Goal: Task Accomplishment & Management: Manage account settings

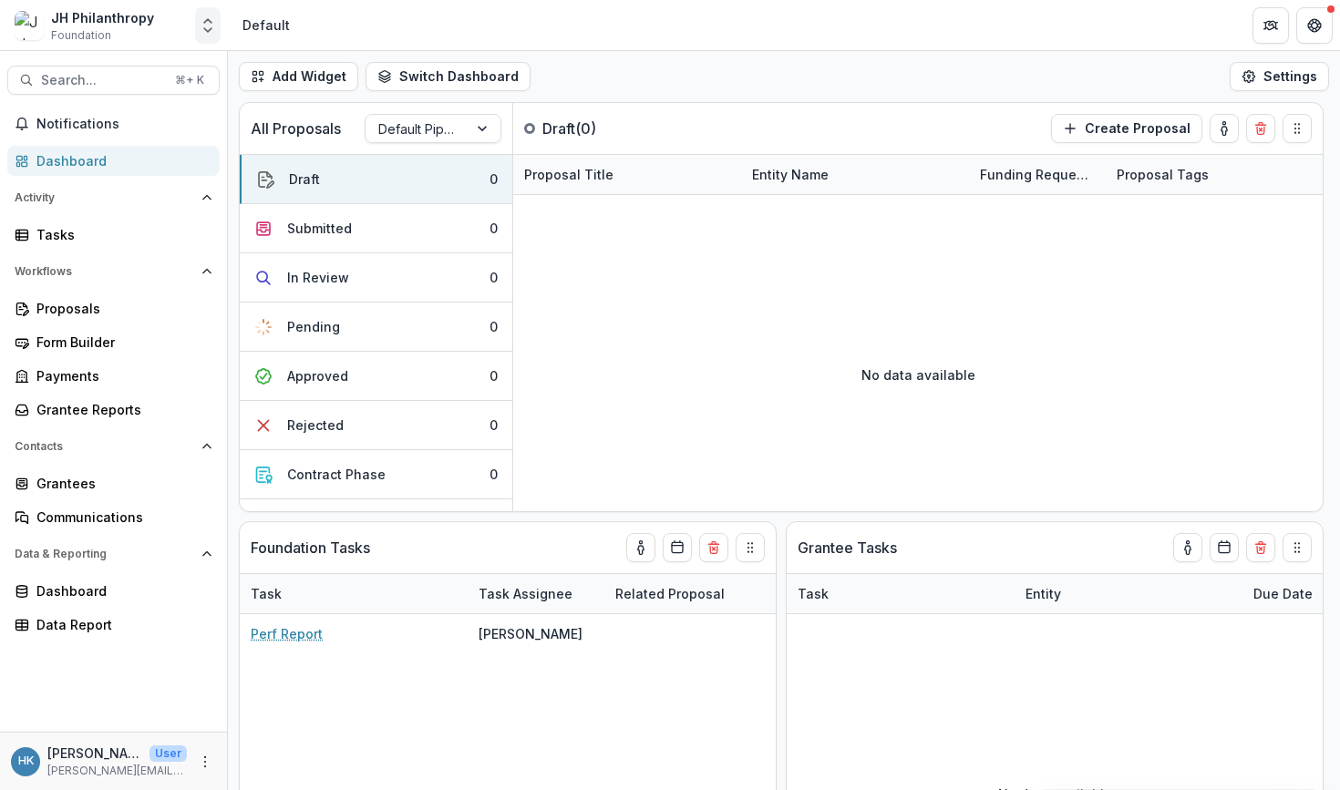
click at [213, 19] on icon "Open entity switcher" at bounding box center [208, 25] width 18 height 18
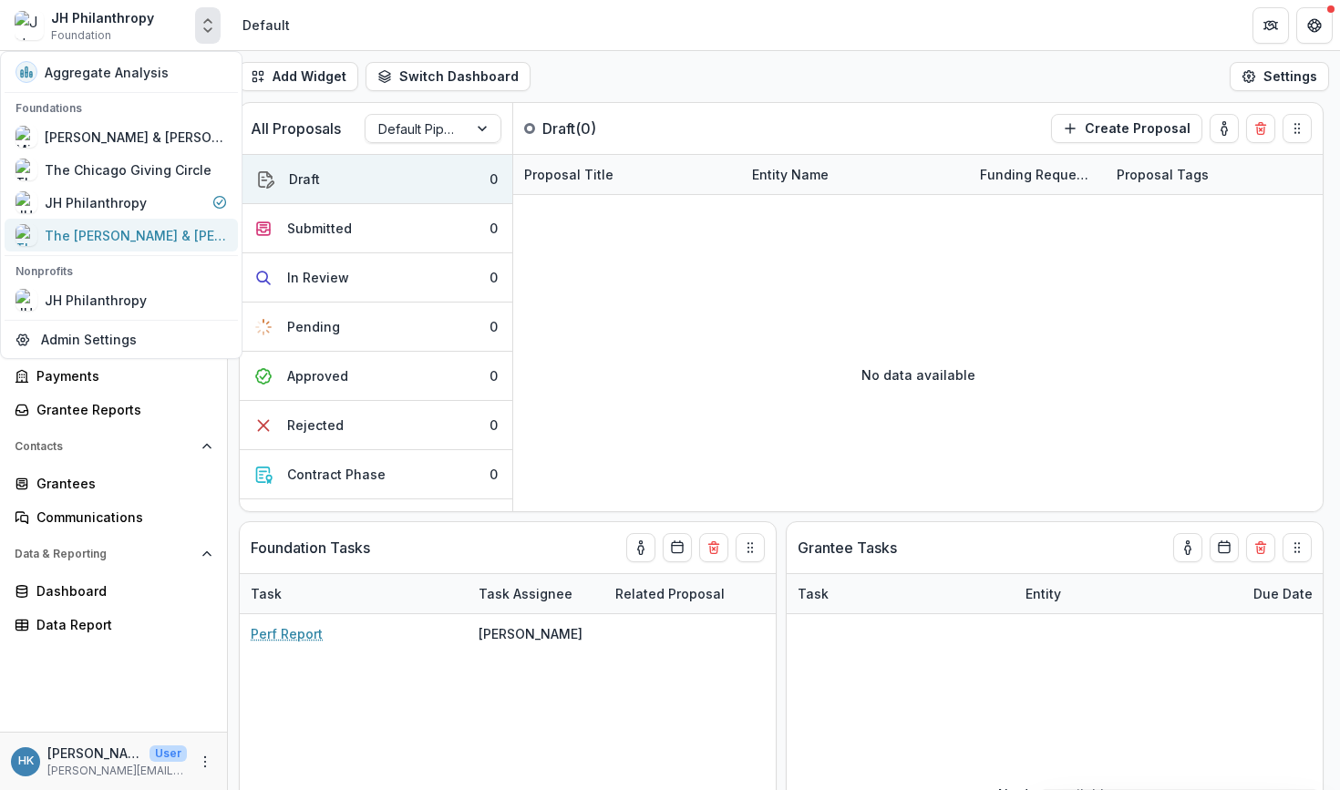
click at [119, 240] on div "The [PERSON_NAME] & [PERSON_NAME] Family Foundation" at bounding box center [136, 235] width 182 height 19
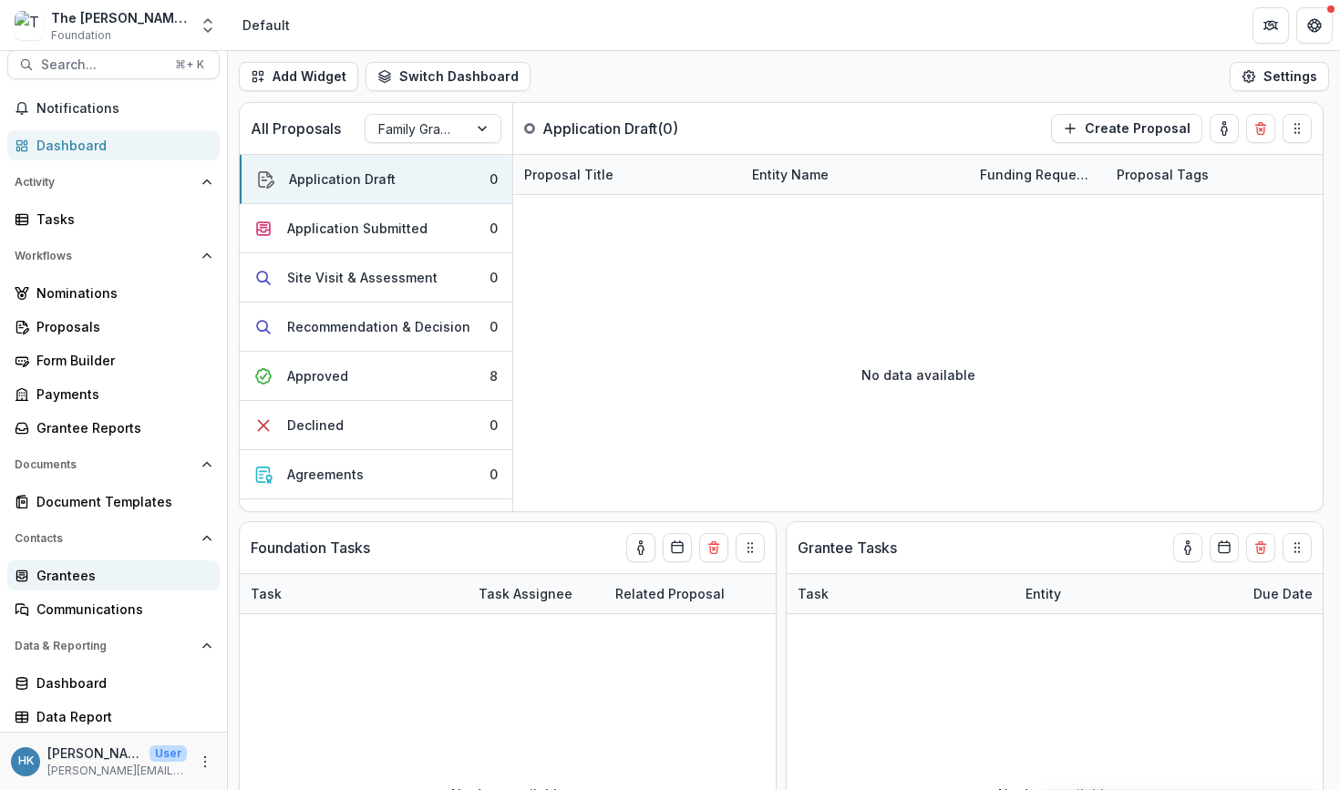
scroll to position [15, 0]
click at [137, 500] on div "Document Templates" at bounding box center [120, 501] width 169 height 19
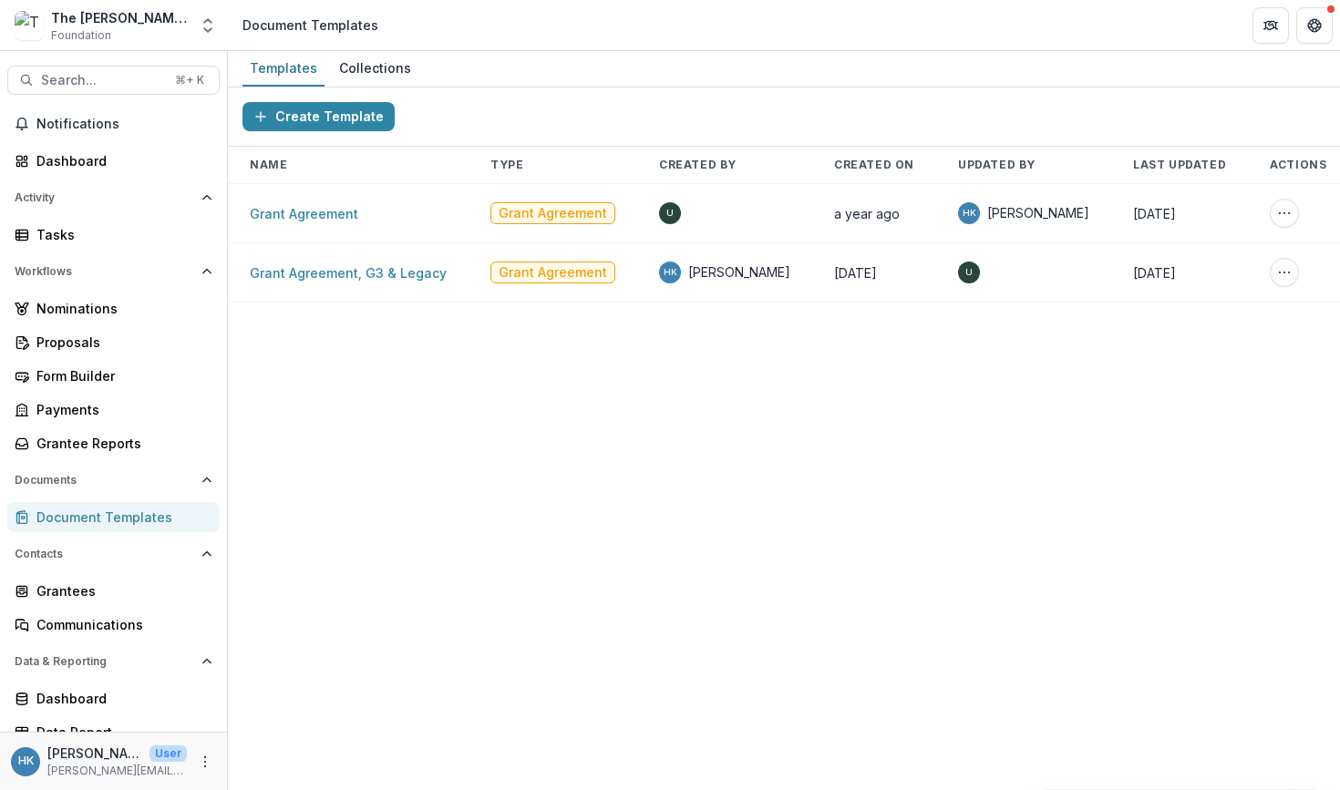
click at [97, 357] on div "Nominations Proposals Form Builder Payments Grantee Reports" at bounding box center [113, 375] width 227 height 165
click at [95, 342] on div "Proposals" at bounding box center [120, 342] width 169 height 19
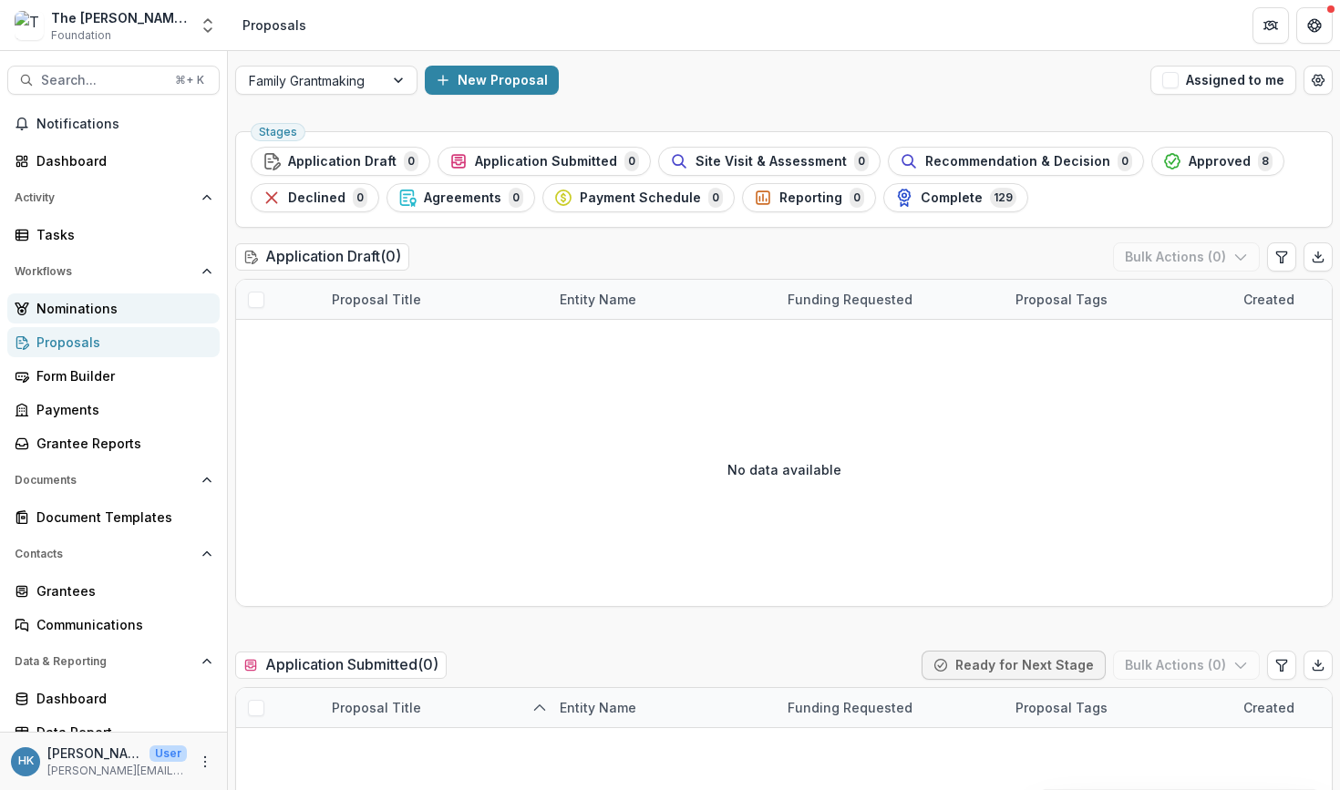
click at [128, 299] on div "Nominations" at bounding box center [120, 308] width 169 height 19
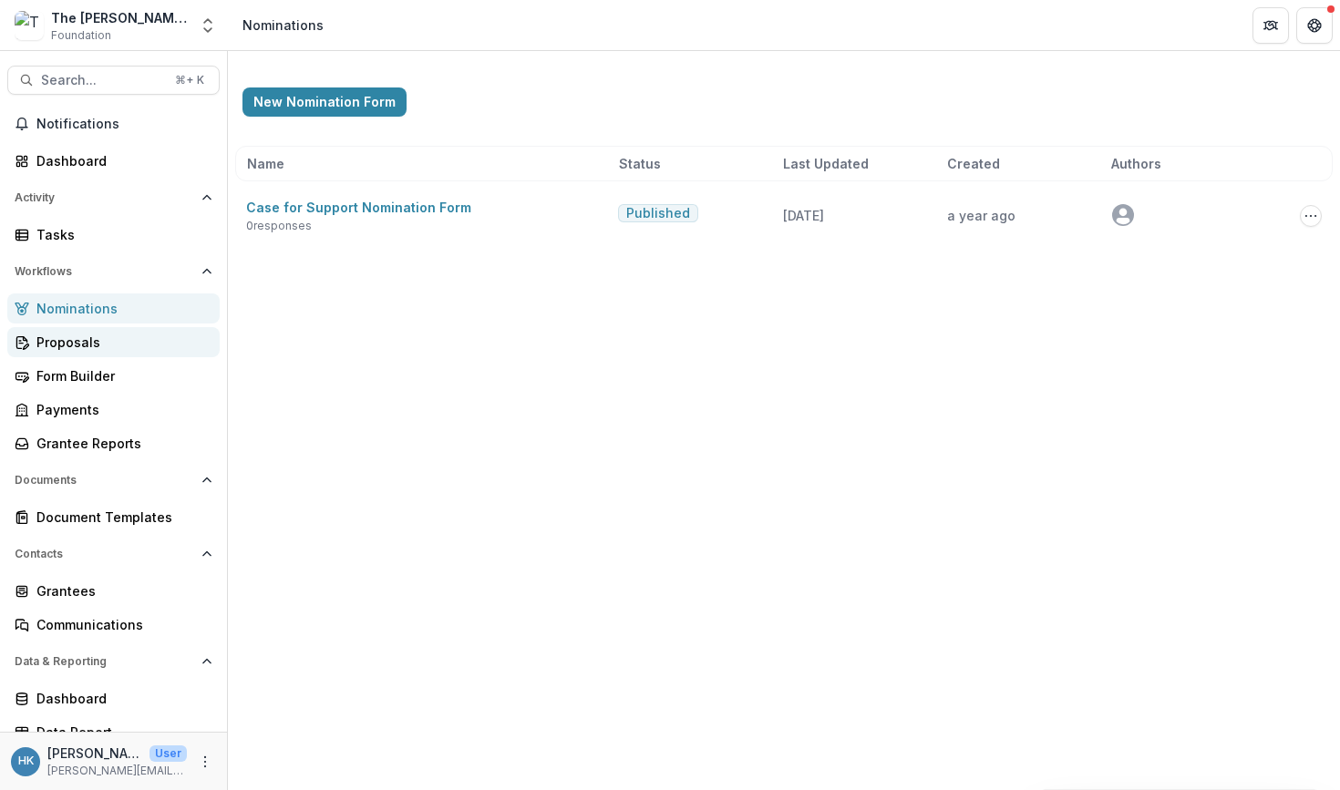
click at [120, 333] on div "Proposals" at bounding box center [120, 342] width 169 height 19
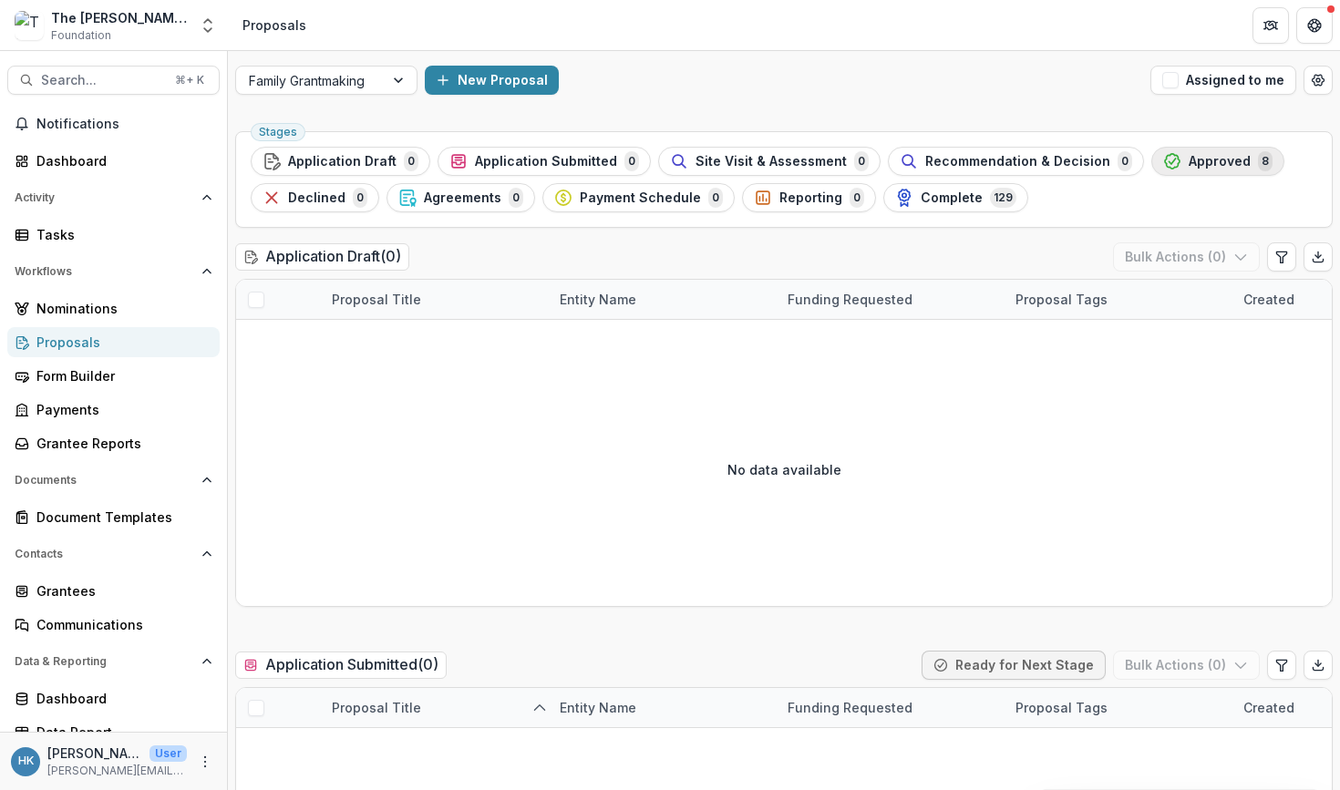
click at [1212, 154] on span "Approved" at bounding box center [1219, 161] width 62 height 15
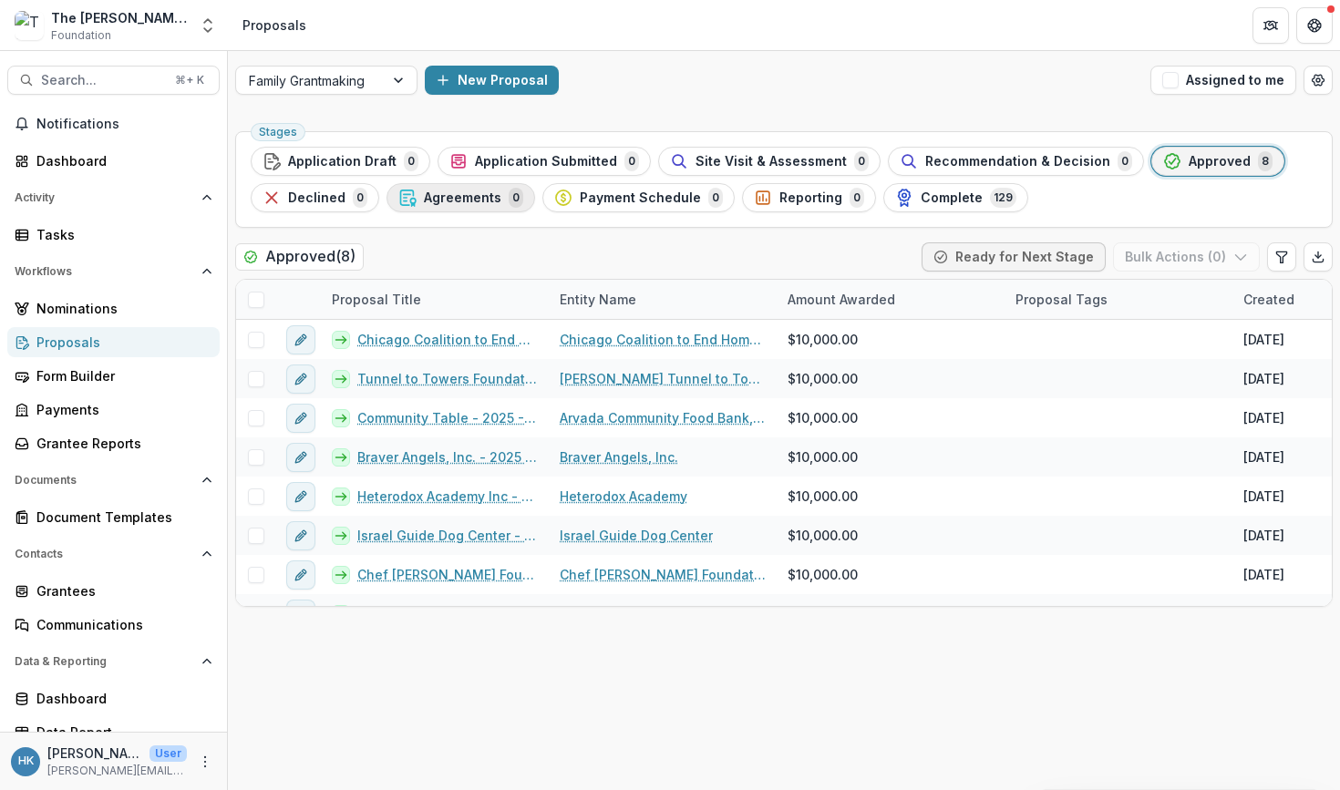
click at [474, 209] on button "Agreements 0" at bounding box center [460, 197] width 149 height 29
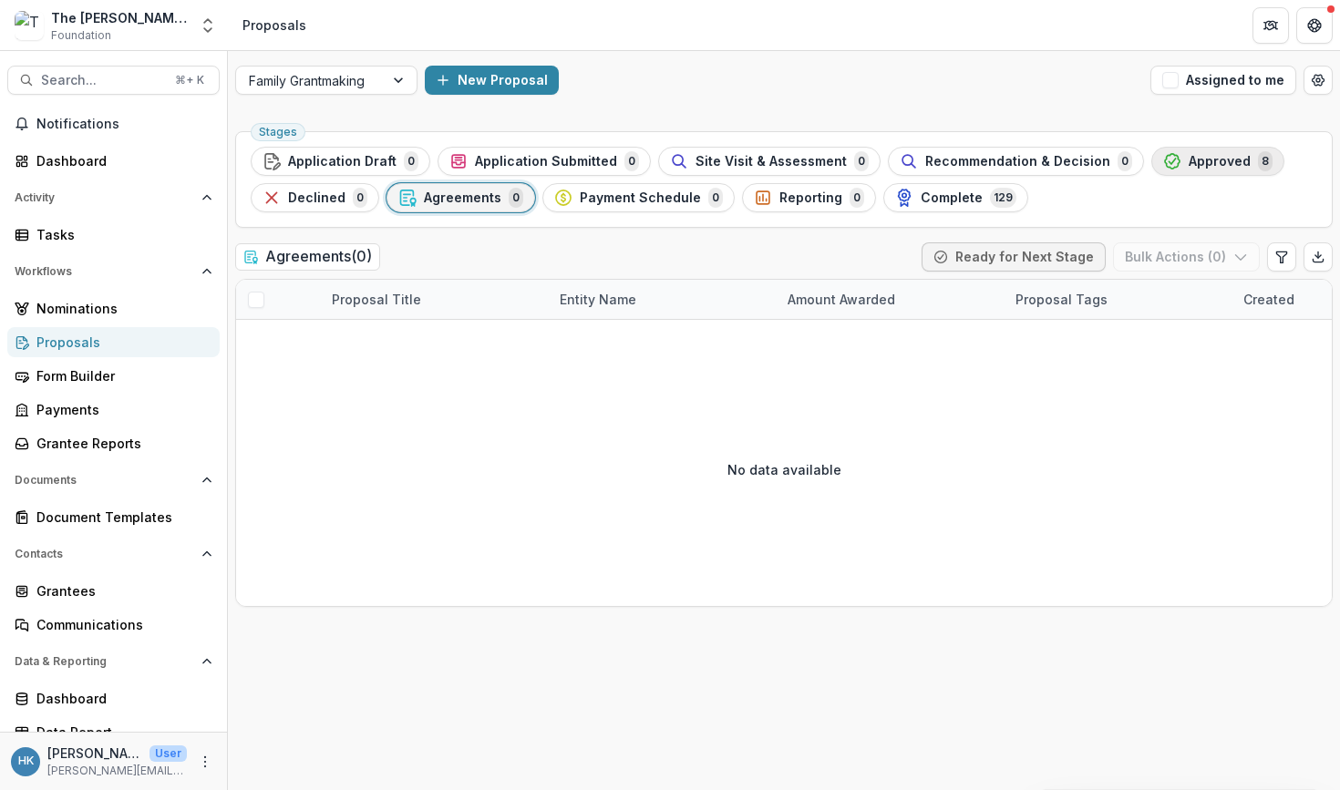
click at [1190, 162] on span "Approved" at bounding box center [1219, 161] width 62 height 15
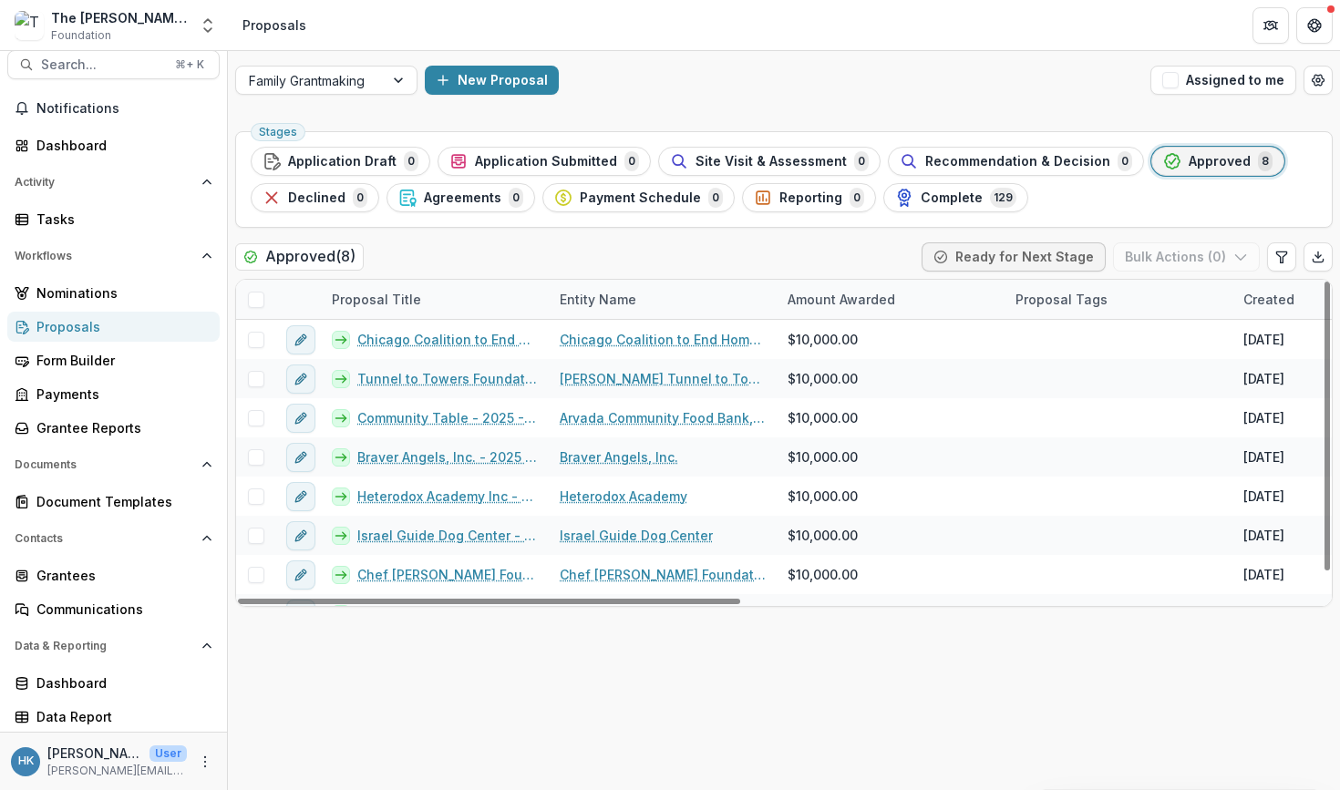
scroll to position [15, 0]
click at [205, 766] on circle "More" at bounding box center [205, 765] width 1 height 1
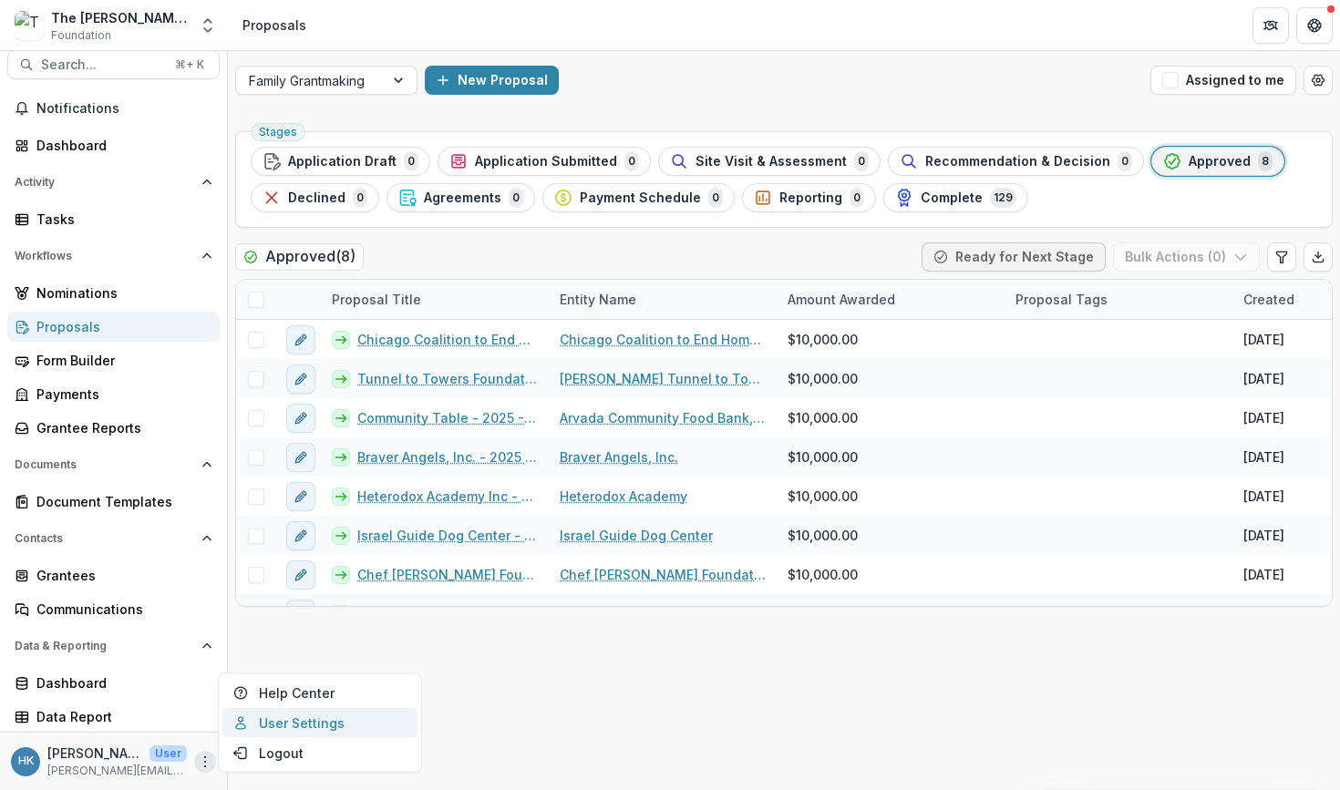
click at [278, 731] on link "User Settings" at bounding box center [319, 723] width 195 height 30
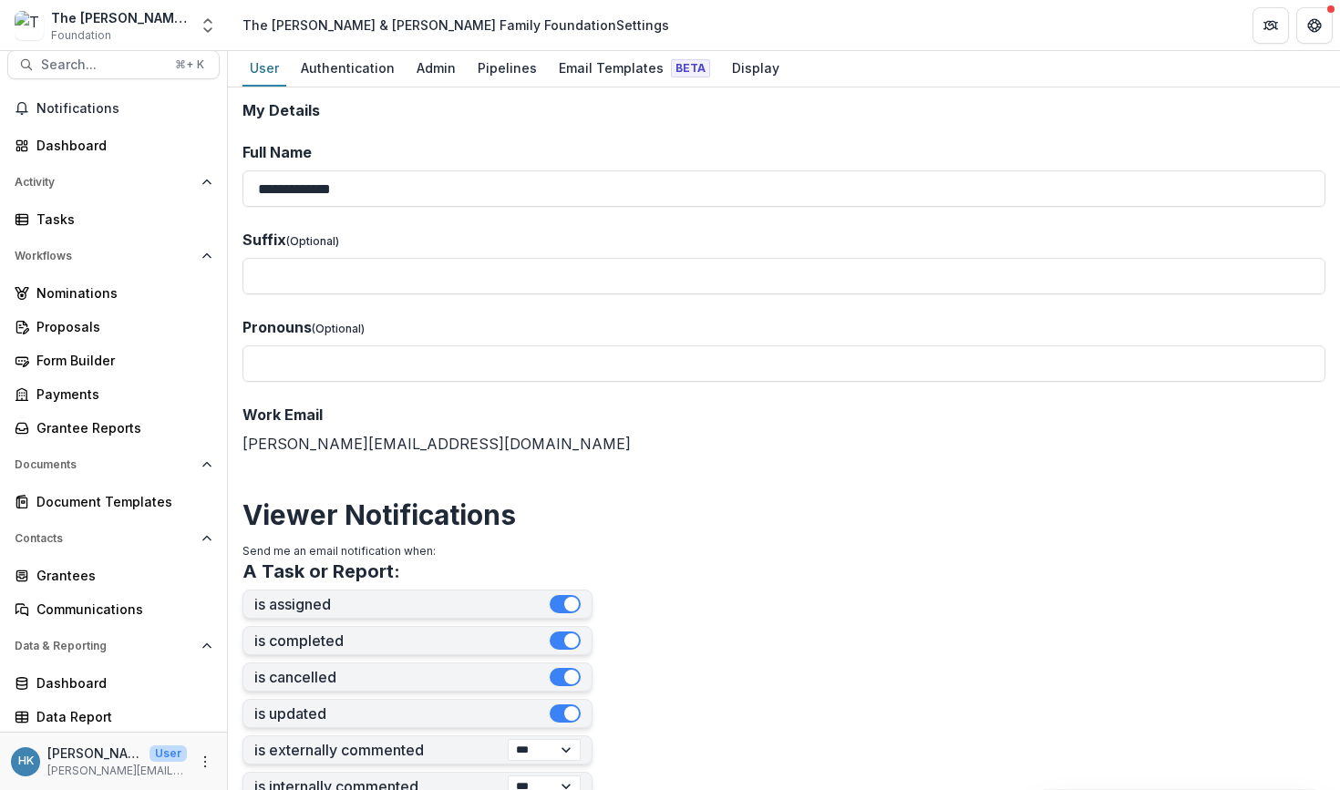
click at [596, 50] on div "The [PERSON_NAME] & [PERSON_NAME] Family Foundation Foundation Aggregate Analys…" at bounding box center [670, 25] width 1340 height 51
click at [592, 67] on div "Email Templates Beta" at bounding box center [634, 68] width 166 height 26
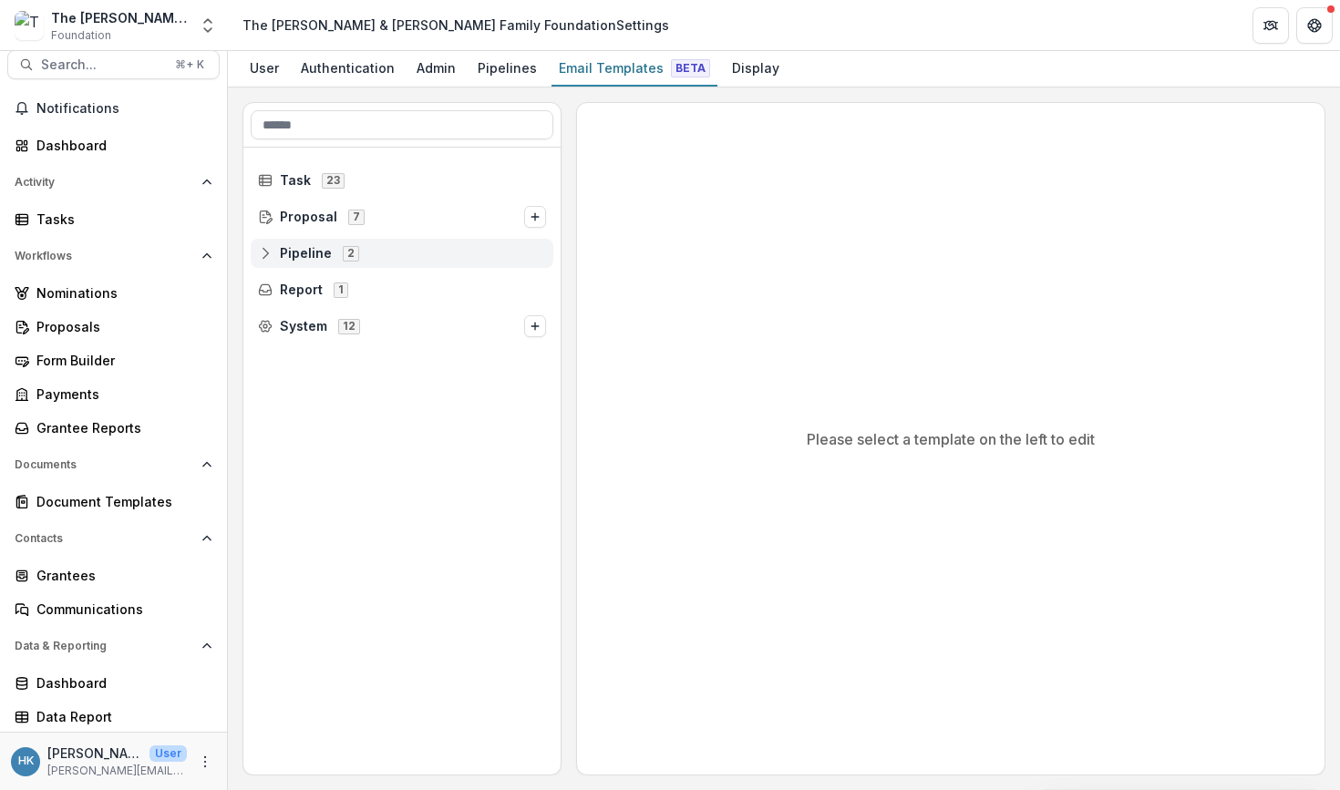
click at [264, 246] on icon at bounding box center [265, 253] width 15 height 15
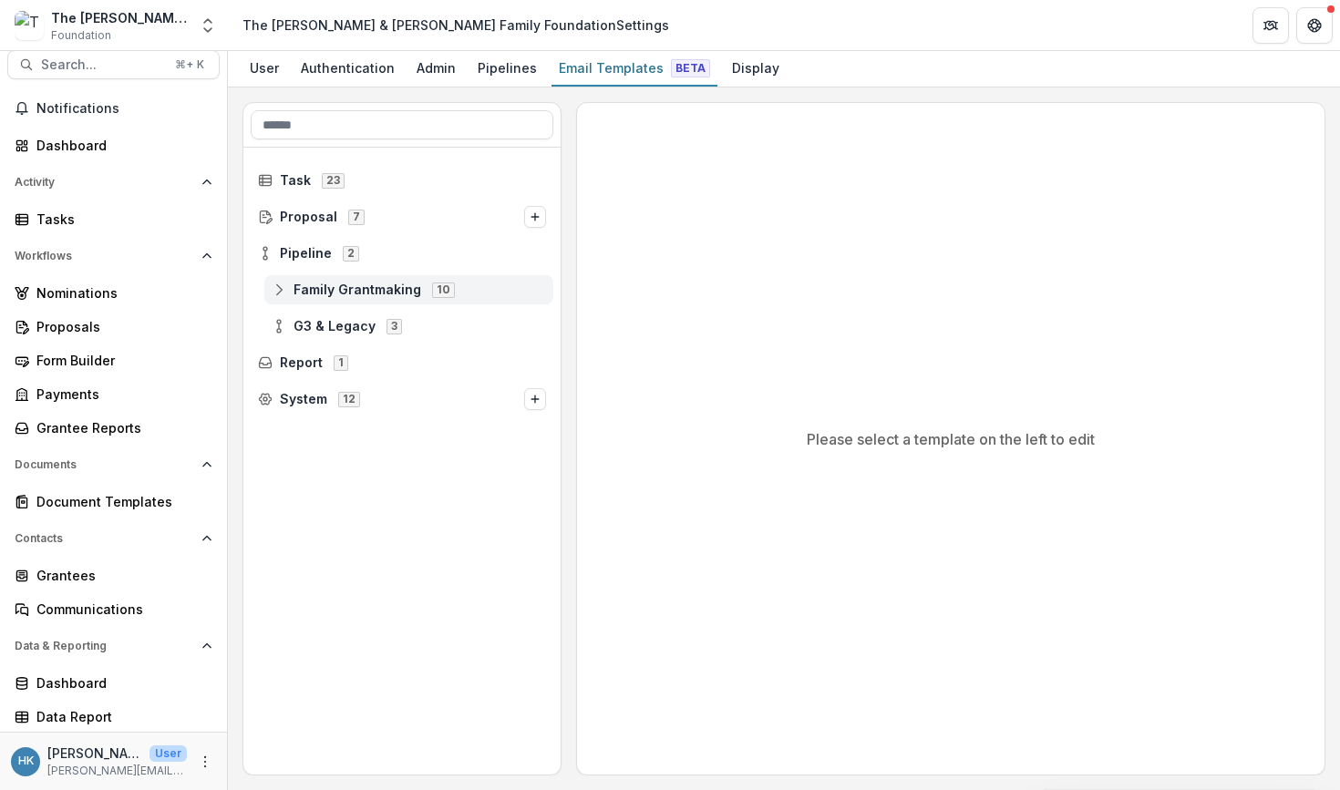
click at [272, 298] on div "Family Grantmaking 10" at bounding box center [408, 289] width 289 height 29
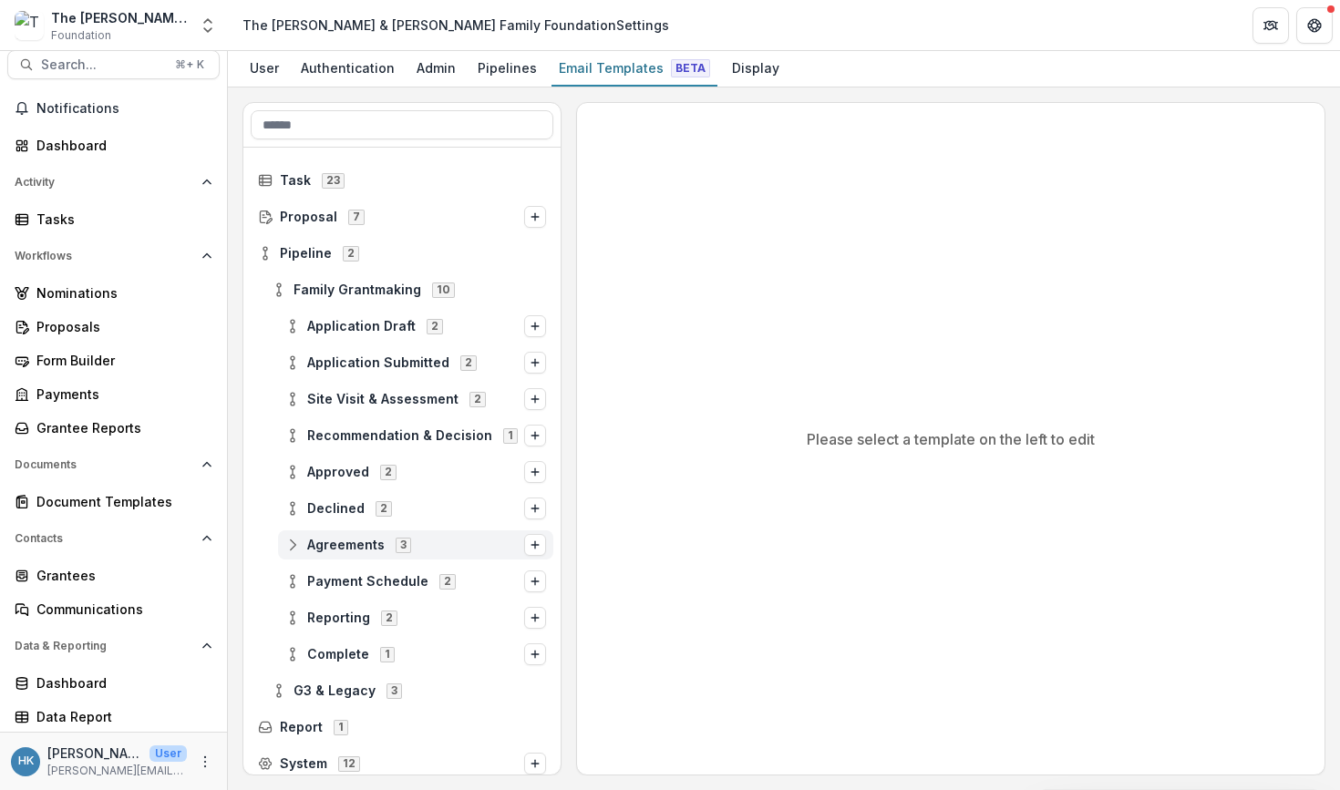
click at [287, 548] on icon at bounding box center [292, 545] width 15 height 15
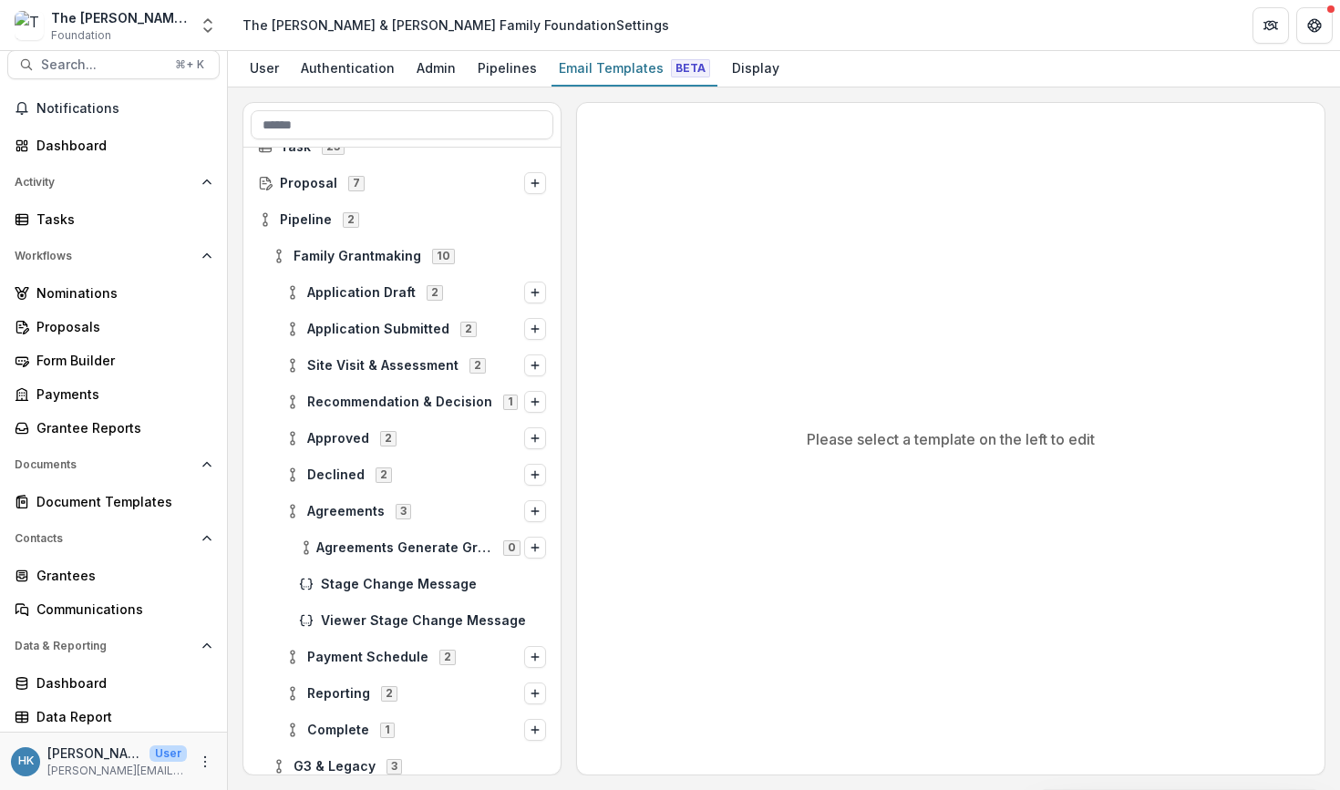
scroll to position [40, 0]
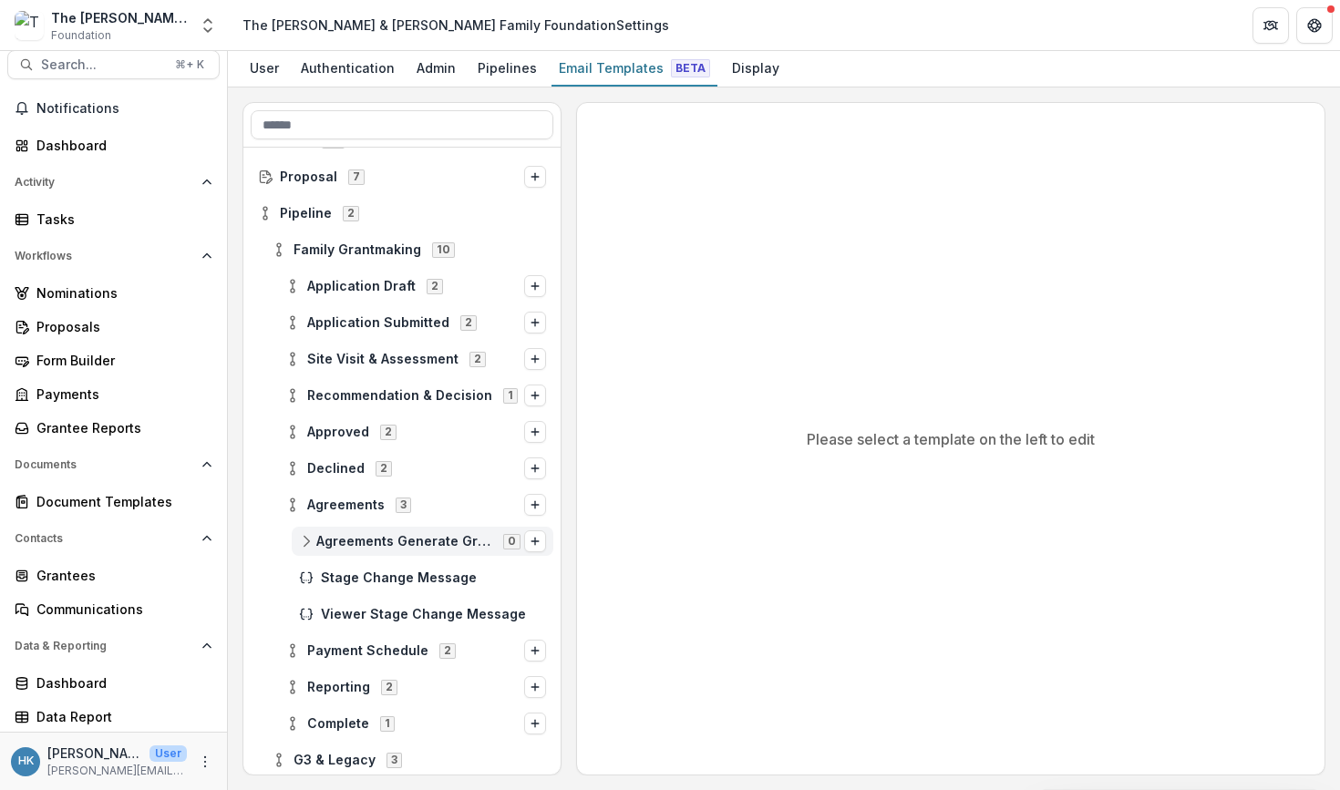
click at [299, 539] on icon at bounding box center [306, 541] width 15 height 15
click at [301, 543] on icon at bounding box center [306, 541] width 15 height 15
click at [303, 582] on icon at bounding box center [302, 577] width 4 height 10
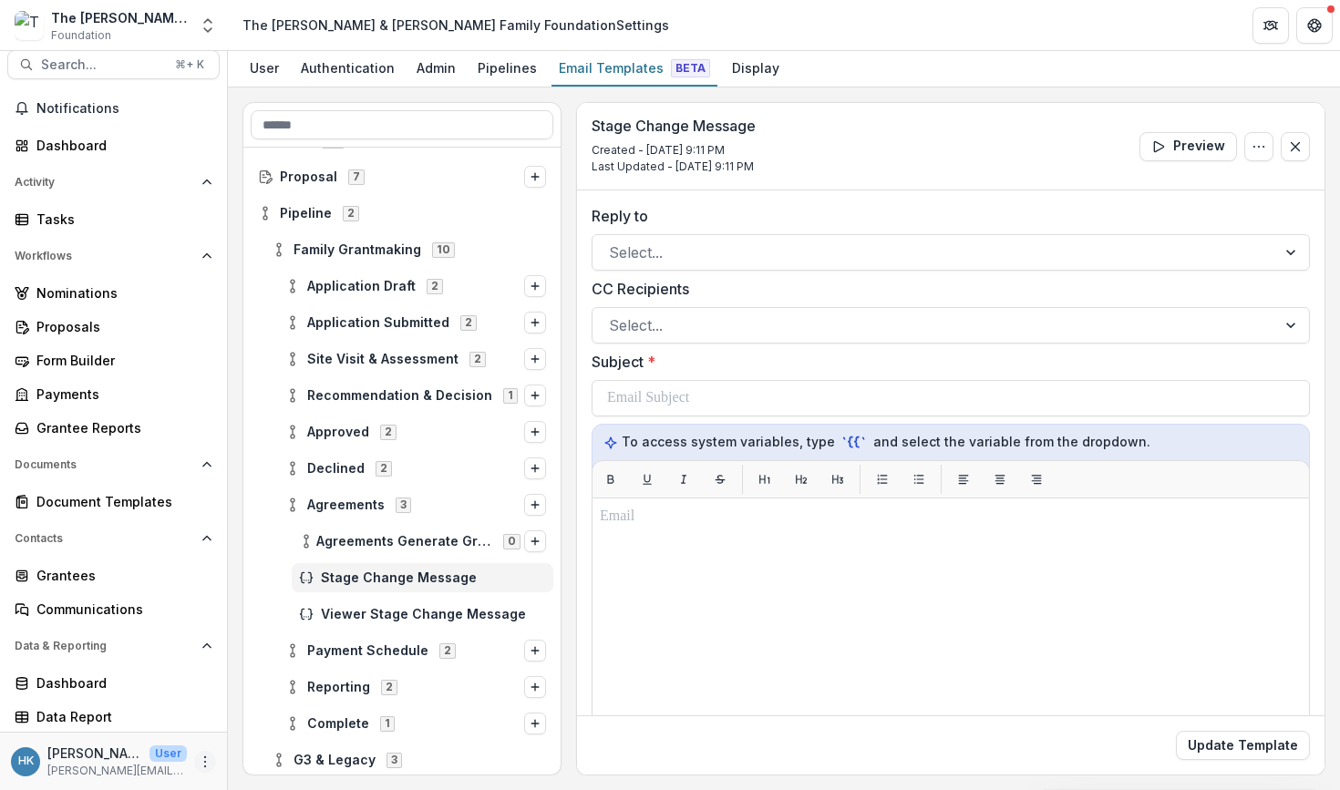
click at [199, 759] on icon "More" at bounding box center [205, 762] width 15 height 15
click at [430, 63] on div "Admin" at bounding box center [436, 68] width 54 height 26
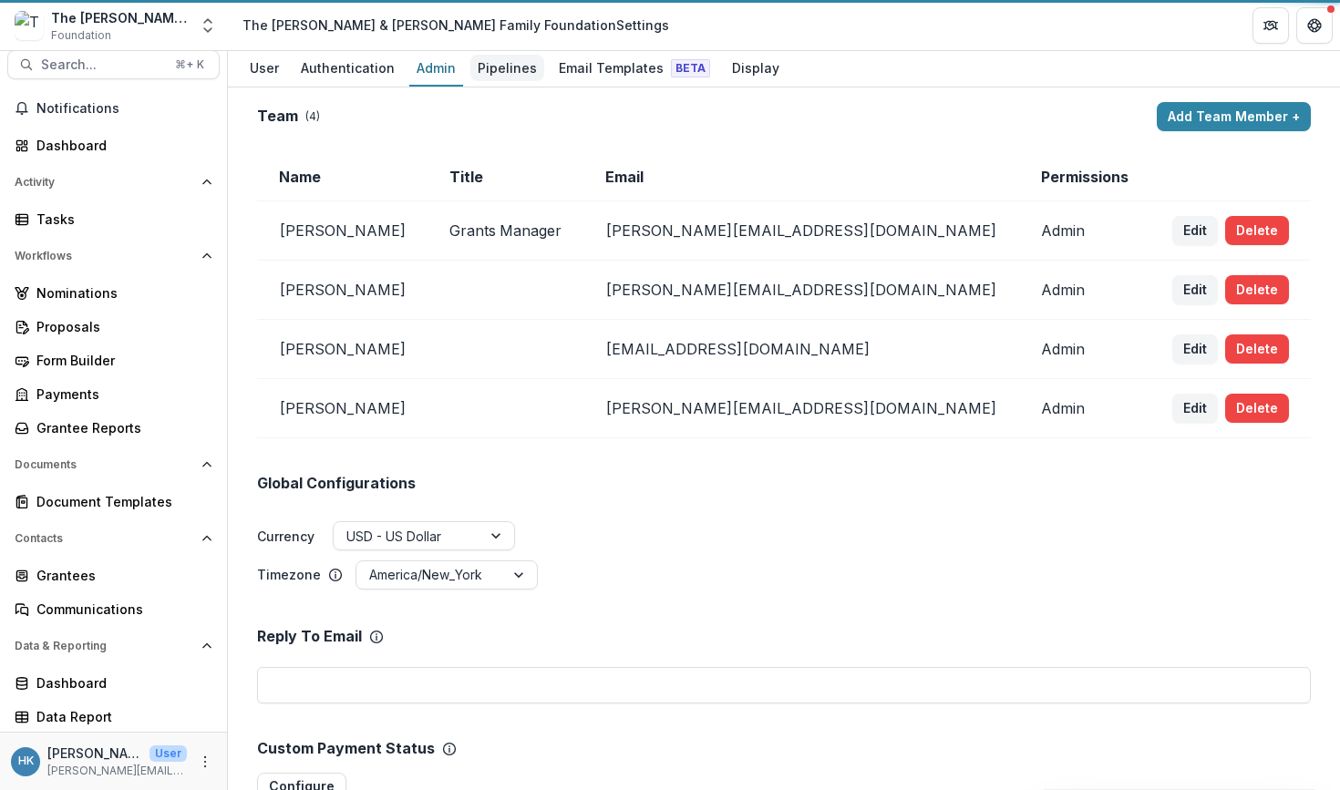
click at [515, 69] on div "Pipelines" at bounding box center [507, 68] width 74 height 26
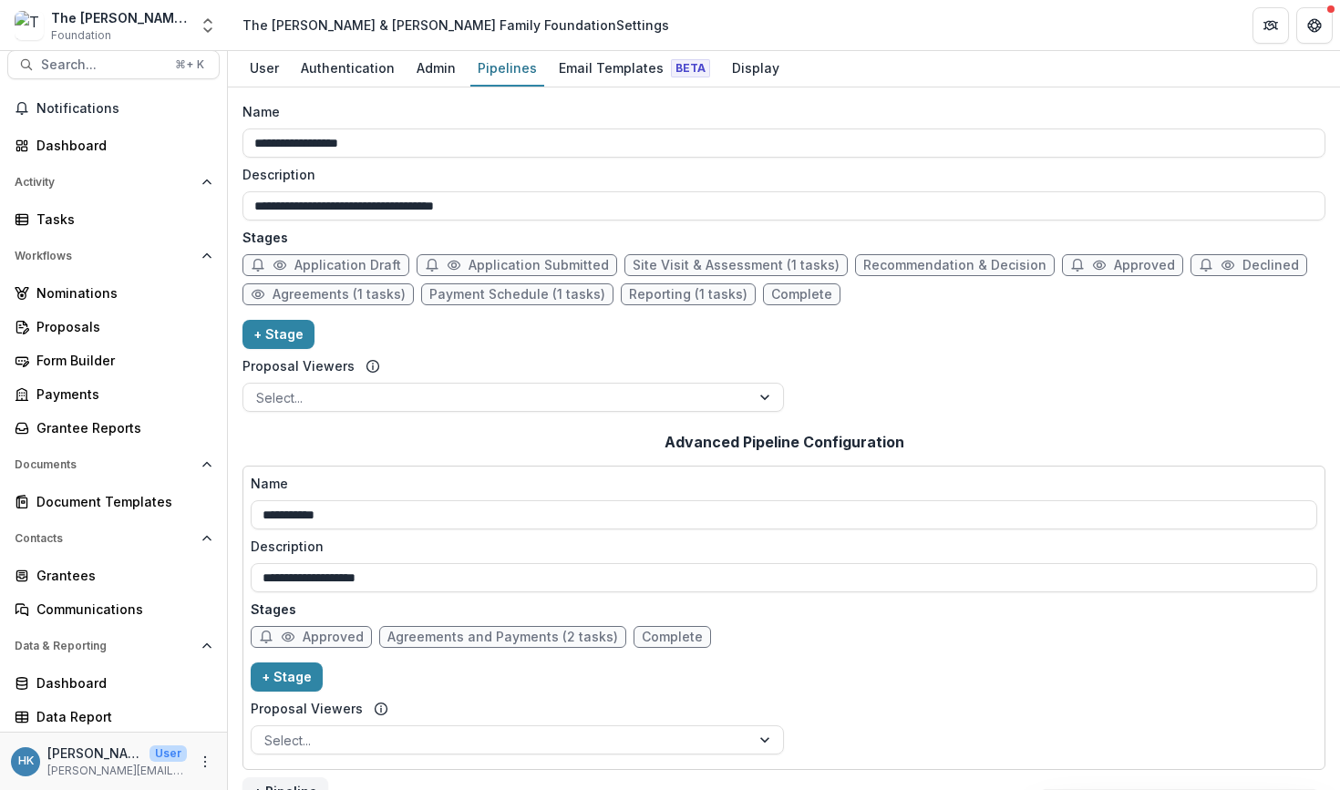
click at [310, 296] on span "Agreements (1 tasks)" at bounding box center [338, 294] width 133 height 15
select select "********"
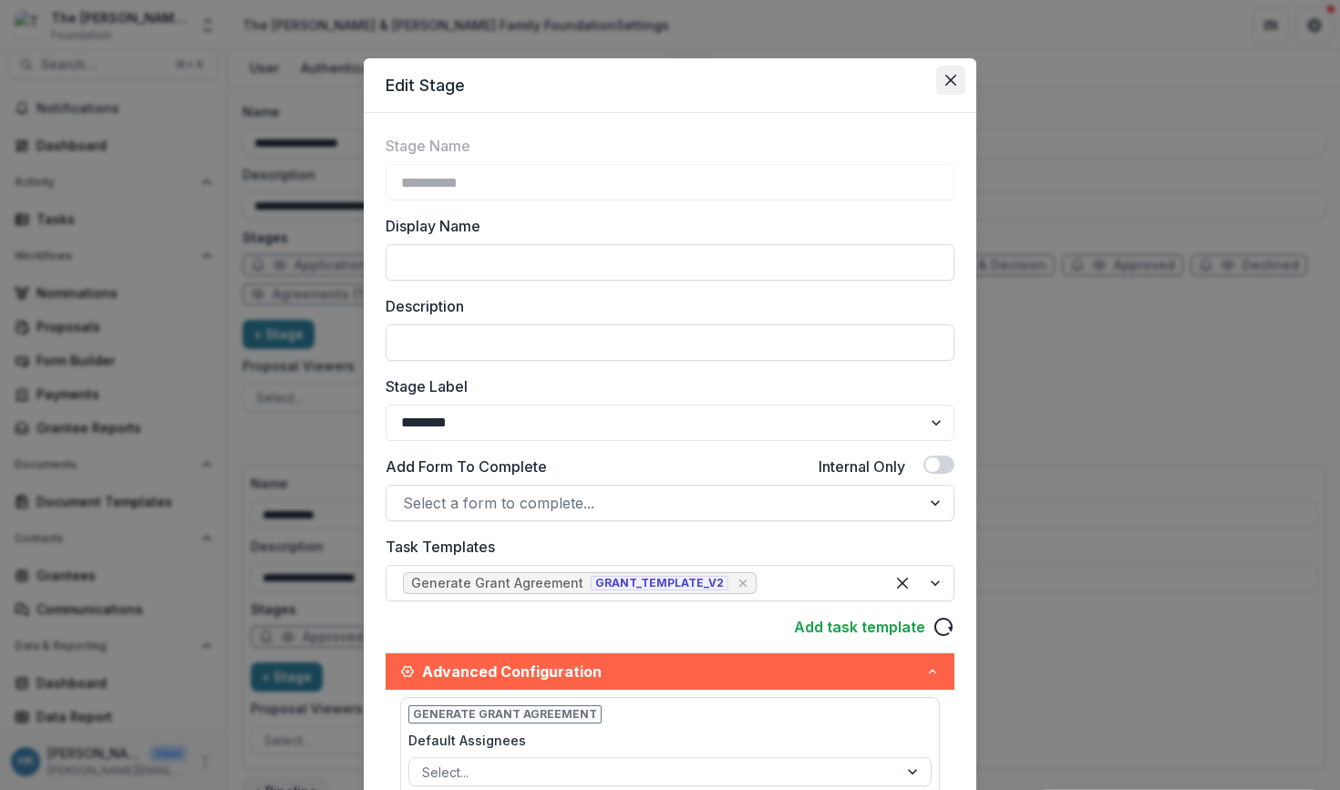
click at [948, 79] on icon "Close" at bounding box center [950, 80] width 11 height 11
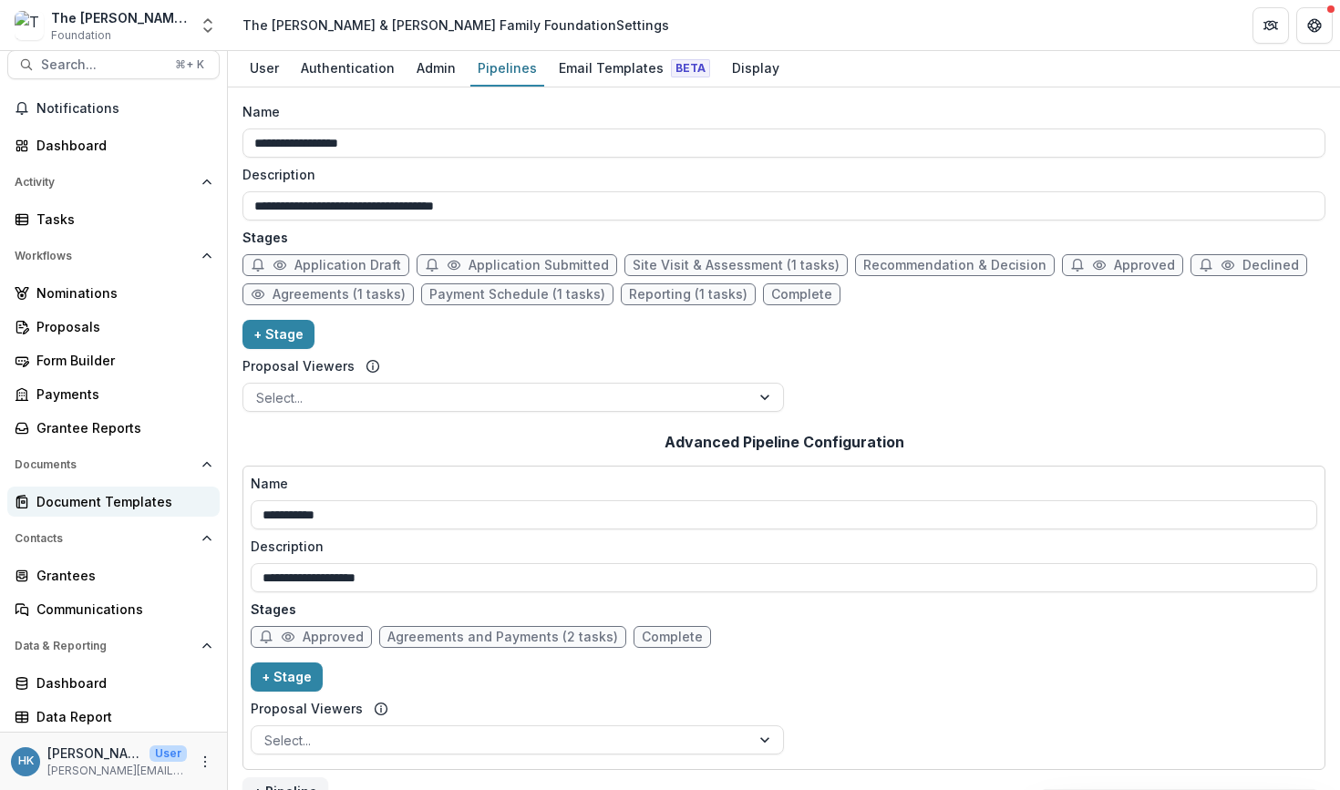
click at [108, 499] on div "Document Templates" at bounding box center [120, 501] width 169 height 19
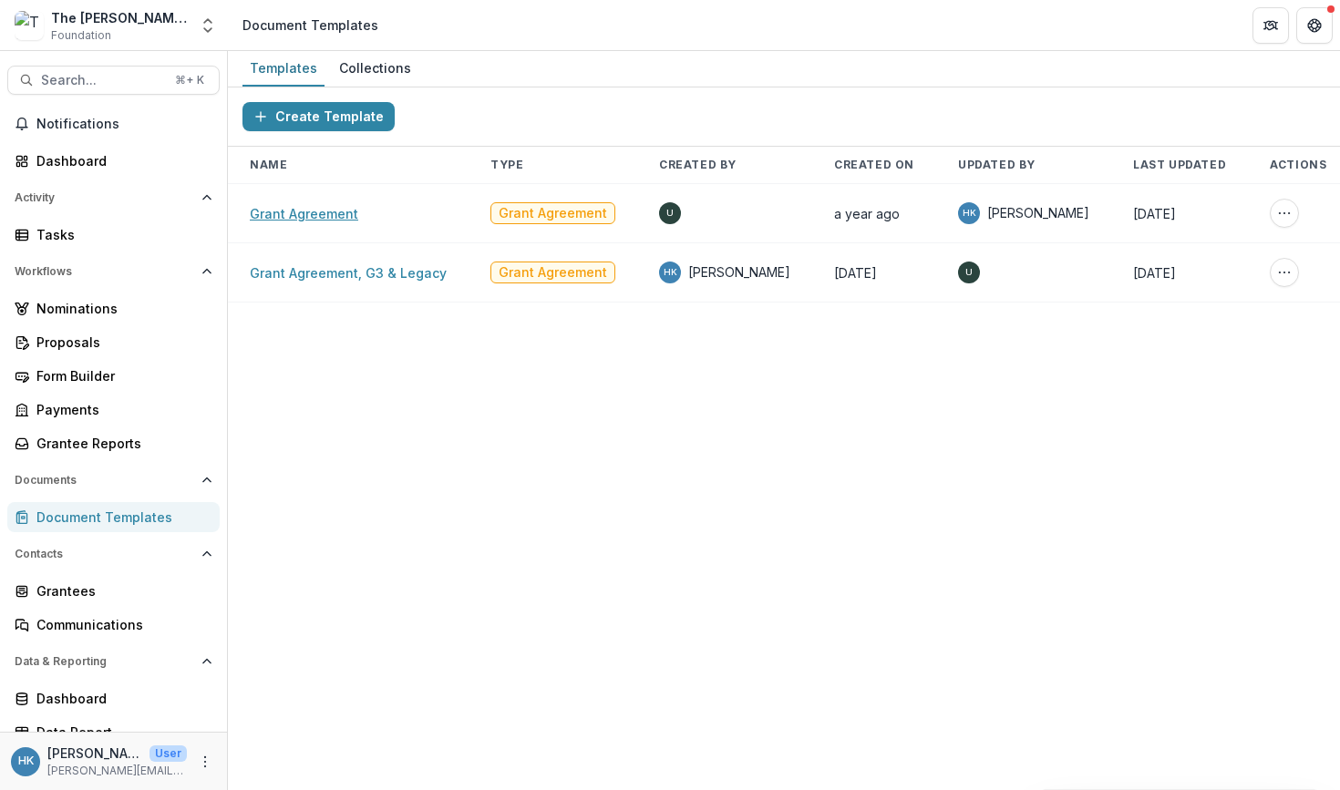
click at [316, 211] on link "Grant Agreement" at bounding box center [304, 213] width 108 height 15
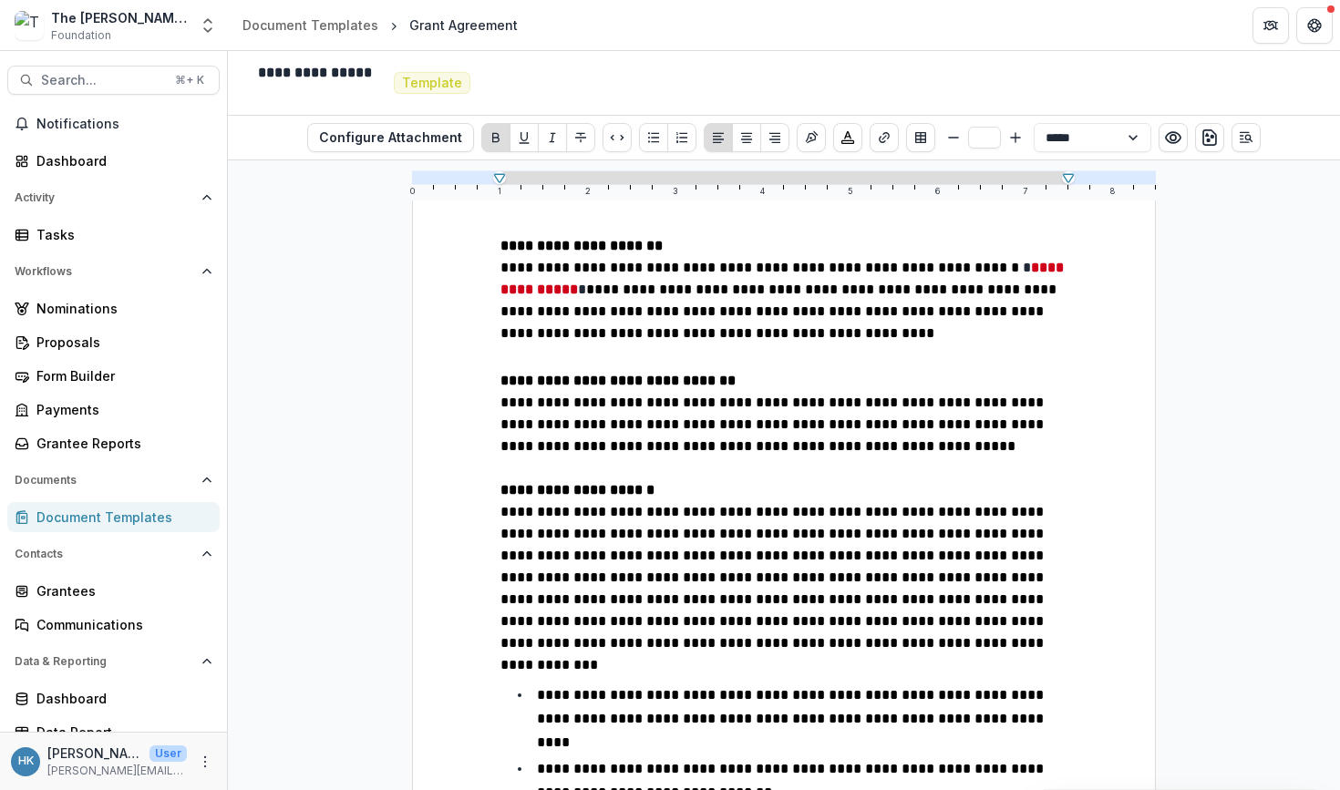
scroll to position [1762, 0]
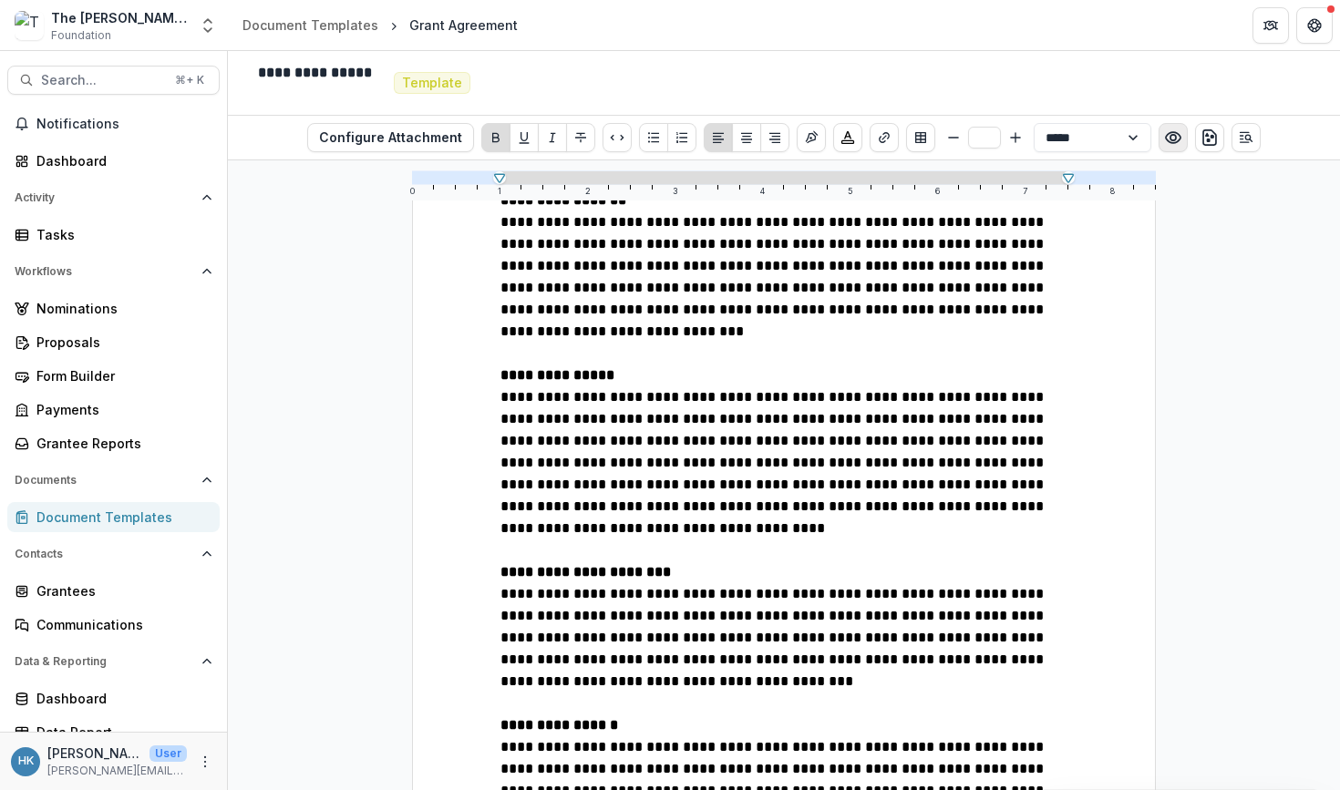
click at [1171, 146] on icon "Preview preview-doc.pdf" at bounding box center [1173, 137] width 18 height 18
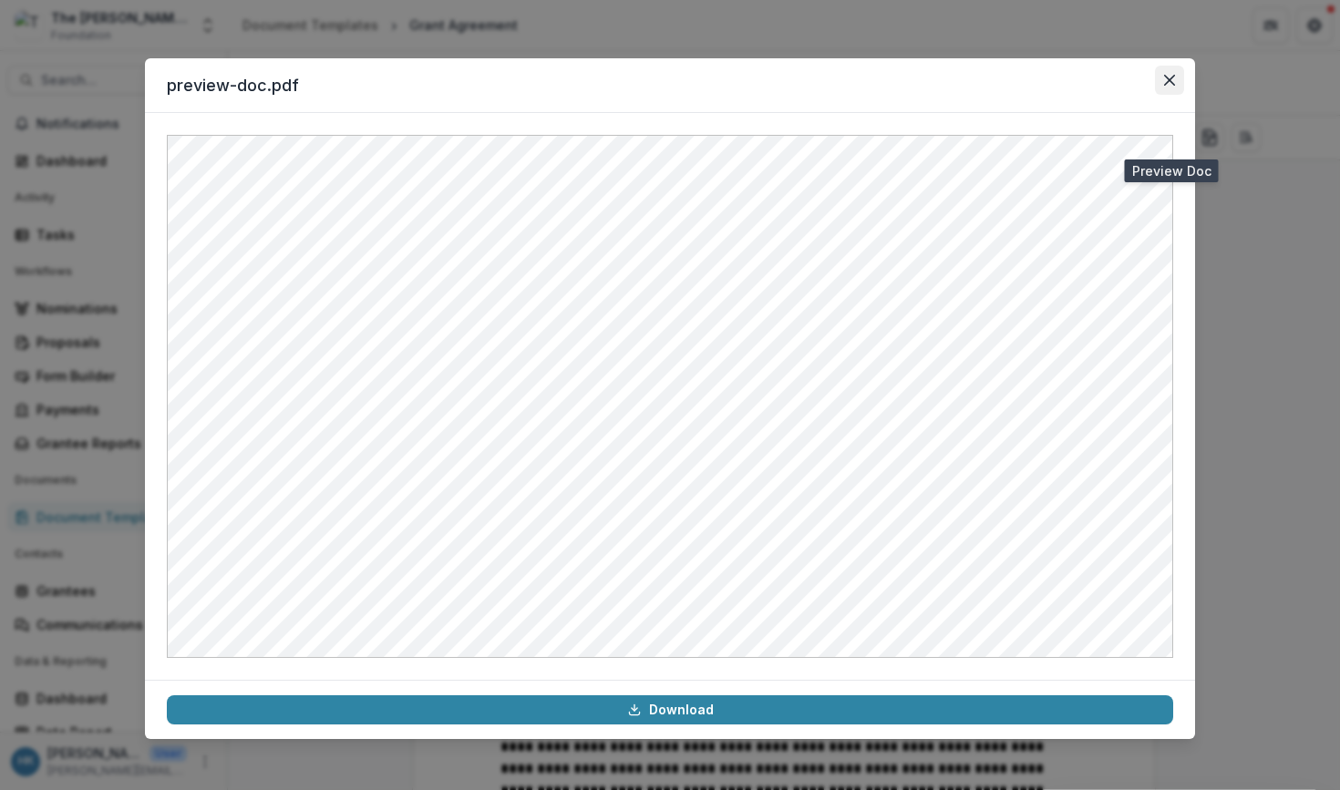
click at [1166, 80] on icon "Close" at bounding box center [1169, 80] width 11 height 11
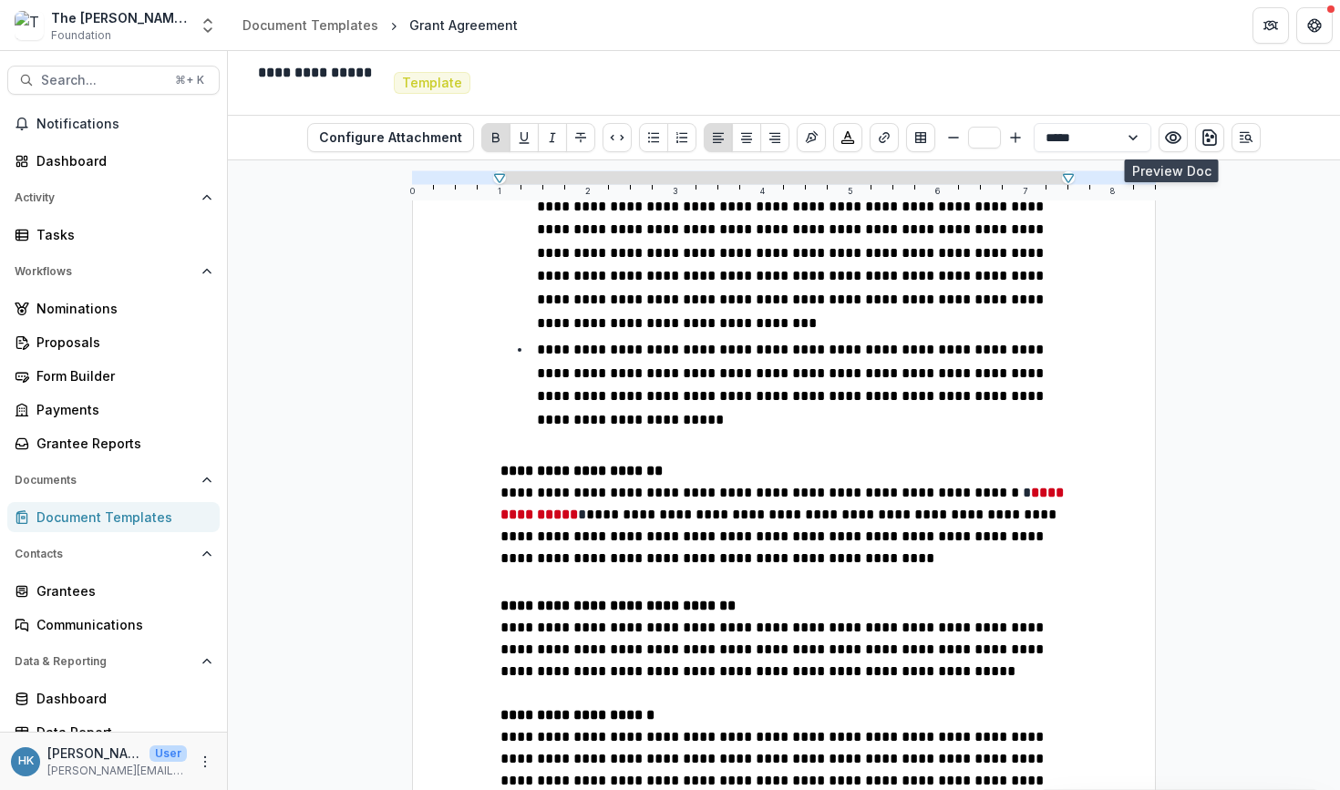
scroll to position [907, 0]
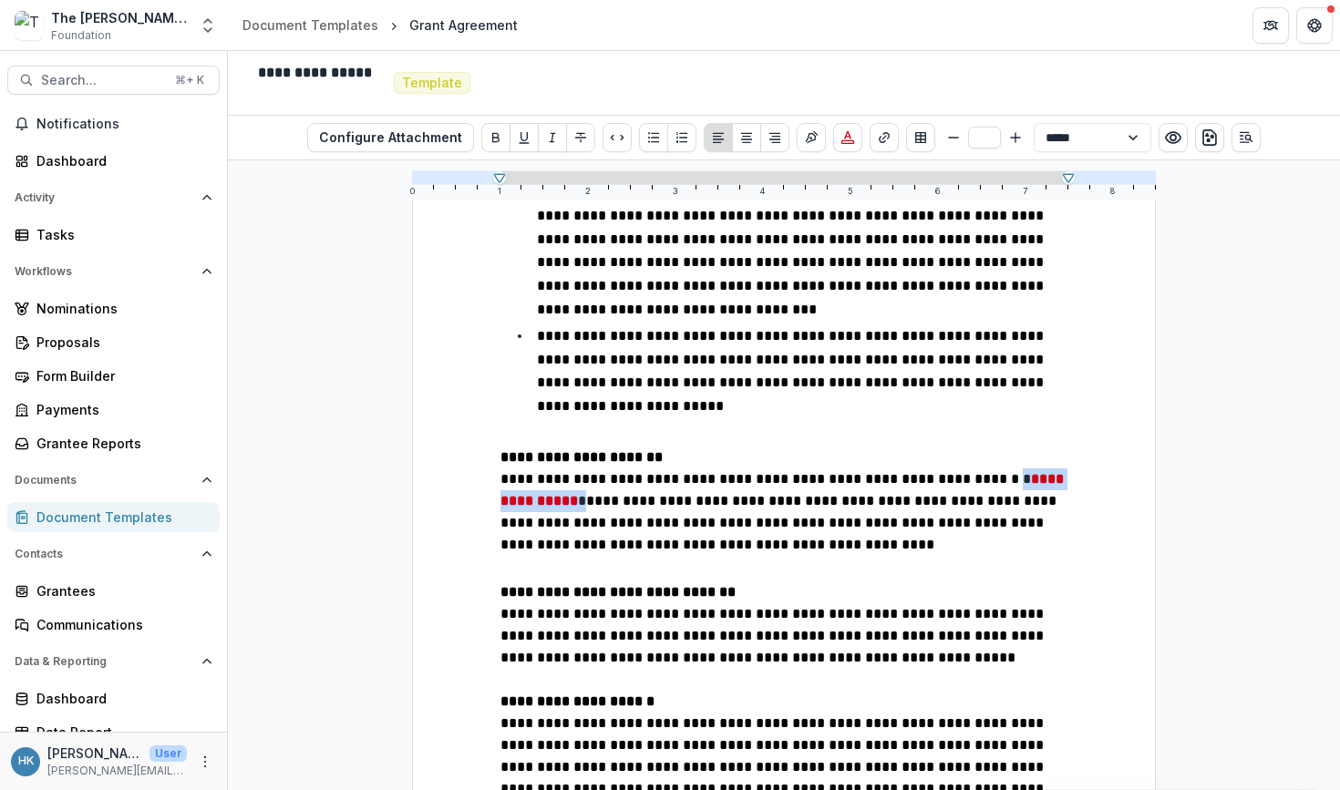
drag, startPoint x: 957, startPoint y: 453, endPoint x: 532, endPoint y: 478, distance: 425.4
click at [532, 478] on p "**********" at bounding box center [783, 513] width 567 height 91
drag, startPoint x: 1004, startPoint y: 452, endPoint x: 488, endPoint y: 459, distance: 516.8
click at [488, 459] on div "**********" at bounding box center [784, 730] width 744 height 2859
click at [782, 494] on span "**********" at bounding box center [777, 522] width 555 height 57
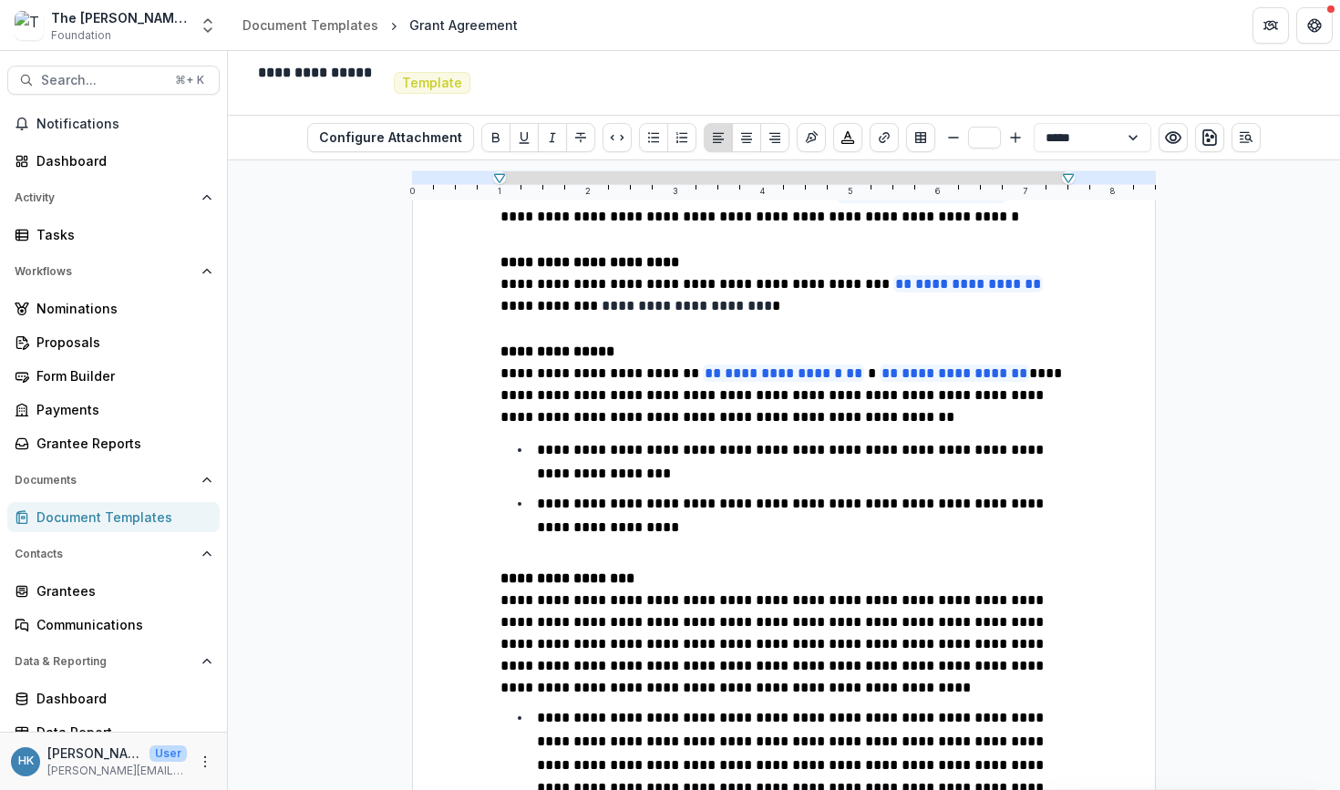
scroll to position [334, 0]
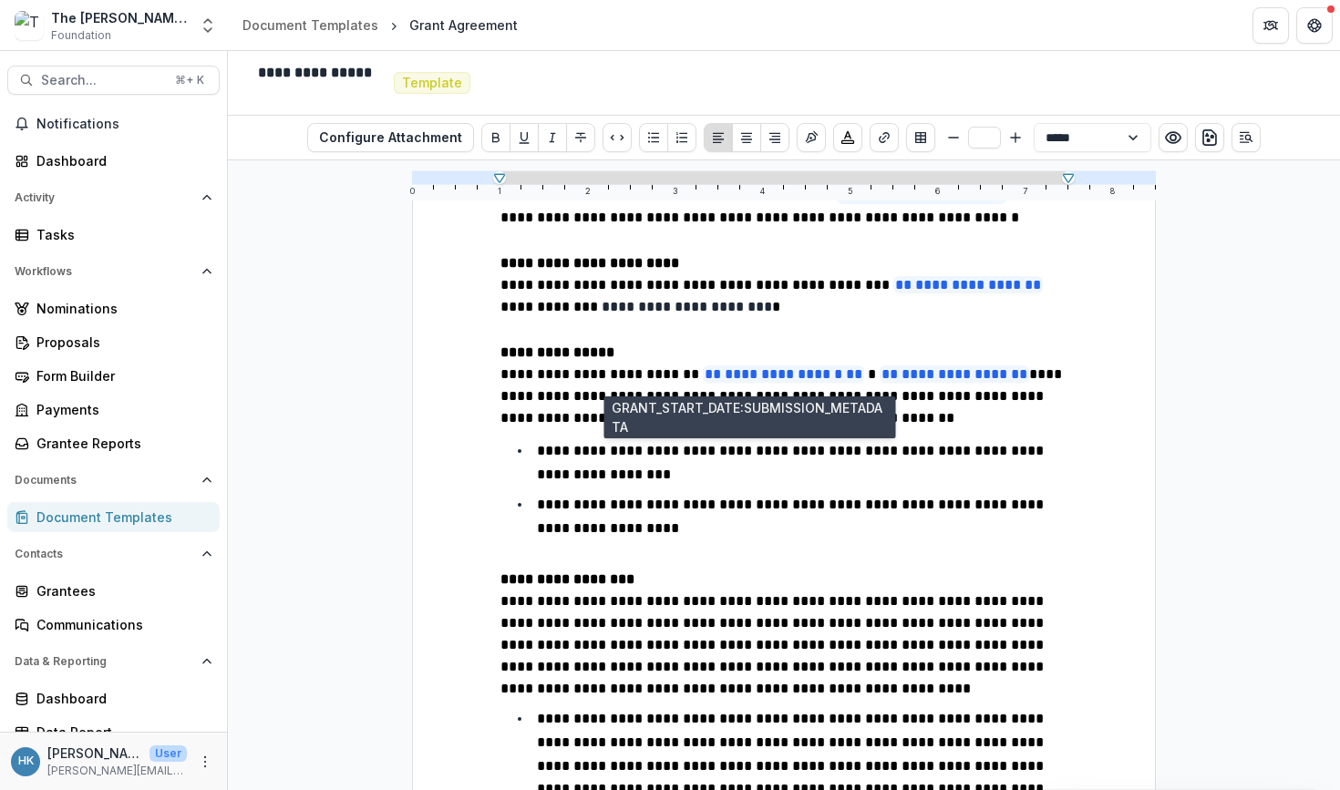
click at [783, 383] on span "**********" at bounding box center [783, 373] width 161 height 17
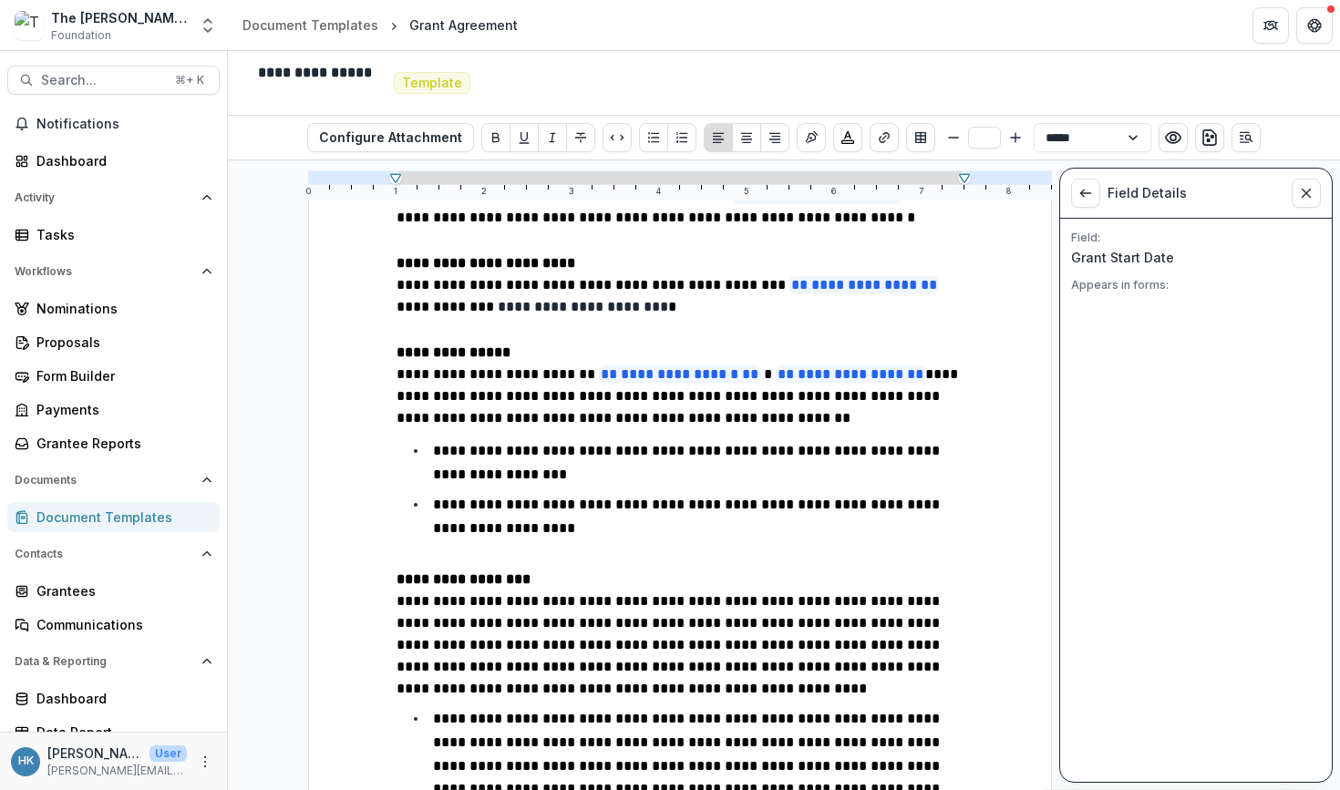
click at [1137, 310] on div "Field: Grant Start Date Appears in forms:" at bounding box center [1196, 500] width 272 height 563
click at [1088, 195] on icon "View List" at bounding box center [1085, 193] width 15 height 15
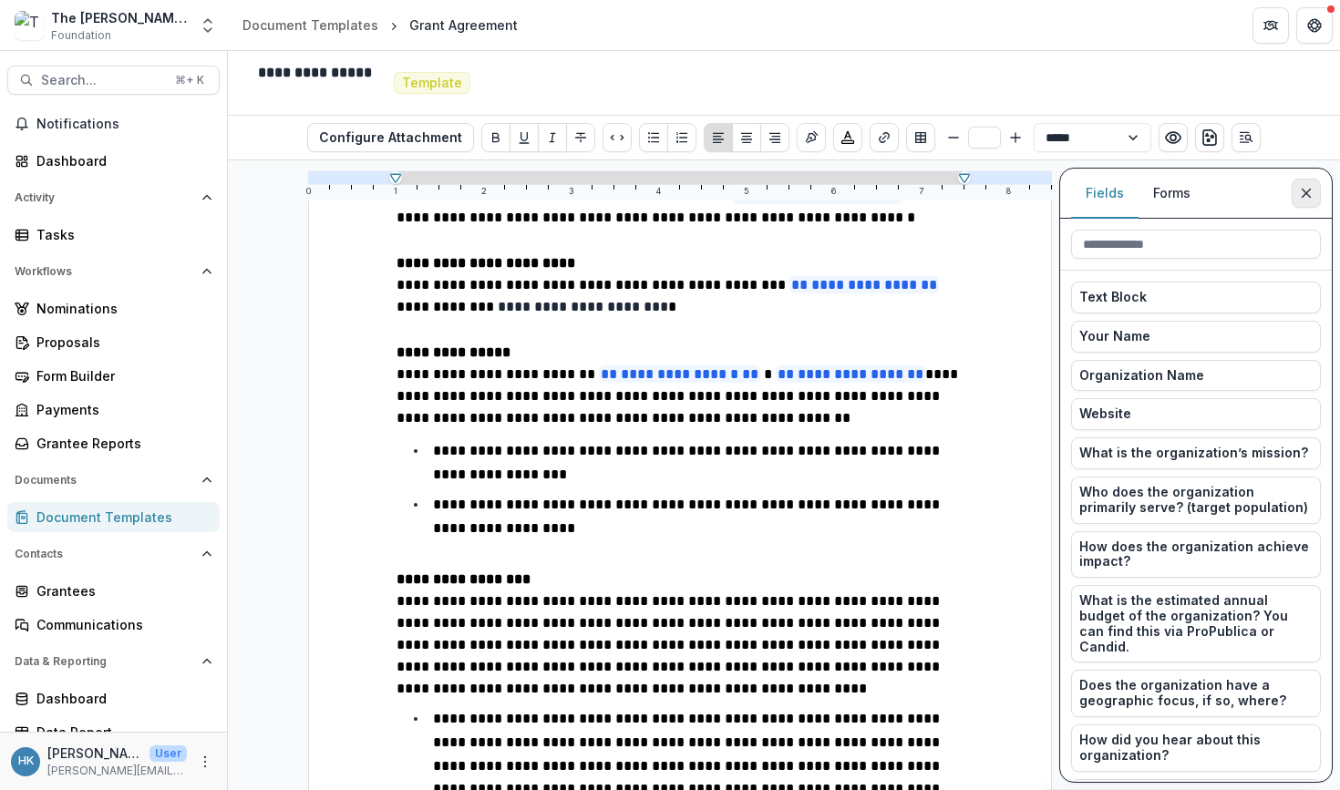
click at [1318, 190] on button "Close sidebar" at bounding box center [1305, 193] width 29 height 29
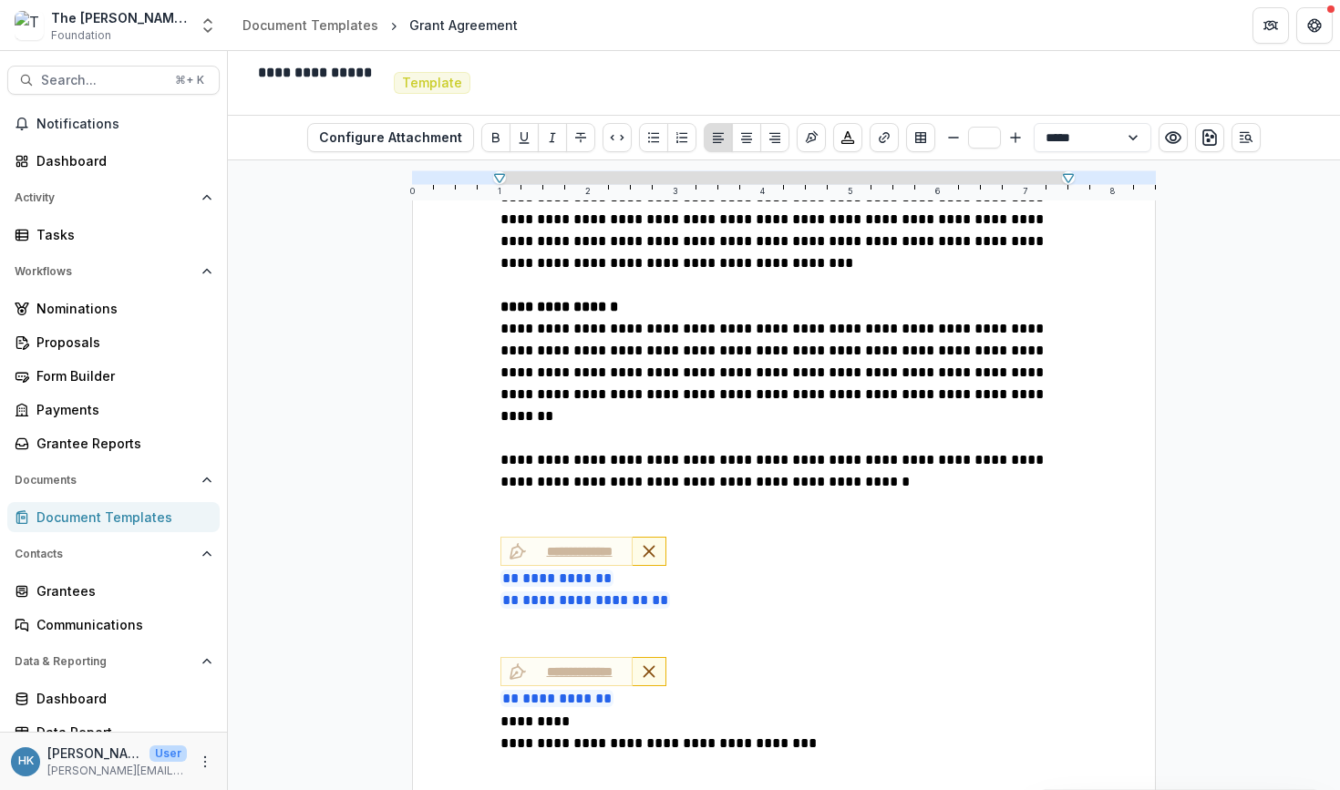
scroll to position [2179, 0]
click at [681, 569] on p "**********" at bounding box center [783, 592] width 567 height 46
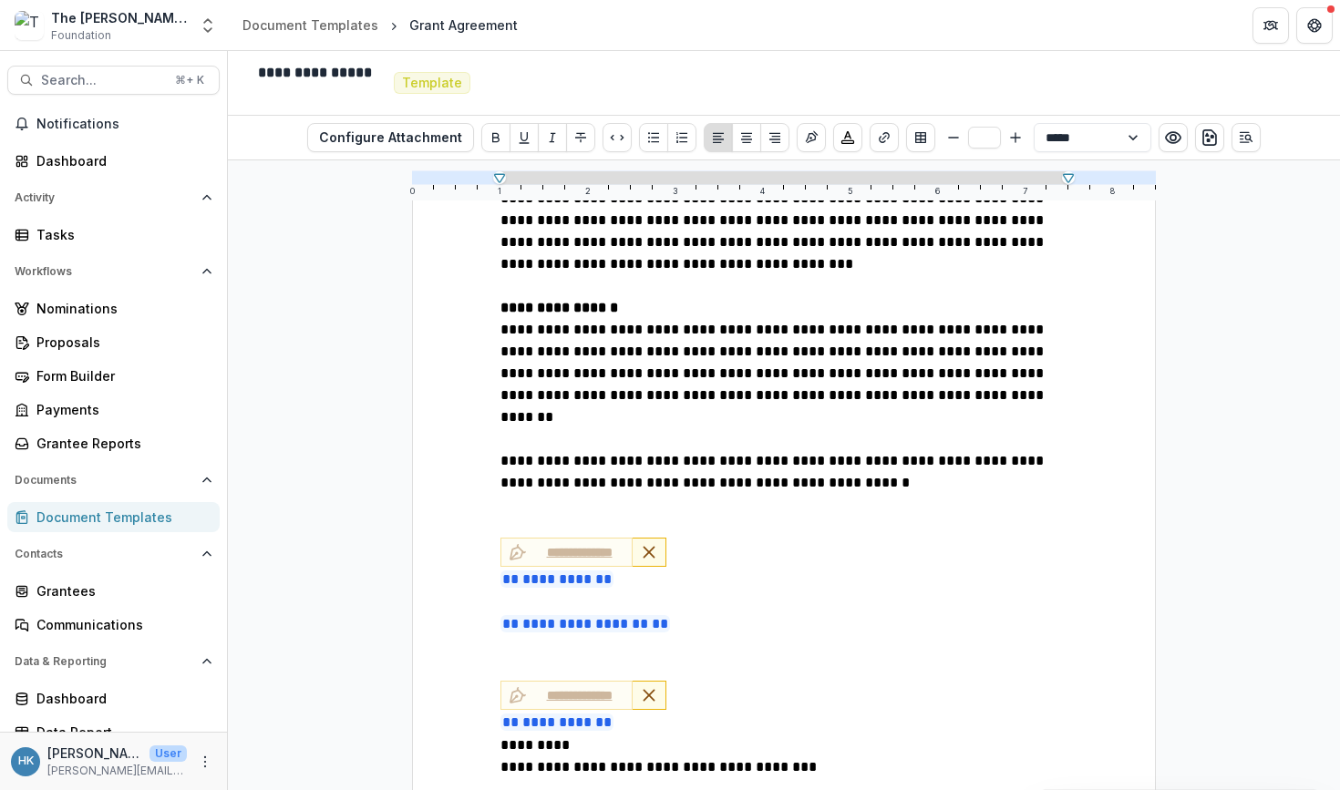
click at [646, 591] on p "**********" at bounding box center [783, 614] width 567 height 46
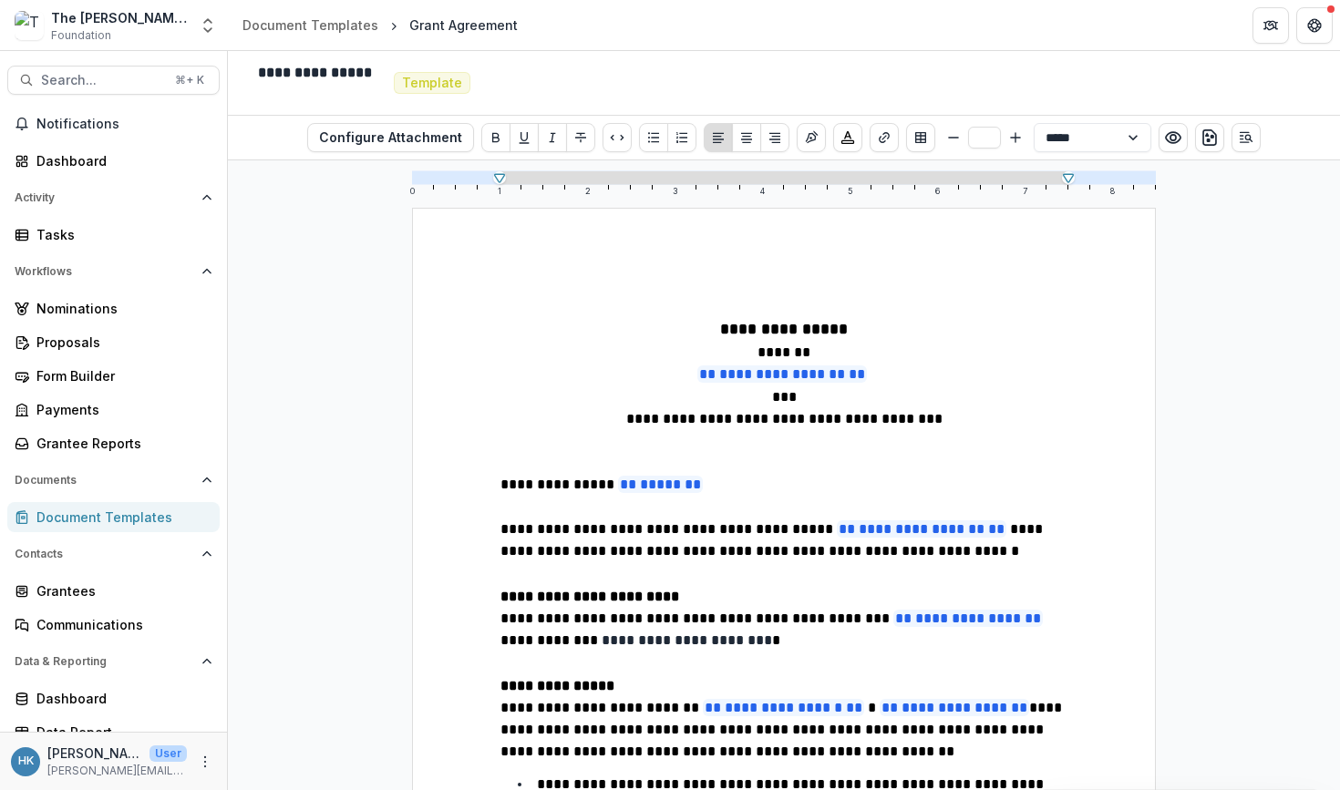
scroll to position [0, 0]
click at [90, 349] on div "Proposals" at bounding box center [120, 342] width 169 height 19
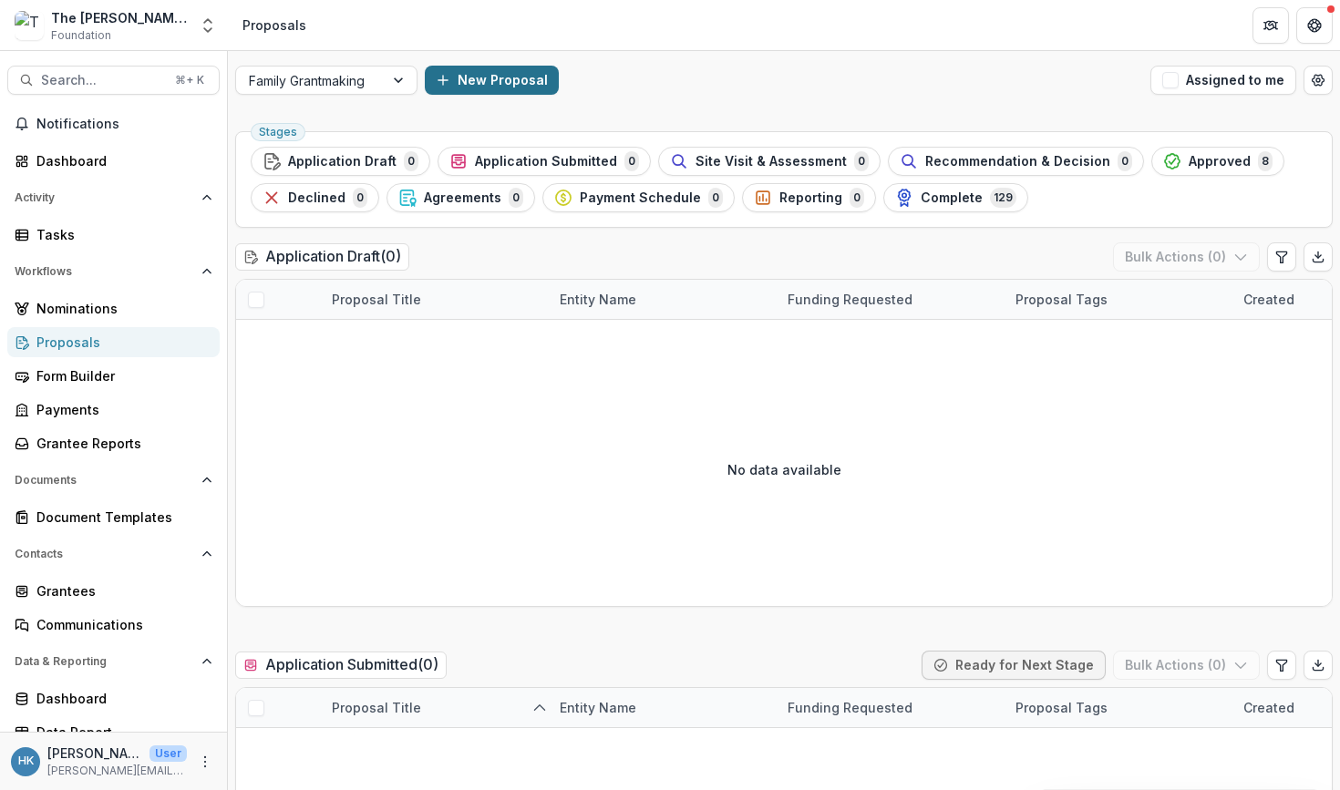
click at [506, 86] on button "New Proposal" at bounding box center [492, 80] width 134 height 29
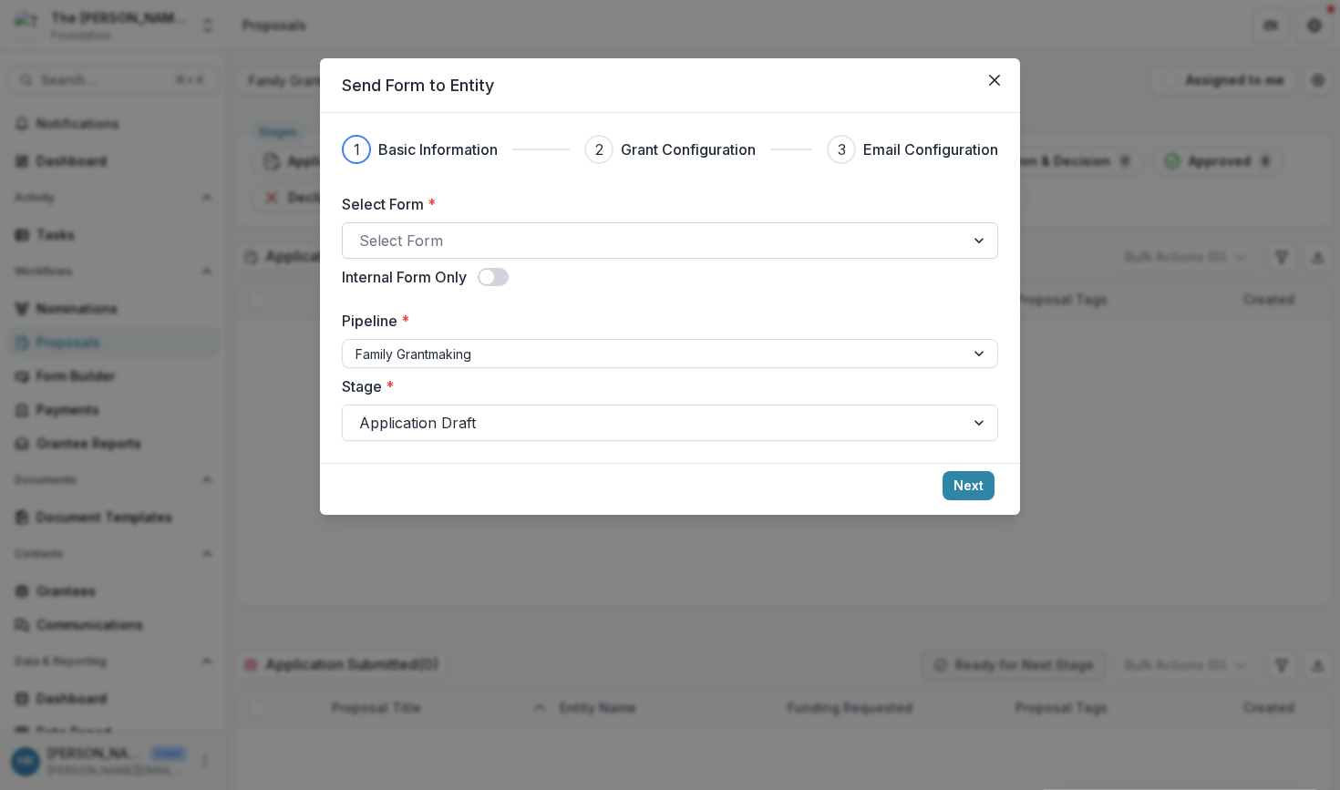
click at [503, 234] on div at bounding box center [653, 241] width 589 height 26
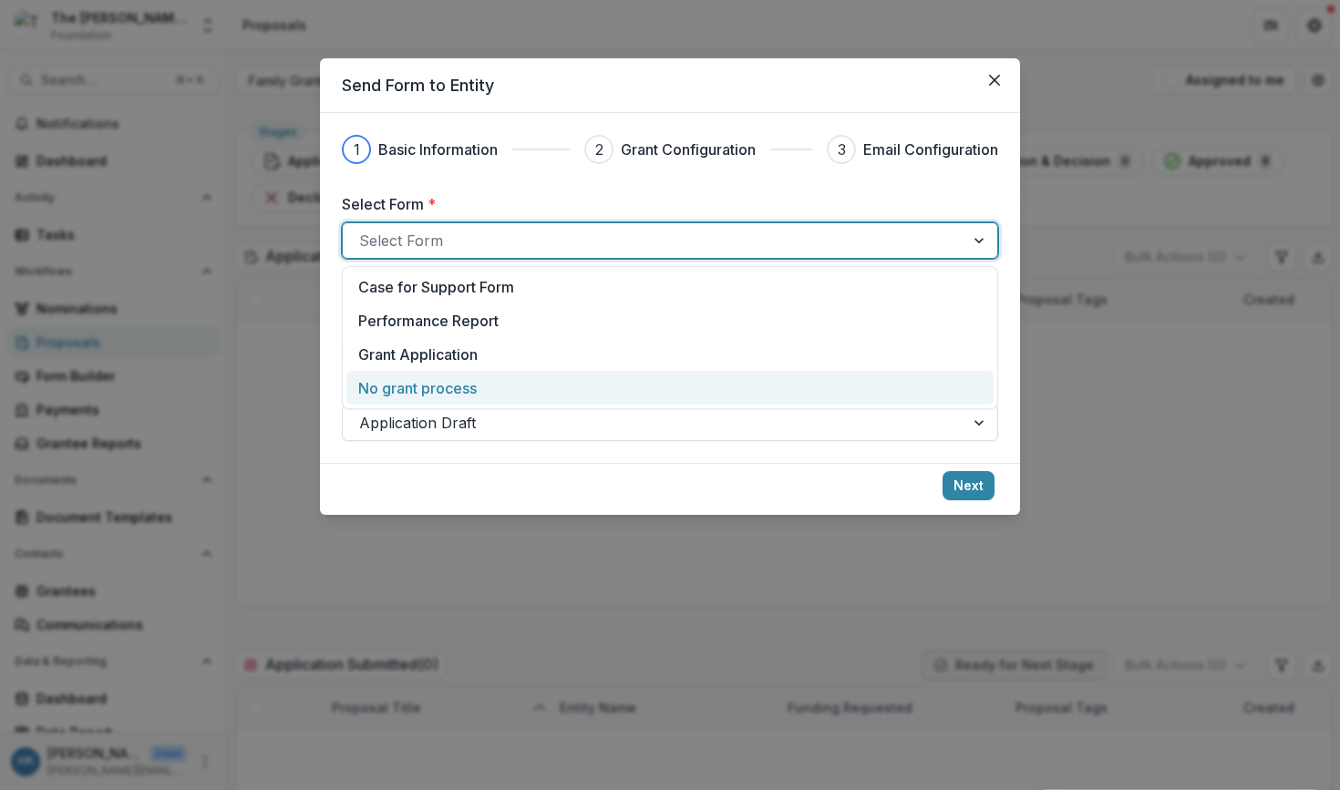
click at [481, 397] on div "No grant process" at bounding box center [669, 388] width 623 height 22
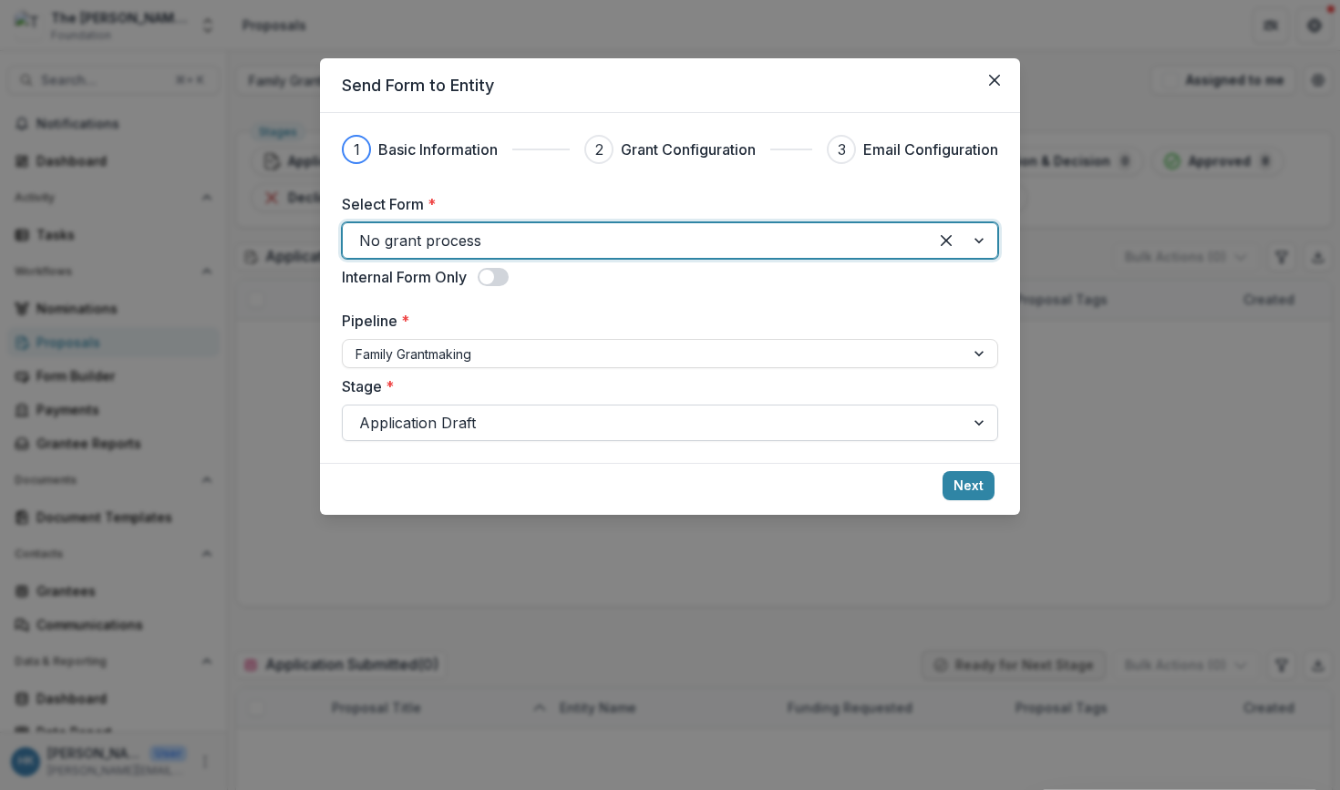
click at [512, 427] on div at bounding box center [653, 423] width 589 height 26
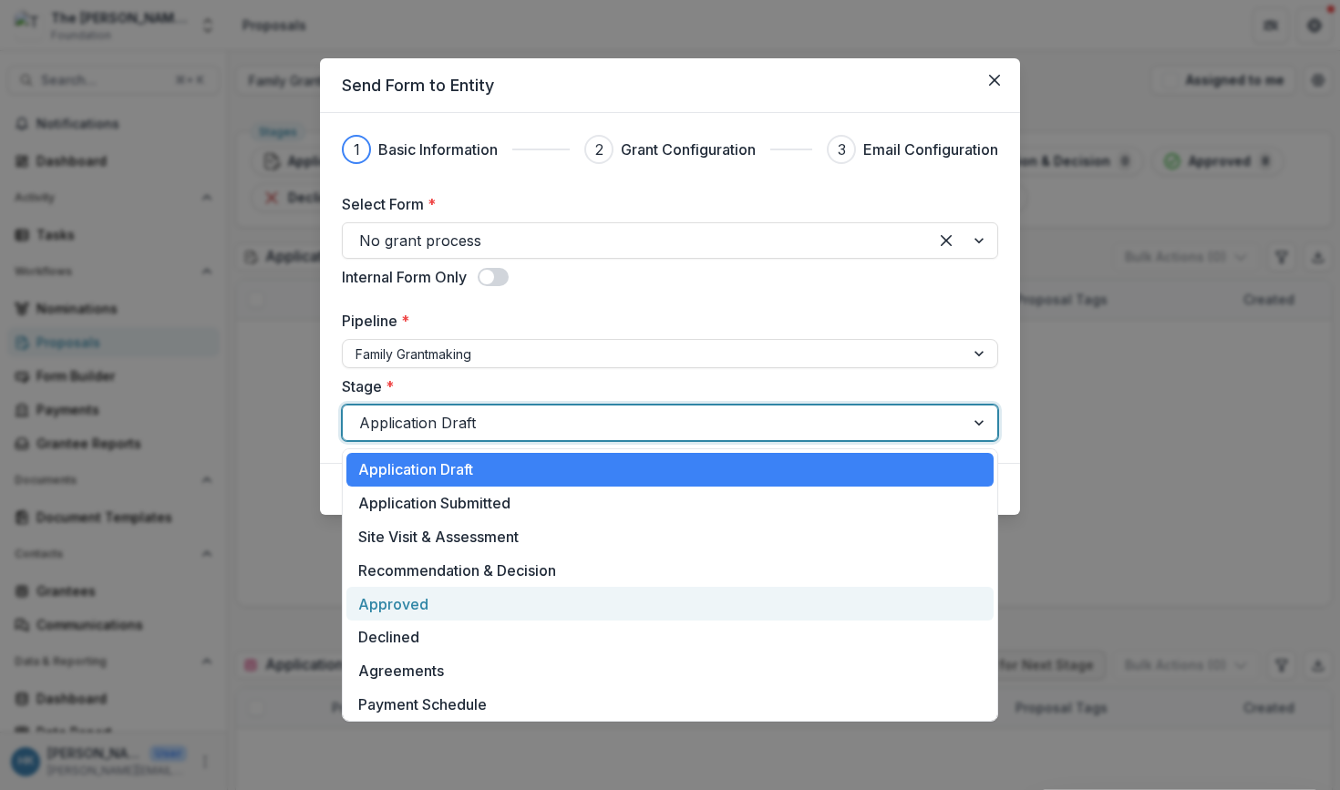
click at [471, 604] on div "Approved" at bounding box center [669, 604] width 647 height 34
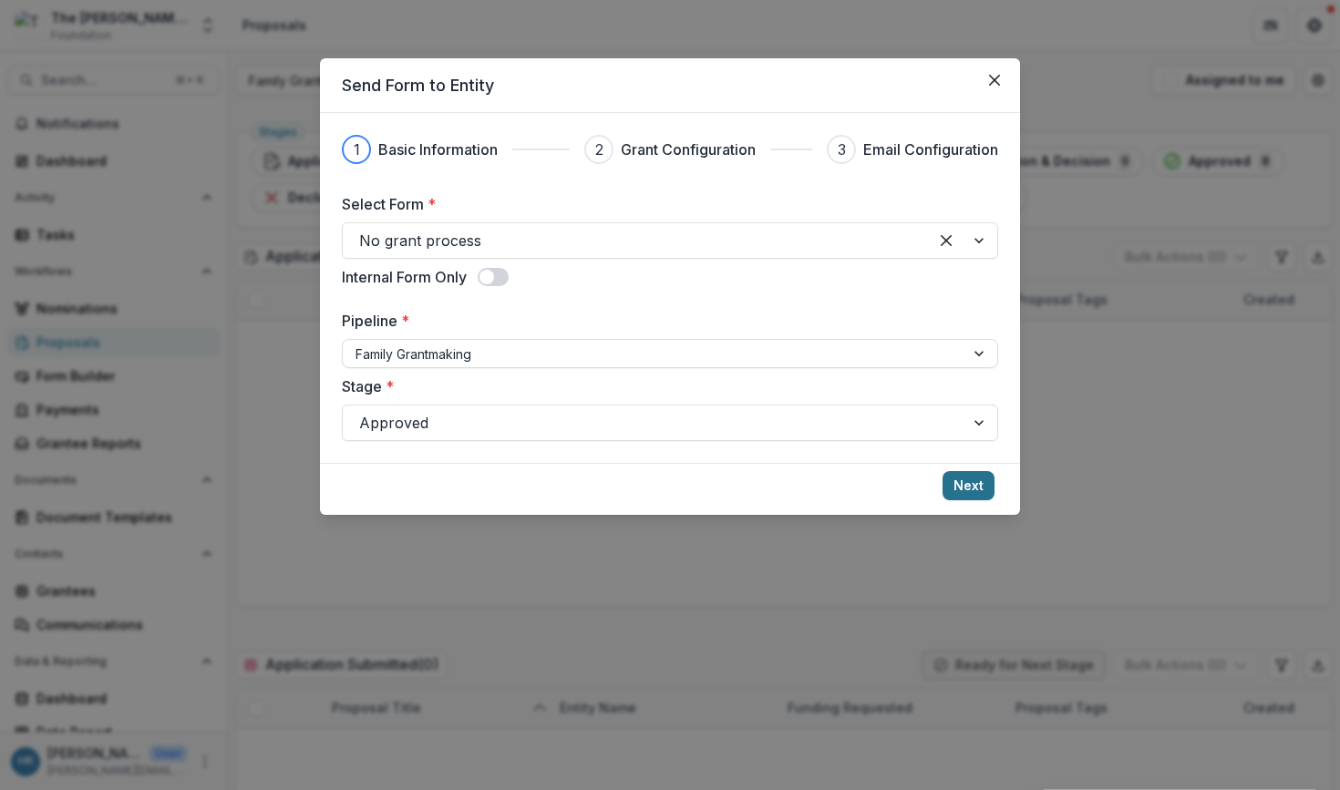
click at [966, 487] on button "Next" at bounding box center [968, 485] width 52 height 29
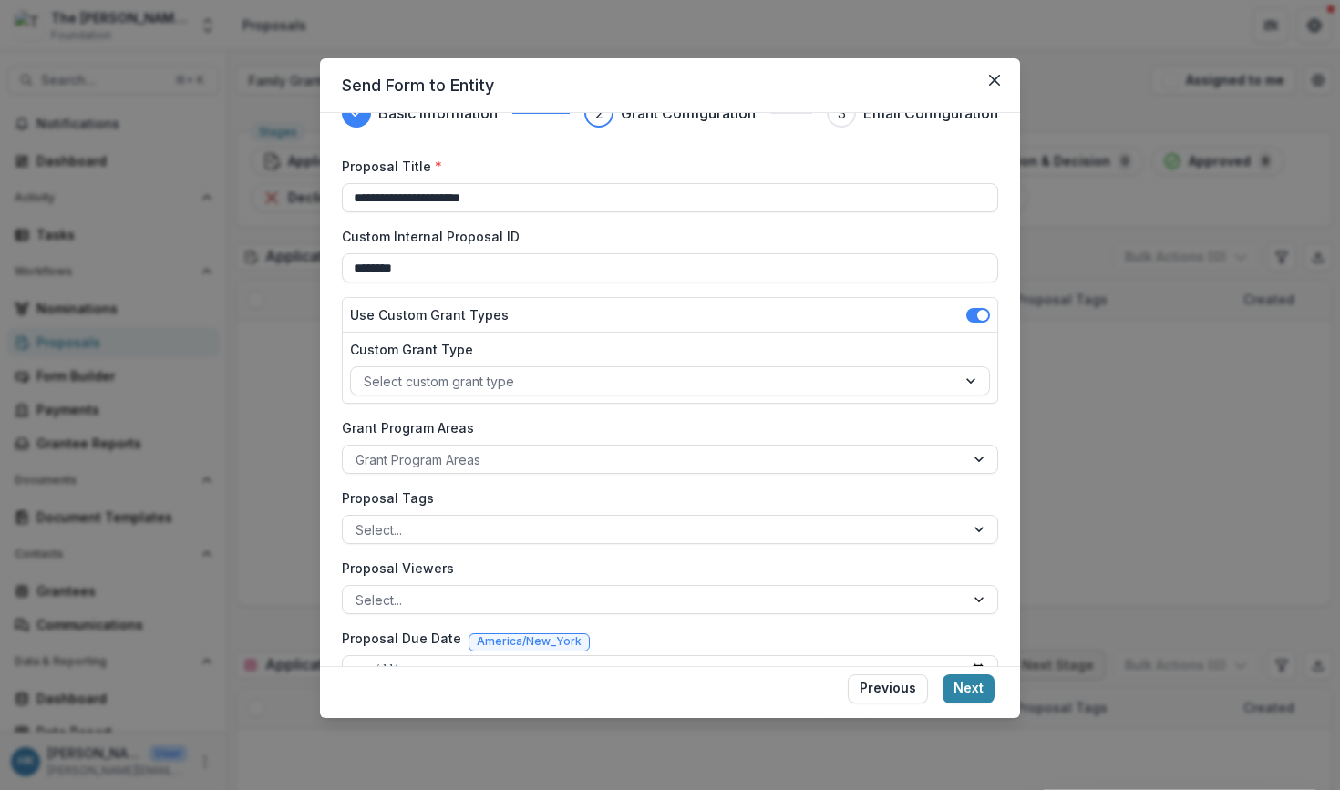
scroll to position [37, 0]
drag, startPoint x: 539, startPoint y: 197, endPoint x: 395, endPoint y: 199, distance: 144.9
click at [395, 199] on input "**********" at bounding box center [670, 196] width 656 height 29
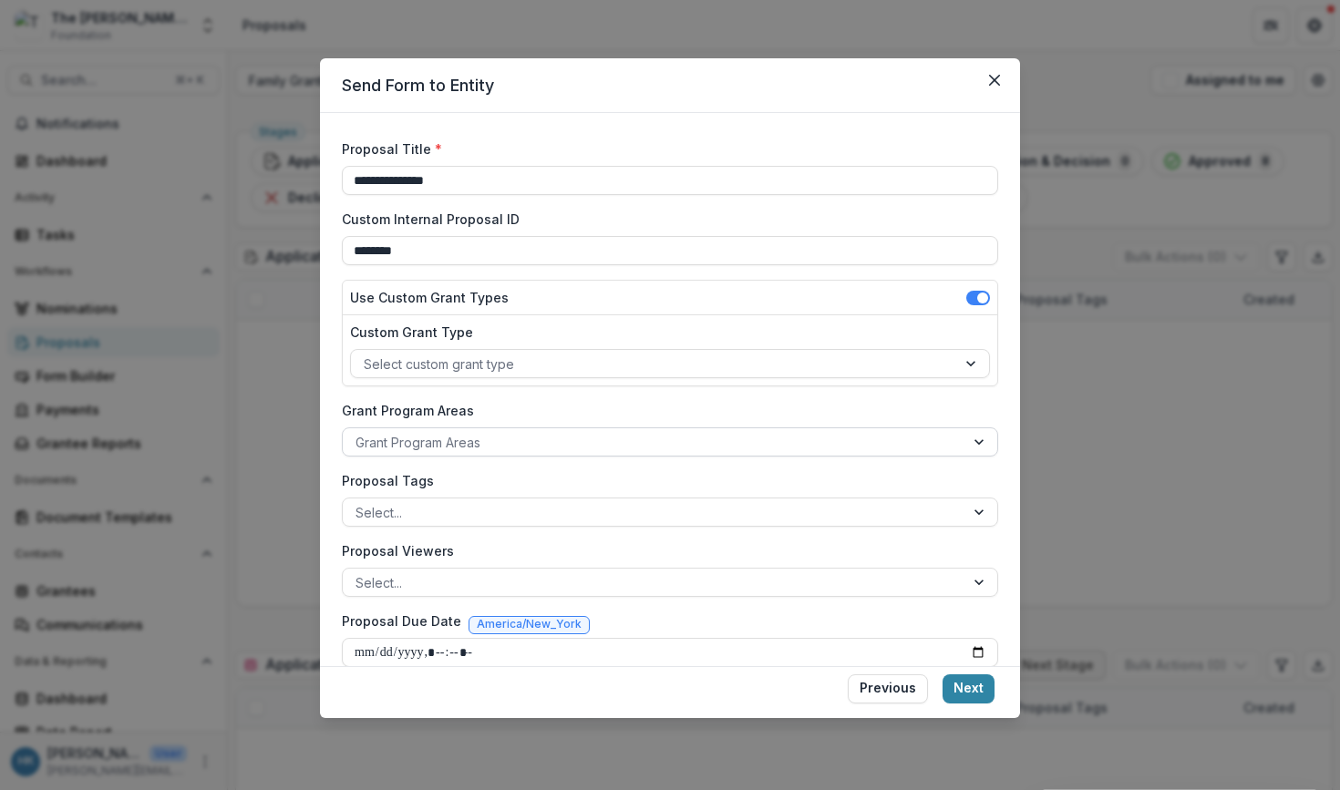
scroll to position [56, 0]
click at [667, 231] on div "Custom Internal Proposal ID ********" at bounding box center [670, 236] width 656 height 56
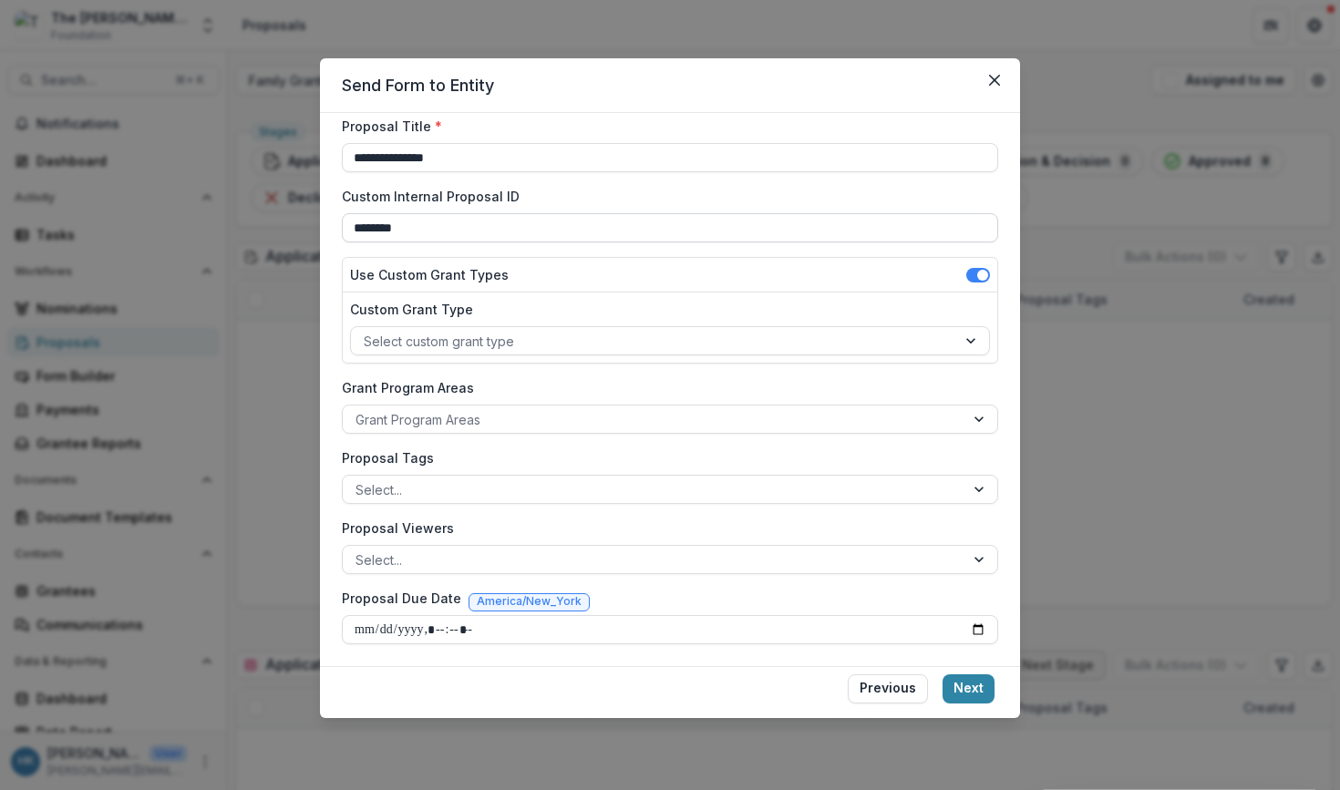
scroll to position [77, 0]
click at [438, 157] on input "**********" at bounding box center [670, 157] width 656 height 29
type input "**********"
click at [977, 684] on button "Next" at bounding box center [968, 688] width 52 height 29
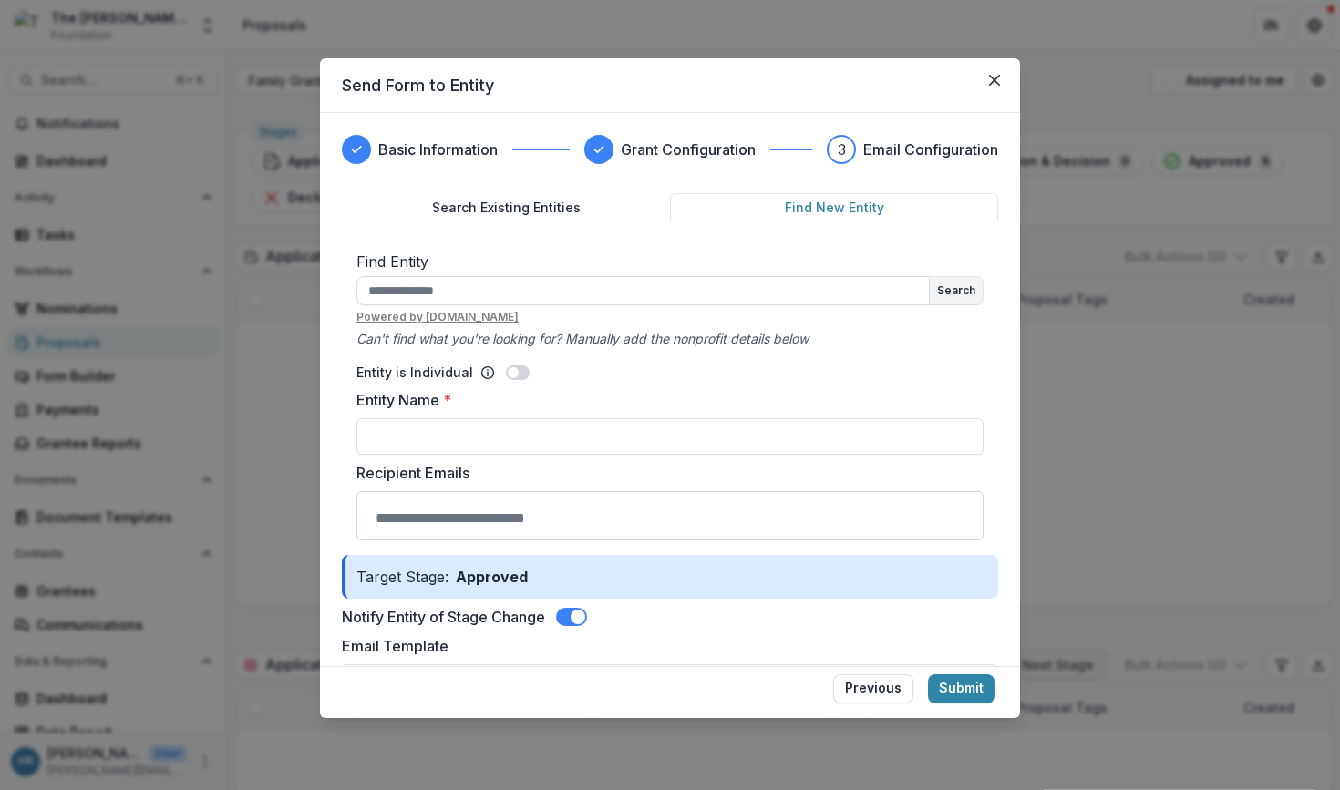
click at [800, 203] on button "Find New Entity" at bounding box center [834, 207] width 328 height 28
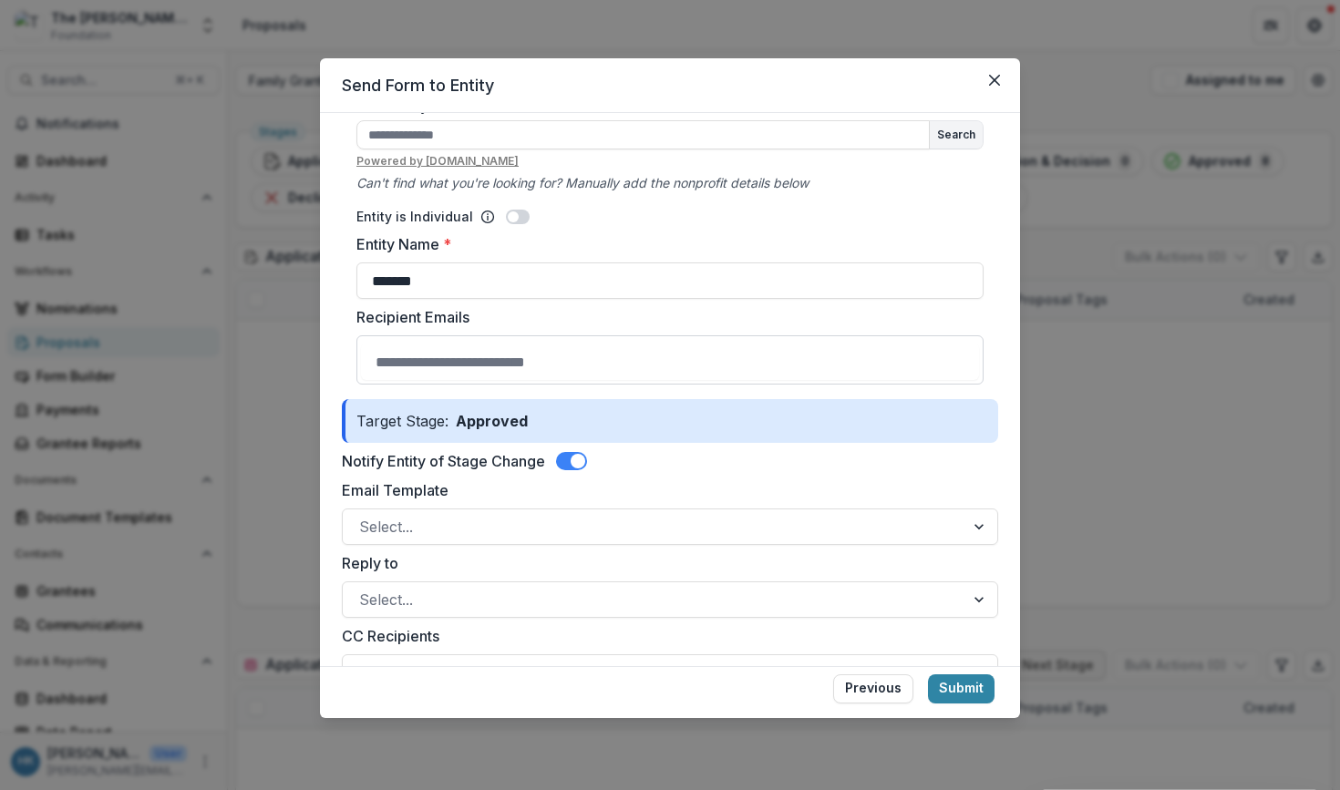
scroll to position [195, 0]
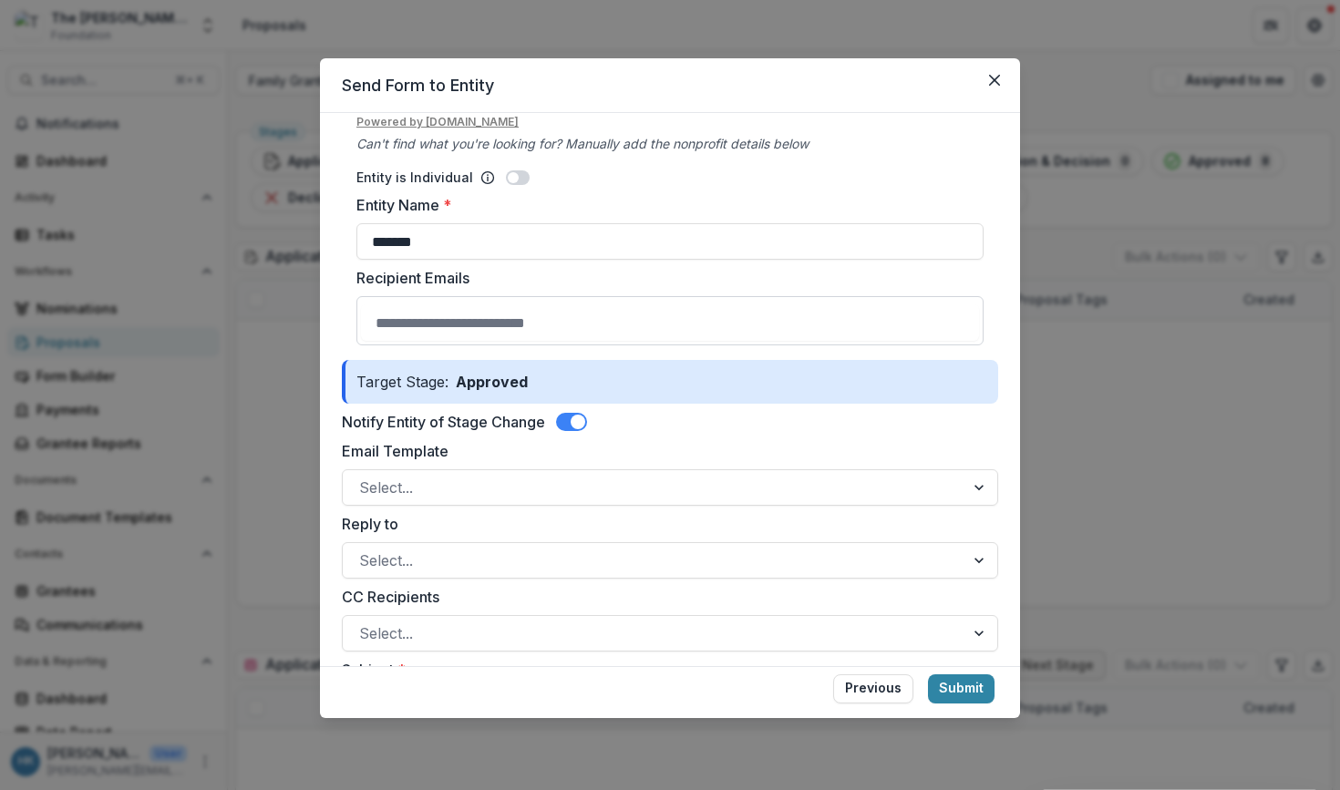
type input "*******"
type input "**********"
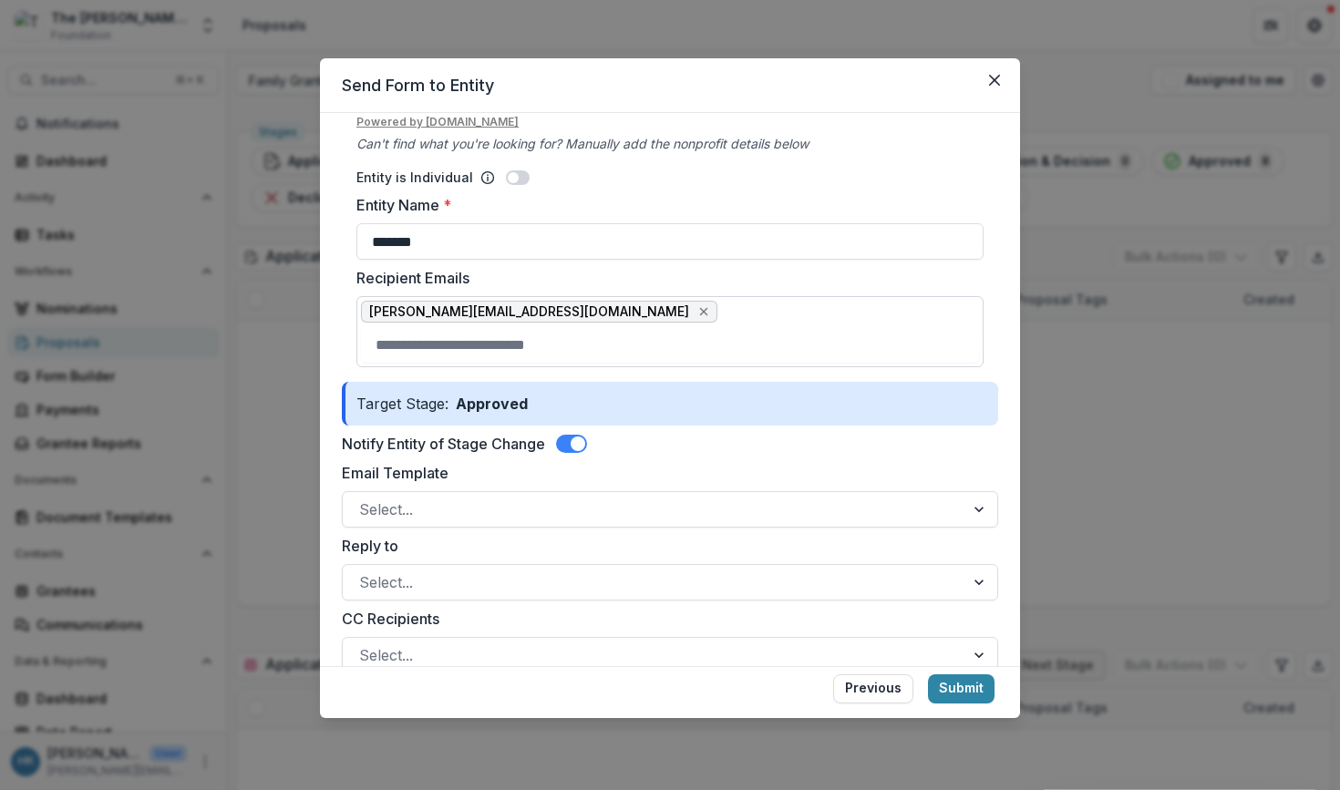
click at [908, 169] on div "Entity is Individual" at bounding box center [669, 177] width 627 height 19
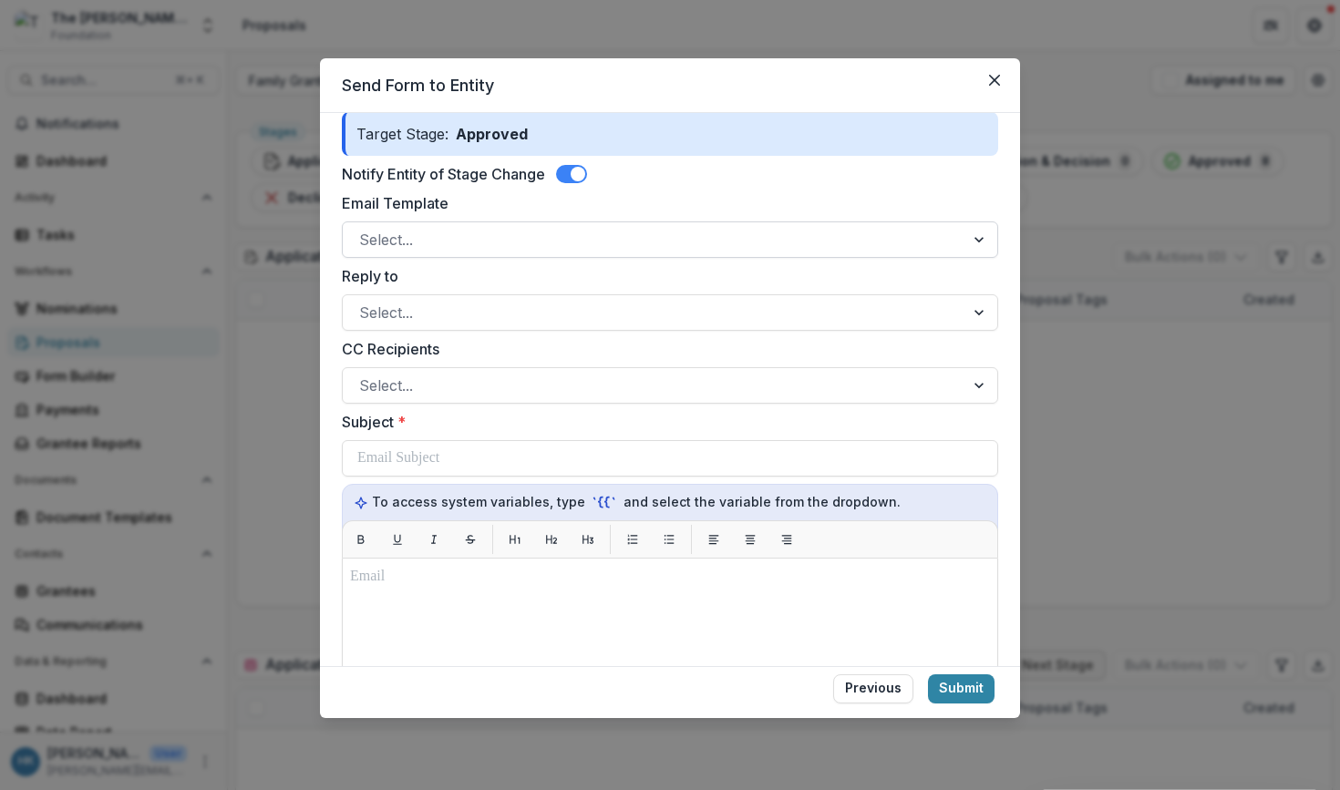
scroll to position [467, 0]
click at [762, 241] on div at bounding box center [653, 238] width 589 height 26
click at [768, 200] on label "Email Template" at bounding box center [664, 201] width 645 height 22
click at [364, 227] on input "Email Template" at bounding box center [361, 238] width 5 height 22
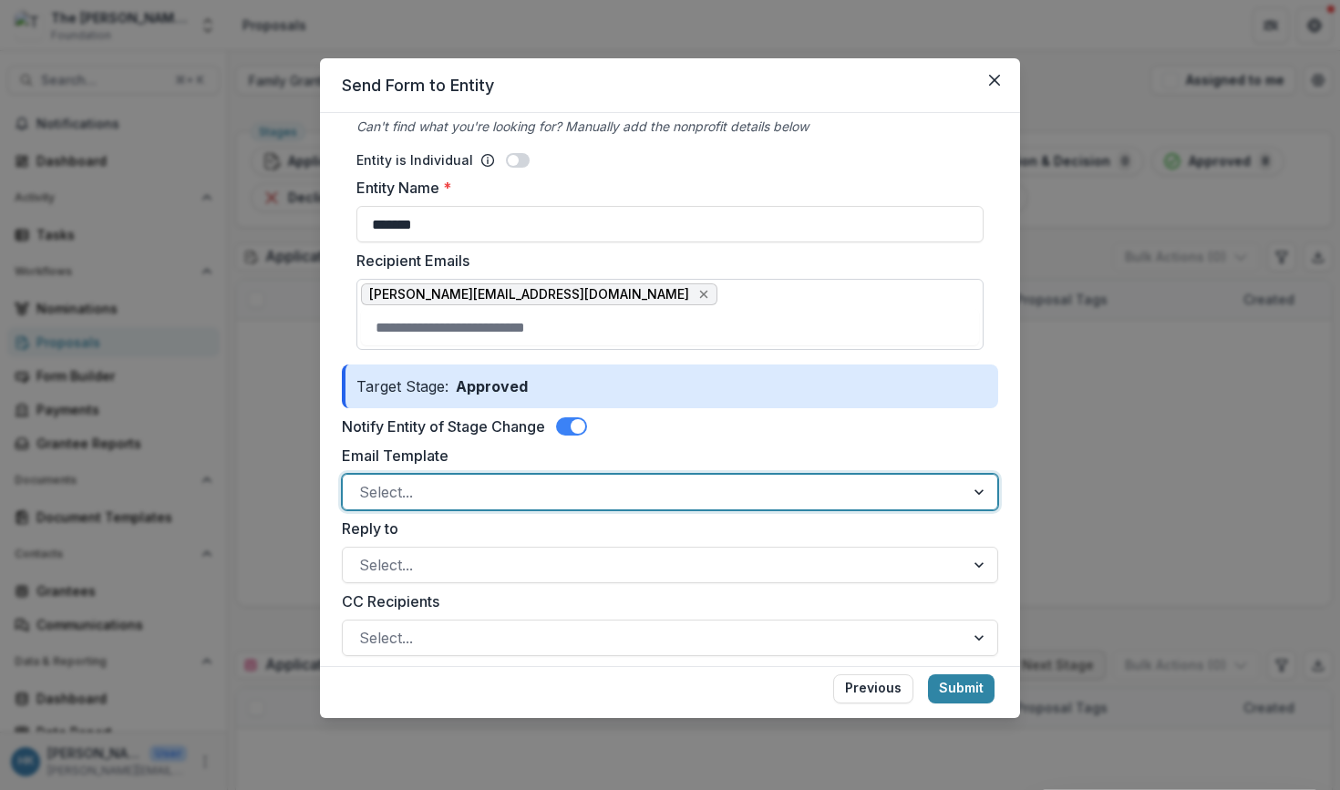
scroll to position [142, 0]
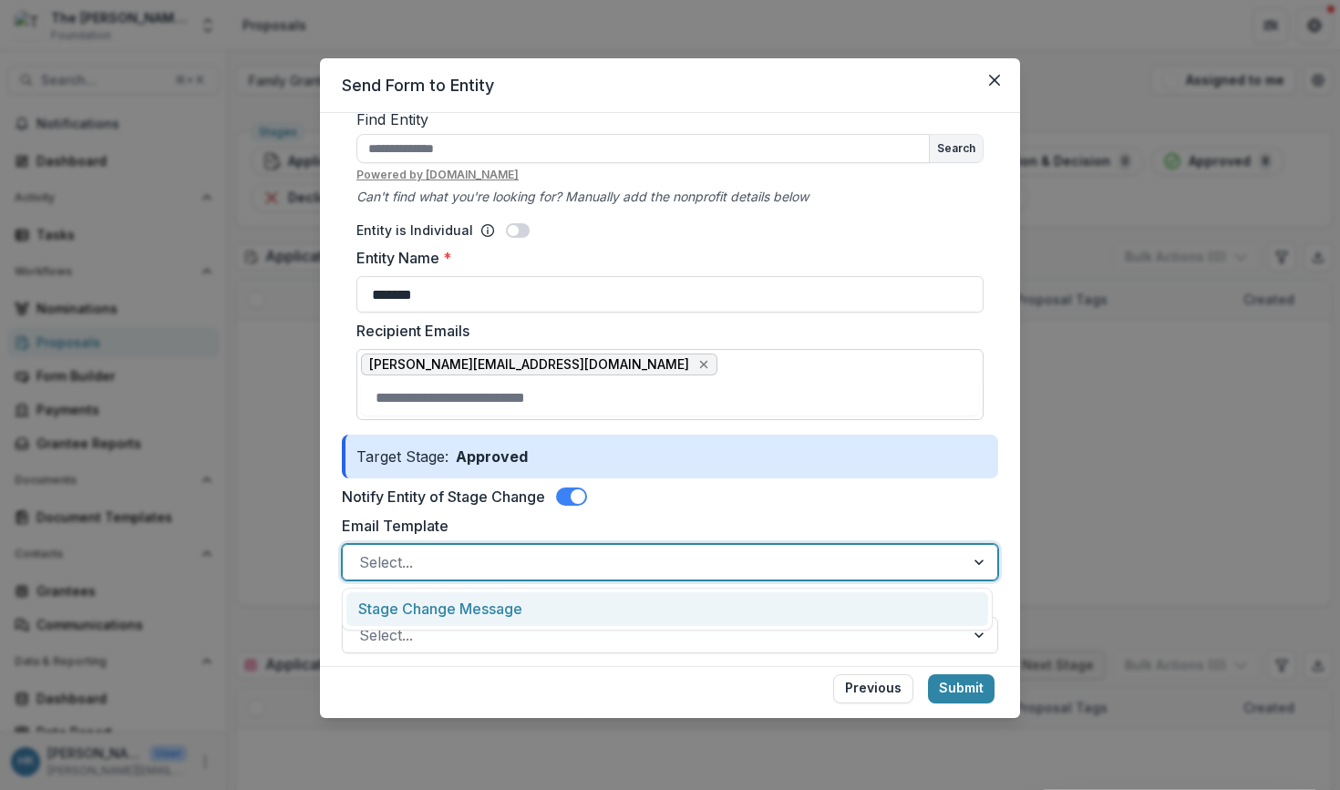
click at [602, 563] on div at bounding box center [653, 563] width 589 height 26
click at [565, 616] on div "Stage Change Message" at bounding box center [667, 609] width 642 height 34
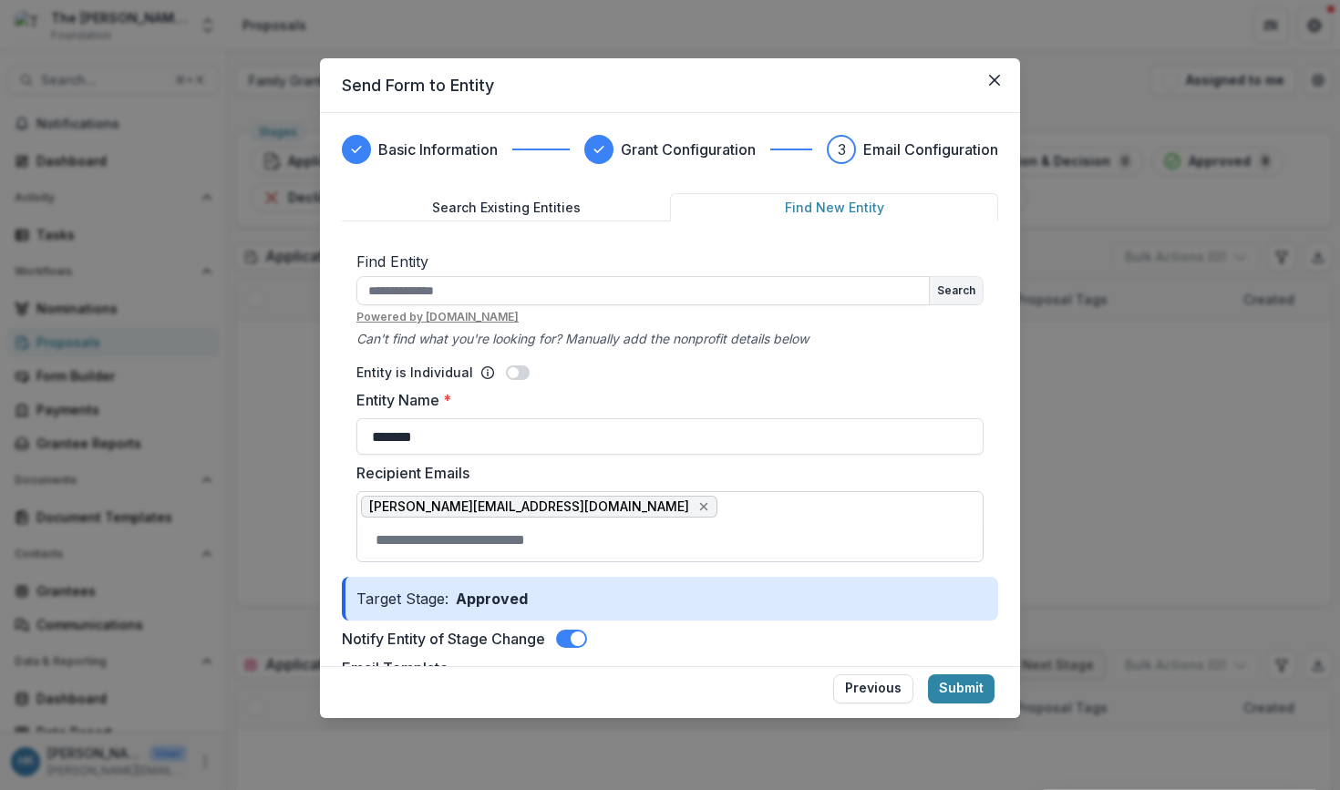
scroll to position [0, 0]
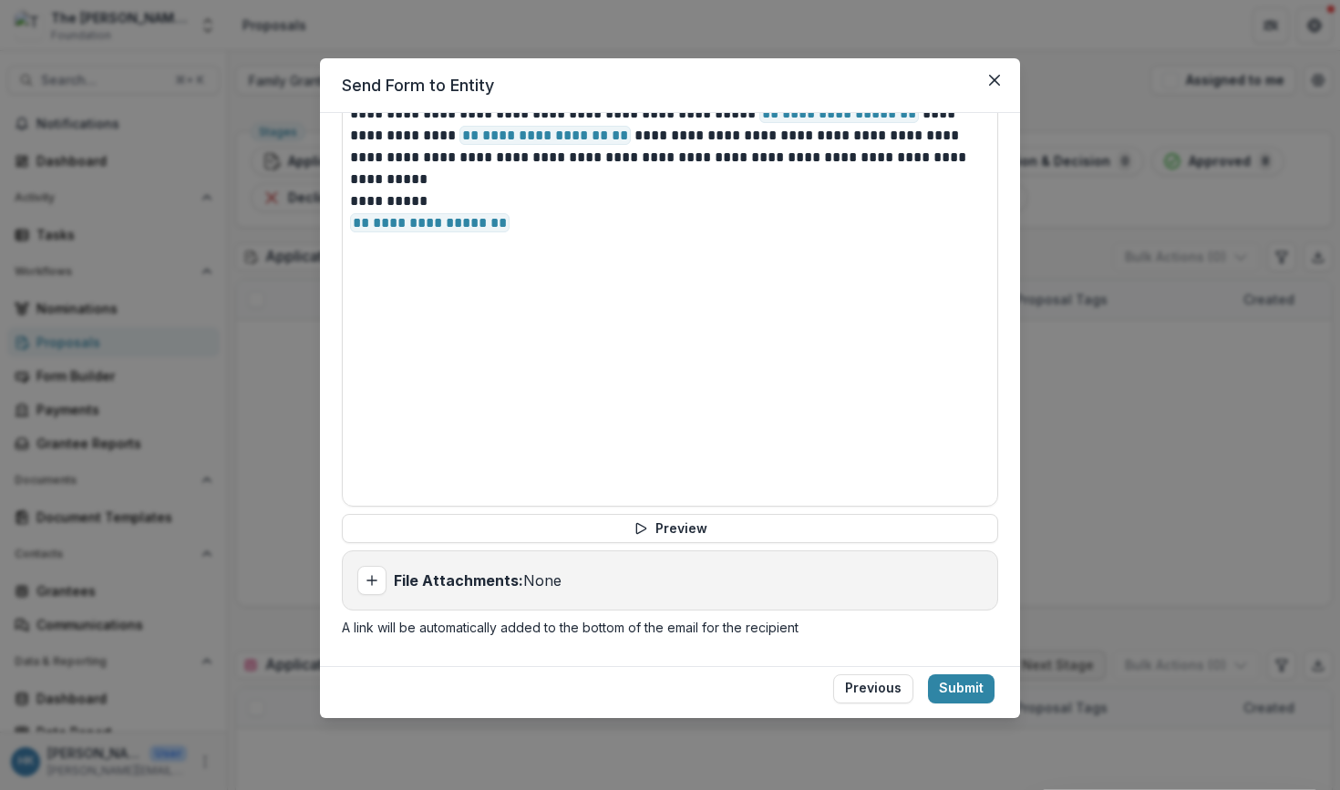
click at [682, 505] on div "**********" at bounding box center [670, 279] width 656 height 456
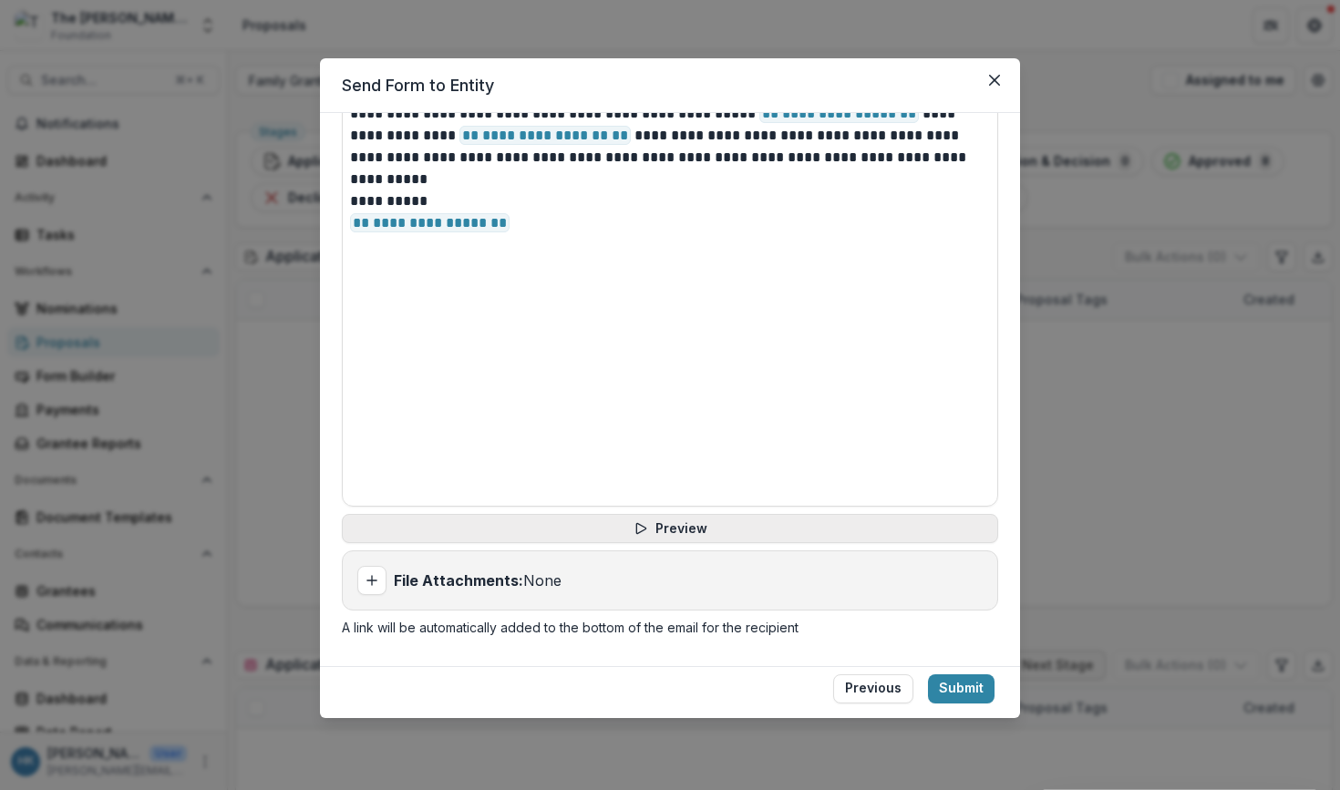
click at [677, 535] on button "Preview" at bounding box center [670, 528] width 656 height 29
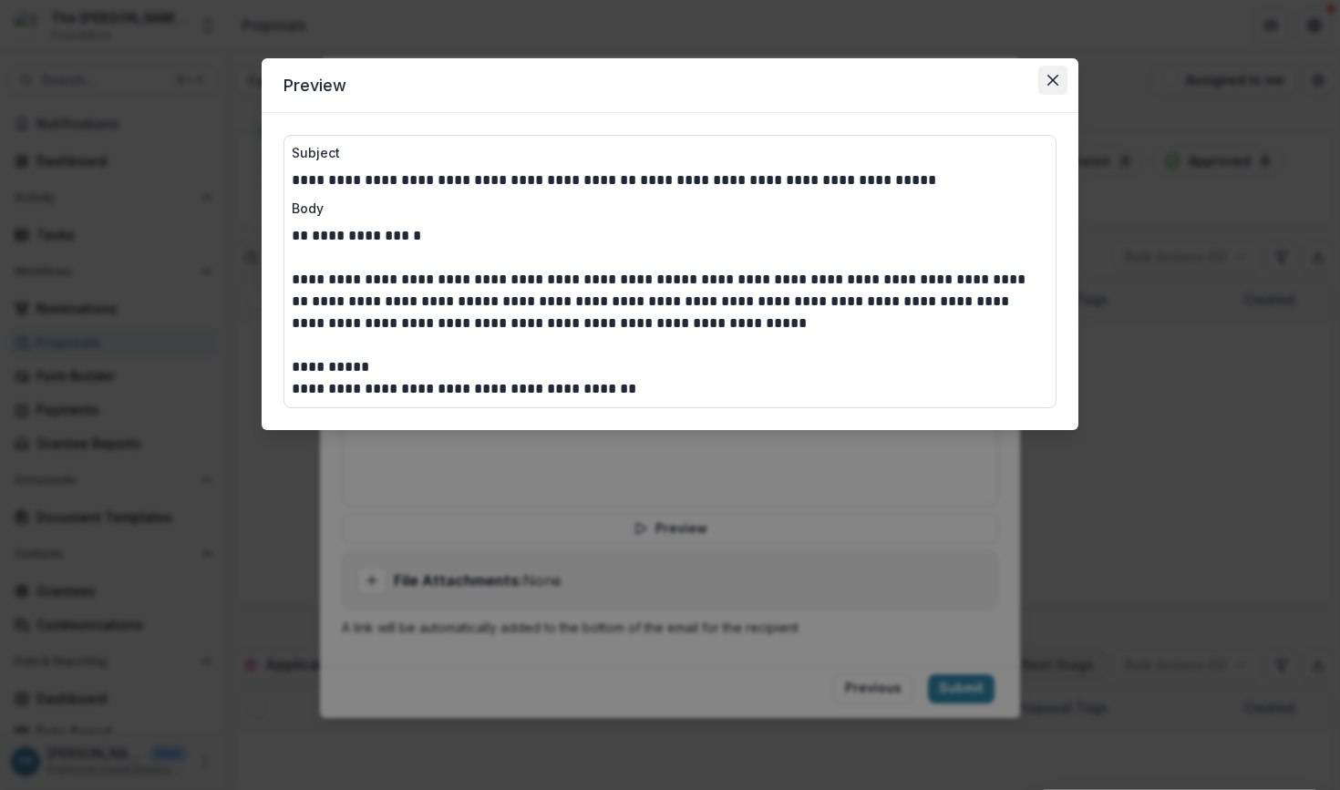
click at [1051, 83] on icon "Close" at bounding box center [1052, 80] width 11 height 11
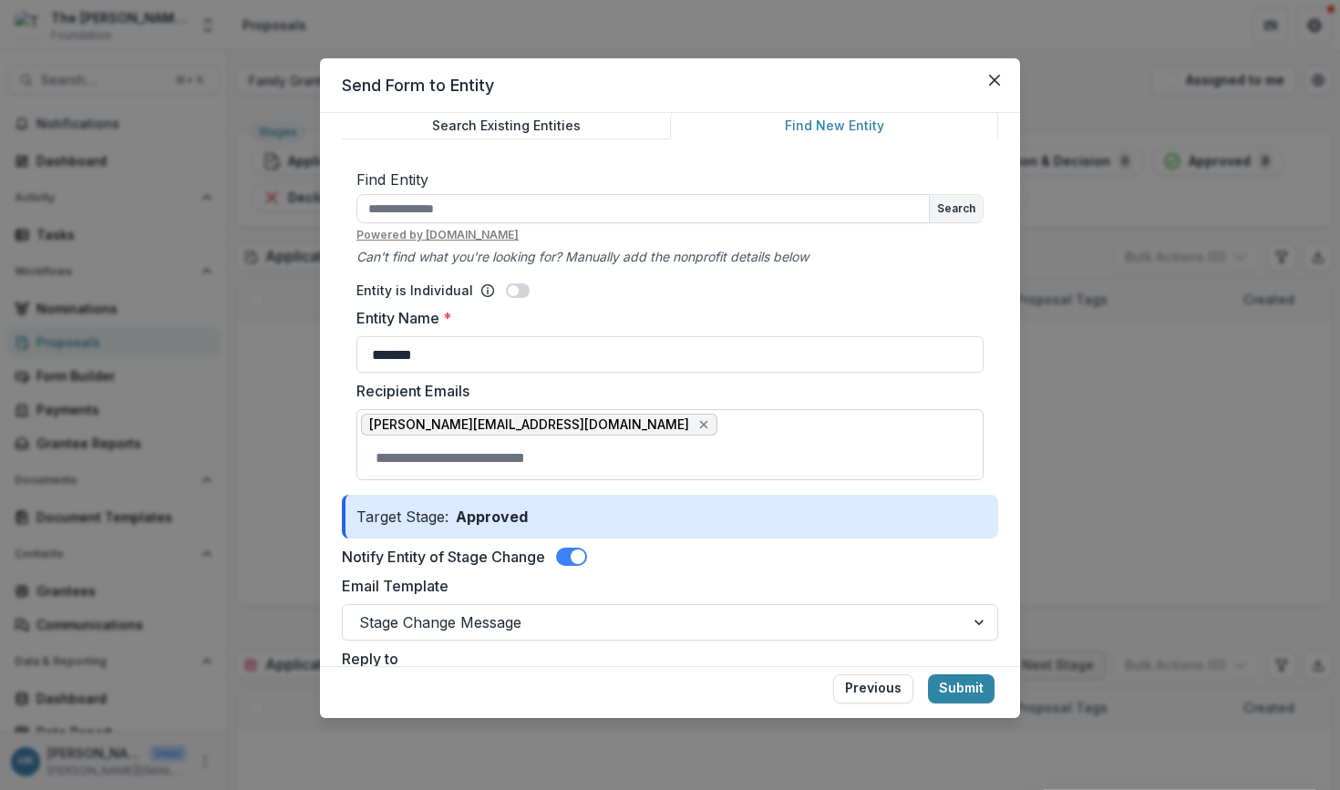
scroll to position [99, 0]
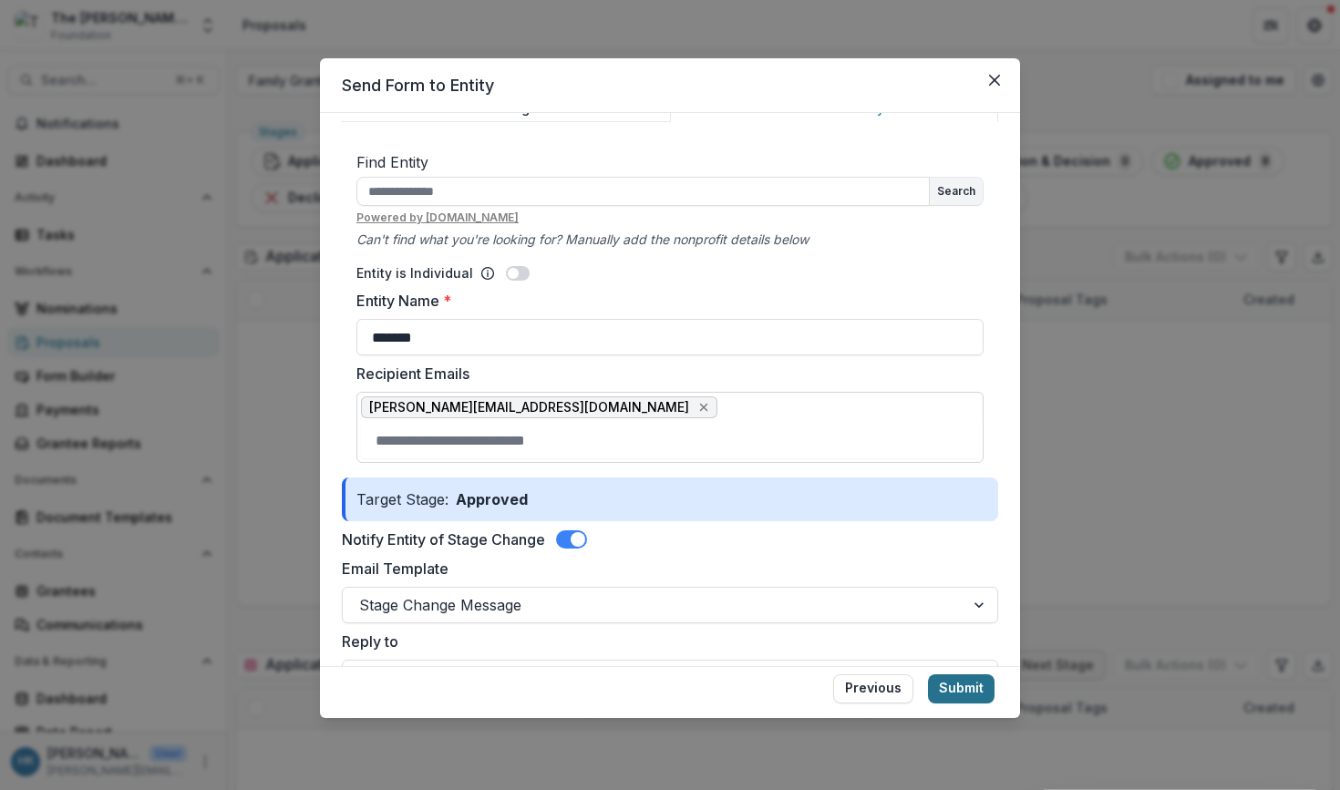
click at [962, 682] on button "Submit" at bounding box center [961, 688] width 67 height 29
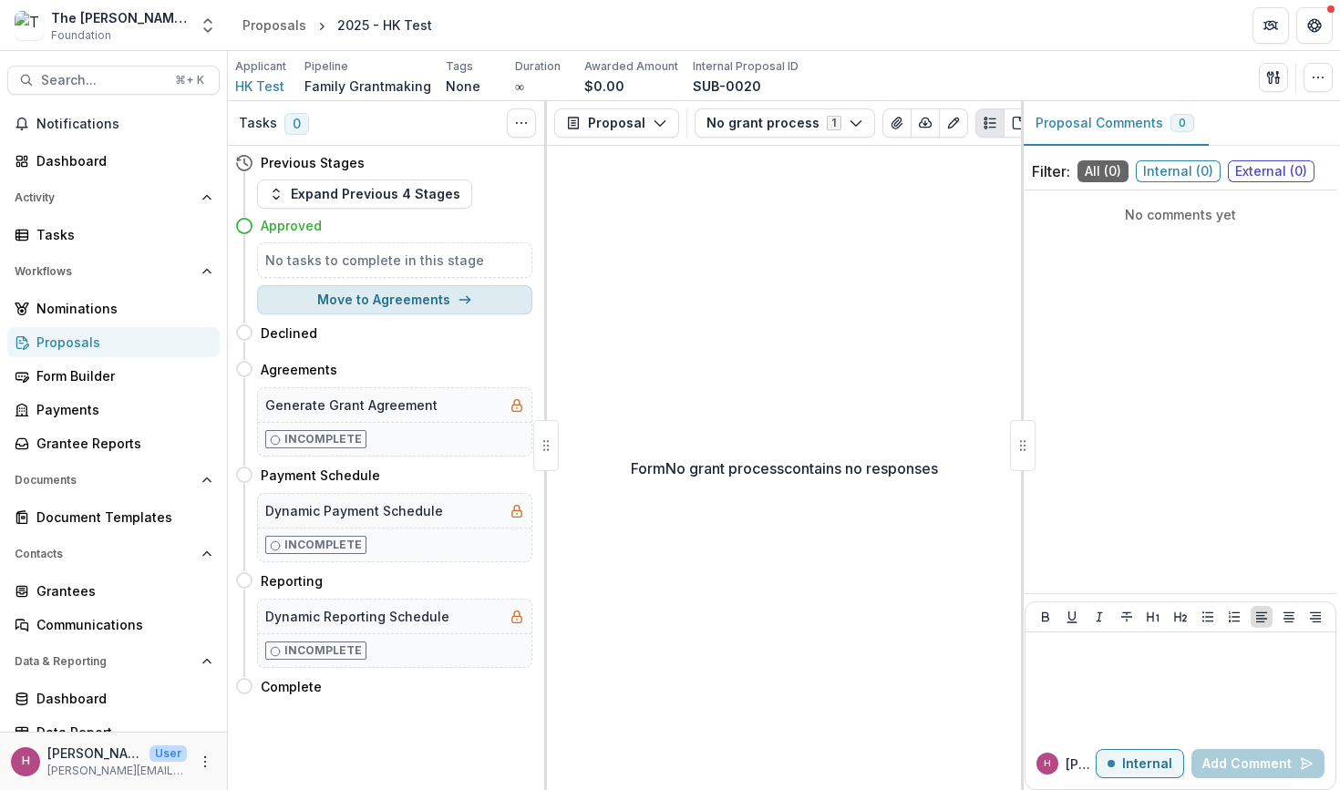
click at [407, 302] on button "Move to Agreements" at bounding box center [394, 299] width 275 height 29
select select "**********"
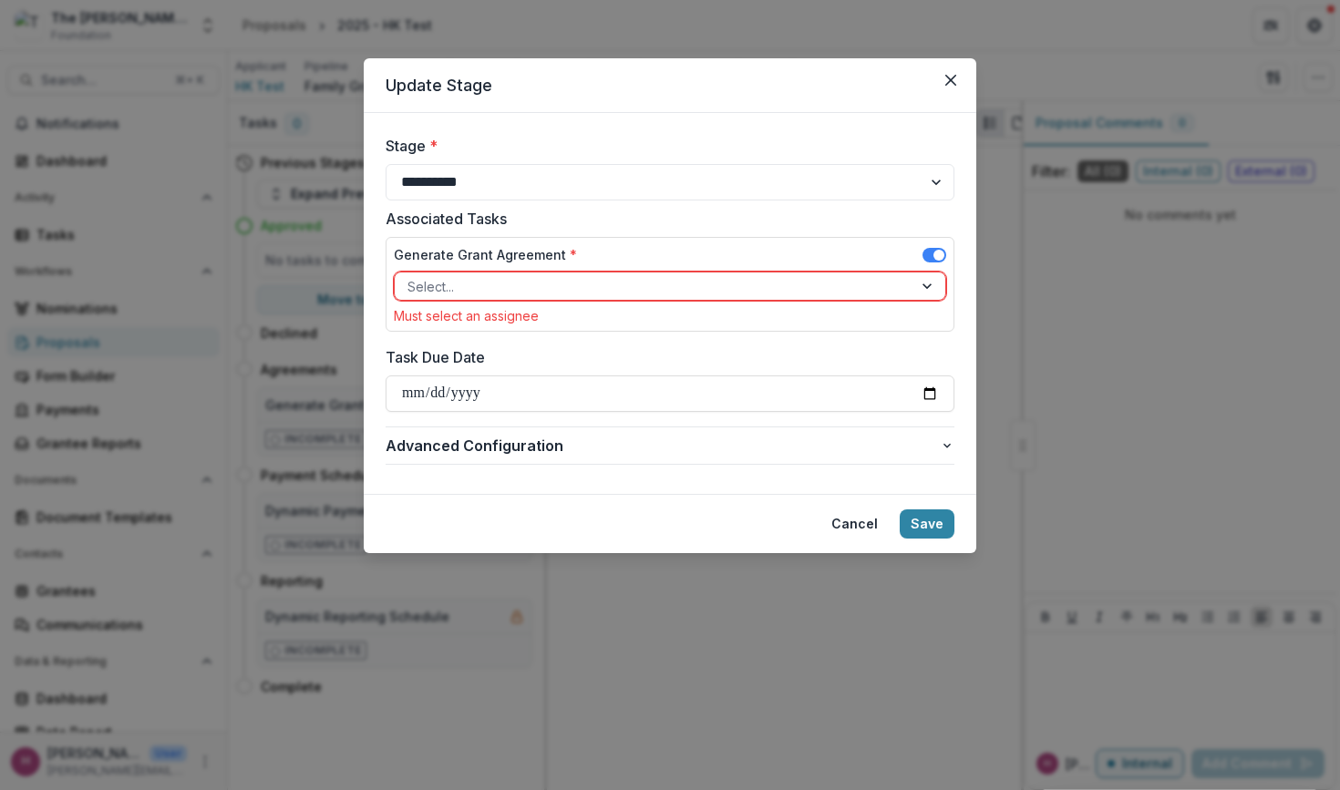
click at [499, 295] on div at bounding box center [653, 286] width 492 height 23
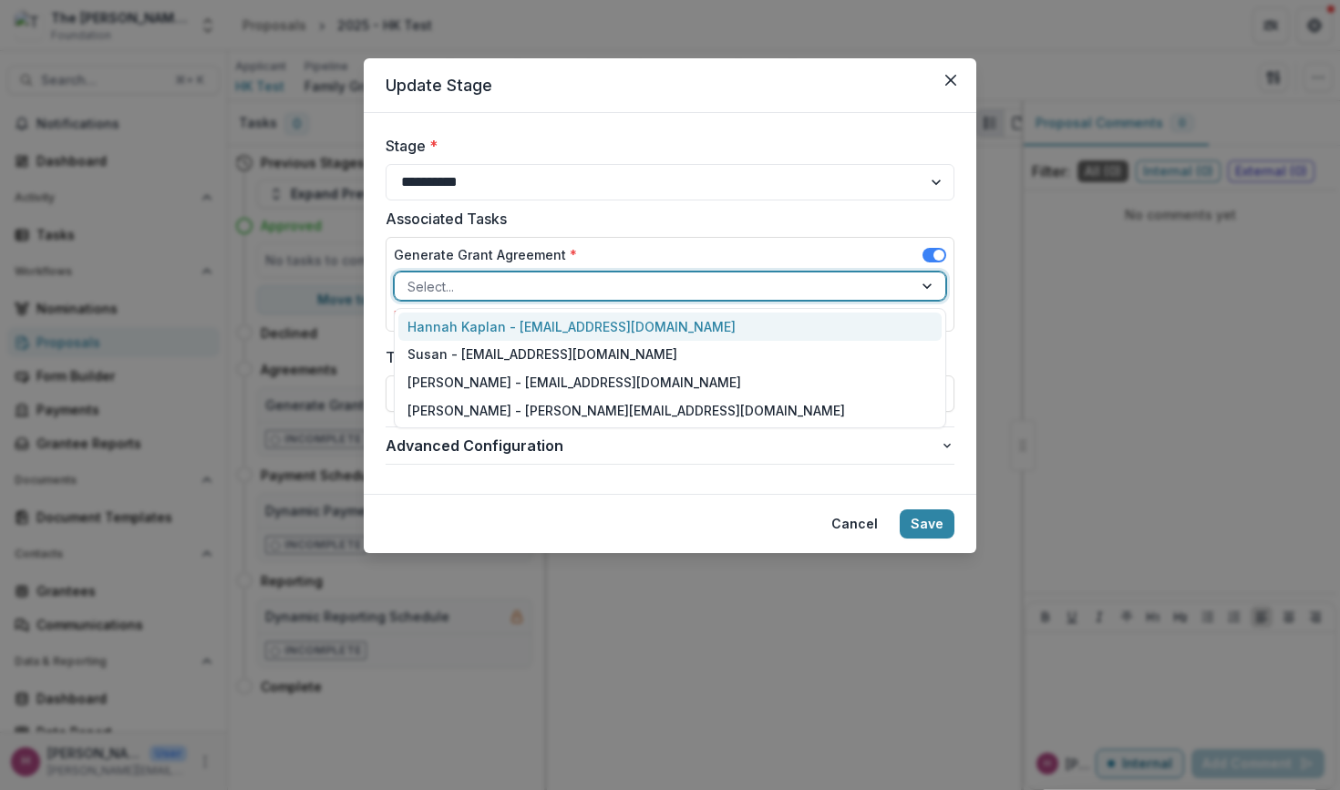
click at [559, 329] on div "Hannah Kaplan - [EMAIL_ADDRESS][DOMAIN_NAME]" at bounding box center [669, 327] width 543 height 28
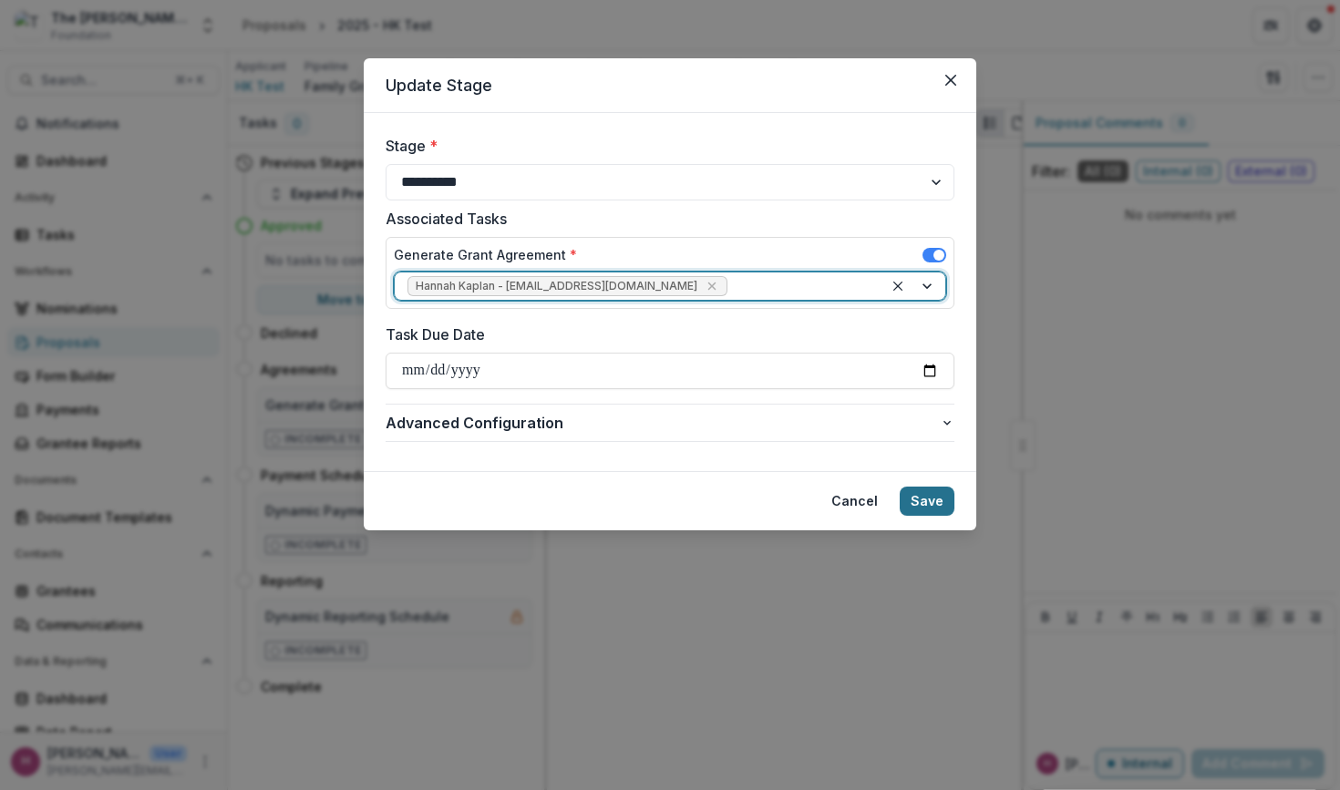
click at [930, 503] on button "Save" at bounding box center [926, 501] width 55 height 29
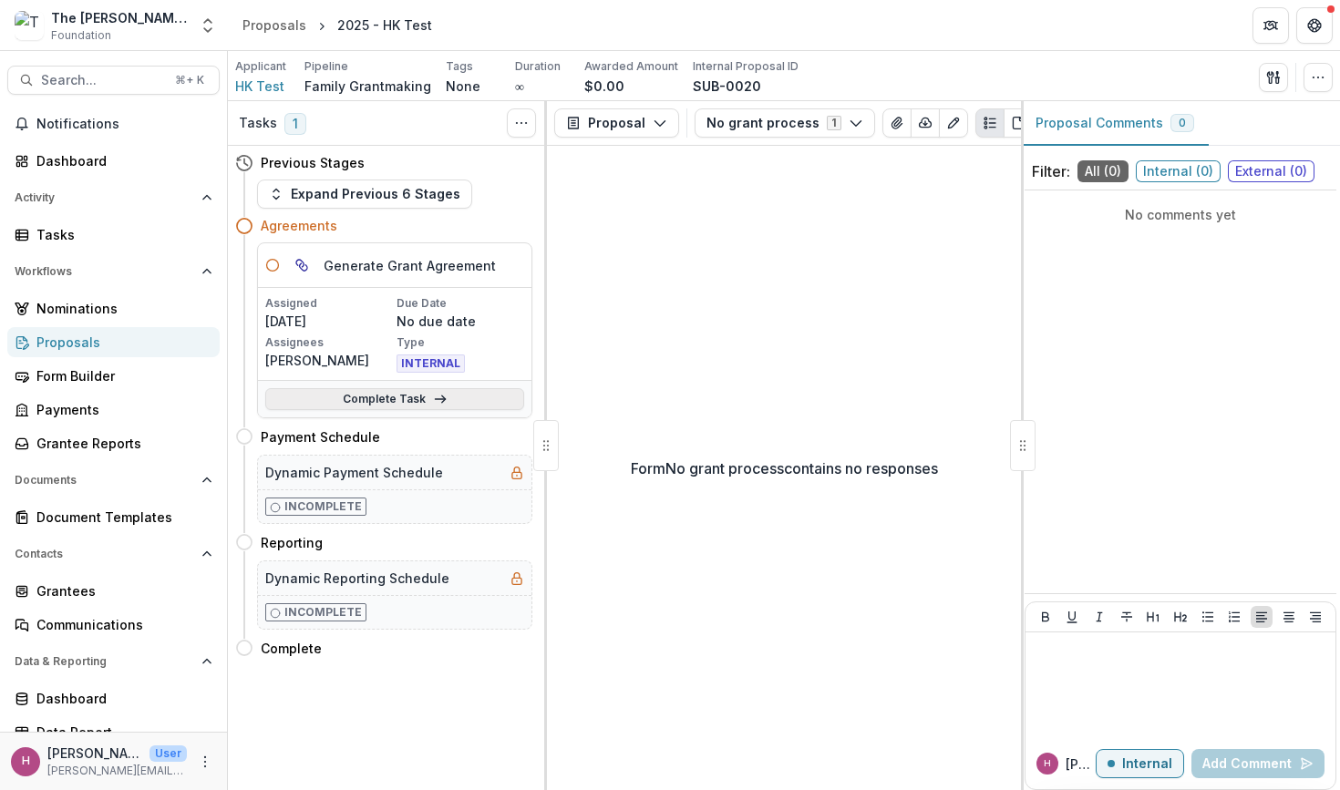
click at [388, 402] on link "Complete Task" at bounding box center [394, 399] width 259 height 22
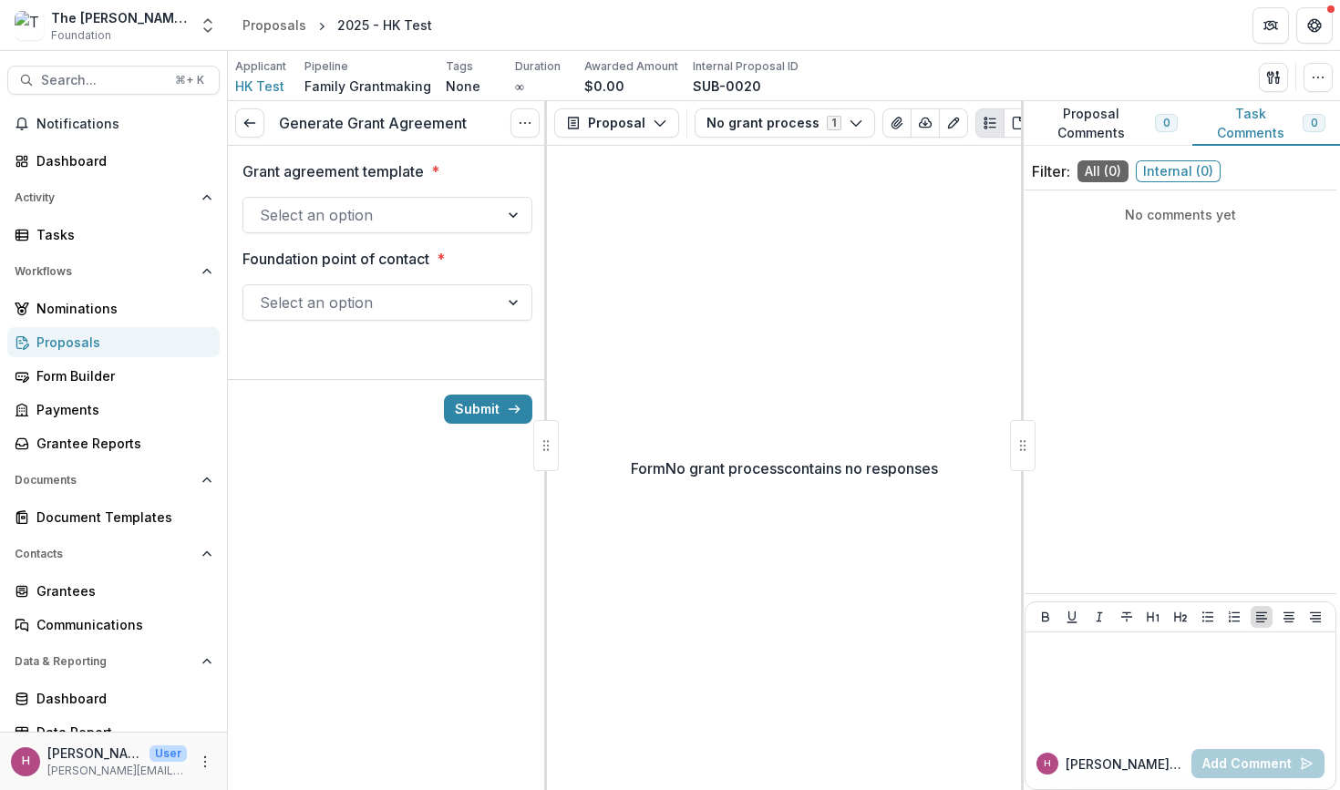
click at [466, 193] on div at bounding box center [387, 193] width 290 height 7
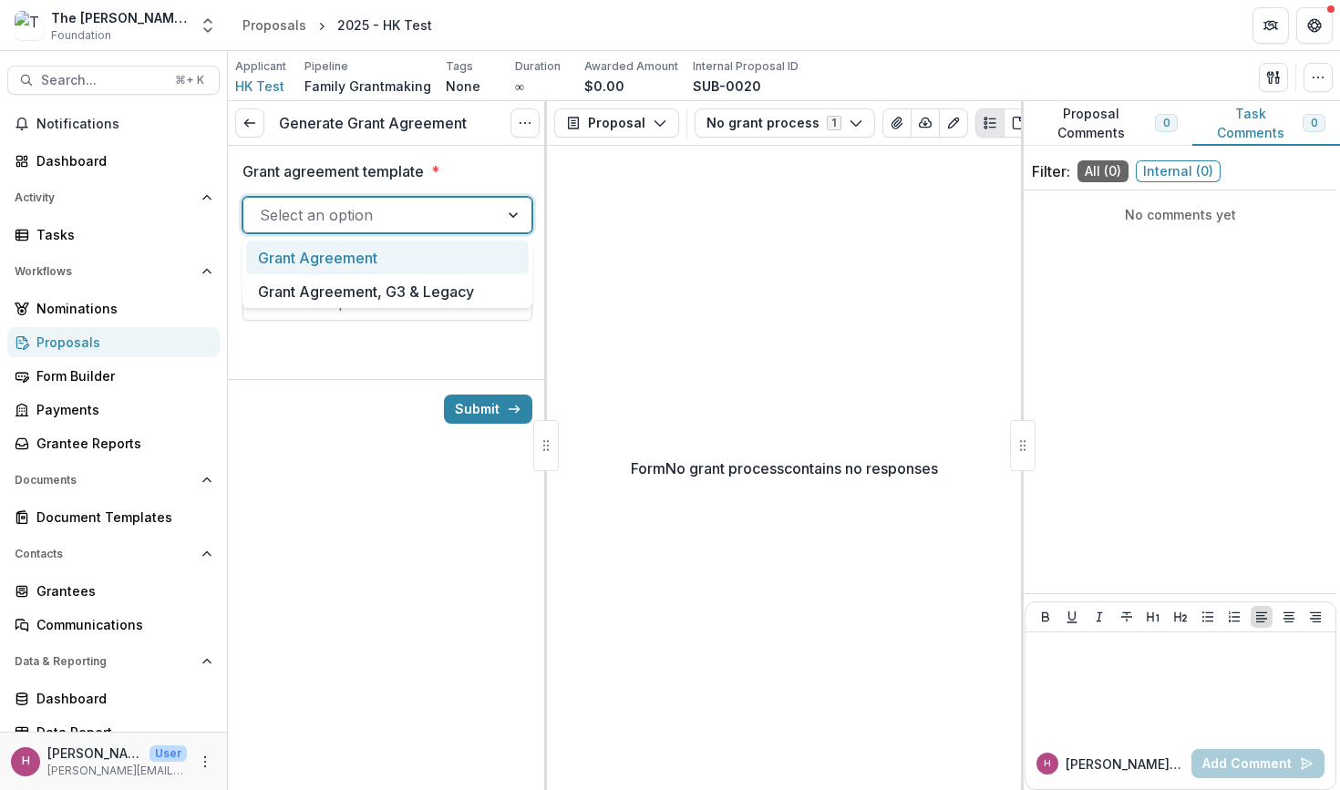
click at [458, 219] on div at bounding box center [371, 215] width 222 height 26
click at [426, 258] on div "Grant Agreement" at bounding box center [387, 258] width 283 height 34
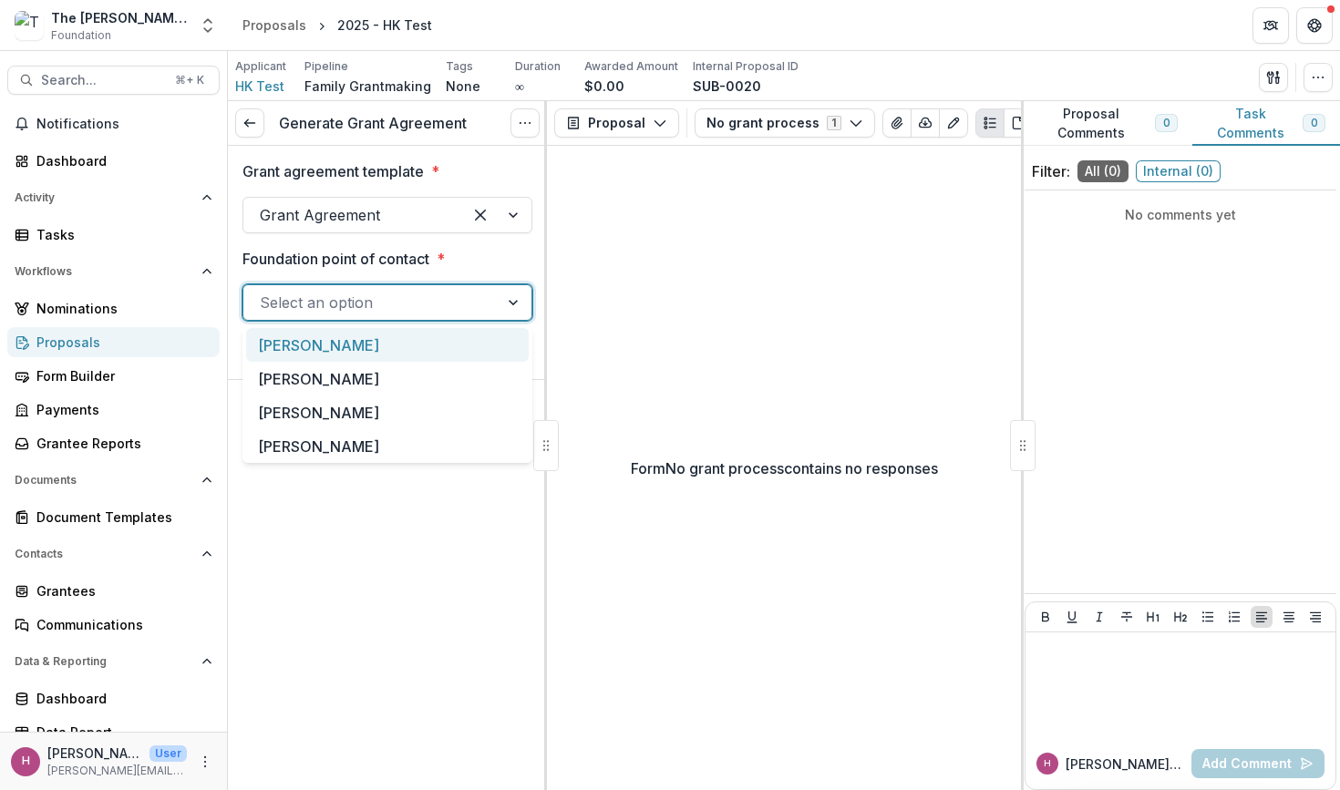
click at [426, 309] on div at bounding box center [371, 303] width 222 height 26
click at [402, 359] on div "[PERSON_NAME]" at bounding box center [387, 345] width 283 height 34
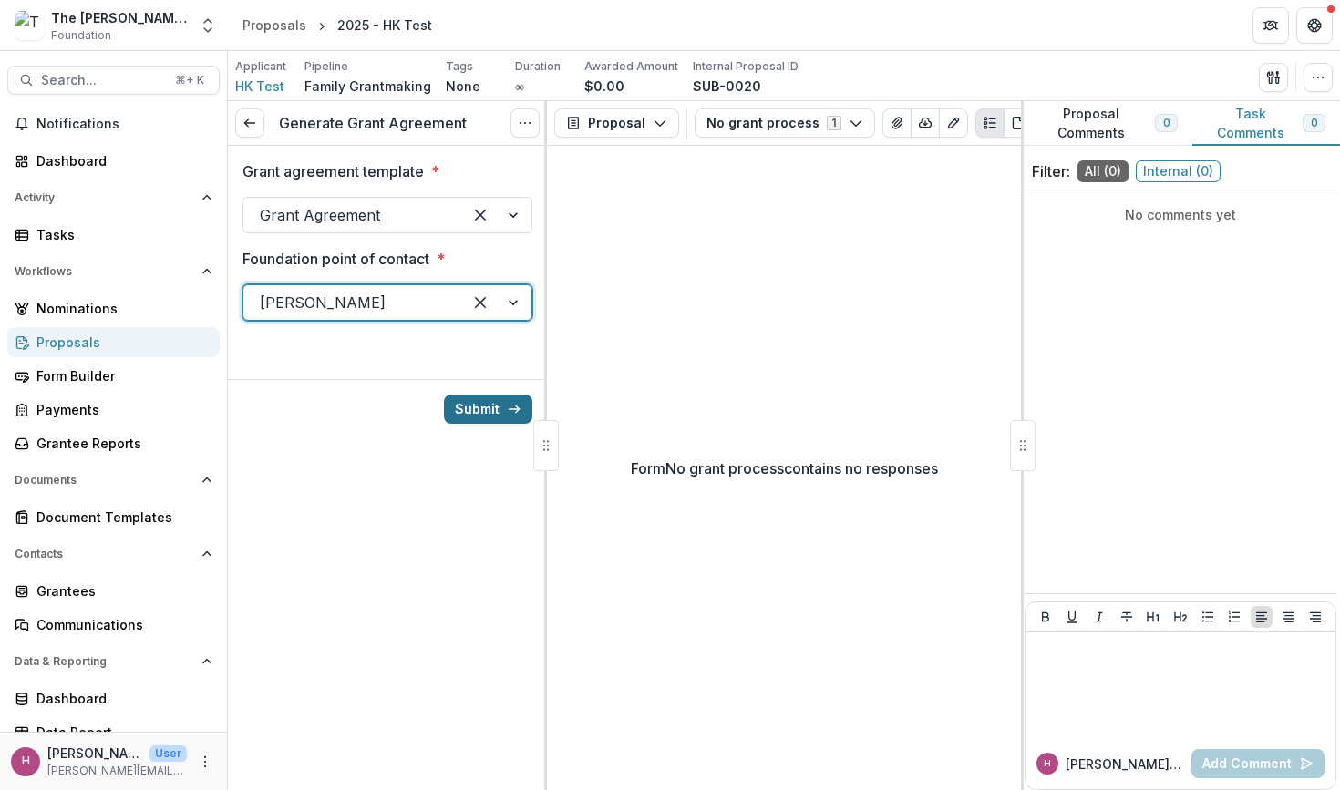
click at [489, 400] on button "Submit" at bounding box center [488, 409] width 88 height 29
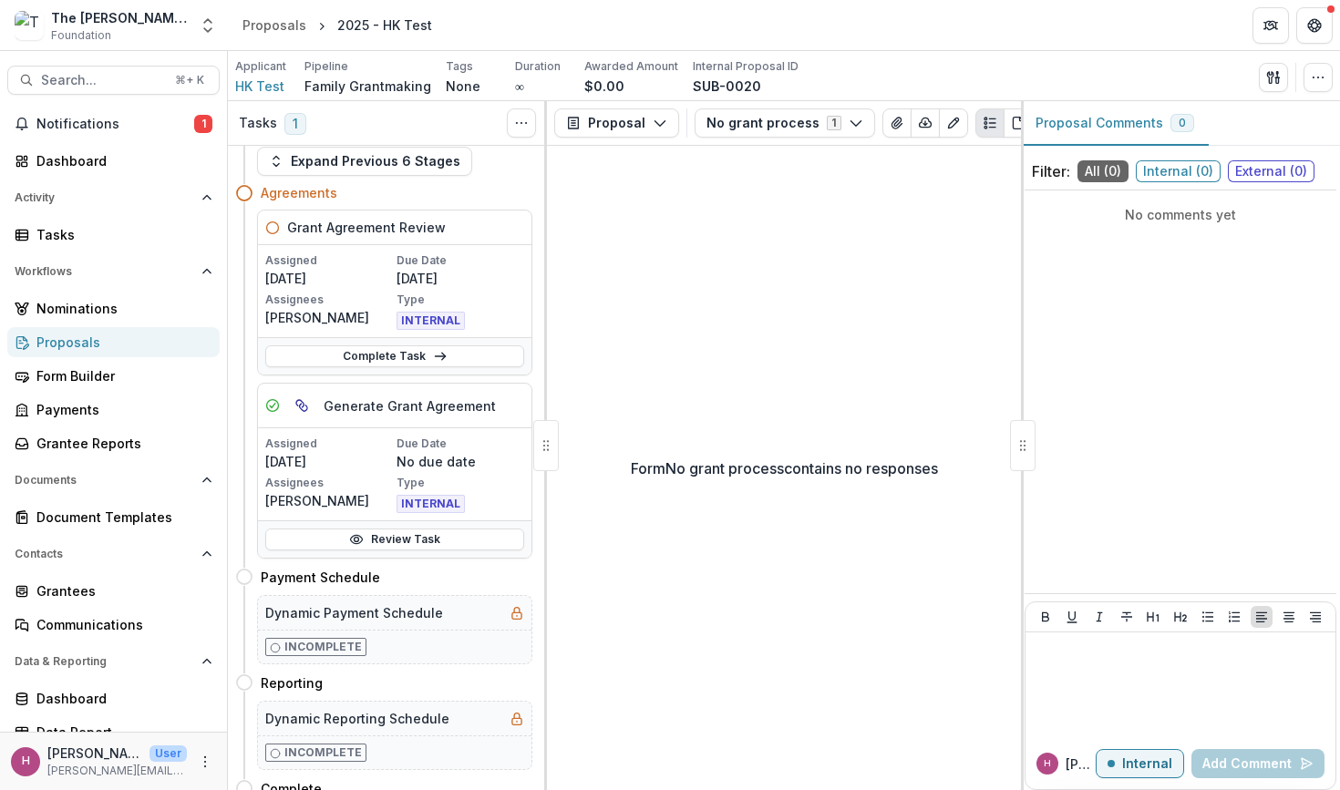
scroll to position [29, 0]
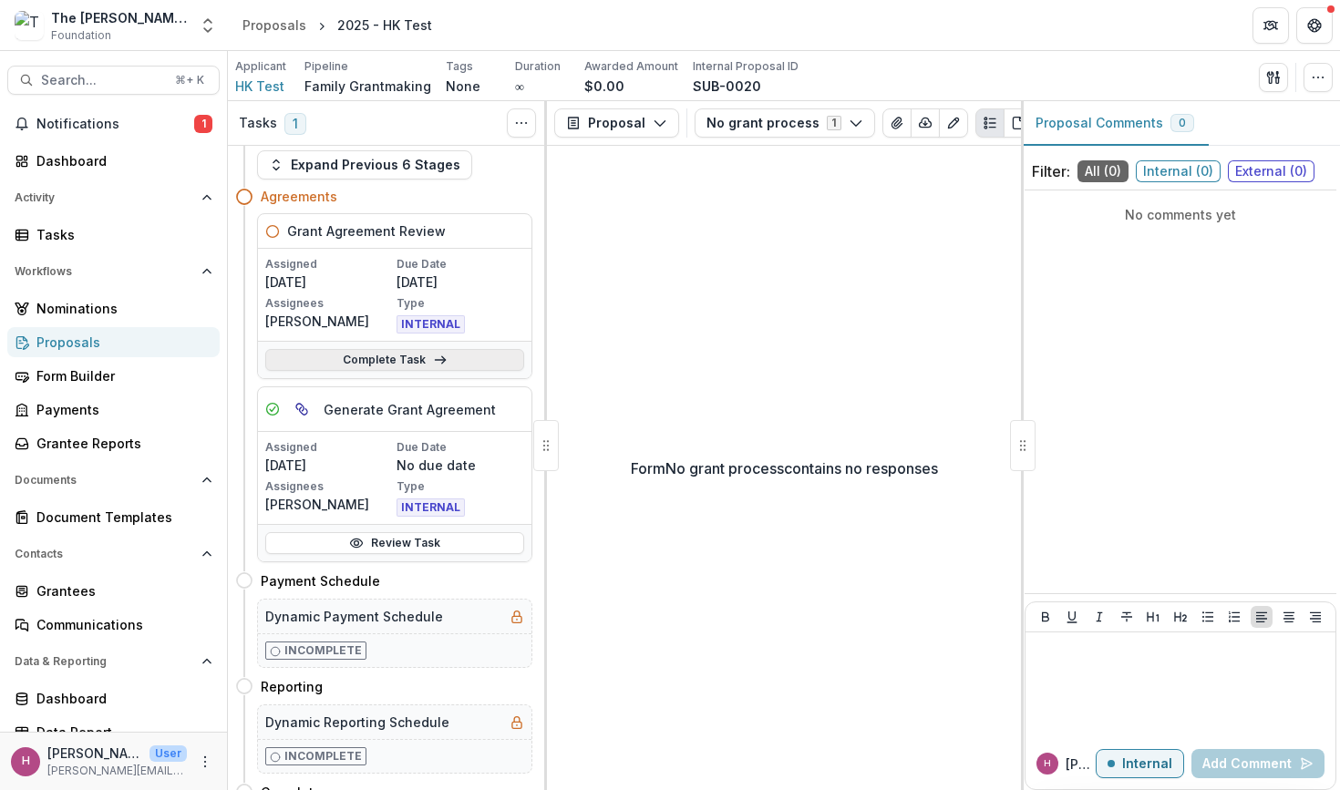
click at [426, 358] on link "Complete Task" at bounding box center [394, 360] width 259 height 22
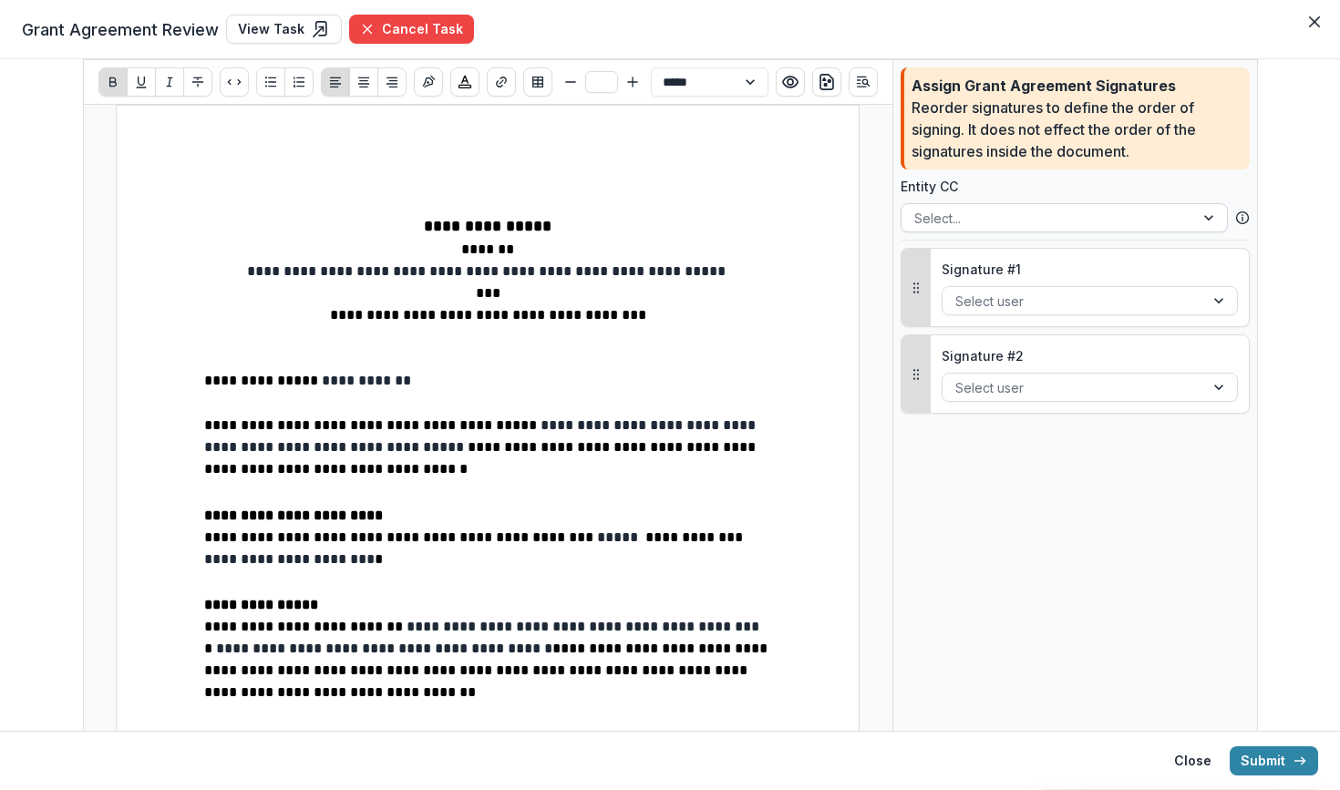
click at [994, 219] on div at bounding box center [1047, 218] width 267 height 23
click at [746, 268] on p "**********" at bounding box center [487, 272] width 567 height 22
click at [1207, 780] on footer "Close Submit" at bounding box center [670, 760] width 1340 height 59
click at [1196, 765] on button "Close" at bounding box center [1192, 760] width 59 height 29
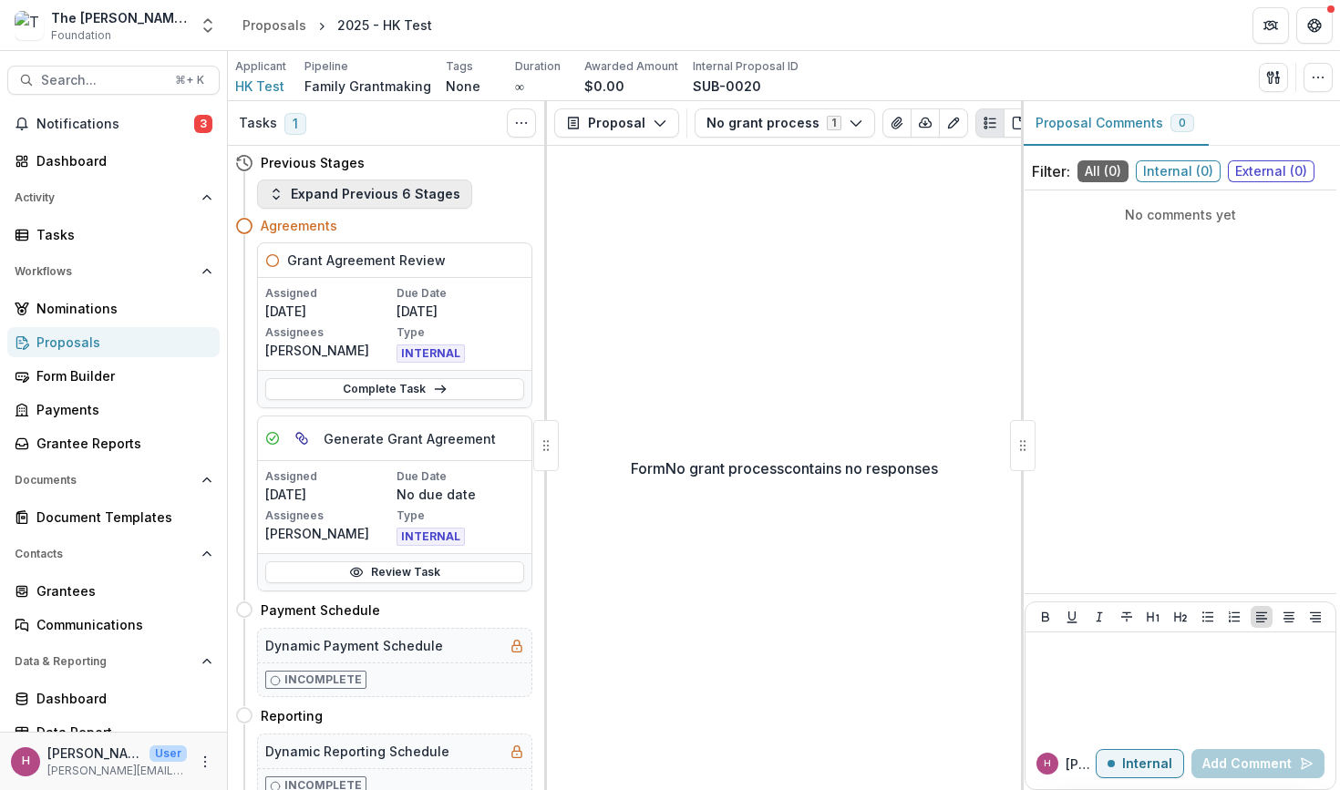
click at [283, 194] on button "Expand Previous 6 Stages" at bounding box center [364, 194] width 215 height 29
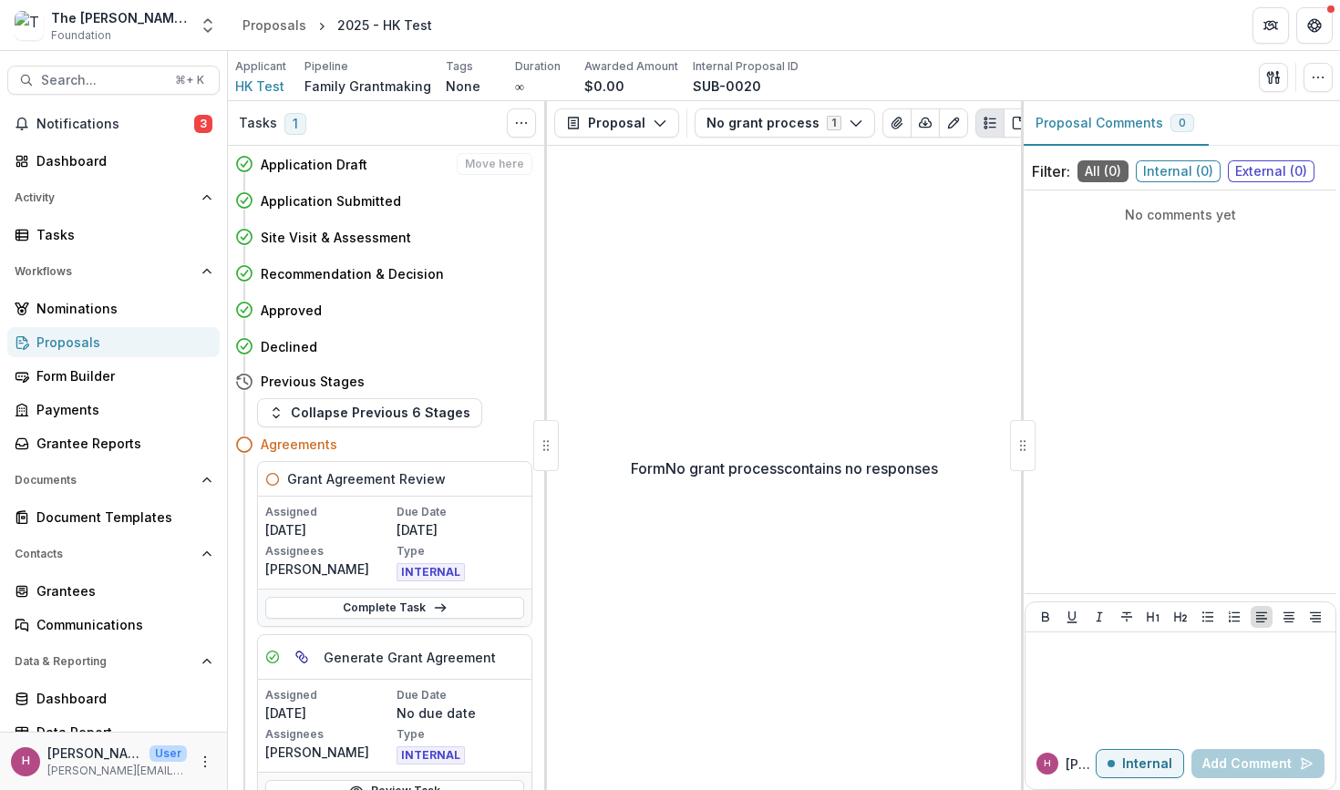
click at [303, 167] on h4 "Application Draft" at bounding box center [314, 164] width 107 height 19
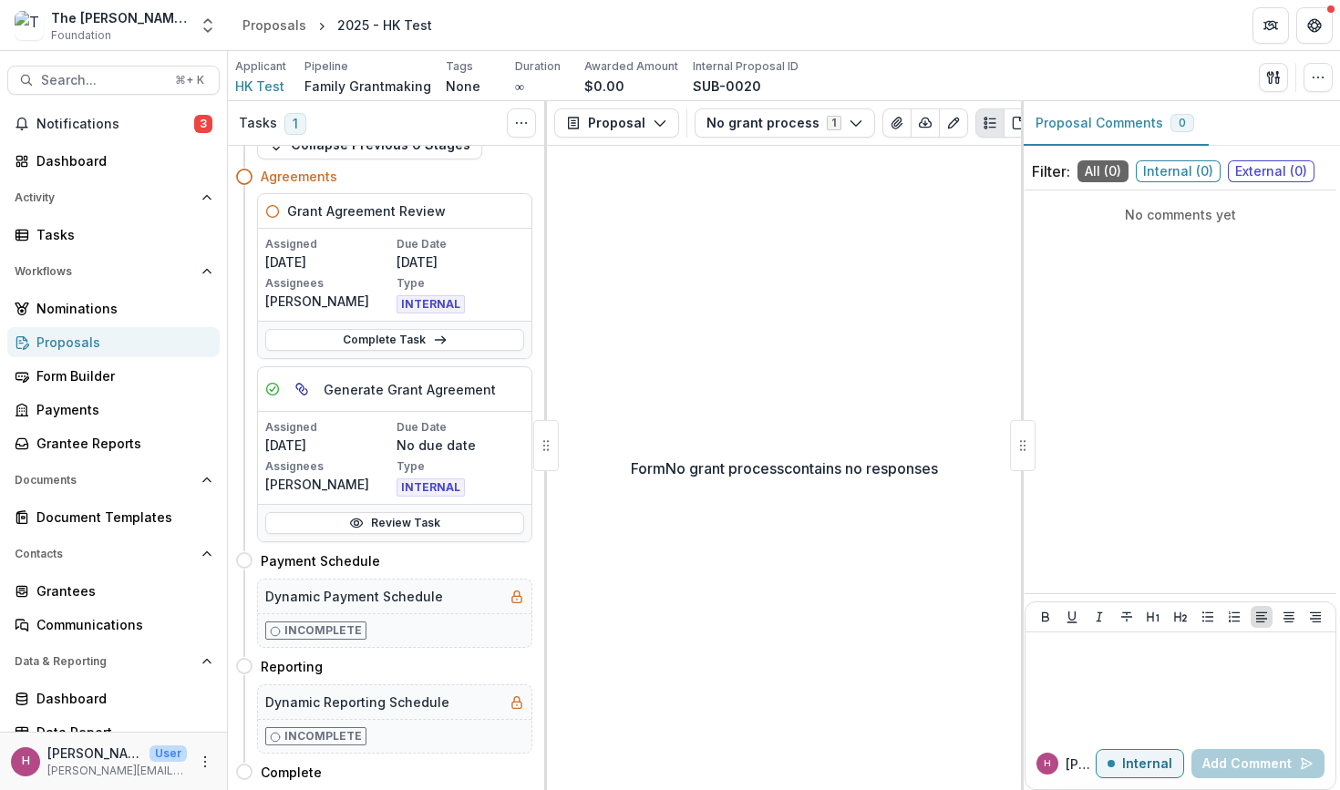
scroll to position [268, 0]
click at [441, 340] on polyline at bounding box center [443, 339] width 4 height 7
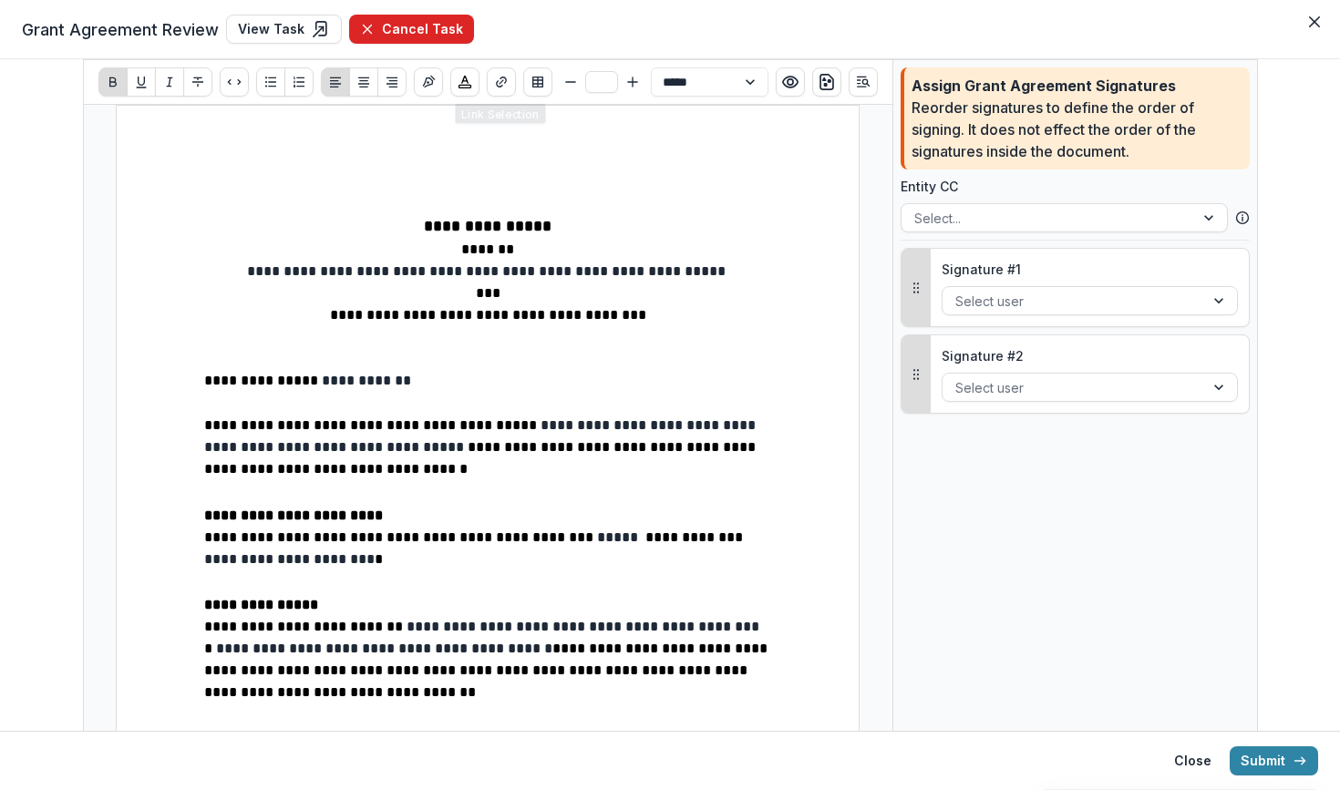
click at [449, 34] on button "Cancel Task" at bounding box center [411, 29] width 125 height 29
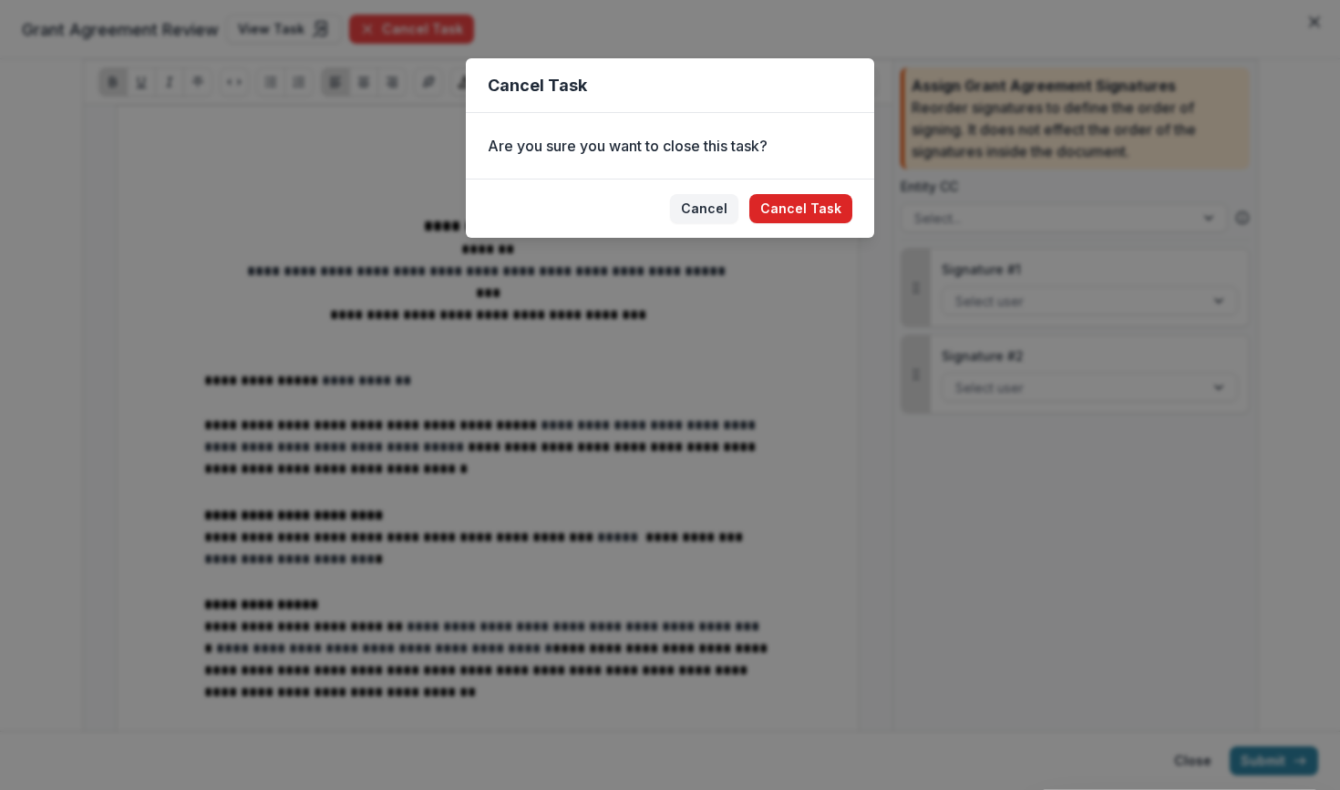
click at [823, 211] on button "Cancel Task" at bounding box center [800, 208] width 103 height 29
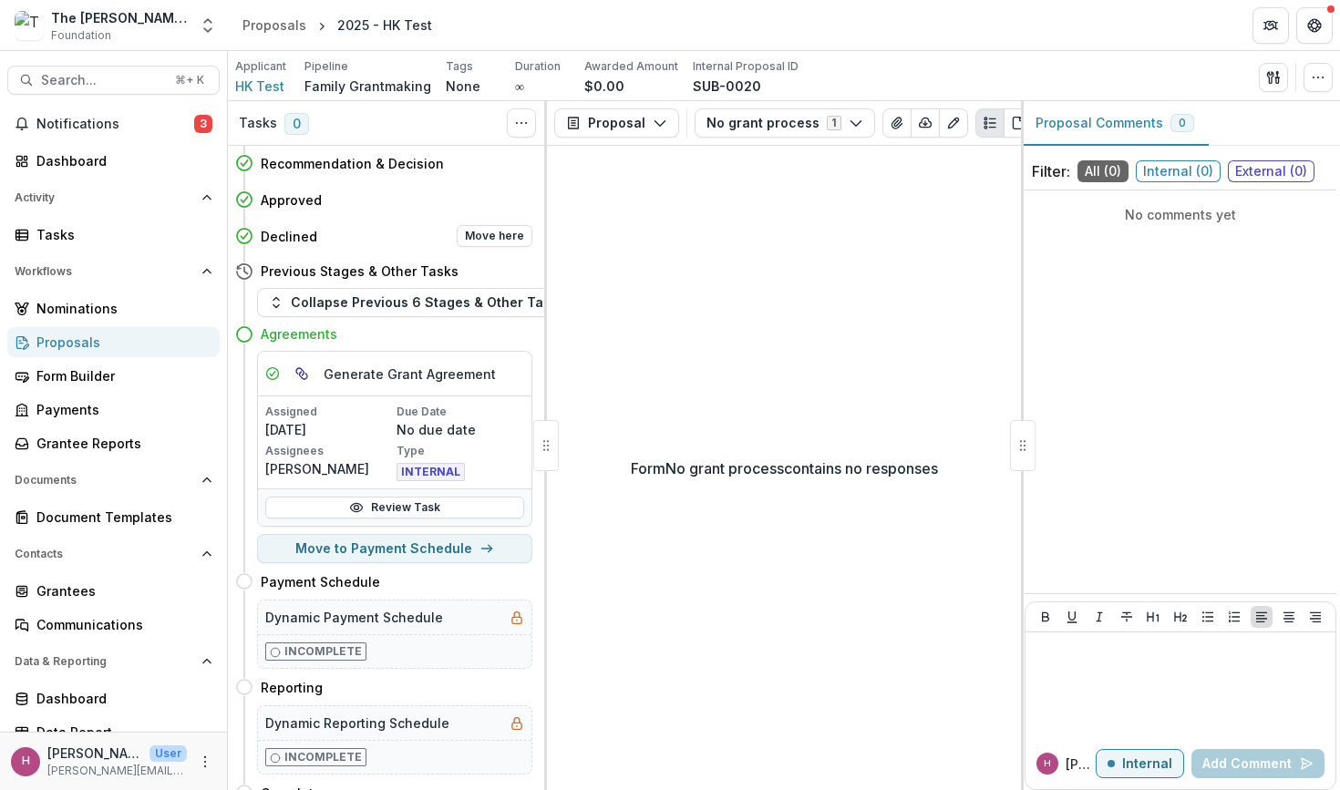
scroll to position [103, 0]
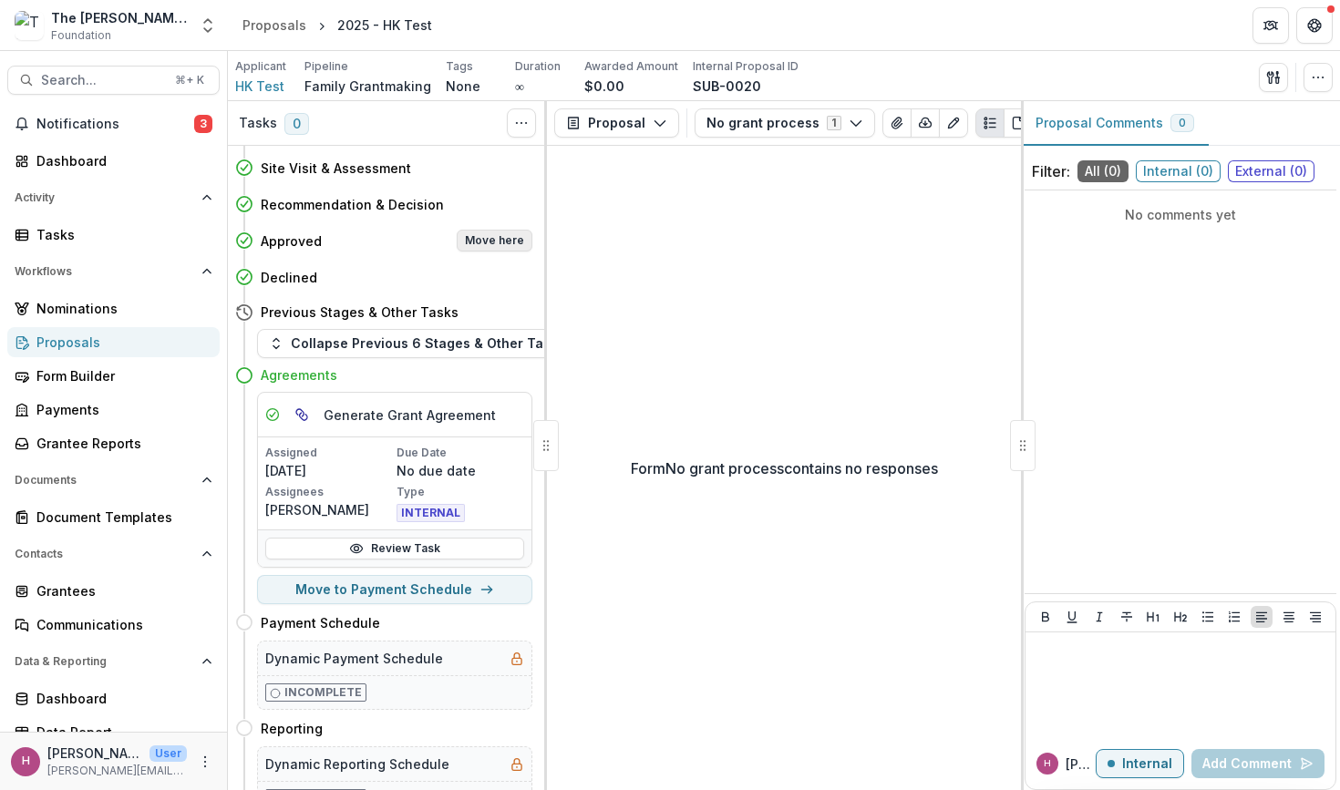
click at [500, 239] on button "Move here" at bounding box center [495, 241] width 76 height 22
select select "********"
select select
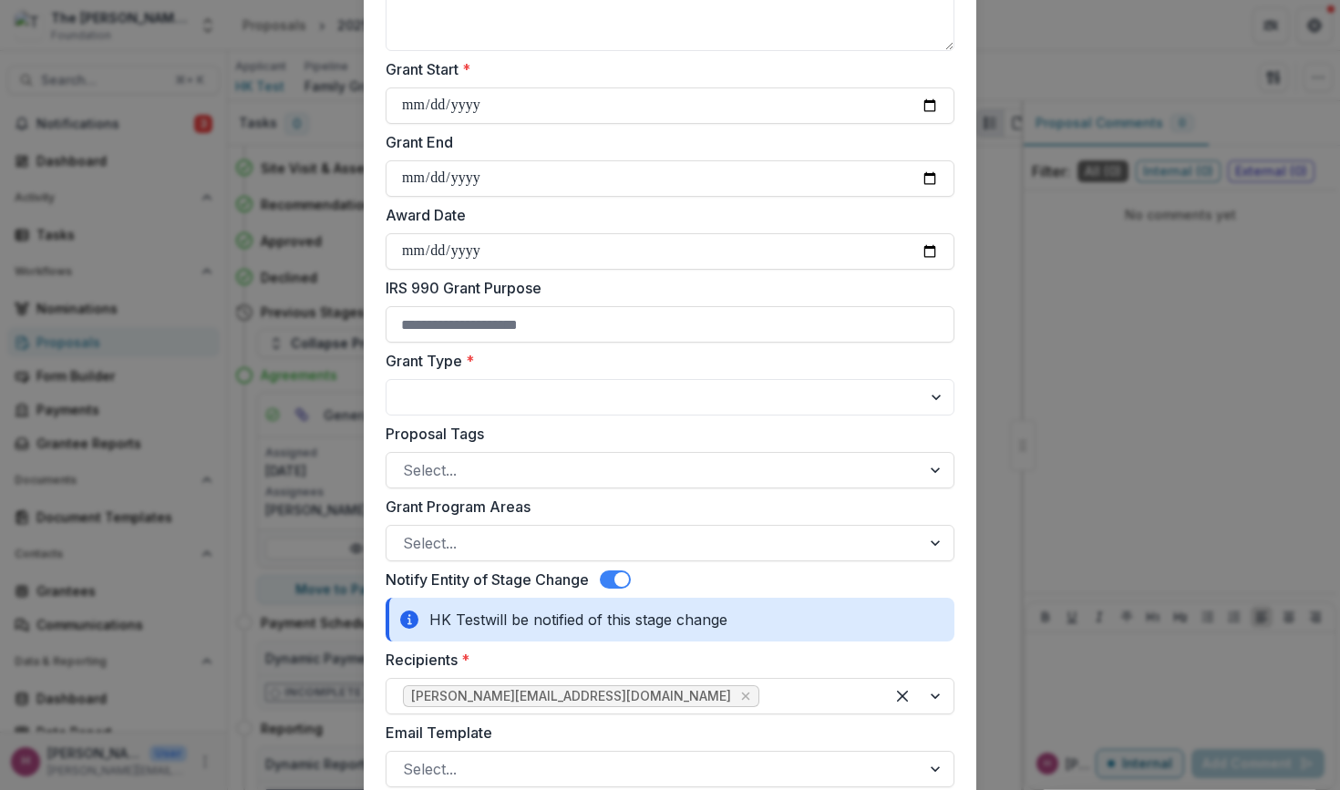
scroll to position [416, 0]
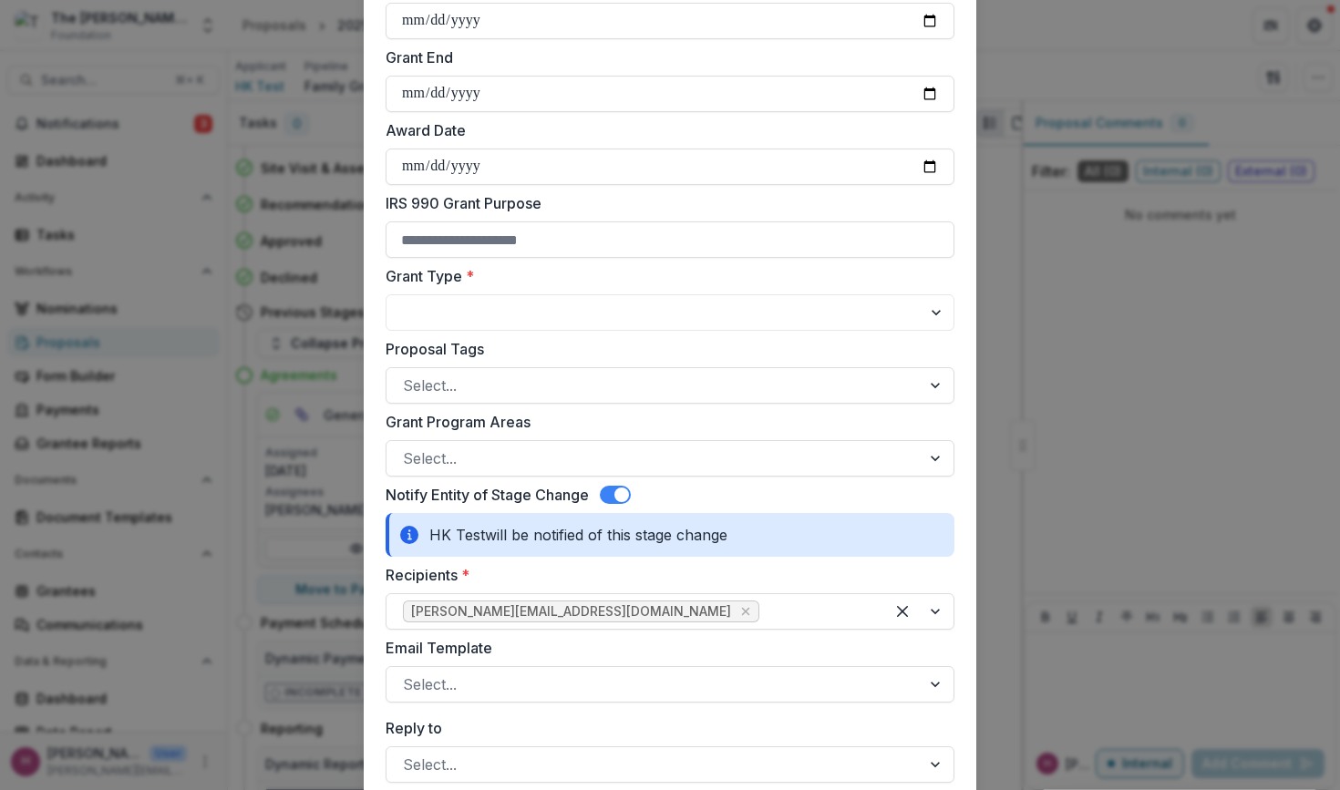
click at [621, 493] on span at bounding box center [621, 495] width 15 height 15
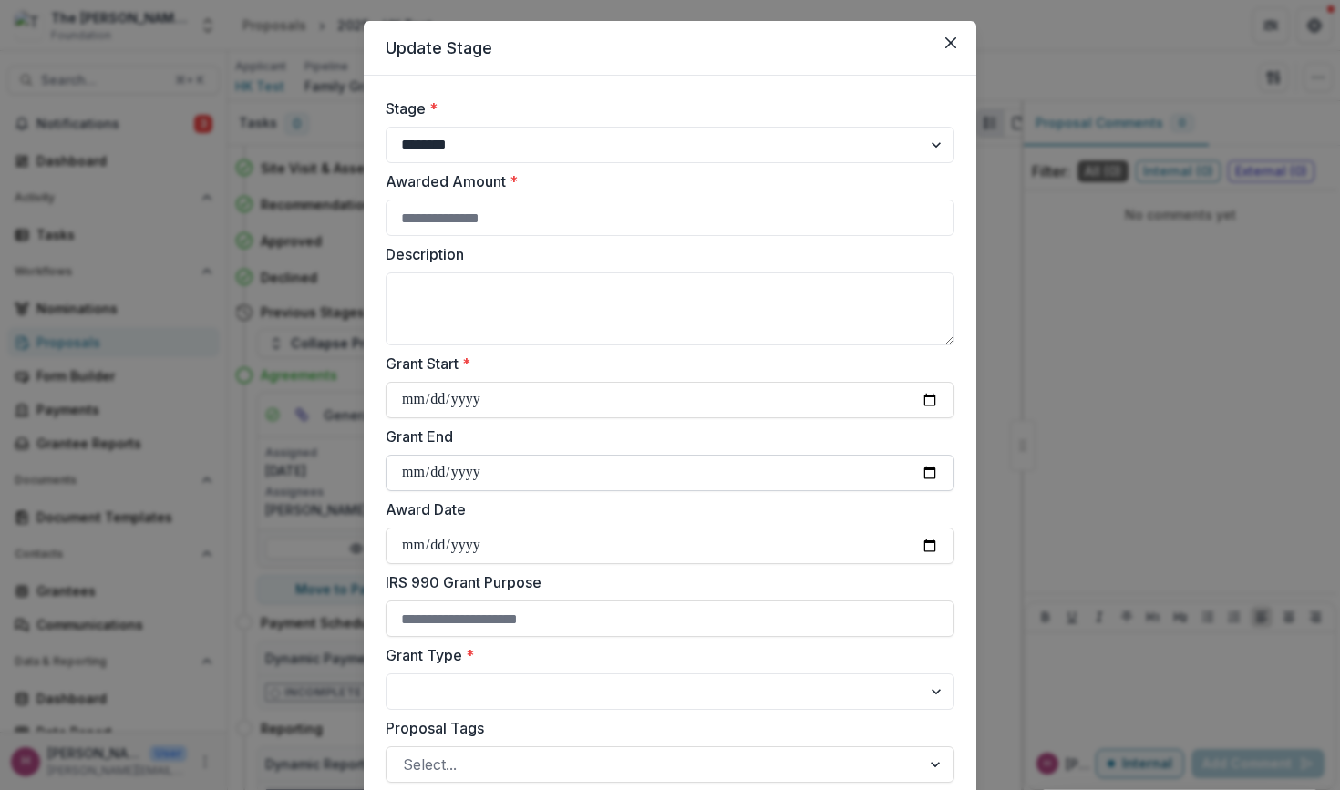
scroll to position [19, 0]
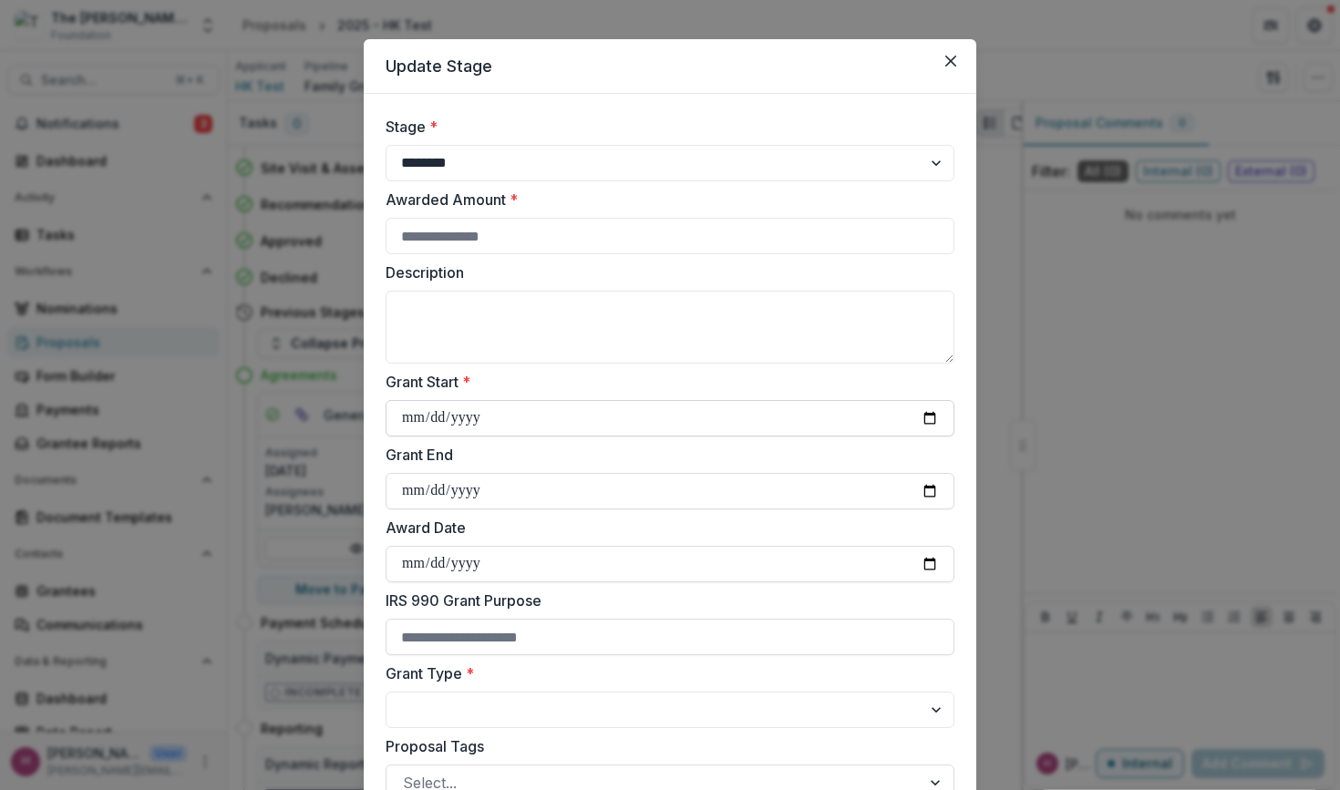
click at [661, 415] on input "Grant Start *" at bounding box center [669, 418] width 569 height 36
click at [589, 439] on div "**********" at bounding box center [669, 540] width 569 height 848
click at [406, 483] on input "Grant End" at bounding box center [669, 491] width 569 height 36
click at [465, 412] on input "**********" at bounding box center [669, 418] width 569 height 36
type input "**********"
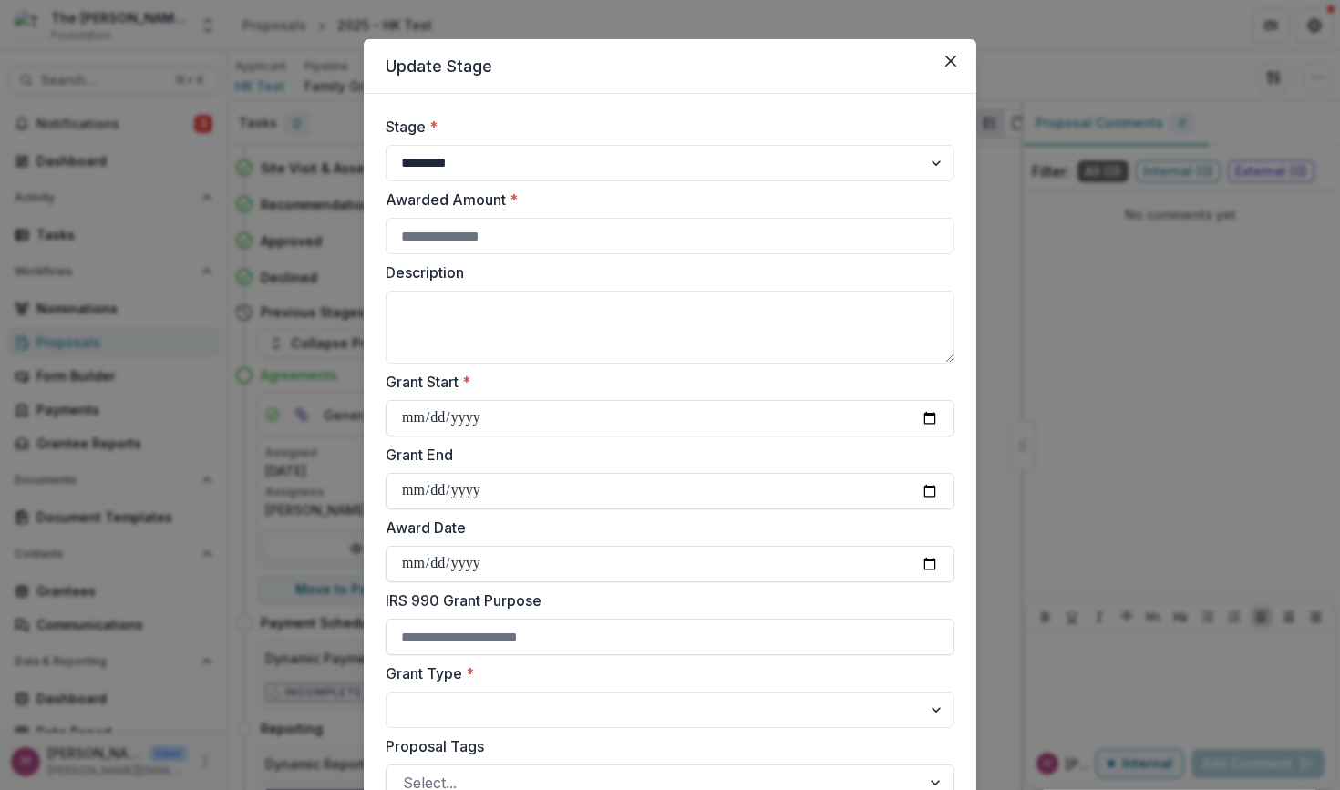
click at [539, 444] on label "Grant End" at bounding box center [664, 455] width 558 height 22
click at [539, 473] on input "Grant End" at bounding box center [669, 491] width 569 height 36
type input "**********"
click at [542, 459] on label "Grant End" at bounding box center [664, 455] width 558 height 22
click at [542, 473] on input "**********" at bounding box center [669, 491] width 569 height 36
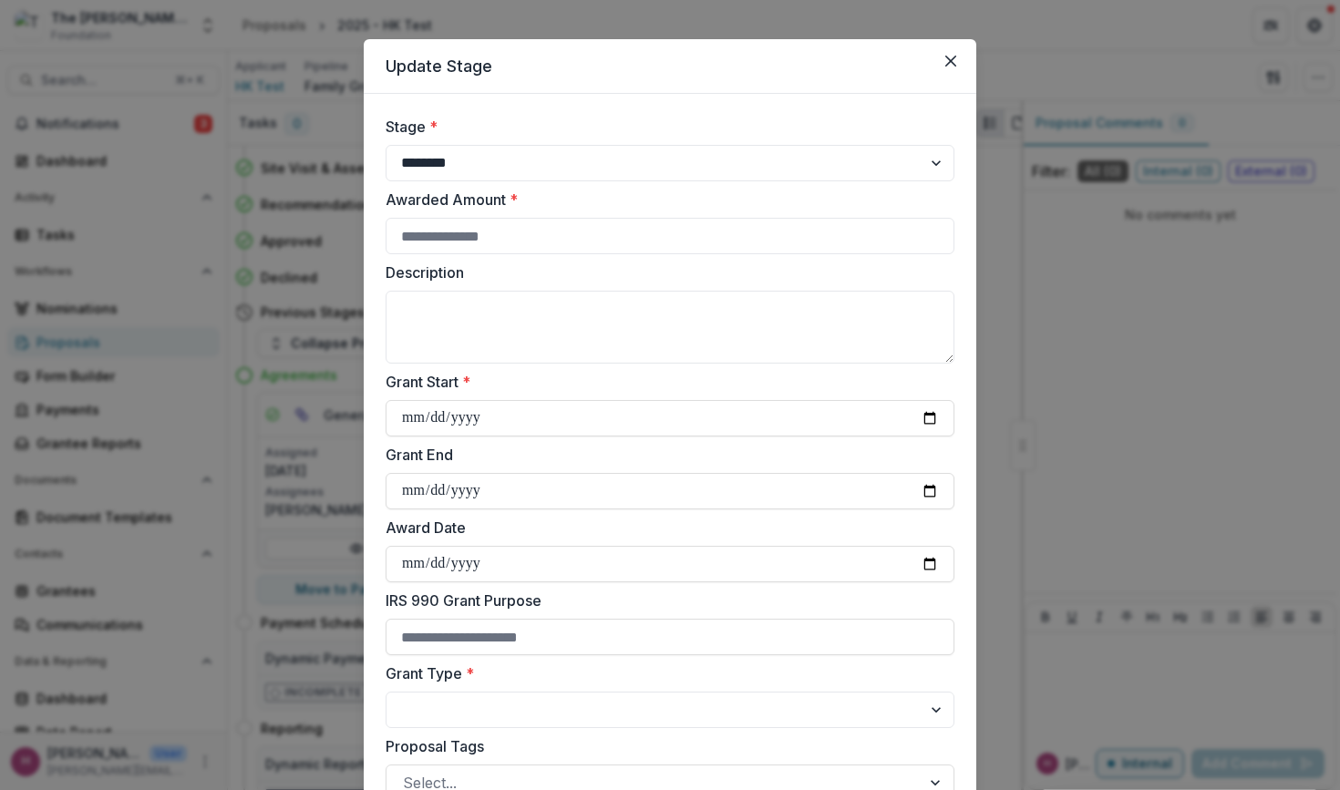
click at [539, 459] on label "Grant End" at bounding box center [664, 455] width 558 height 22
click at [539, 473] on input "**********" at bounding box center [669, 491] width 569 height 36
click at [539, 459] on label "Grant End" at bounding box center [664, 455] width 558 height 22
click at [539, 473] on input "**********" at bounding box center [669, 491] width 569 height 36
click at [661, 577] on input "Award Date" at bounding box center [669, 564] width 569 height 36
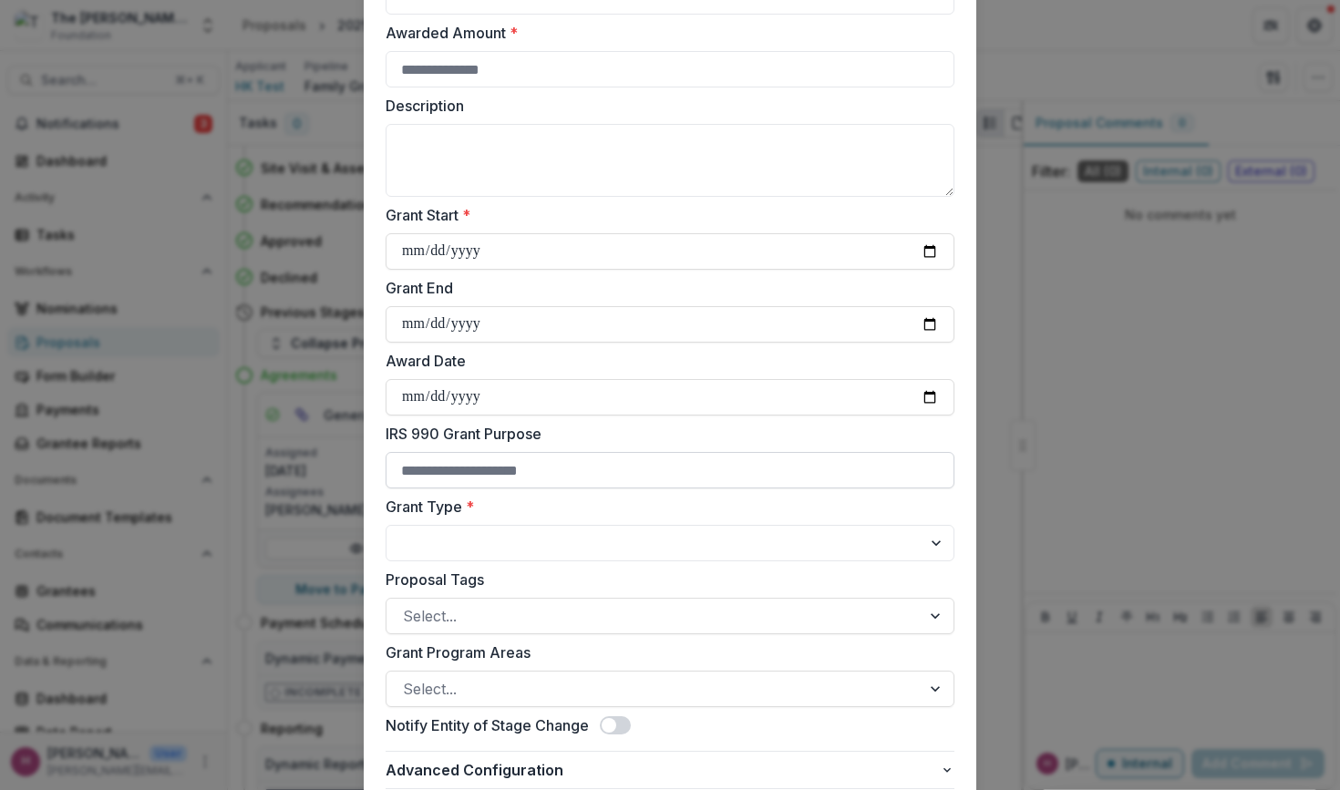
scroll to position [293, 0]
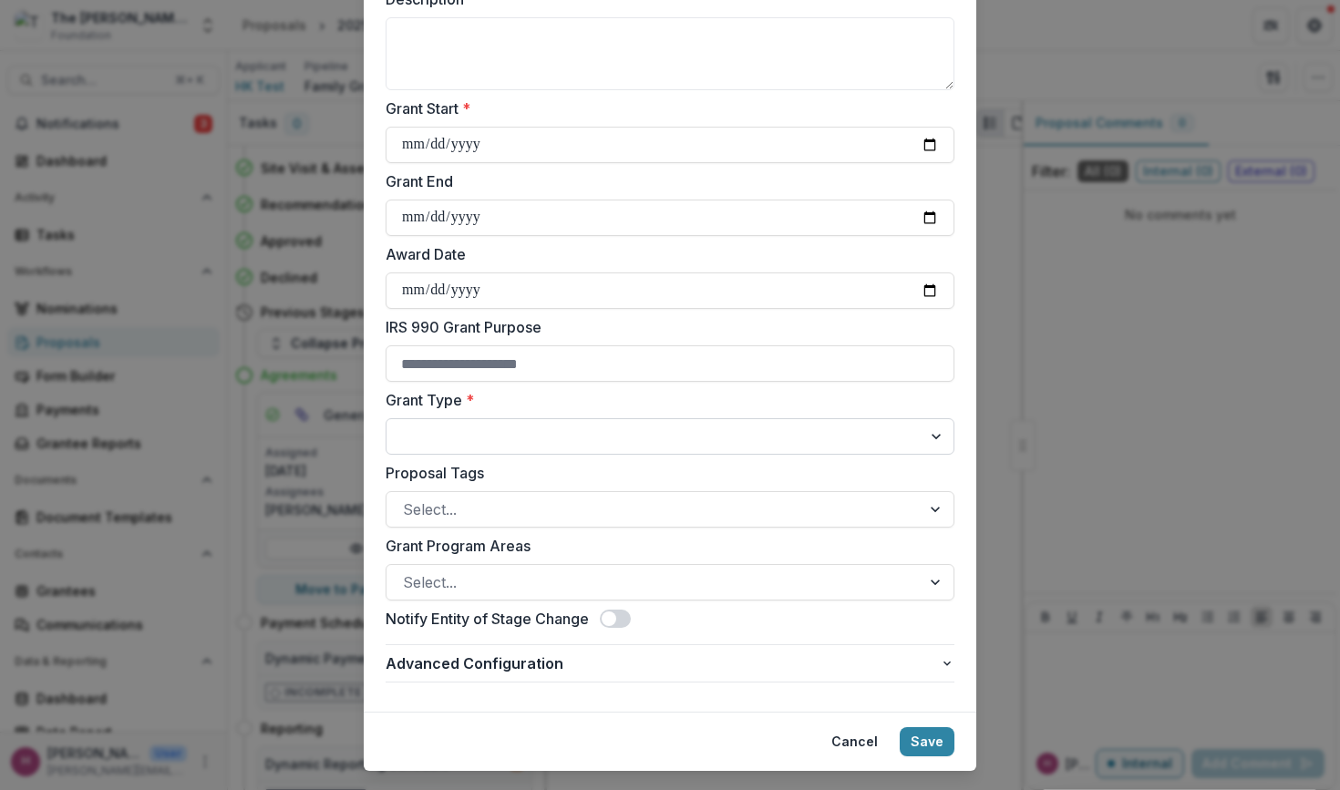
select select "**********"
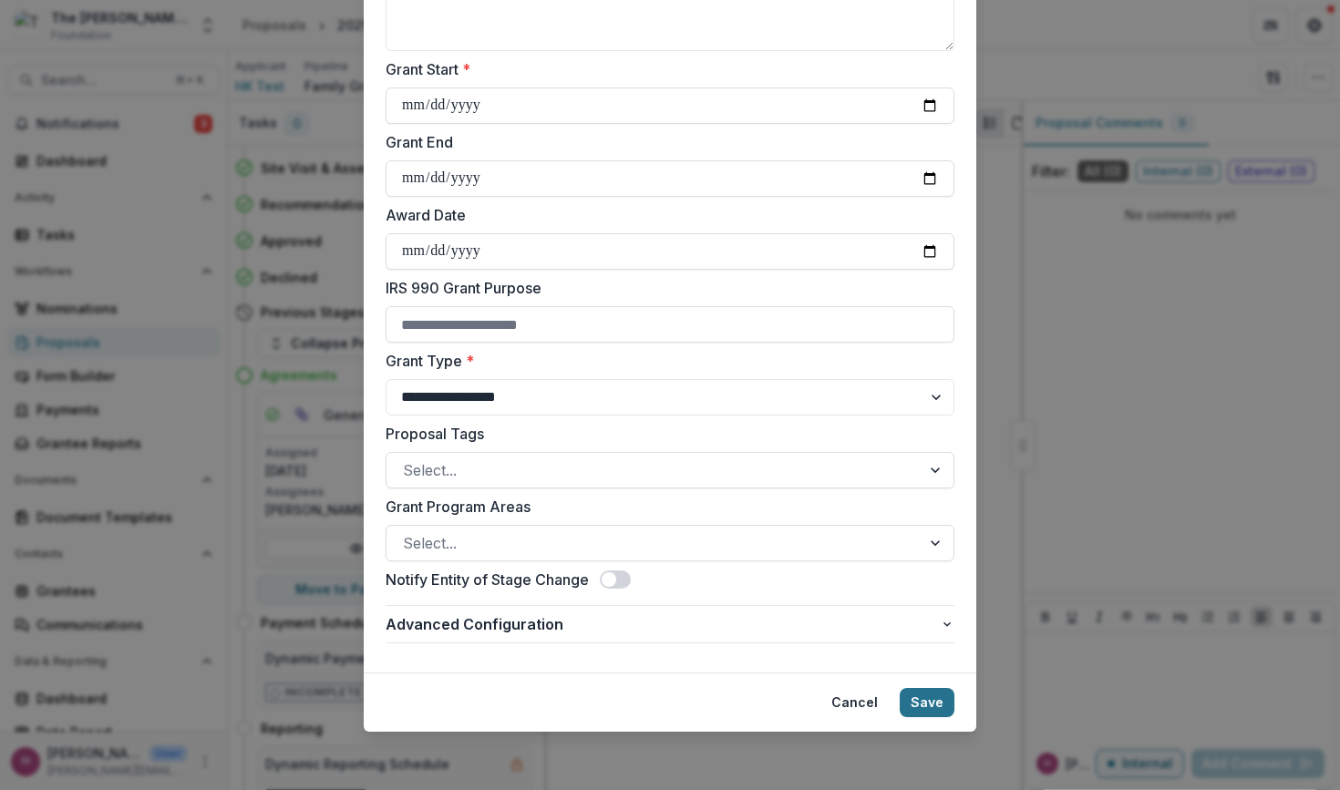
click at [919, 708] on button "Save" at bounding box center [926, 702] width 55 height 29
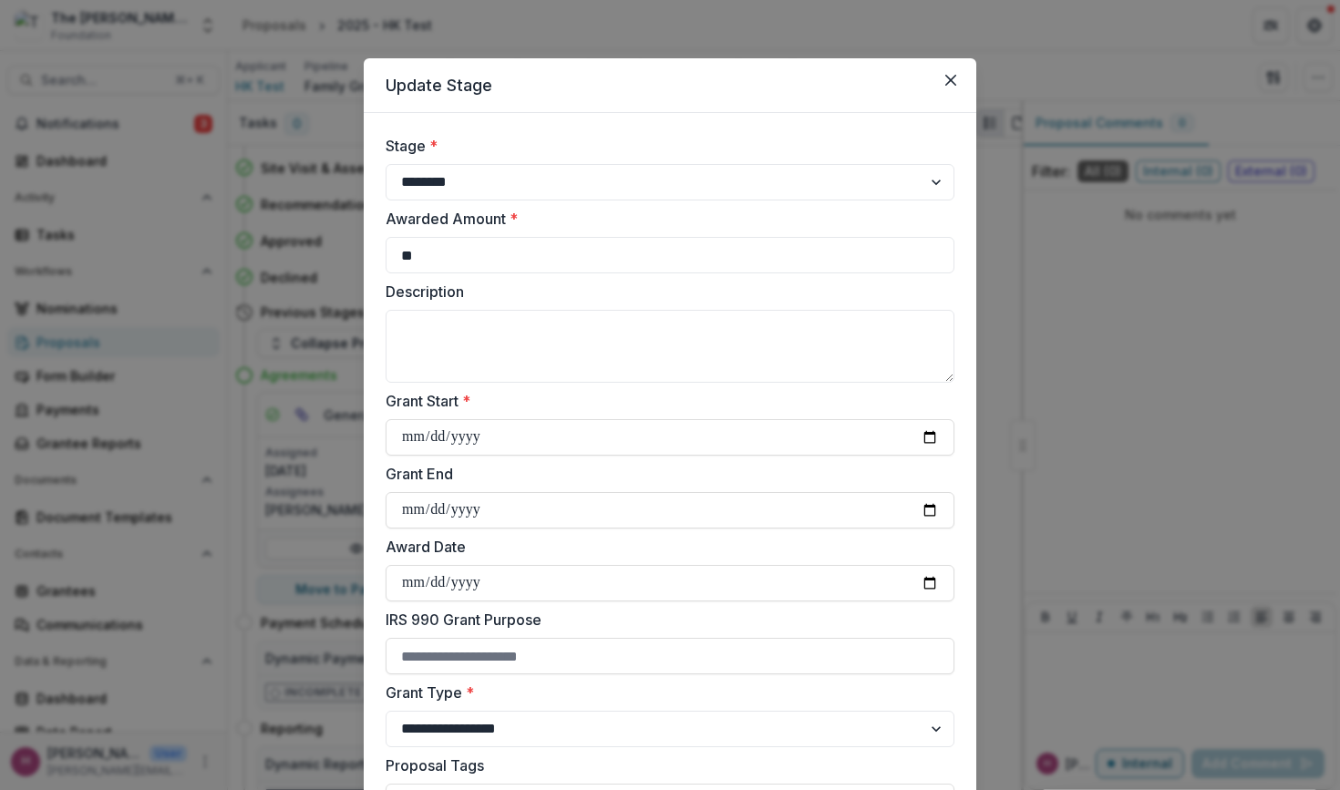
type input "**"
click at [744, 289] on label "Description" at bounding box center [664, 292] width 558 height 22
click at [744, 310] on textarea "Description" at bounding box center [669, 346] width 569 height 73
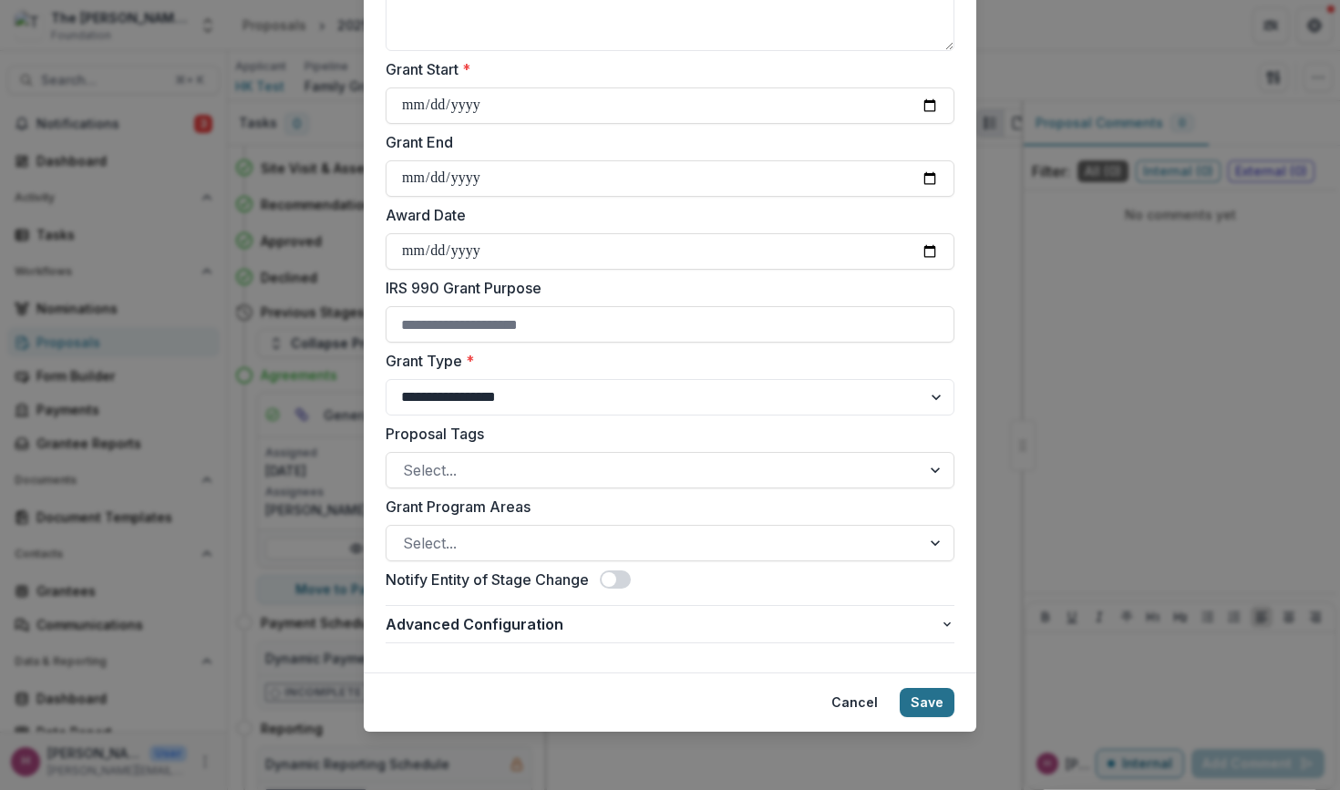
click at [933, 704] on button "Save" at bounding box center [926, 702] width 55 height 29
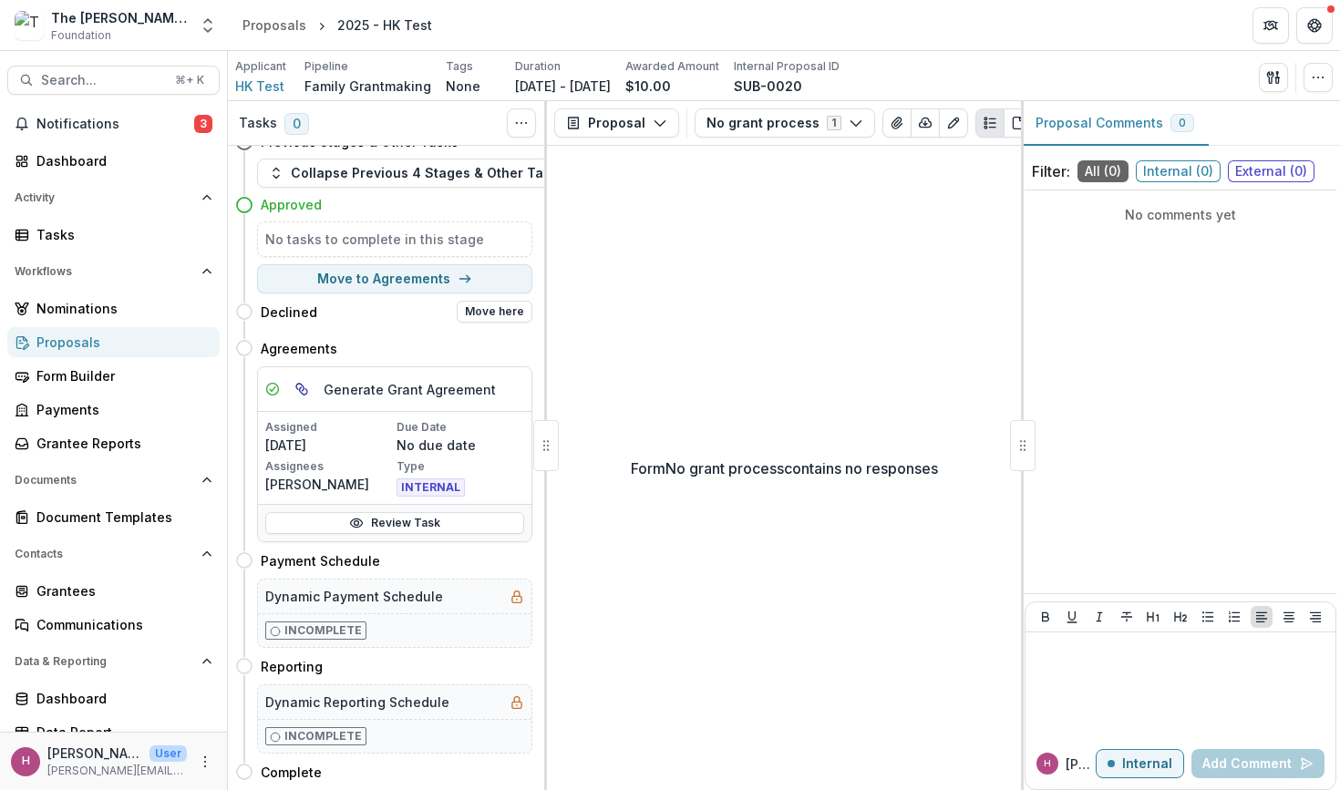
scroll to position [215, 0]
click at [396, 513] on link "Review Task" at bounding box center [394, 523] width 259 height 22
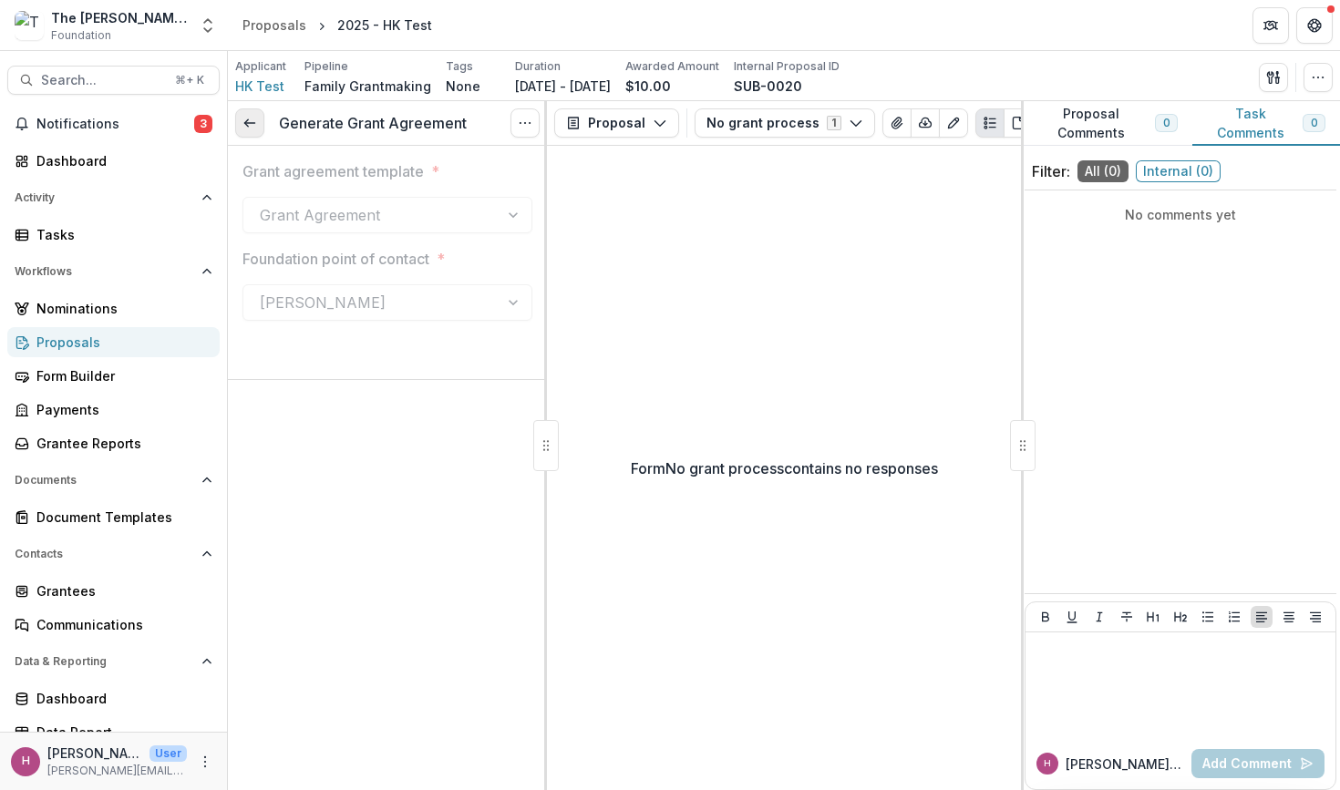
click at [246, 127] on icon at bounding box center [249, 123] width 15 height 15
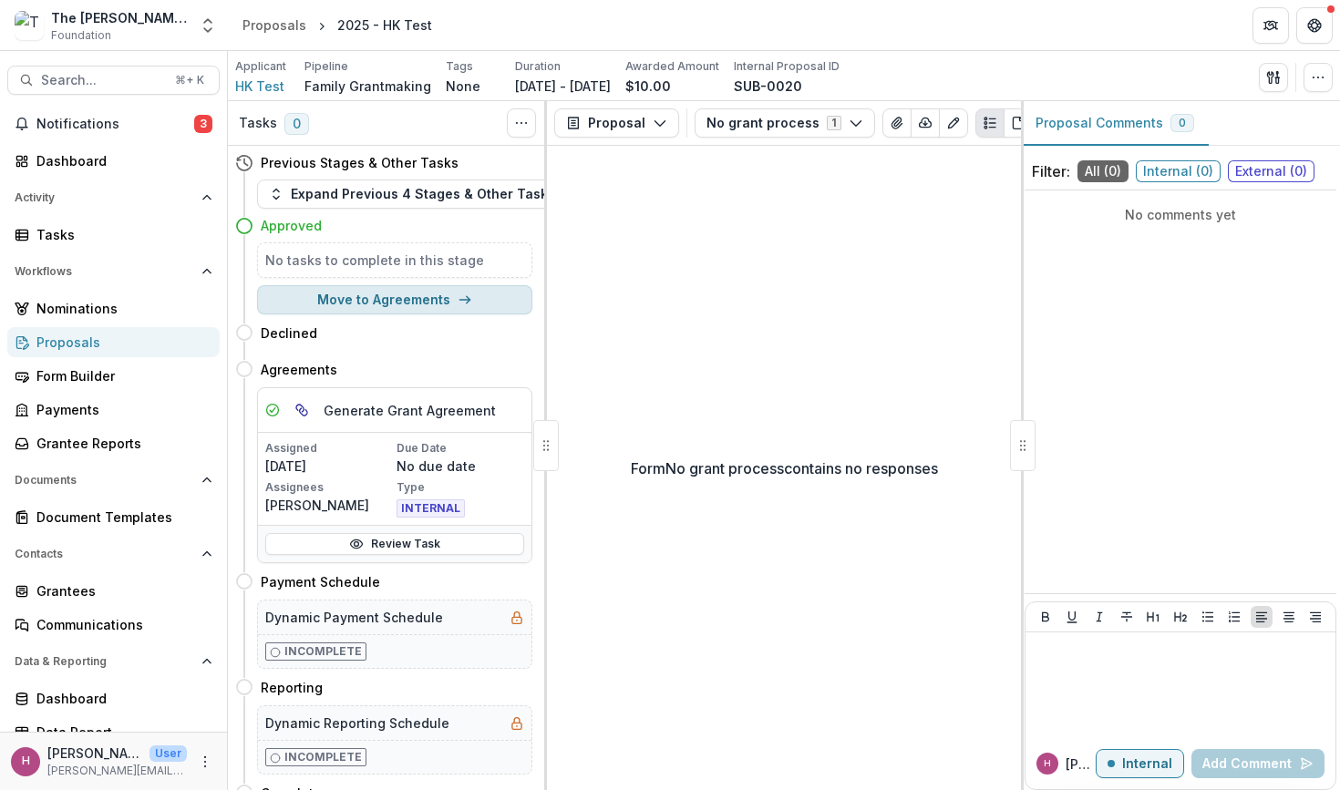
click at [403, 300] on button "Move to Agreements" at bounding box center [394, 299] width 275 height 29
select select "**********"
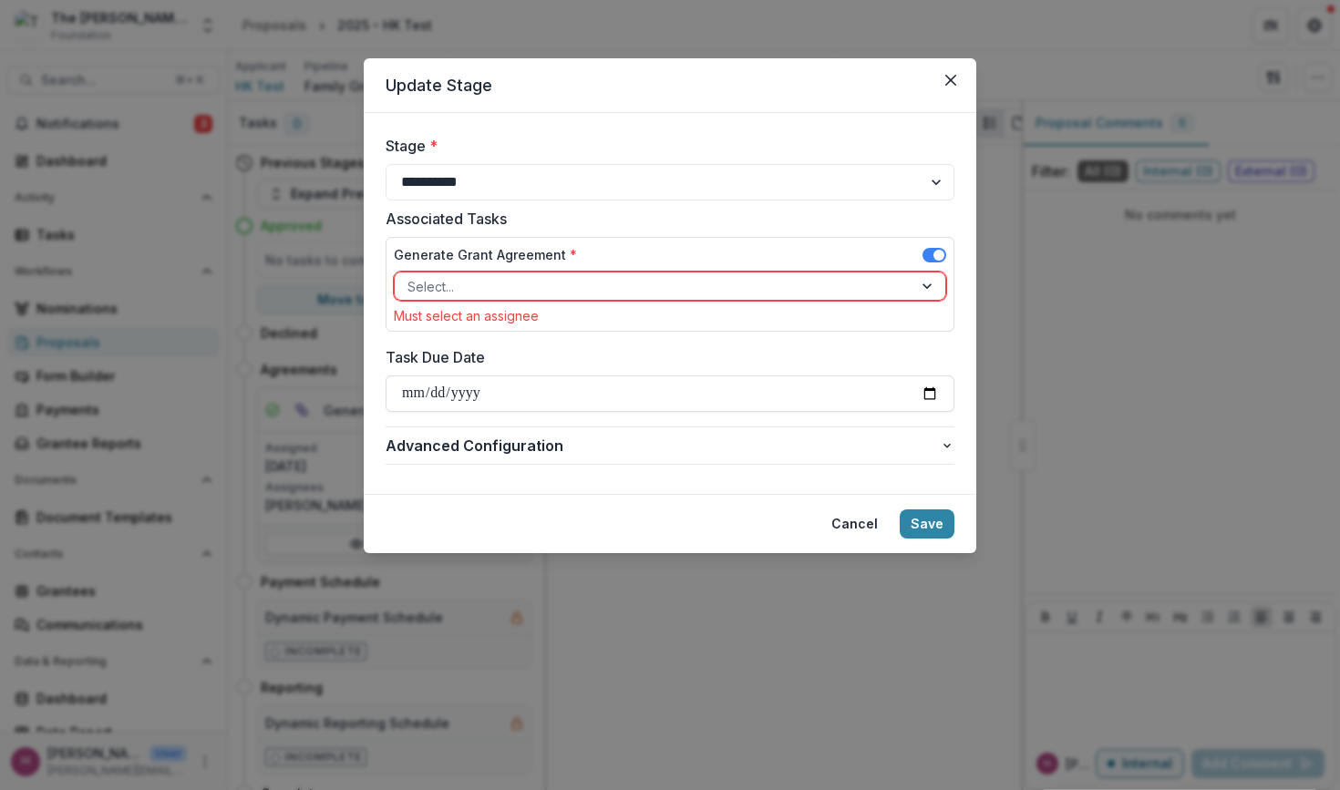
click at [562, 283] on div at bounding box center [653, 286] width 492 height 23
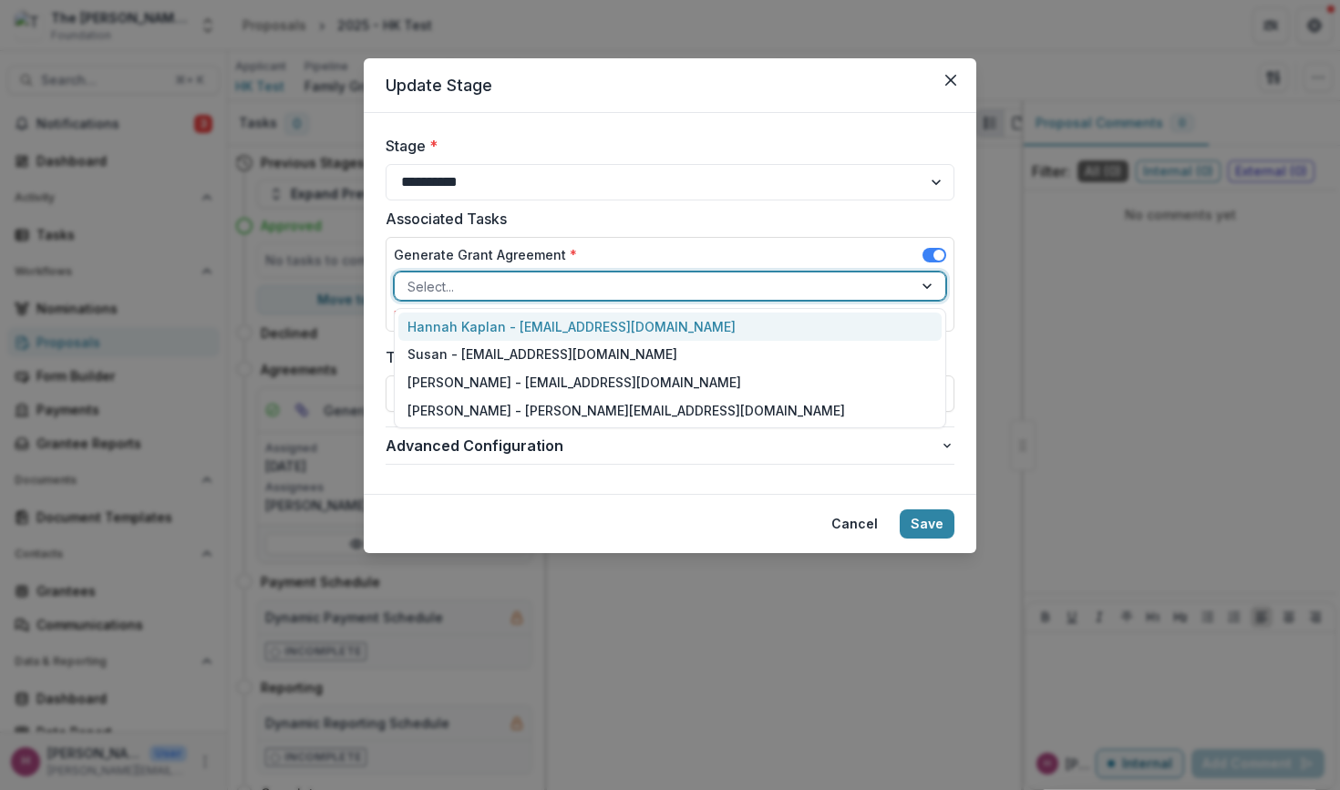
click at [512, 331] on div "Hannah Kaplan - [EMAIL_ADDRESS][DOMAIN_NAME]" at bounding box center [669, 327] width 543 height 28
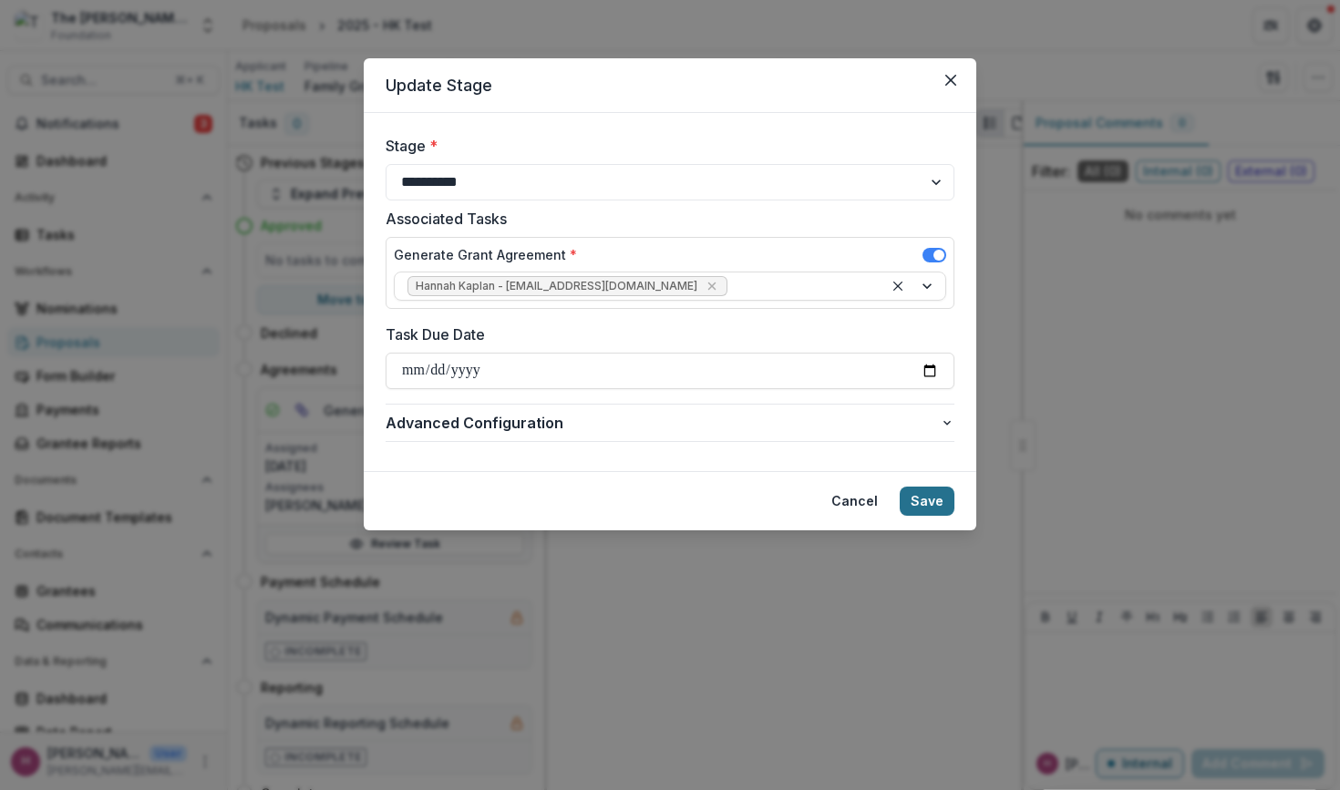
click at [909, 495] on button "Save" at bounding box center [926, 501] width 55 height 29
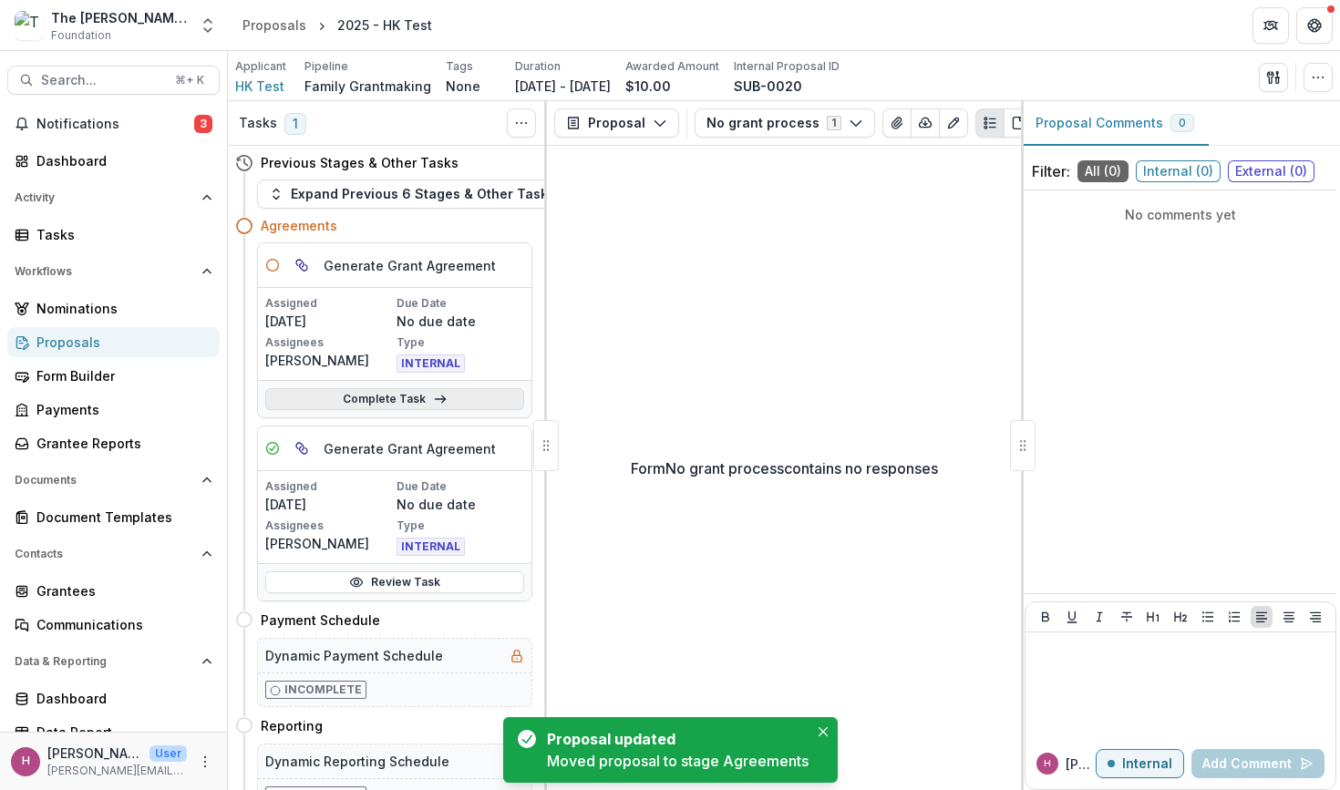
click at [448, 399] on link "Complete Task" at bounding box center [394, 399] width 259 height 22
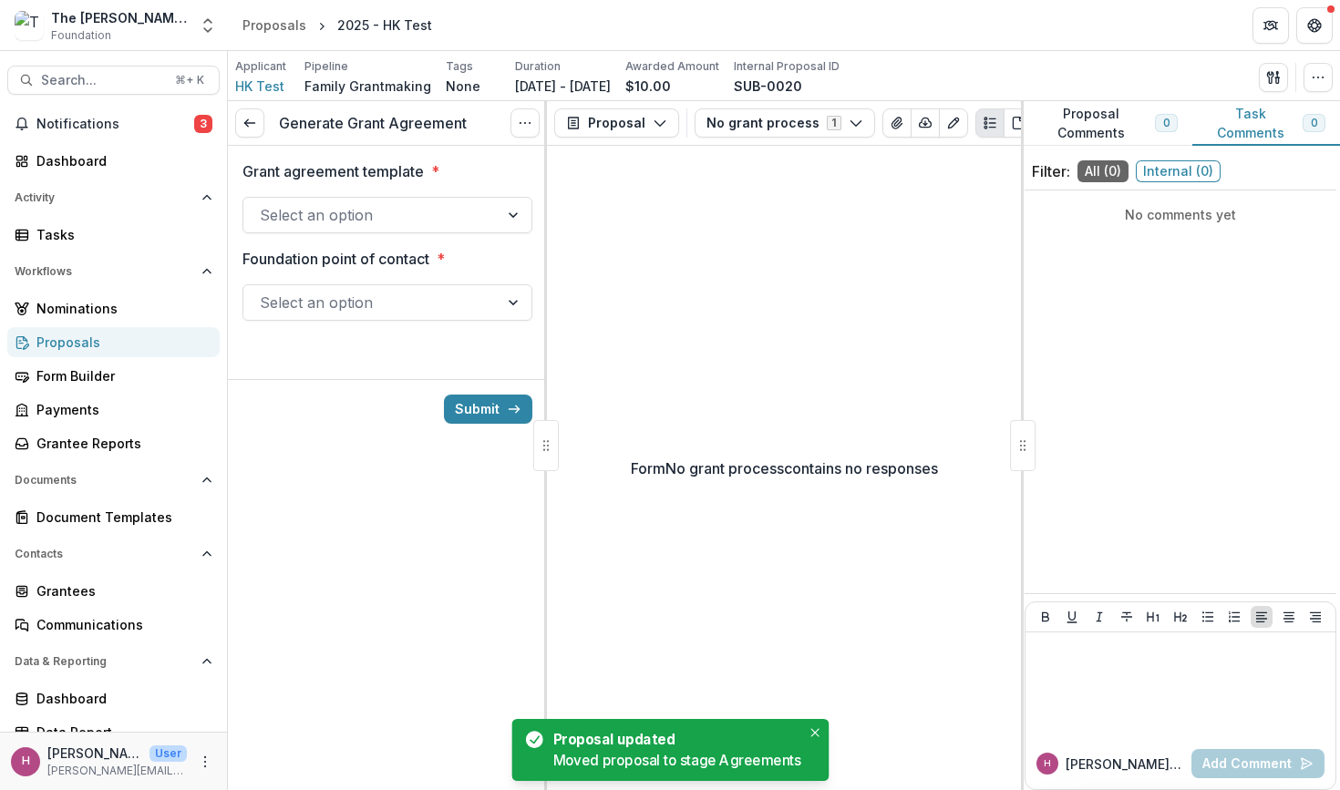
click at [459, 215] on div at bounding box center [371, 215] width 222 height 26
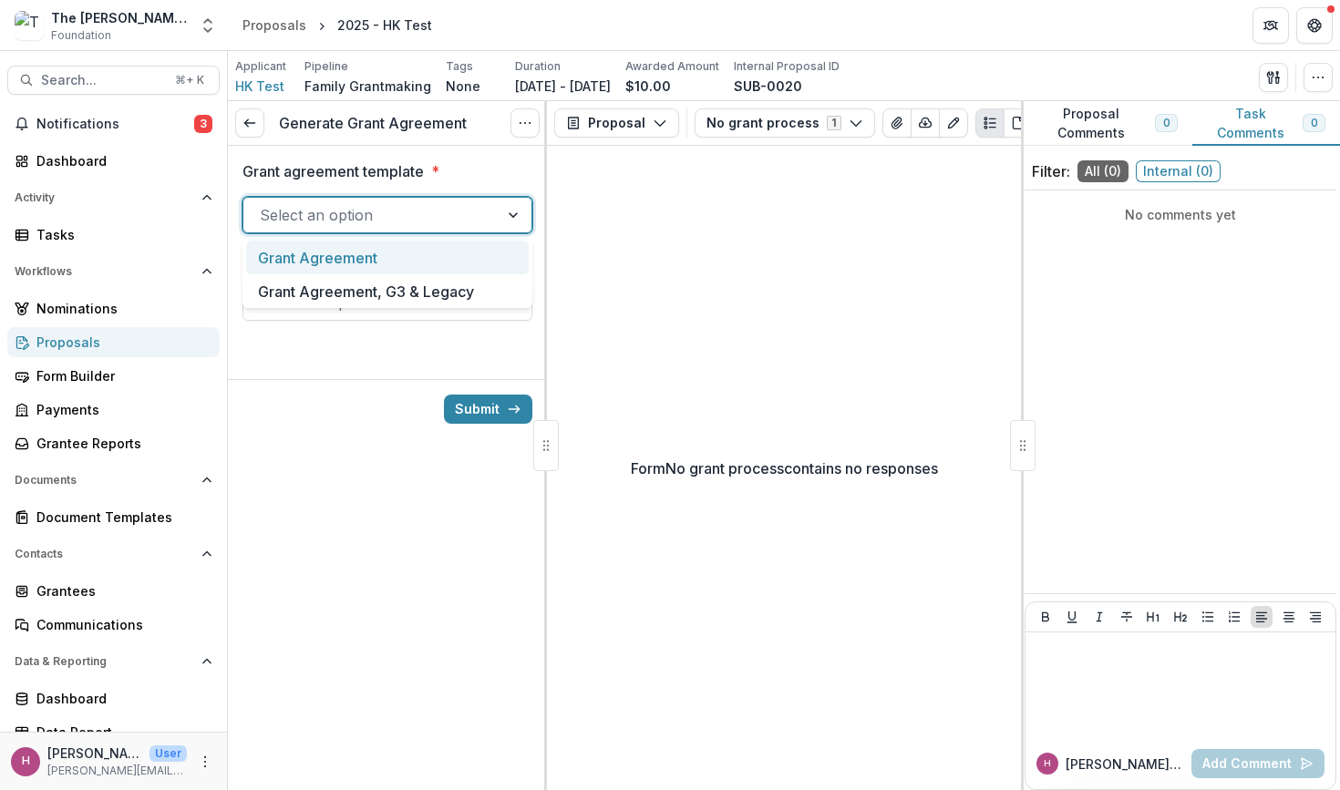
click at [437, 264] on div "Grant Agreement" at bounding box center [387, 258] width 283 height 34
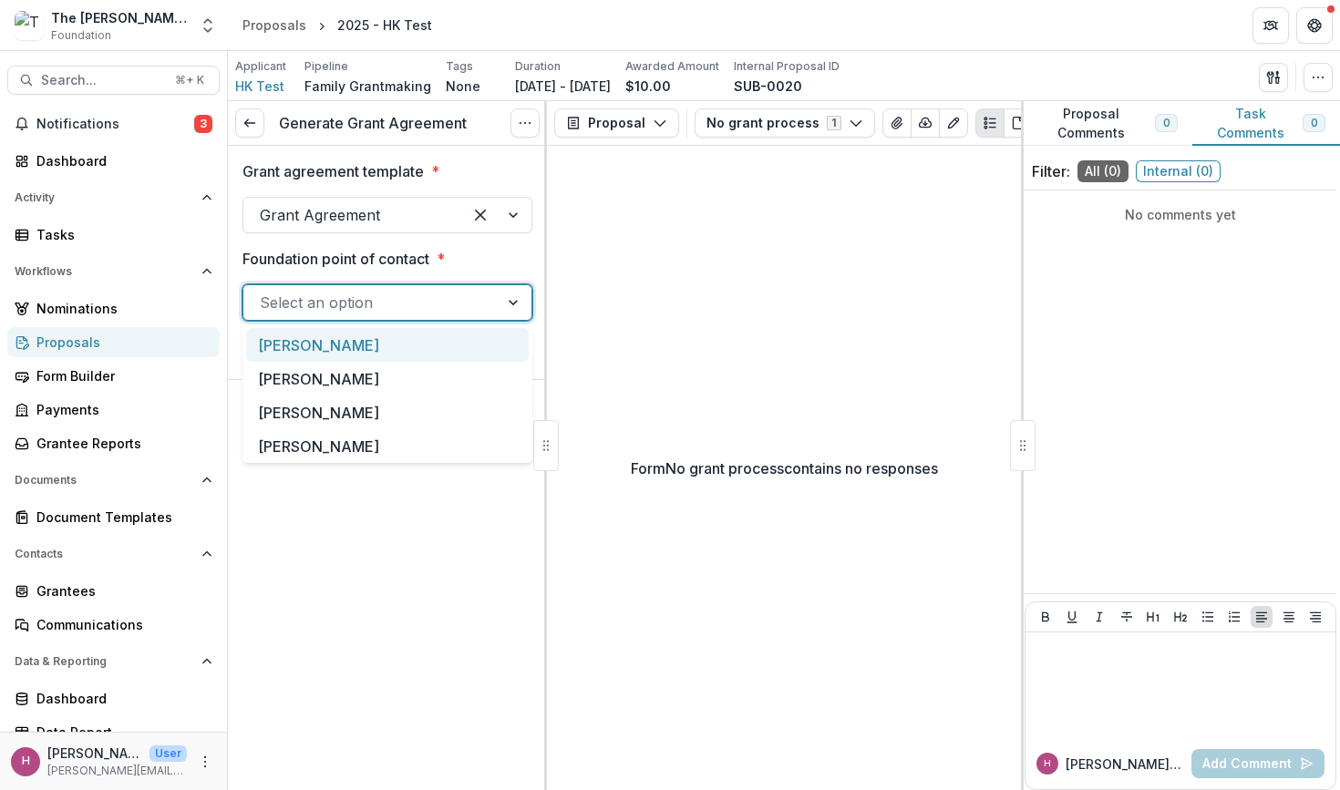
click at [406, 310] on div at bounding box center [371, 303] width 222 height 26
click at [383, 351] on div "[PERSON_NAME]" at bounding box center [387, 345] width 283 height 34
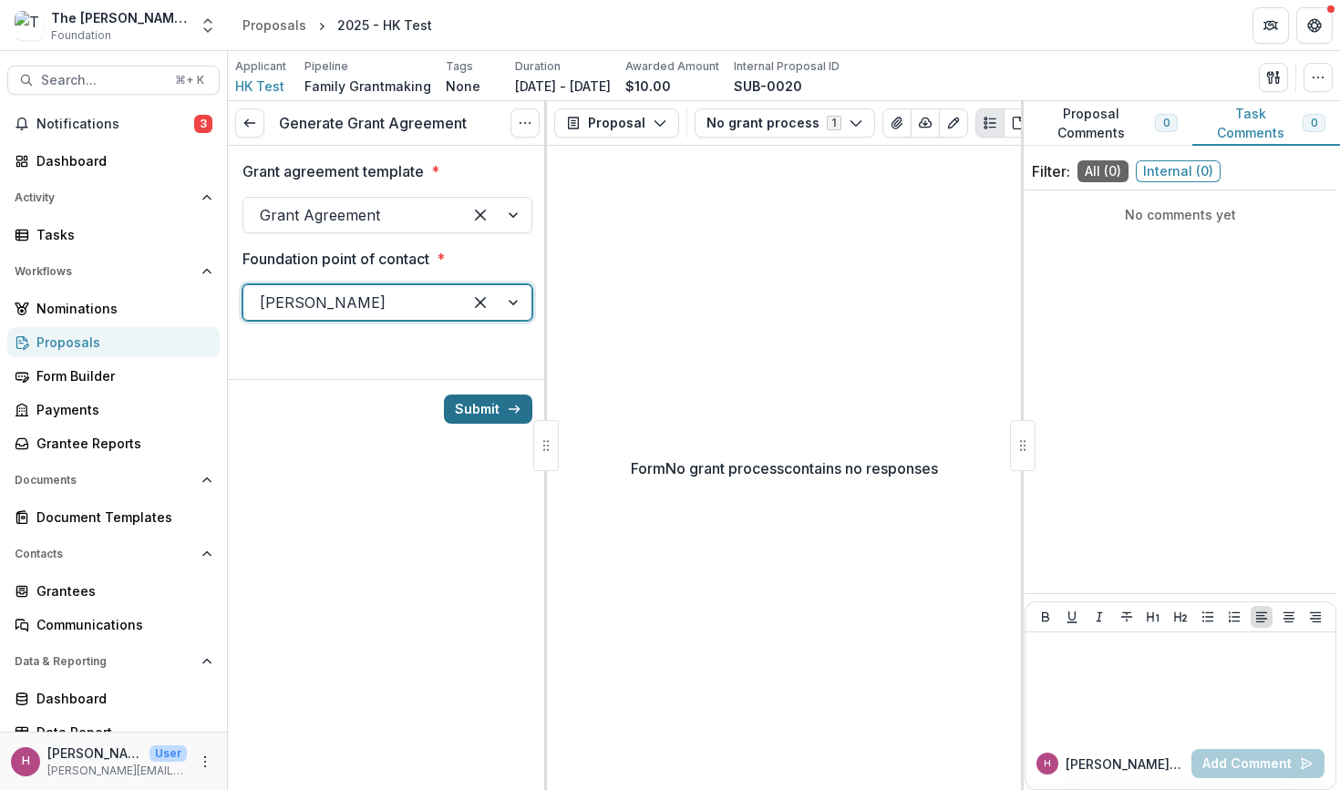
click at [503, 414] on button "Submit" at bounding box center [488, 409] width 88 height 29
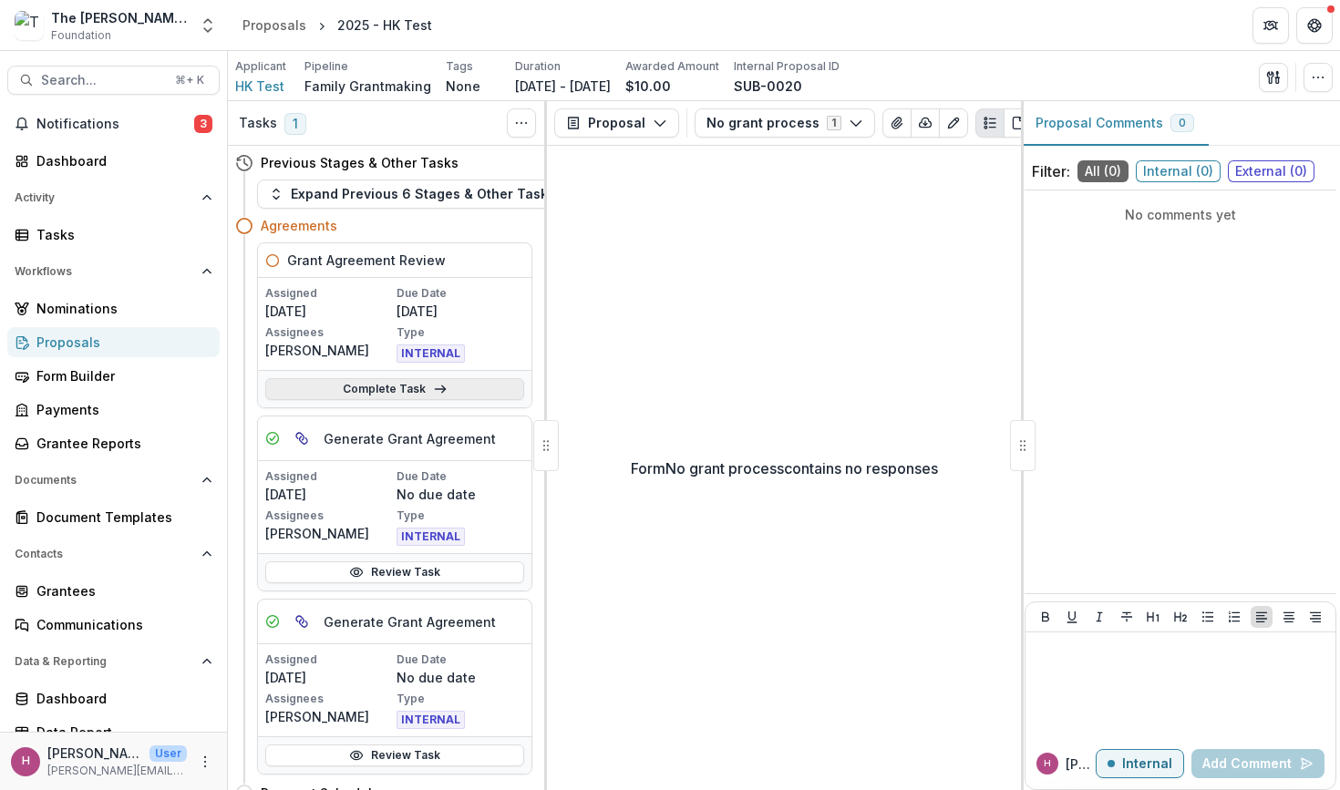
click at [457, 386] on link "Complete Task" at bounding box center [394, 389] width 259 height 22
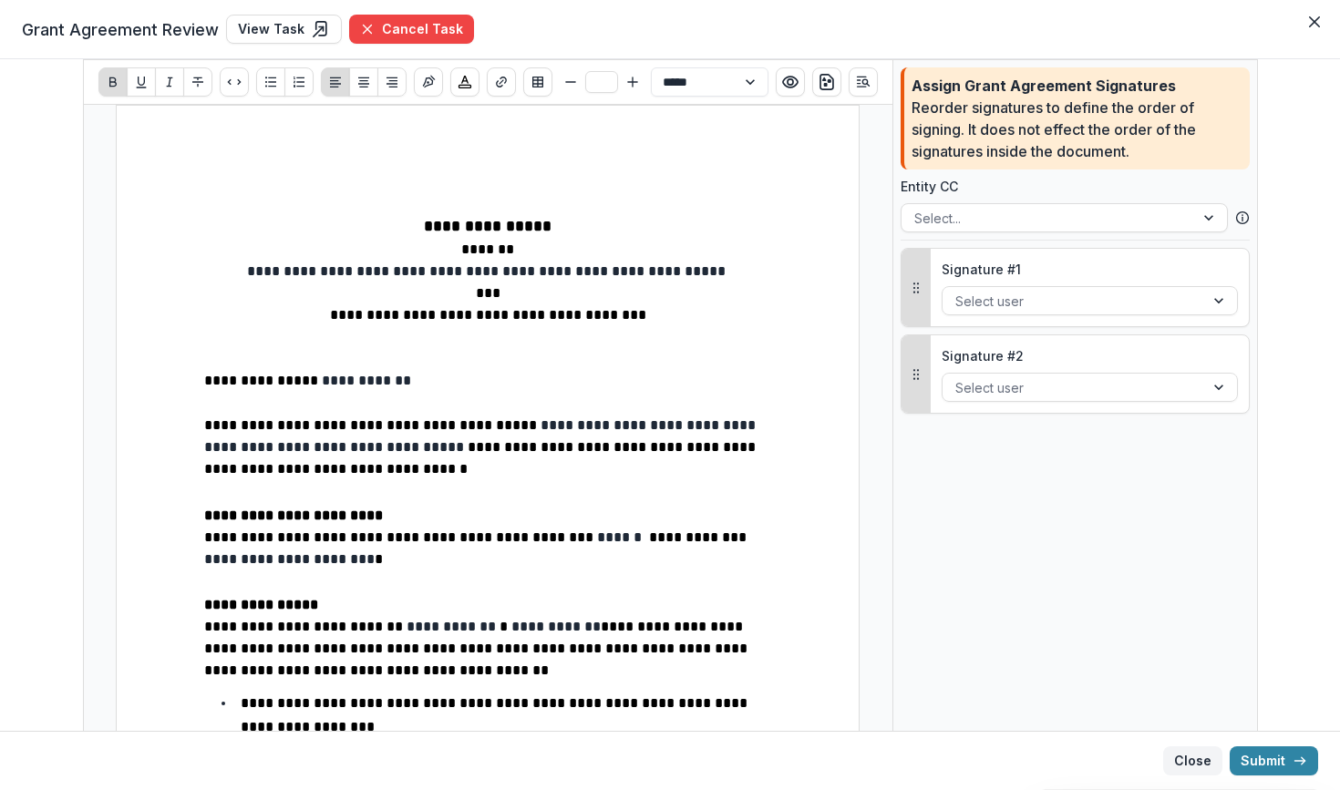
click at [1188, 759] on button "Close" at bounding box center [1192, 760] width 59 height 29
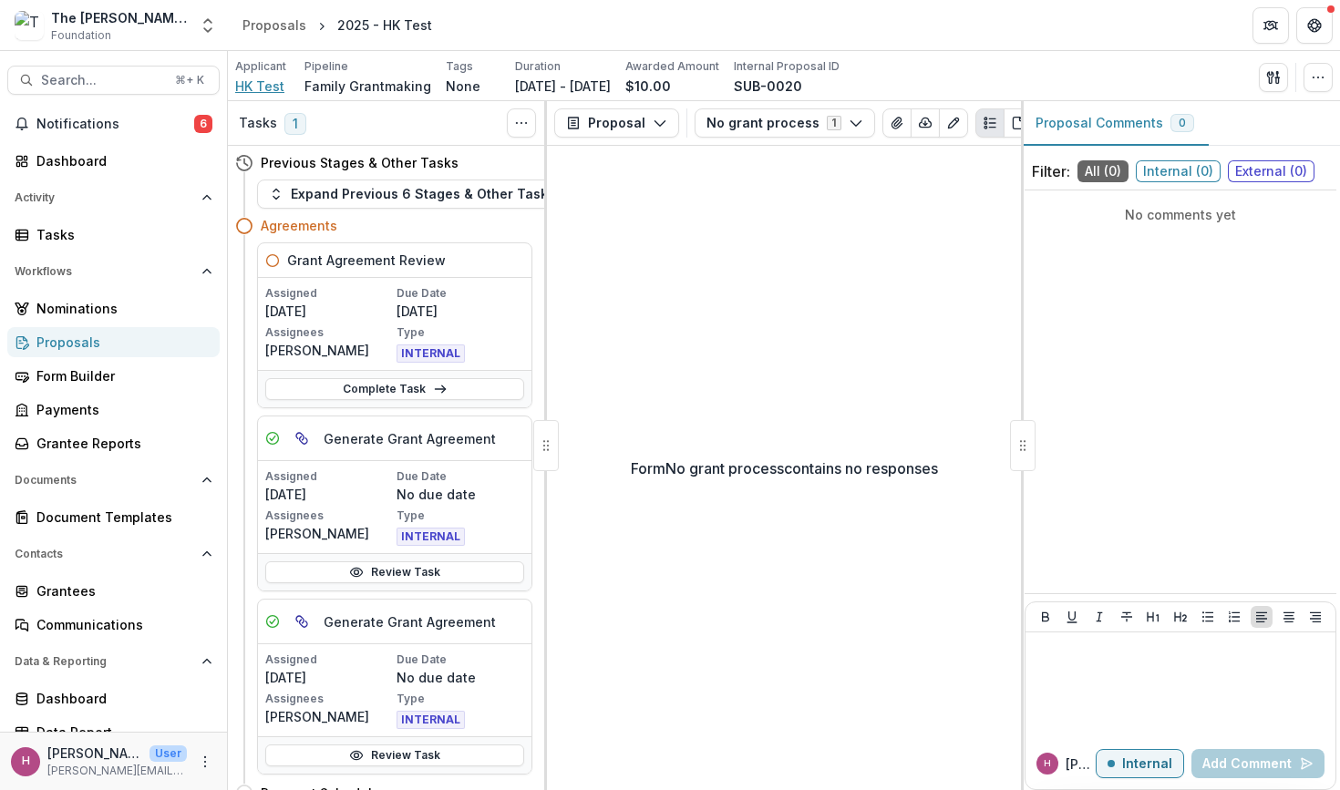
click at [262, 85] on span "HK Test" at bounding box center [259, 86] width 49 height 19
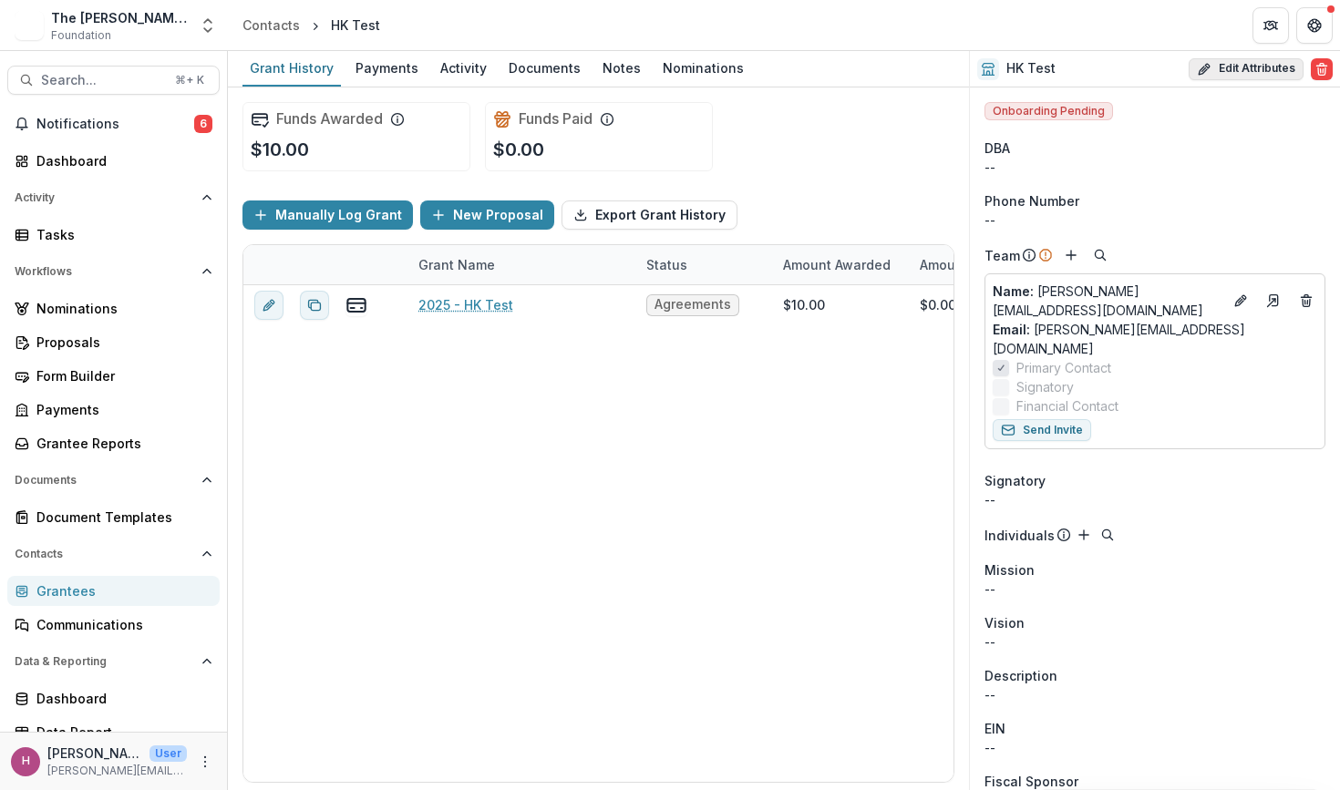
click at [1264, 73] on button "Edit Attributes" at bounding box center [1245, 69] width 115 height 22
select select
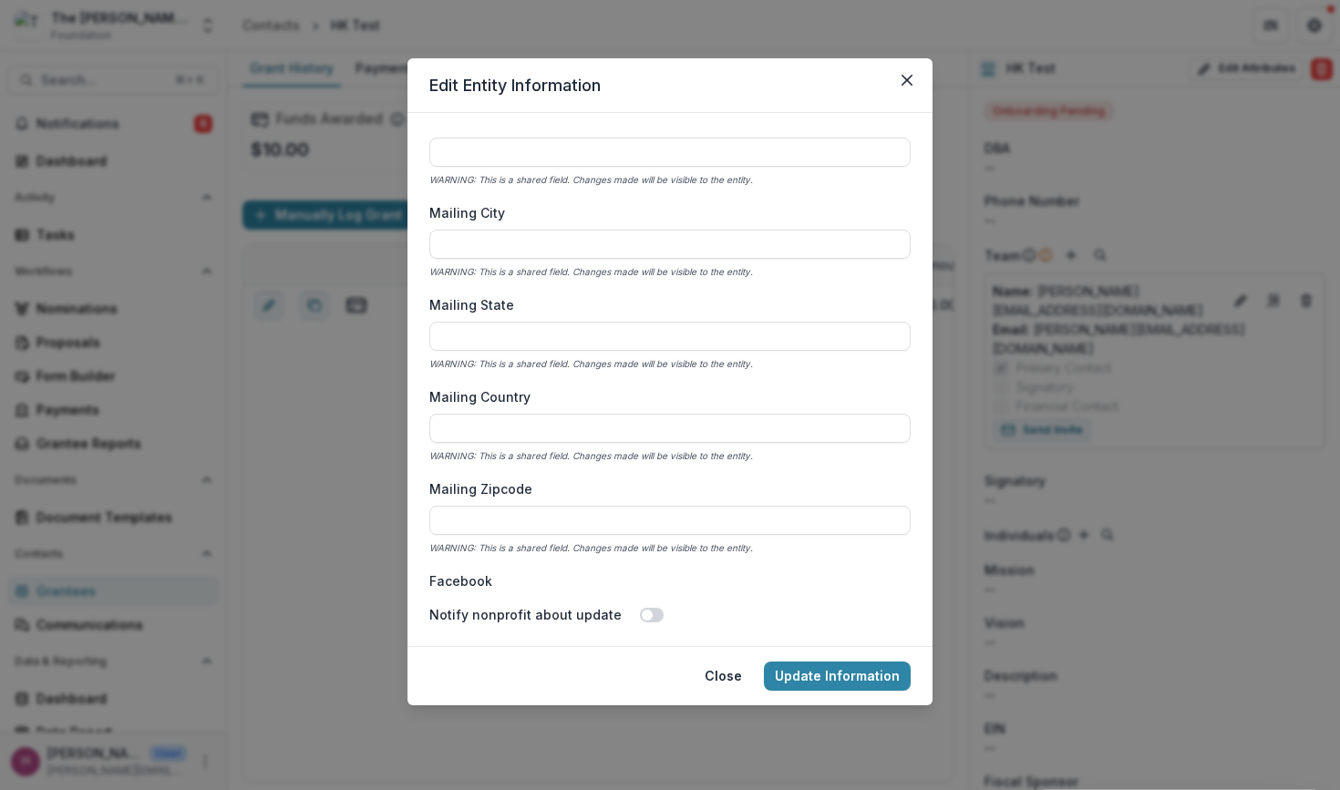
scroll to position [1641, 0]
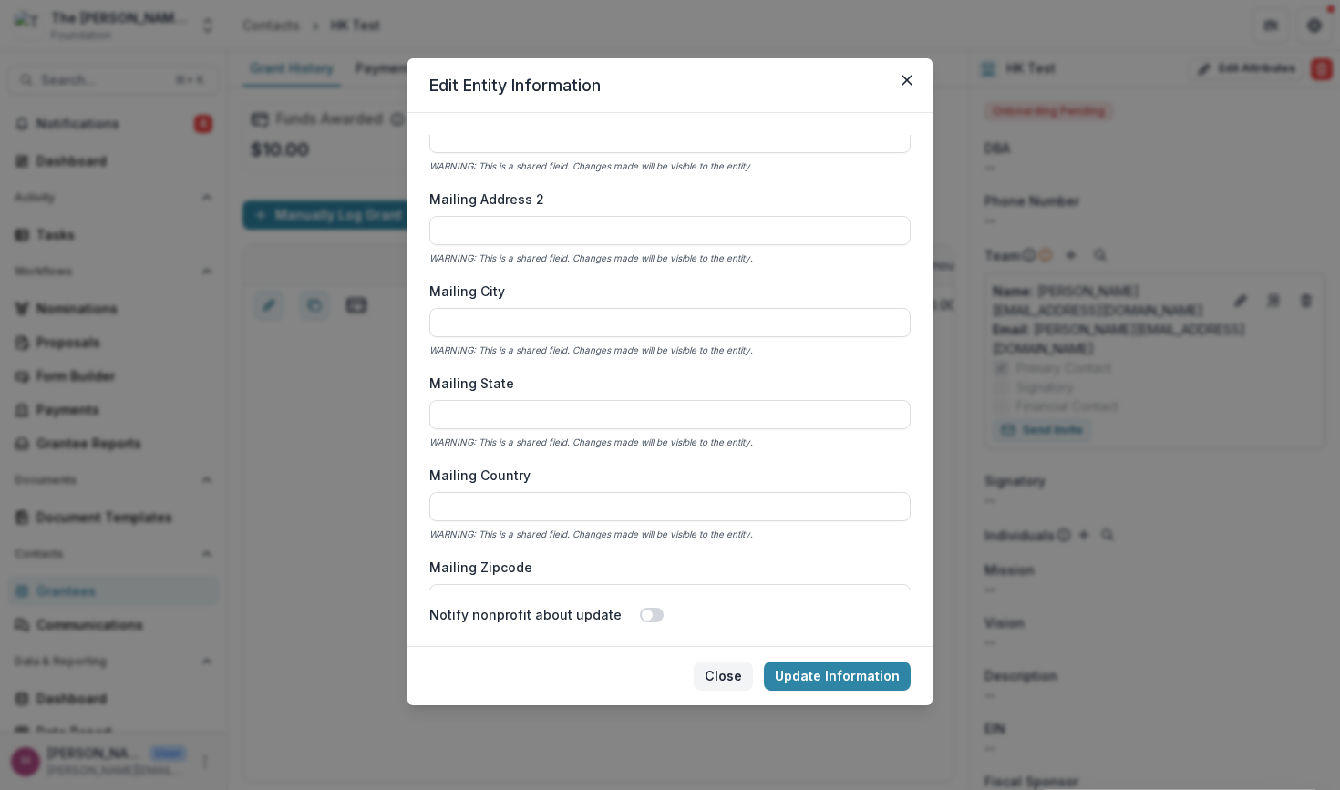
click at [741, 674] on button "Close" at bounding box center [722, 676] width 59 height 29
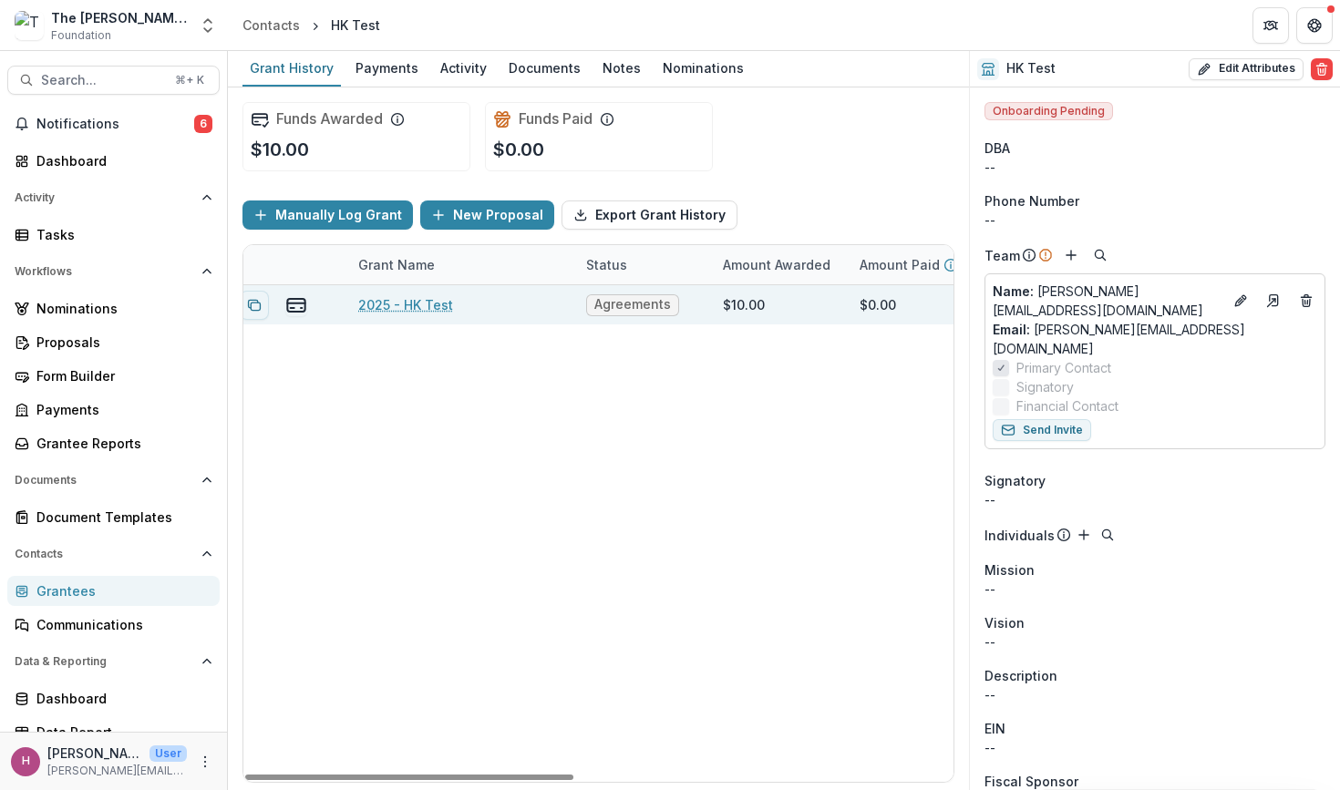
scroll to position [0, 0]
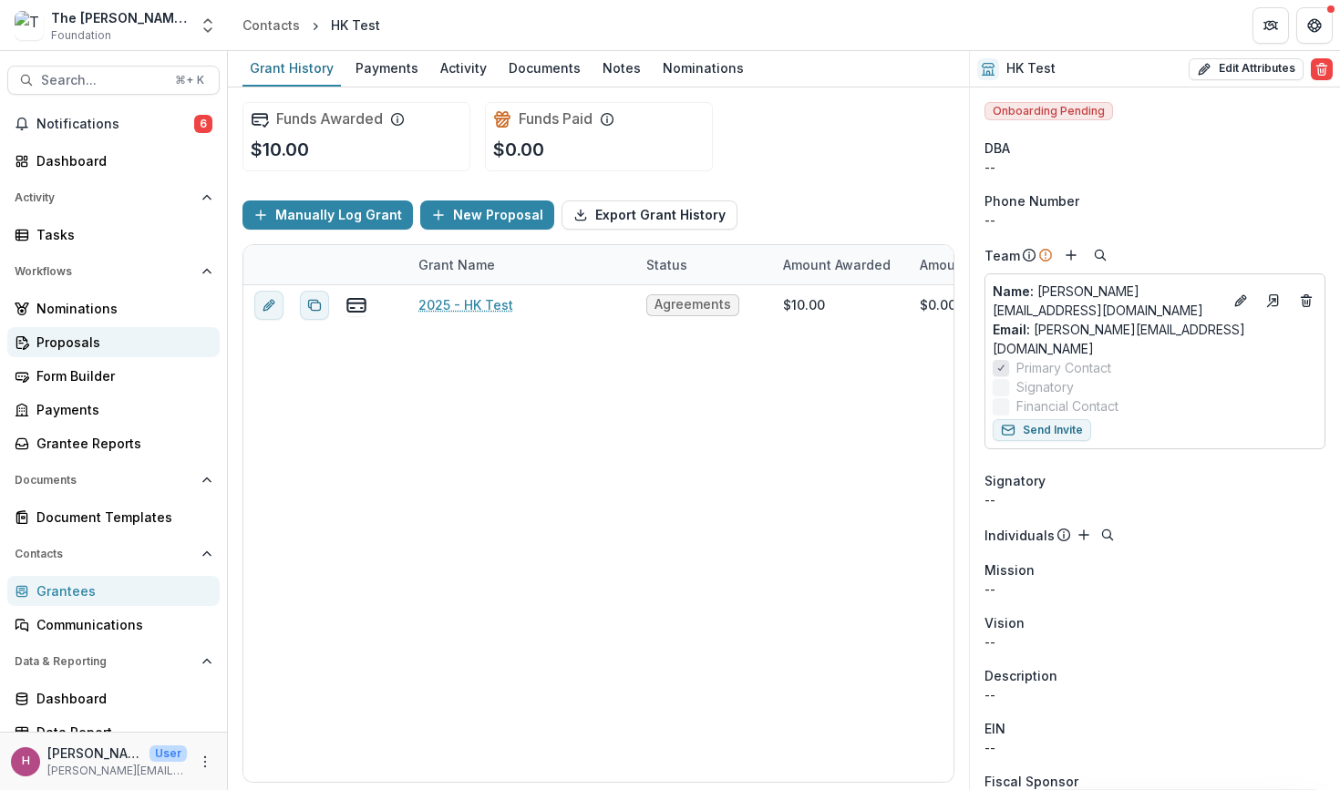
click at [118, 343] on div "Proposals" at bounding box center [120, 342] width 169 height 19
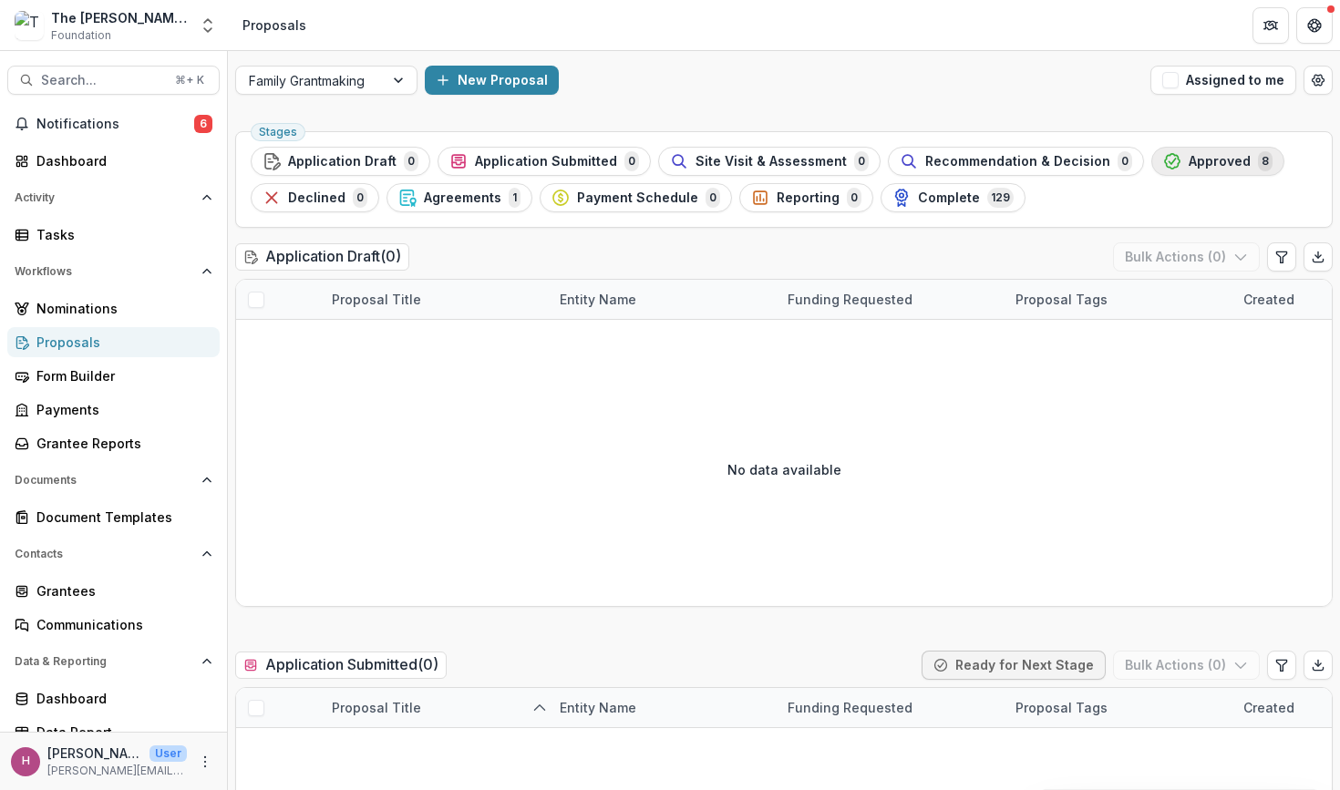
click at [1228, 164] on div "Approved 8" at bounding box center [1217, 161] width 109 height 20
click at [1204, 170] on div "Approved 8" at bounding box center [1217, 161] width 109 height 20
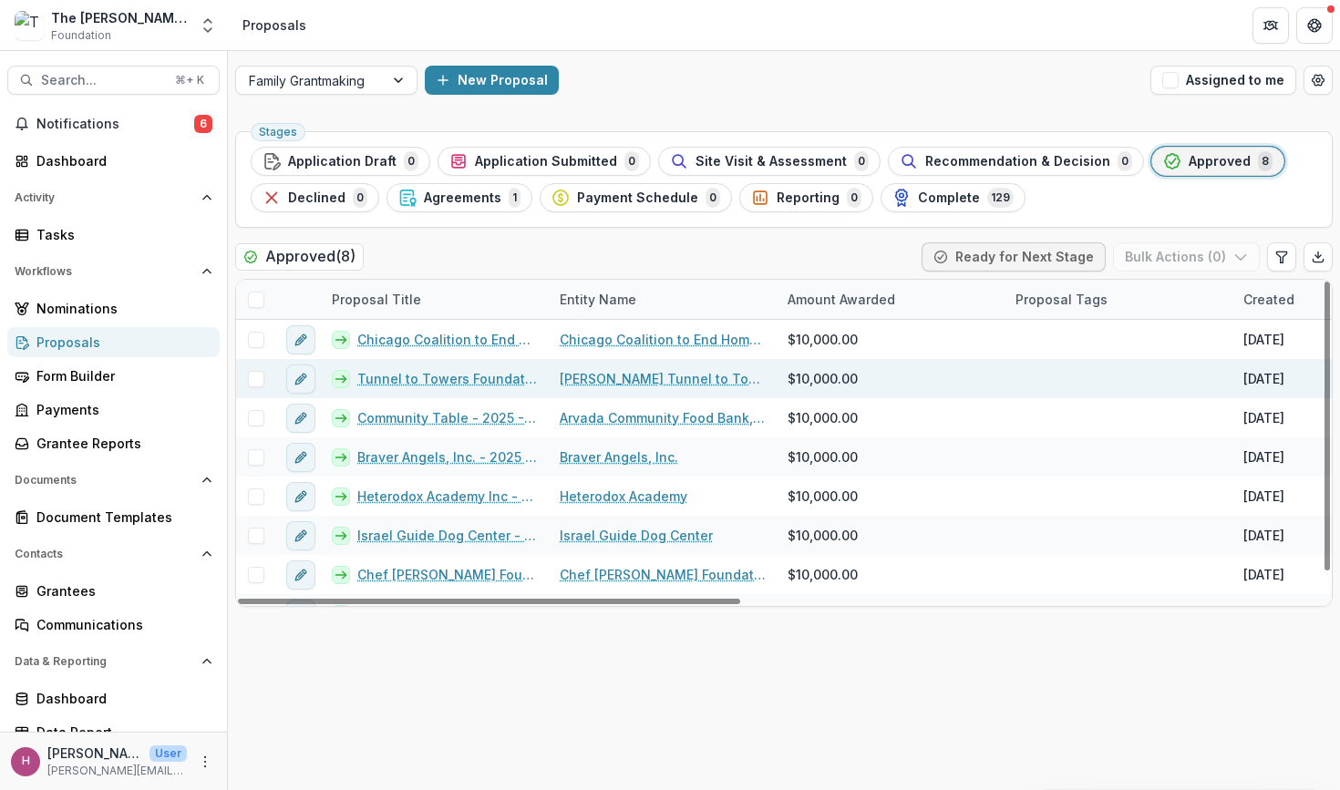
click at [618, 377] on link "[PERSON_NAME] Tunnel to Towers Foundation" at bounding box center [663, 378] width 206 height 19
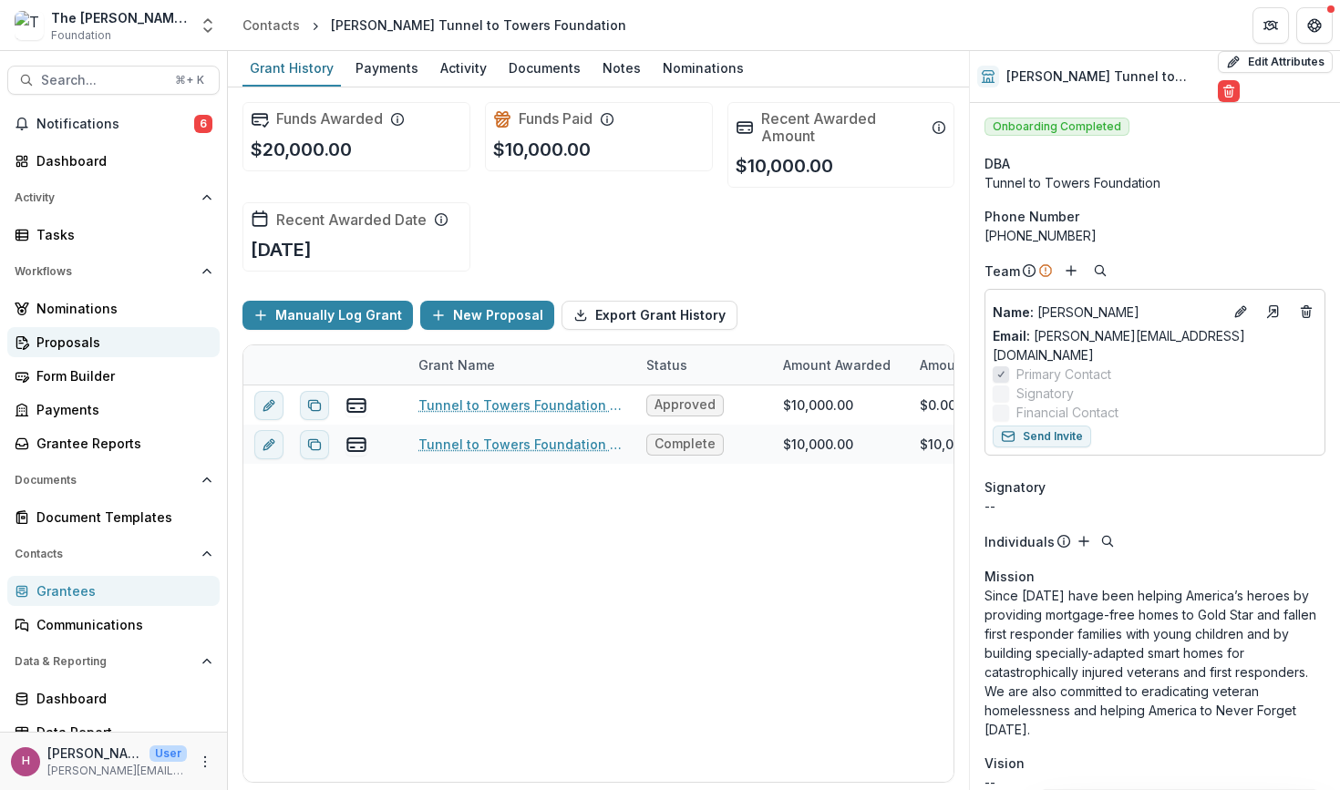
click at [83, 344] on div "Proposals" at bounding box center [120, 342] width 169 height 19
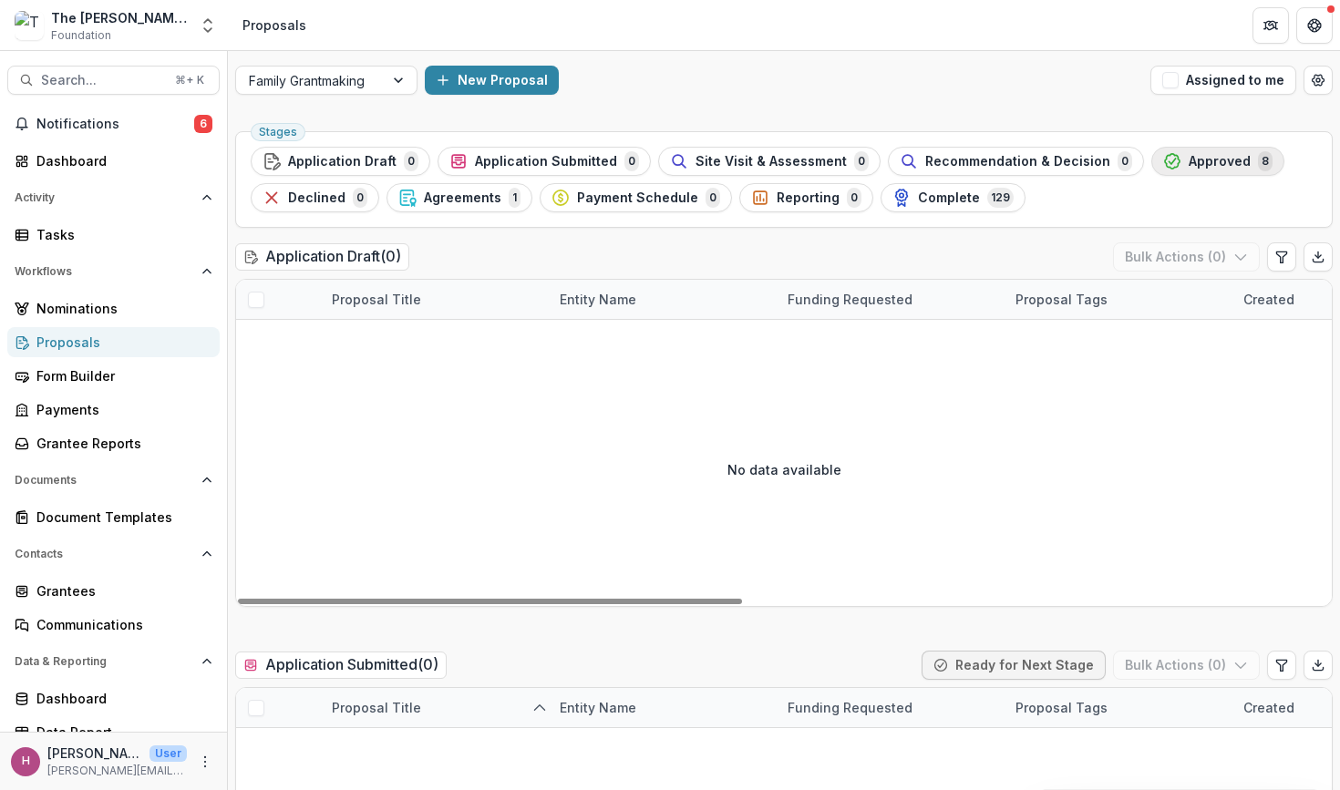
click at [1188, 158] on span "Approved" at bounding box center [1219, 161] width 62 height 15
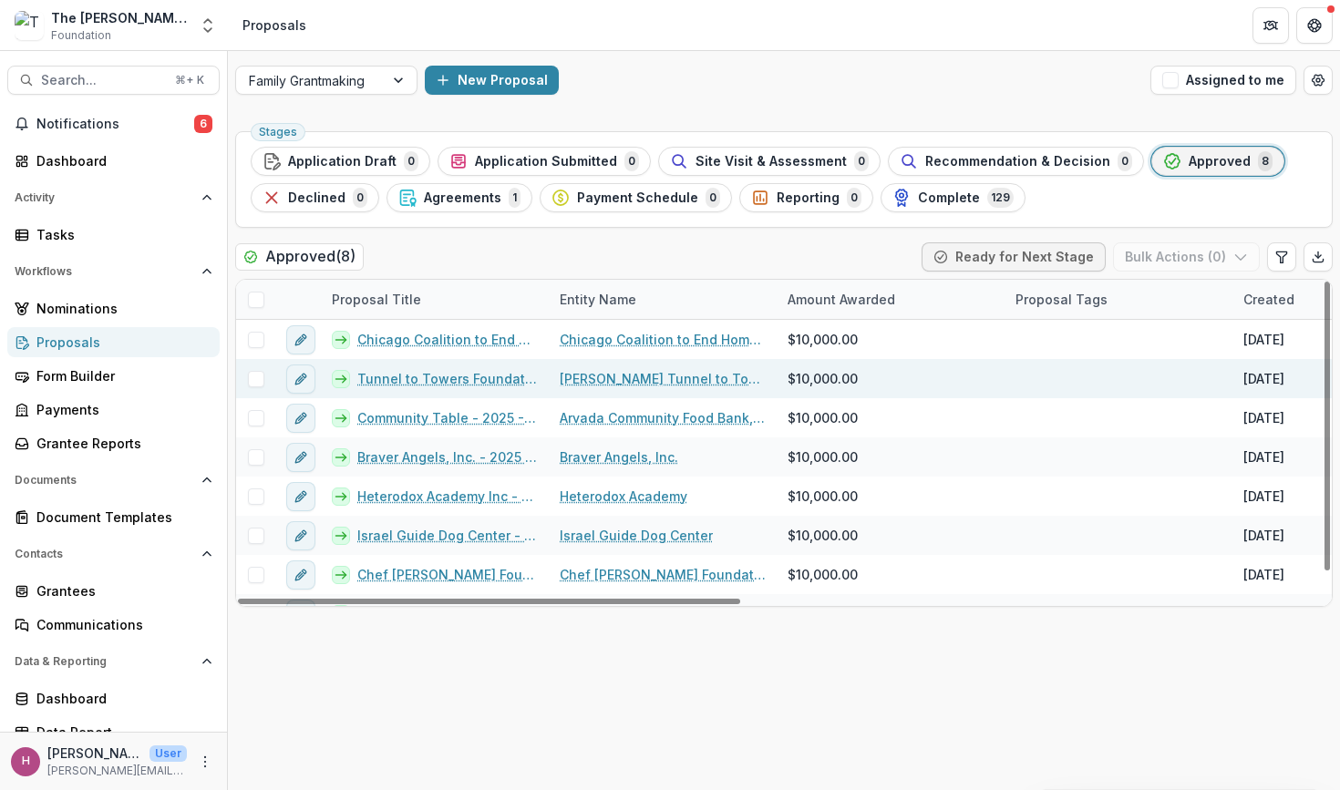
click at [434, 378] on link "Tunnel to Towers Foundation - 2025 - Performance Report" at bounding box center [447, 378] width 180 height 19
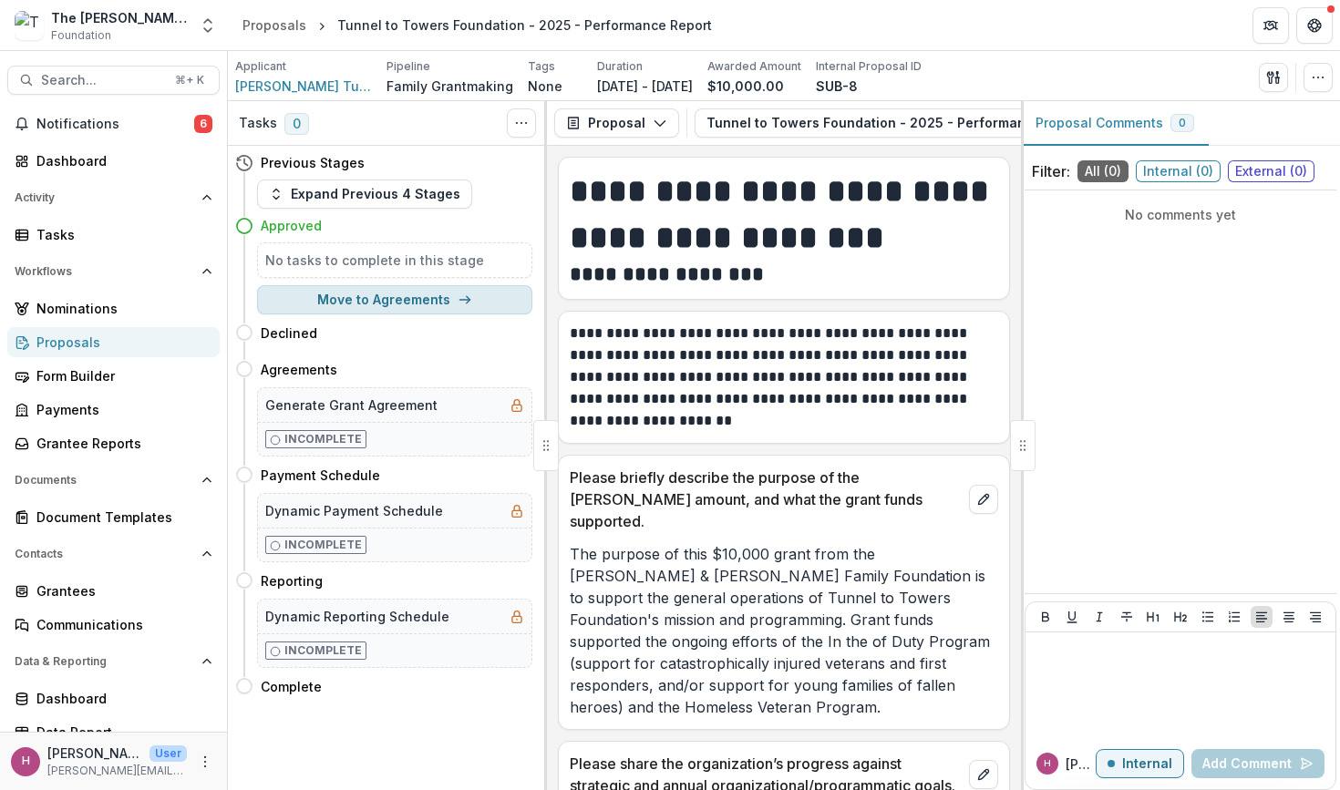
click at [463, 306] on icon "button" at bounding box center [464, 300] width 15 height 15
select select "**********"
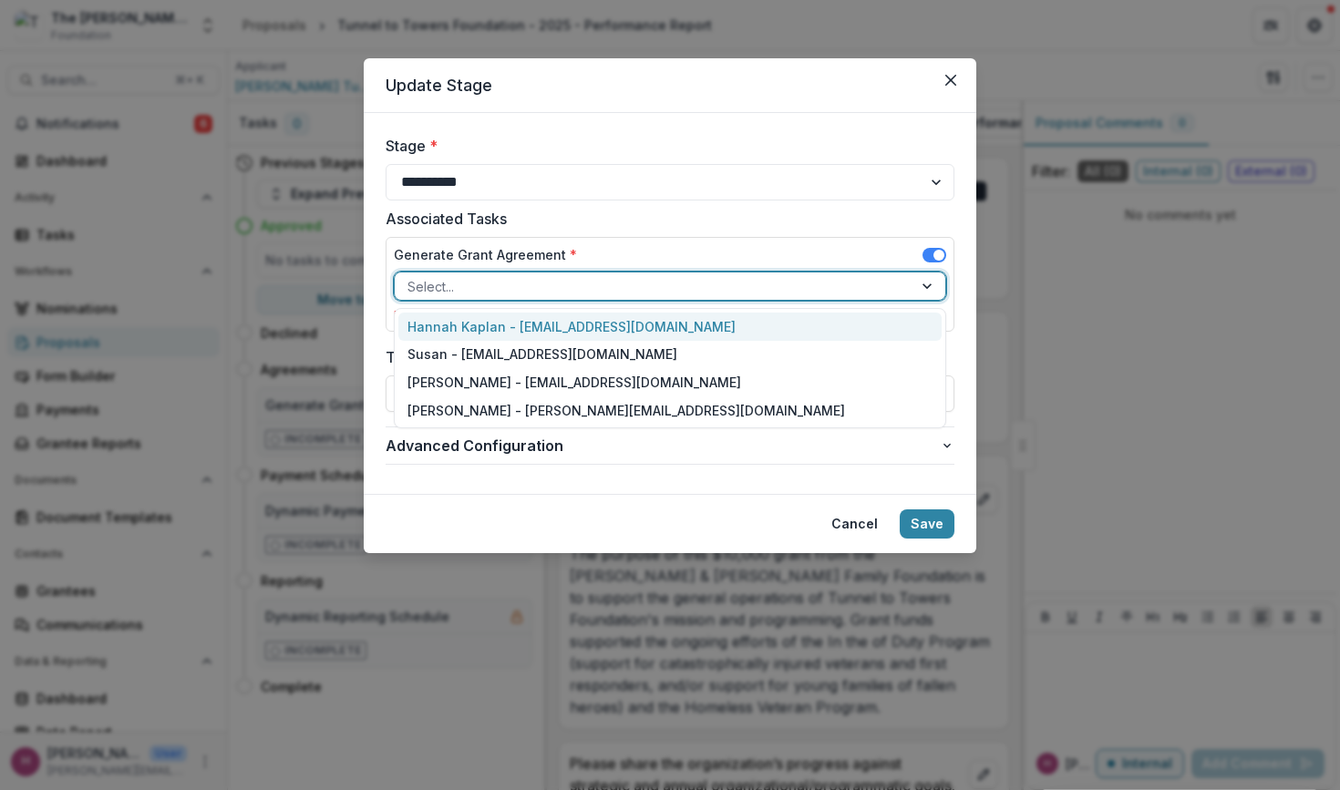
click at [510, 286] on div at bounding box center [653, 286] width 492 height 23
click at [533, 334] on div "Hannah Kaplan - [EMAIL_ADDRESS][DOMAIN_NAME]" at bounding box center [669, 327] width 543 height 28
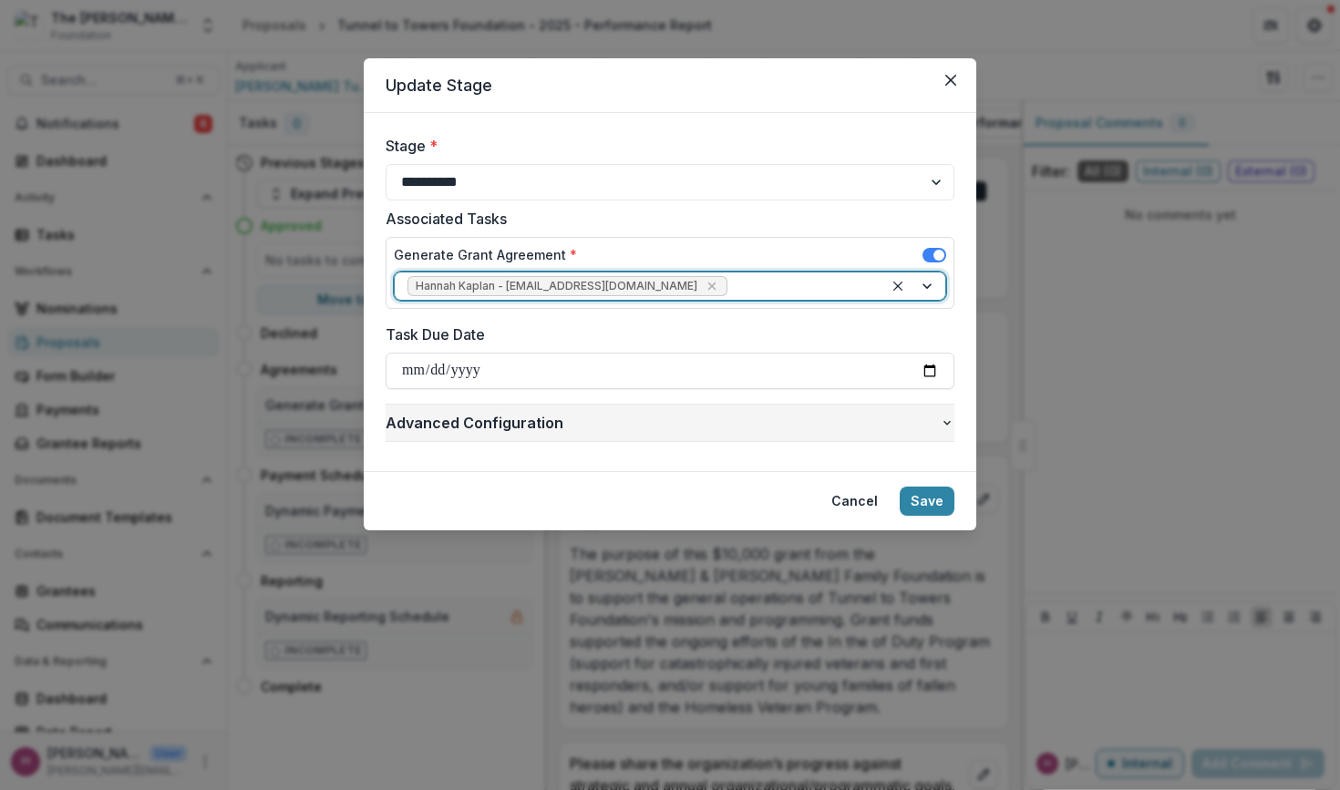
click at [790, 416] on span "Advanced Configuration" at bounding box center [662, 423] width 554 height 22
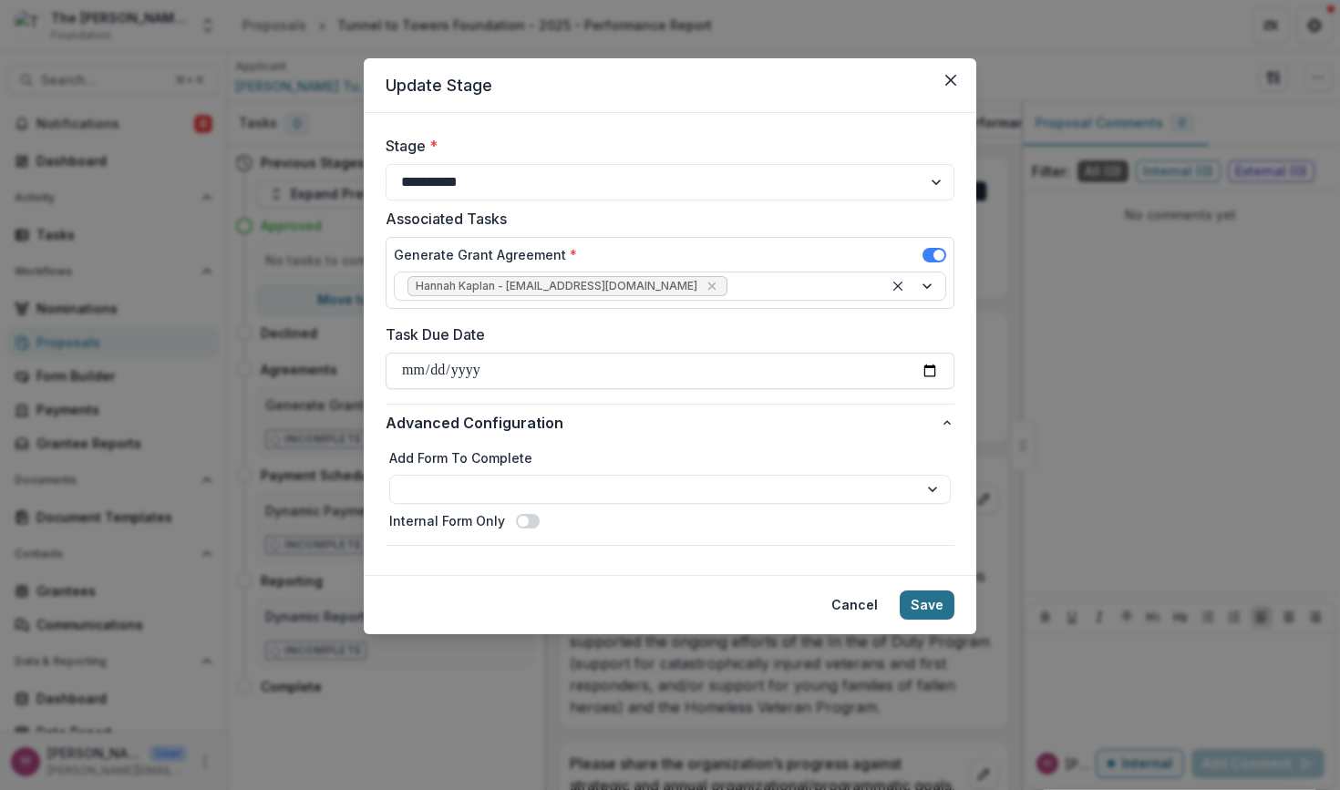
click at [935, 607] on button "Save" at bounding box center [926, 605] width 55 height 29
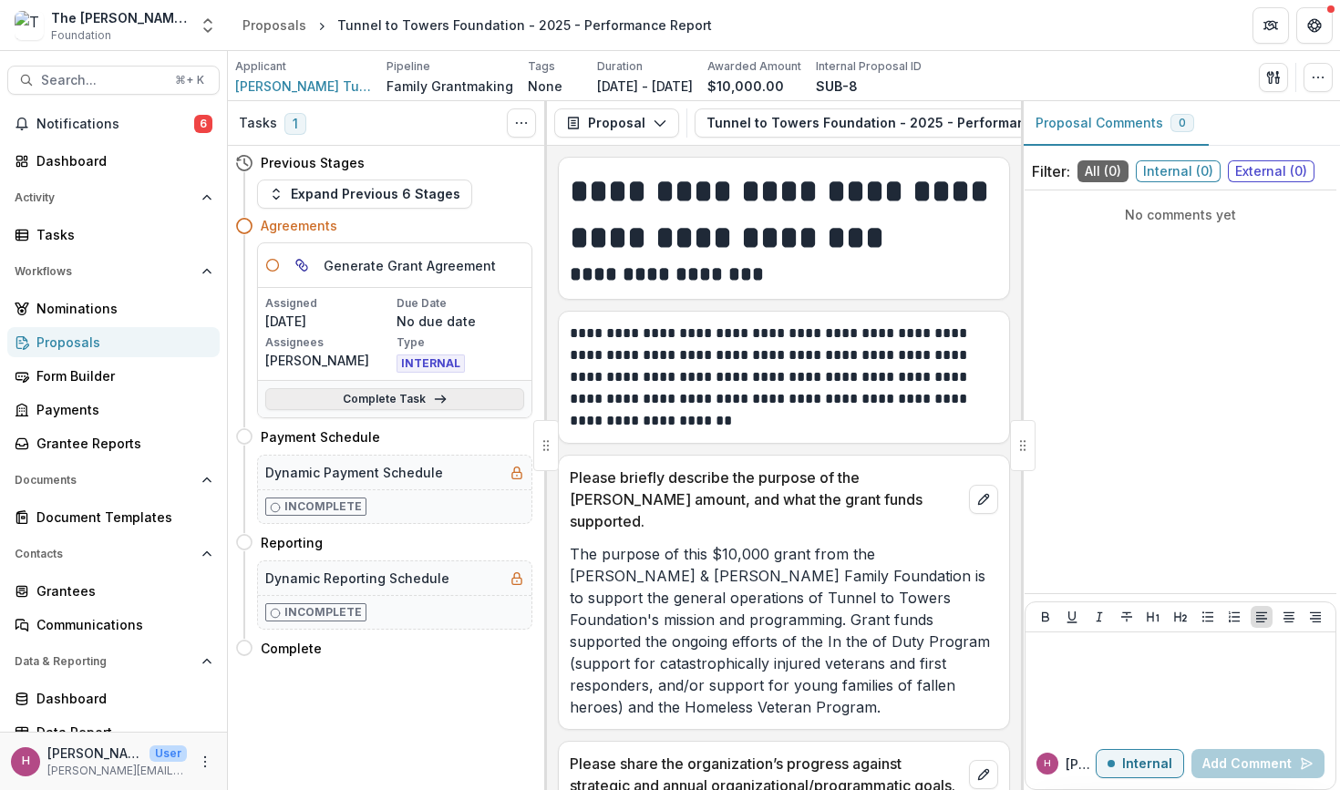
click at [404, 399] on link "Complete Task" at bounding box center [394, 399] width 259 height 22
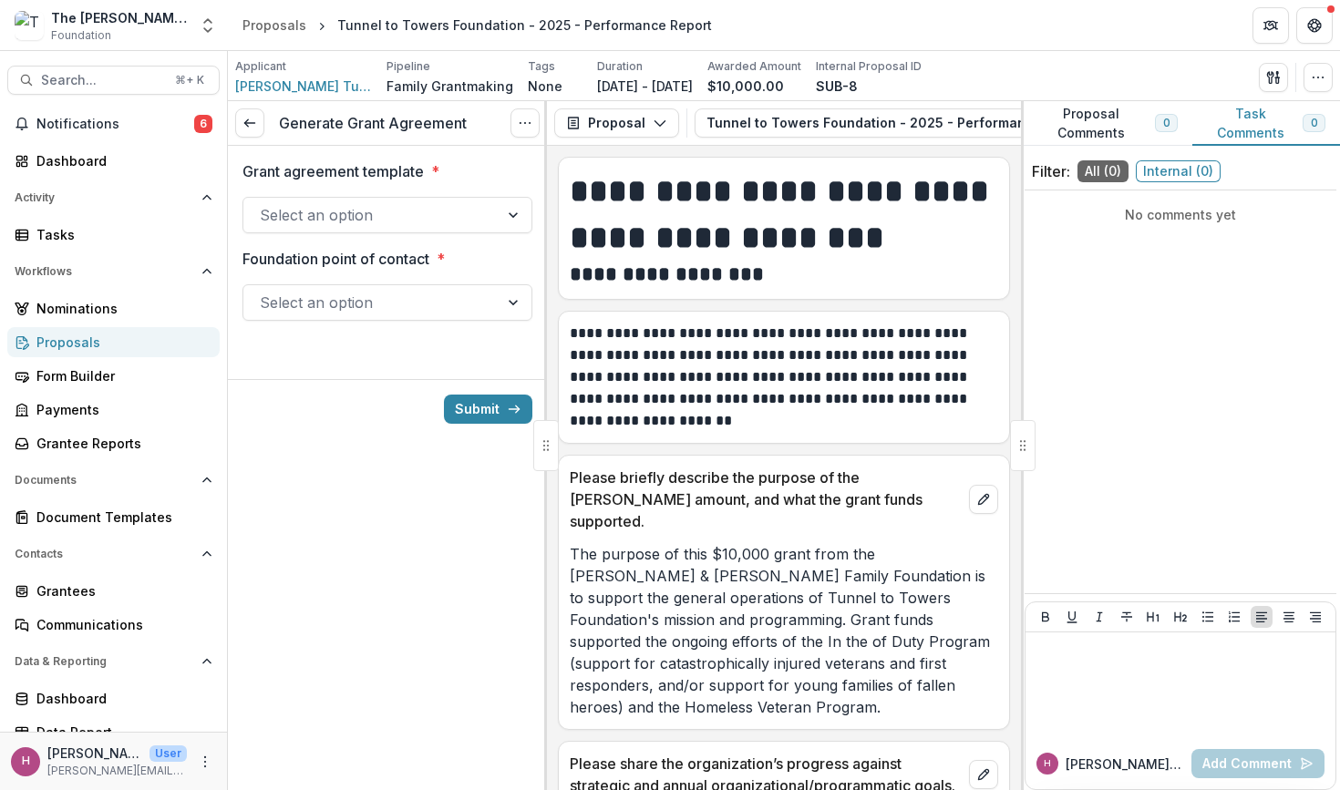
click at [418, 216] on div at bounding box center [371, 215] width 222 height 26
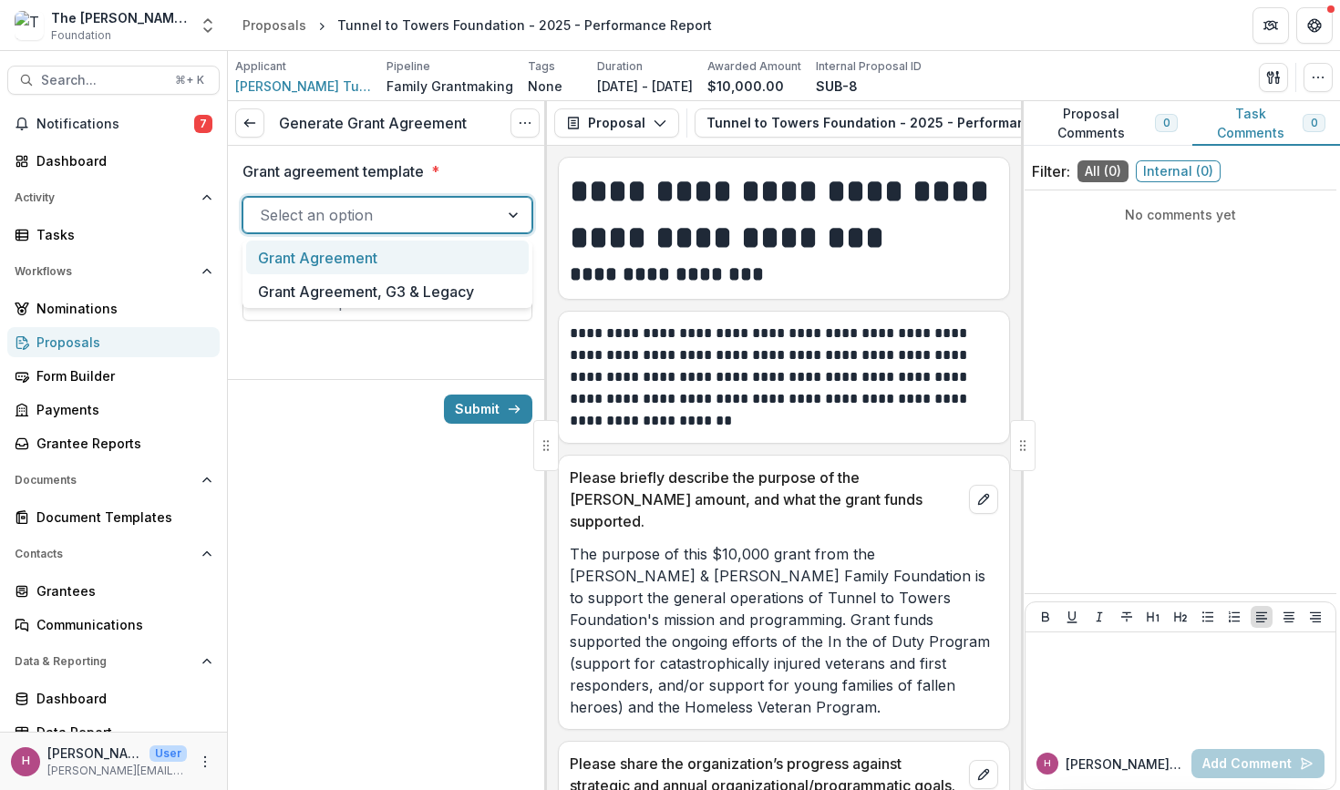
click at [411, 264] on div "Grant Agreement" at bounding box center [387, 258] width 283 height 34
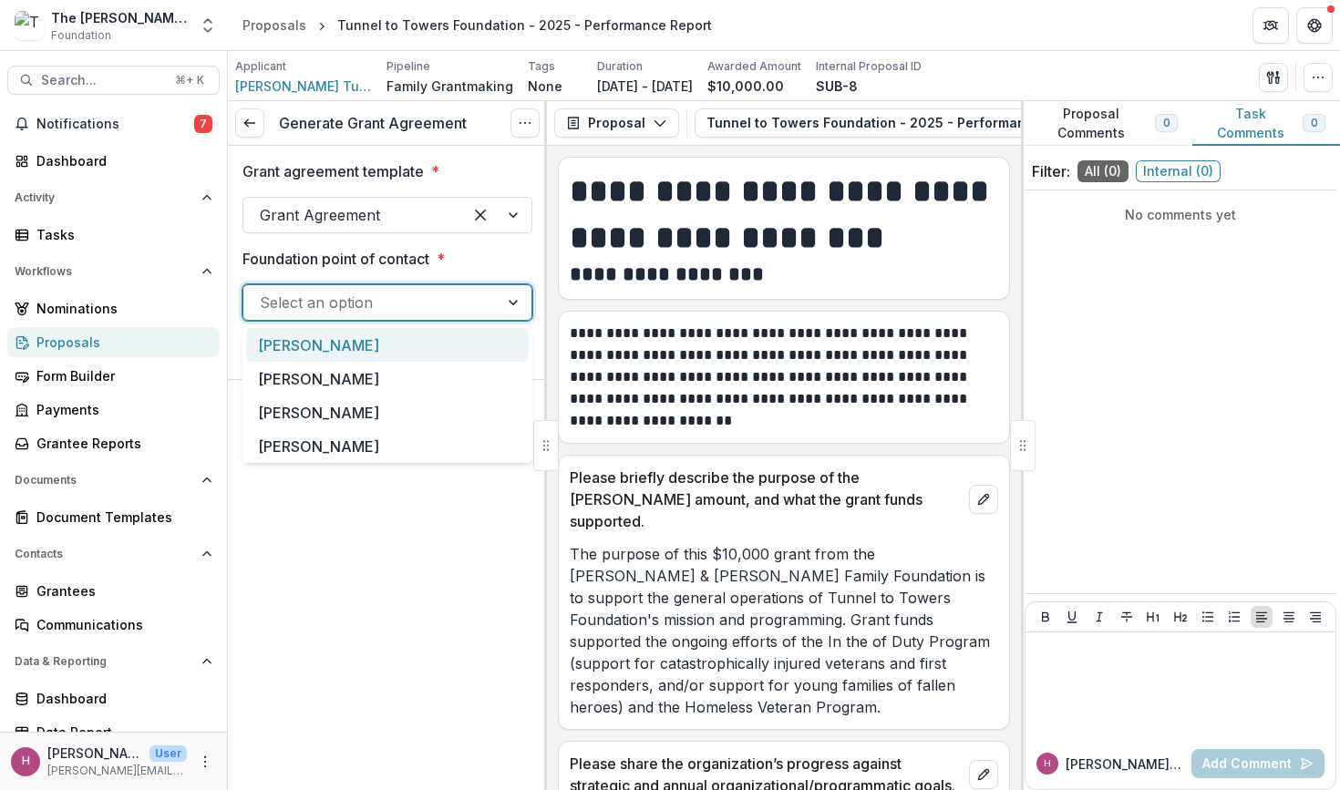
click at [388, 300] on div at bounding box center [371, 303] width 222 height 26
click at [363, 351] on div "[PERSON_NAME]" at bounding box center [387, 345] width 283 height 34
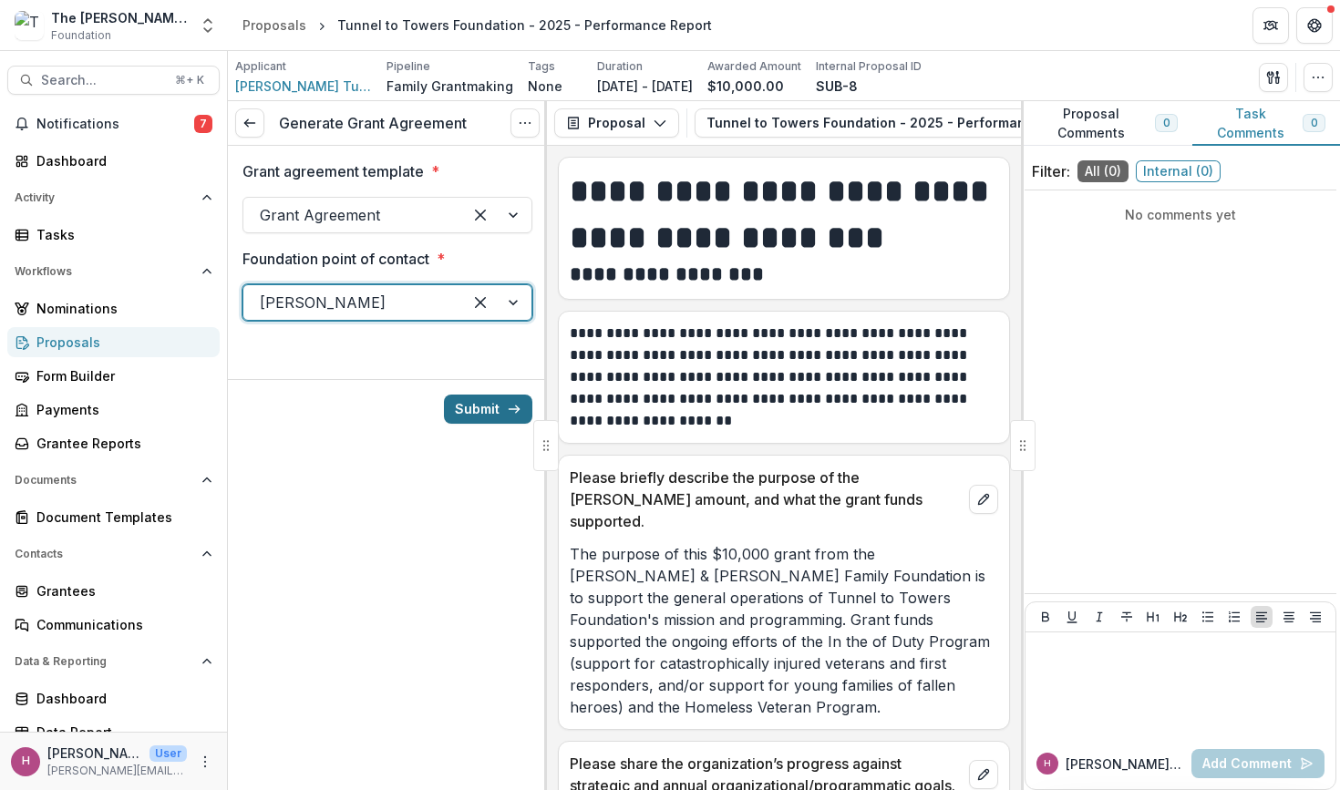
click at [483, 414] on button "Submit" at bounding box center [488, 409] width 88 height 29
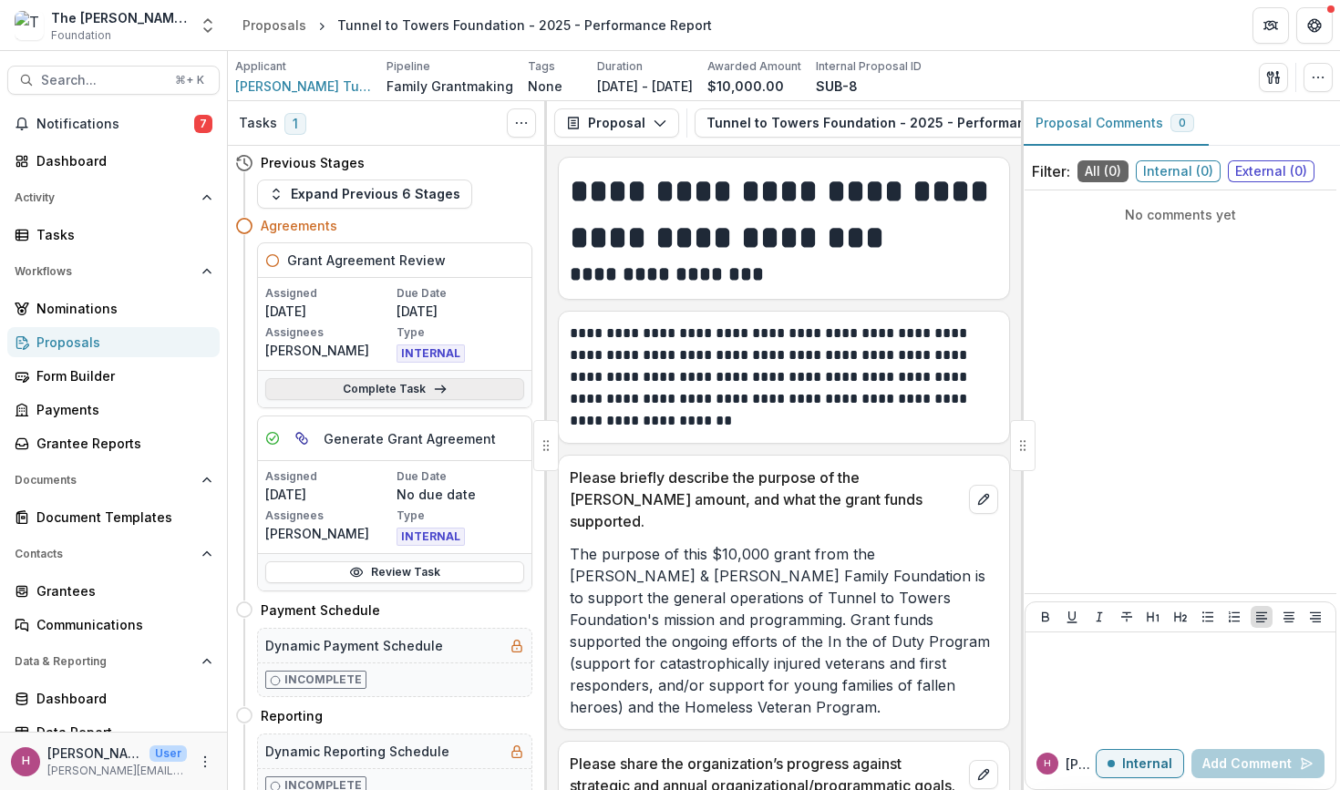
click at [463, 387] on link "Complete Task" at bounding box center [394, 389] width 259 height 22
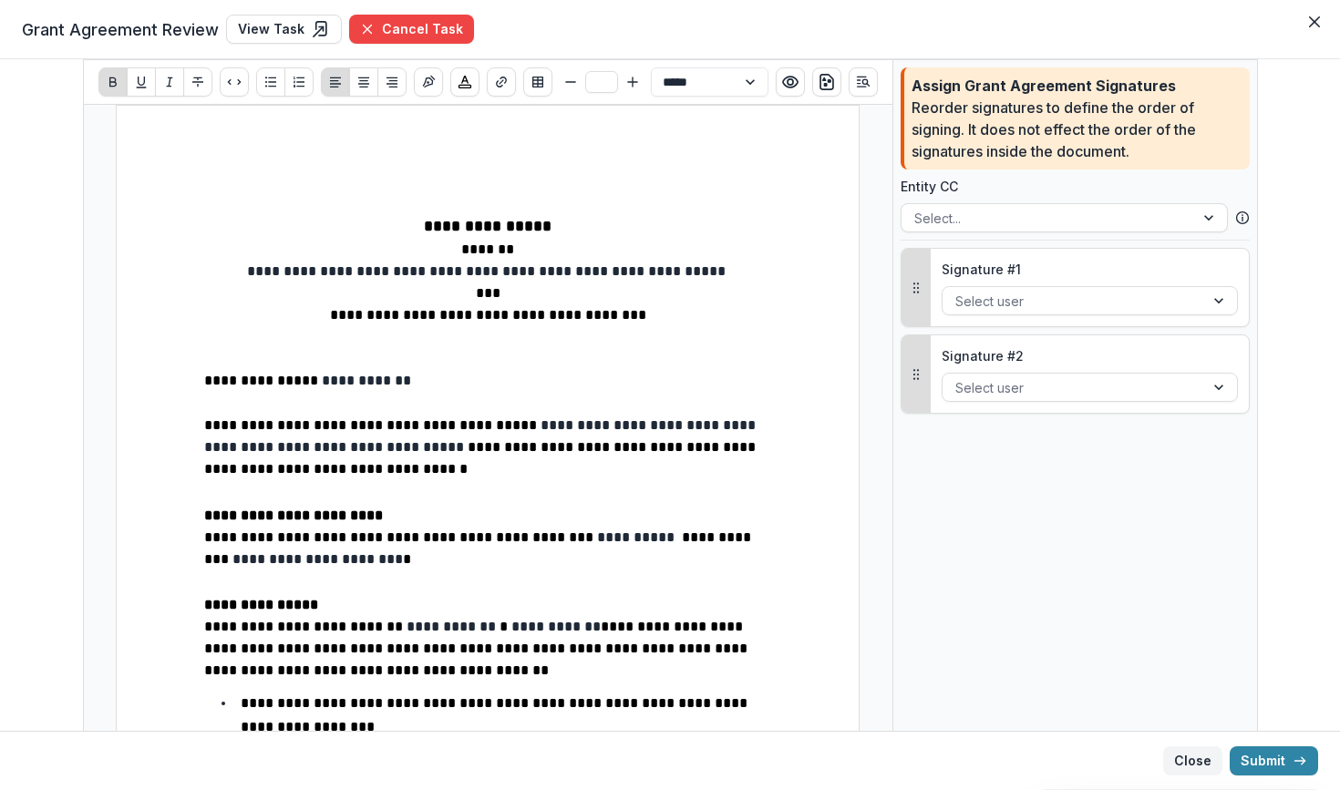
click at [1197, 760] on button "Close" at bounding box center [1192, 760] width 59 height 29
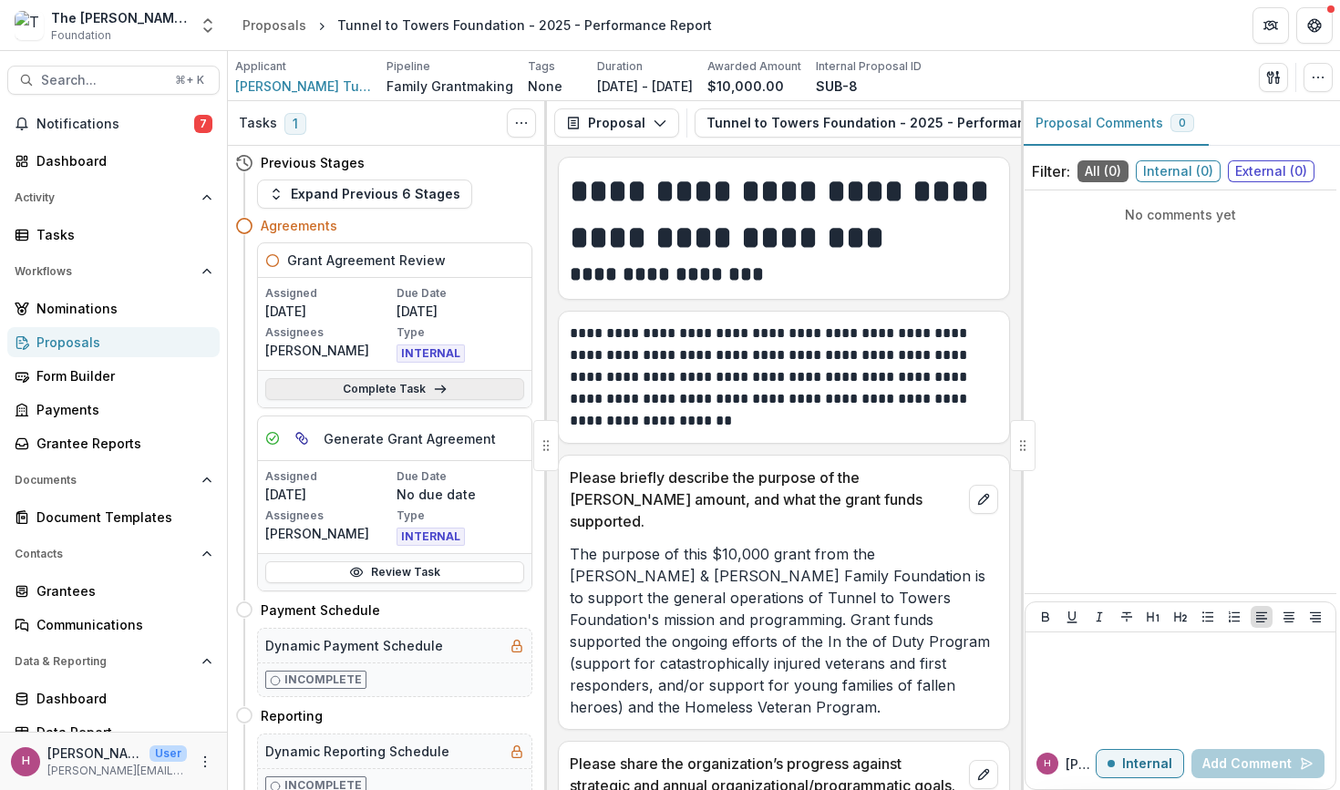
click at [389, 386] on link "Complete Task" at bounding box center [394, 389] width 259 height 22
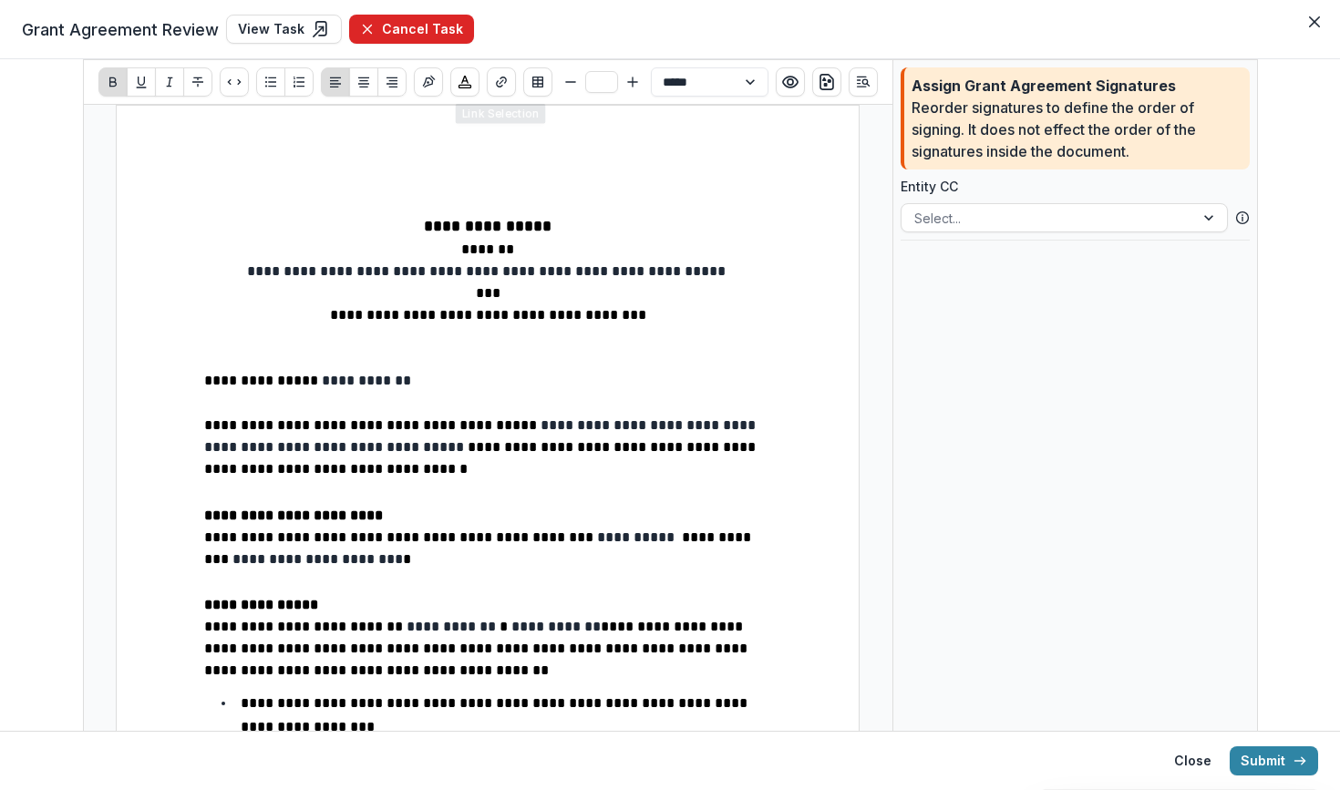
click at [443, 32] on button "Cancel Task" at bounding box center [411, 29] width 125 height 29
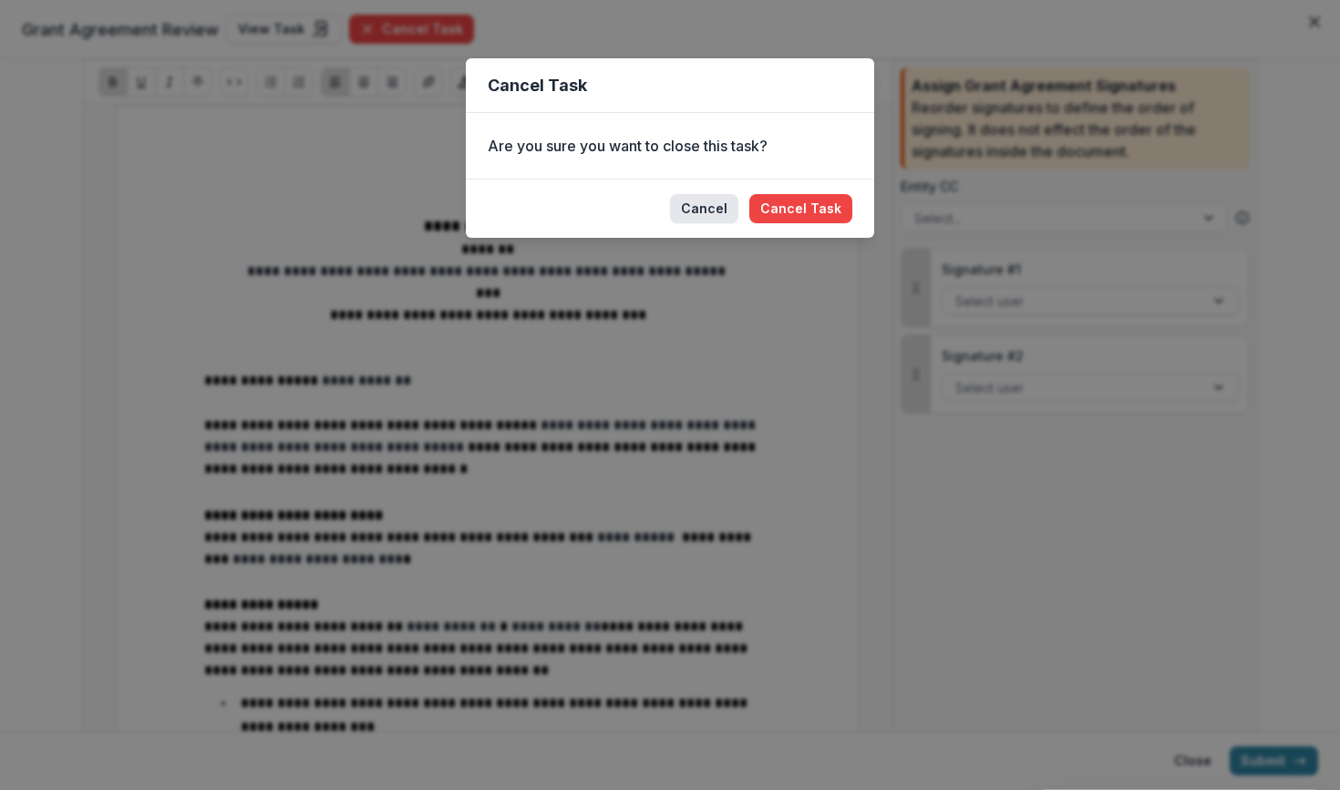
click at [710, 217] on button "Cancel" at bounding box center [704, 208] width 68 height 29
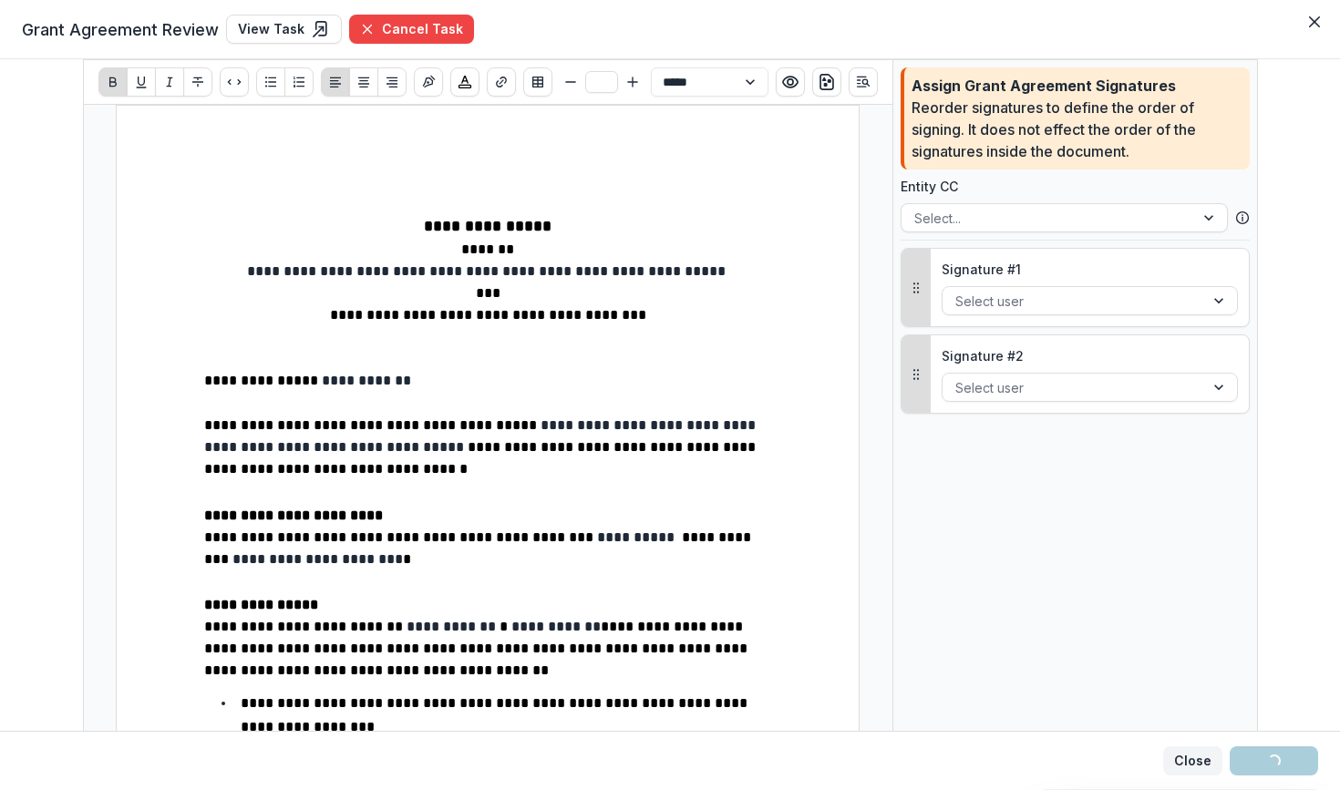
click at [1189, 774] on button "Close" at bounding box center [1192, 760] width 59 height 29
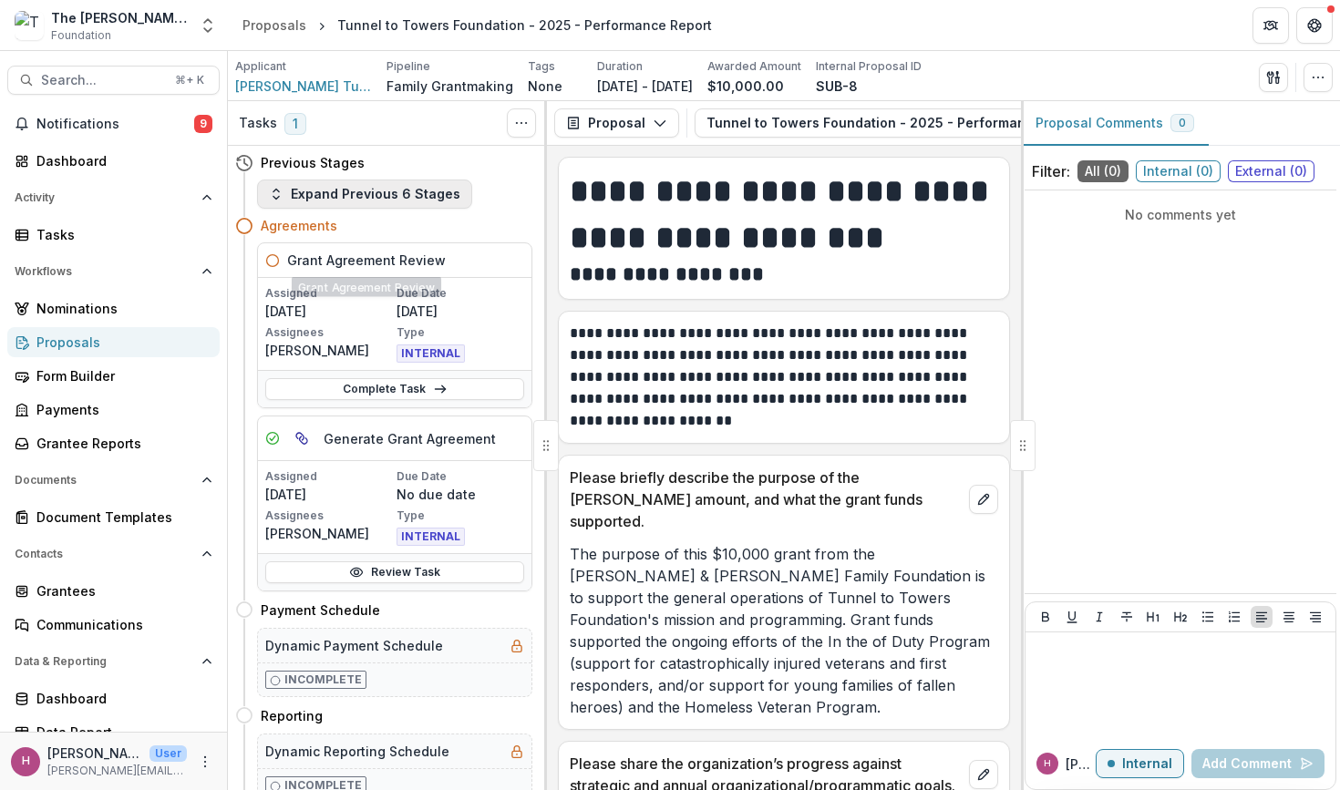
click at [402, 196] on button "Expand Previous 6 Stages" at bounding box center [364, 194] width 215 height 29
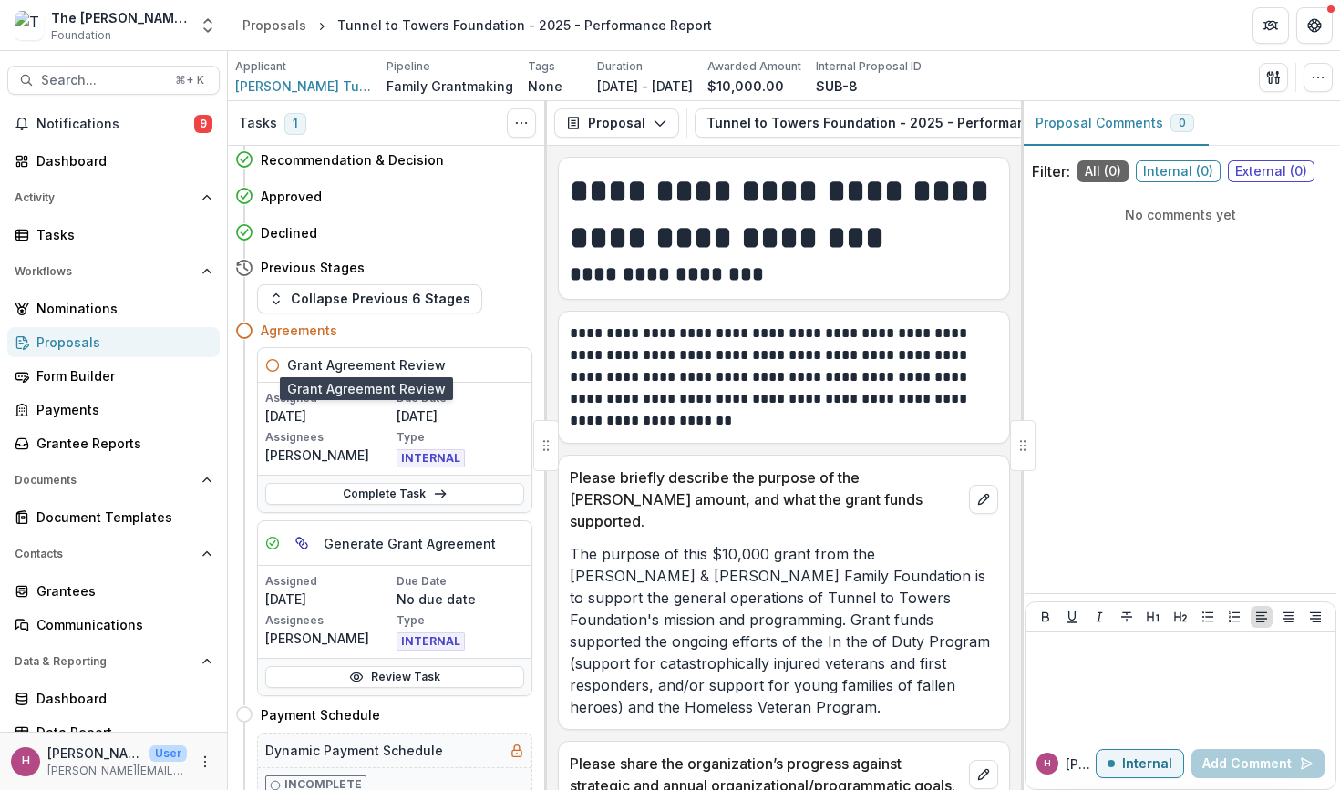
scroll to position [126, 0]
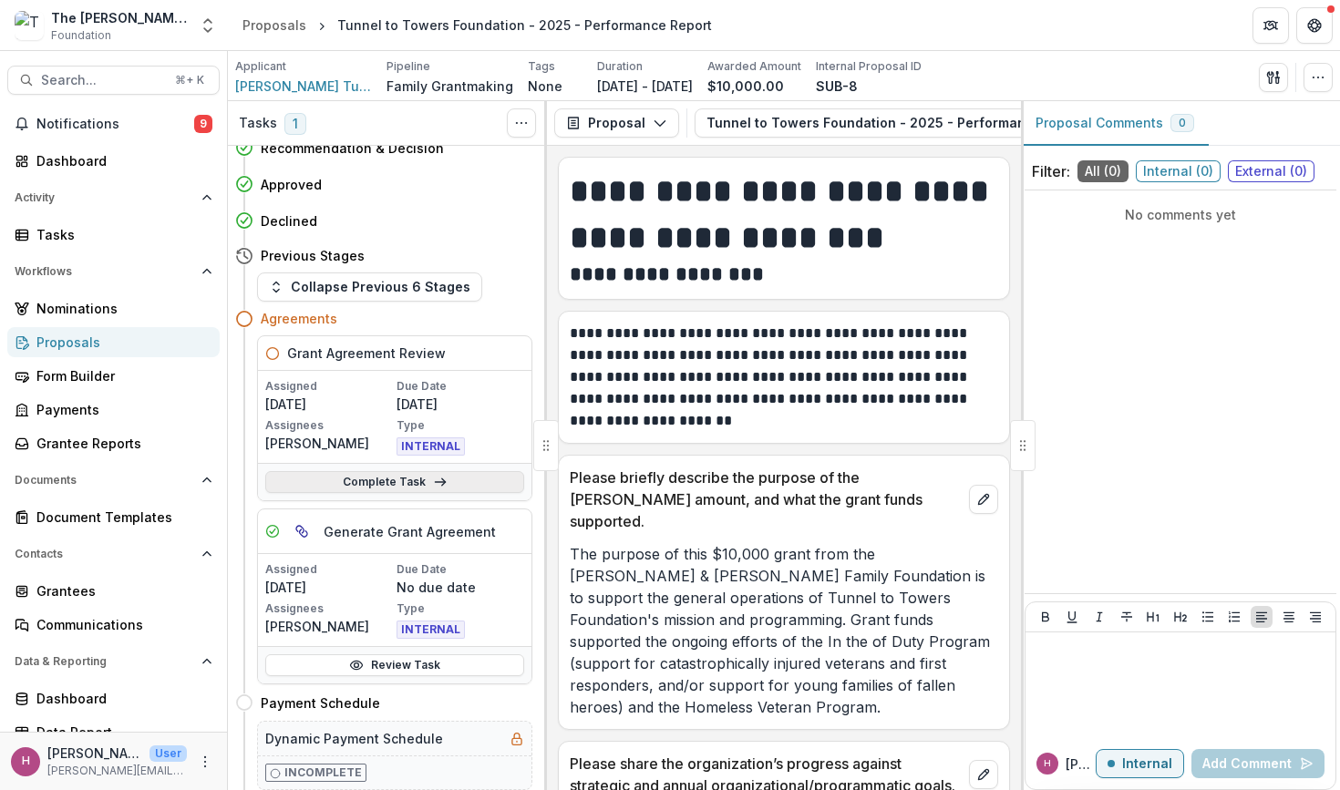
click at [418, 484] on link "Complete Task" at bounding box center [394, 482] width 259 height 22
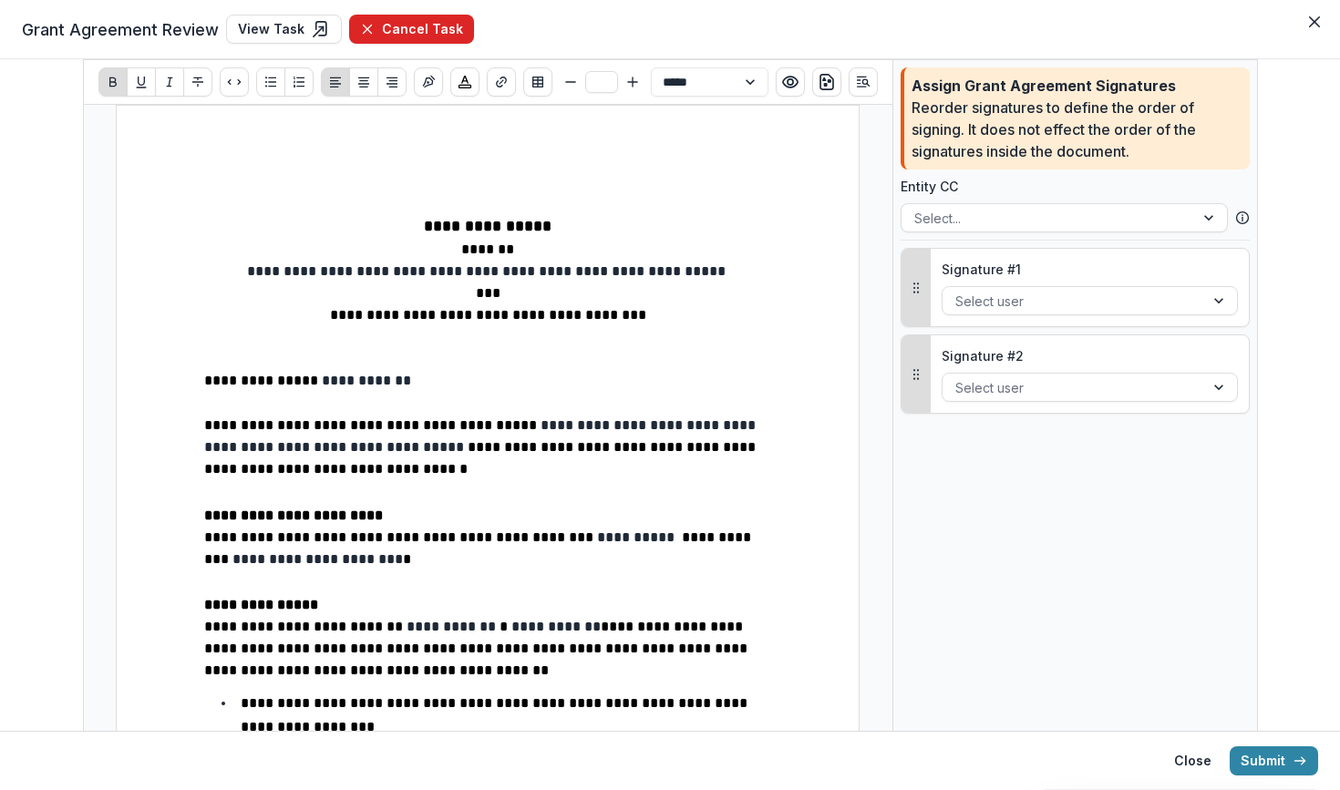
click at [441, 22] on button "Cancel Task" at bounding box center [411, 29] width 125 height 29
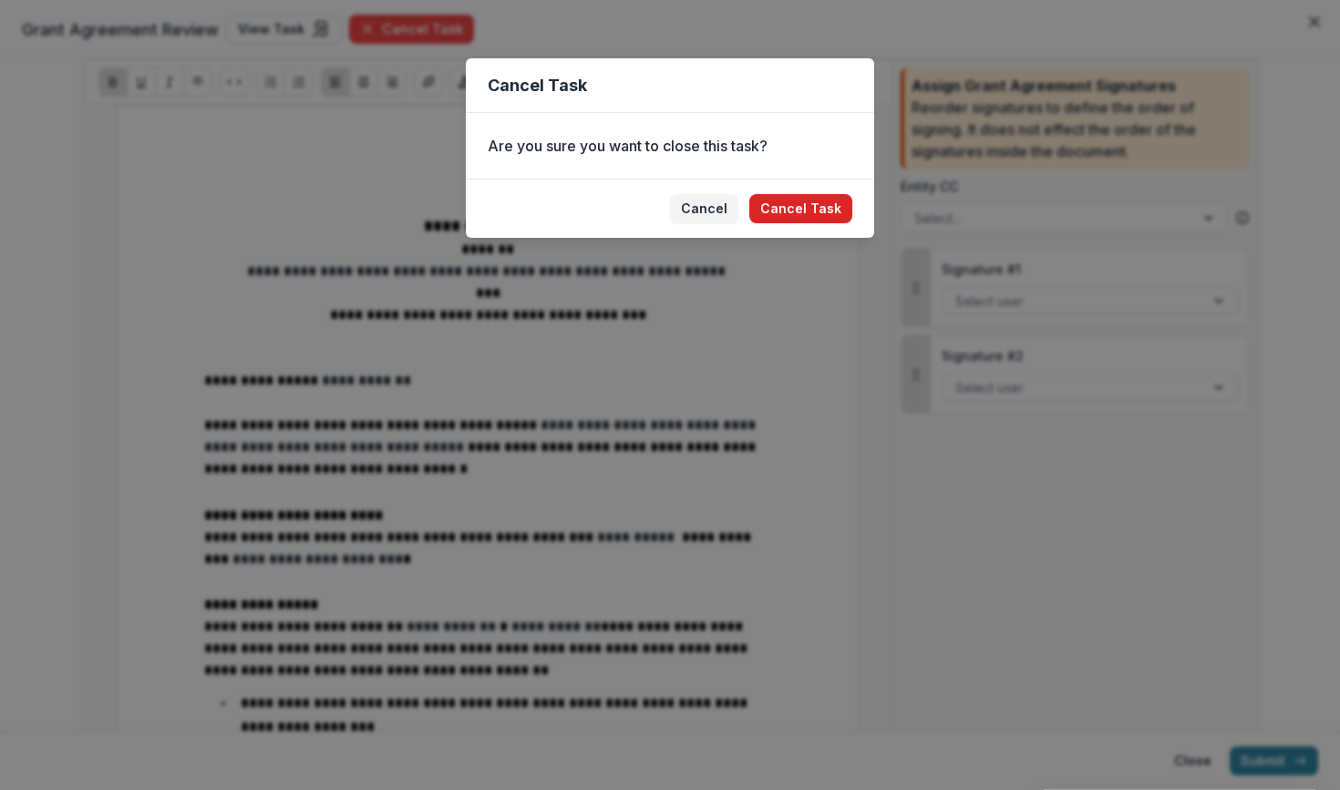
click at [820, 211] on button "Cancel Task" at bounding box center [800, 208] width 103 height 29
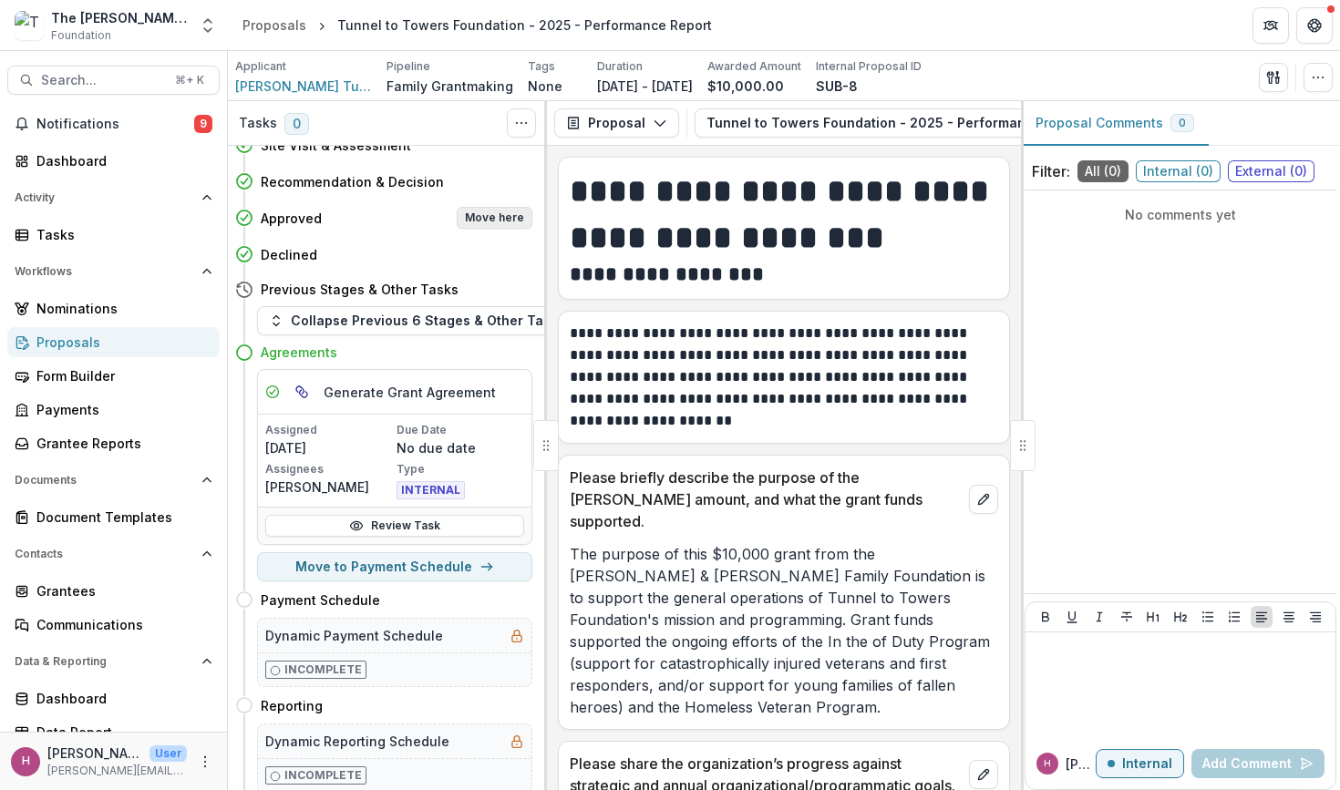
click at [489, 219] on button "Move here" at bounding box center [495, 218] width 76 height 22
select select "********"
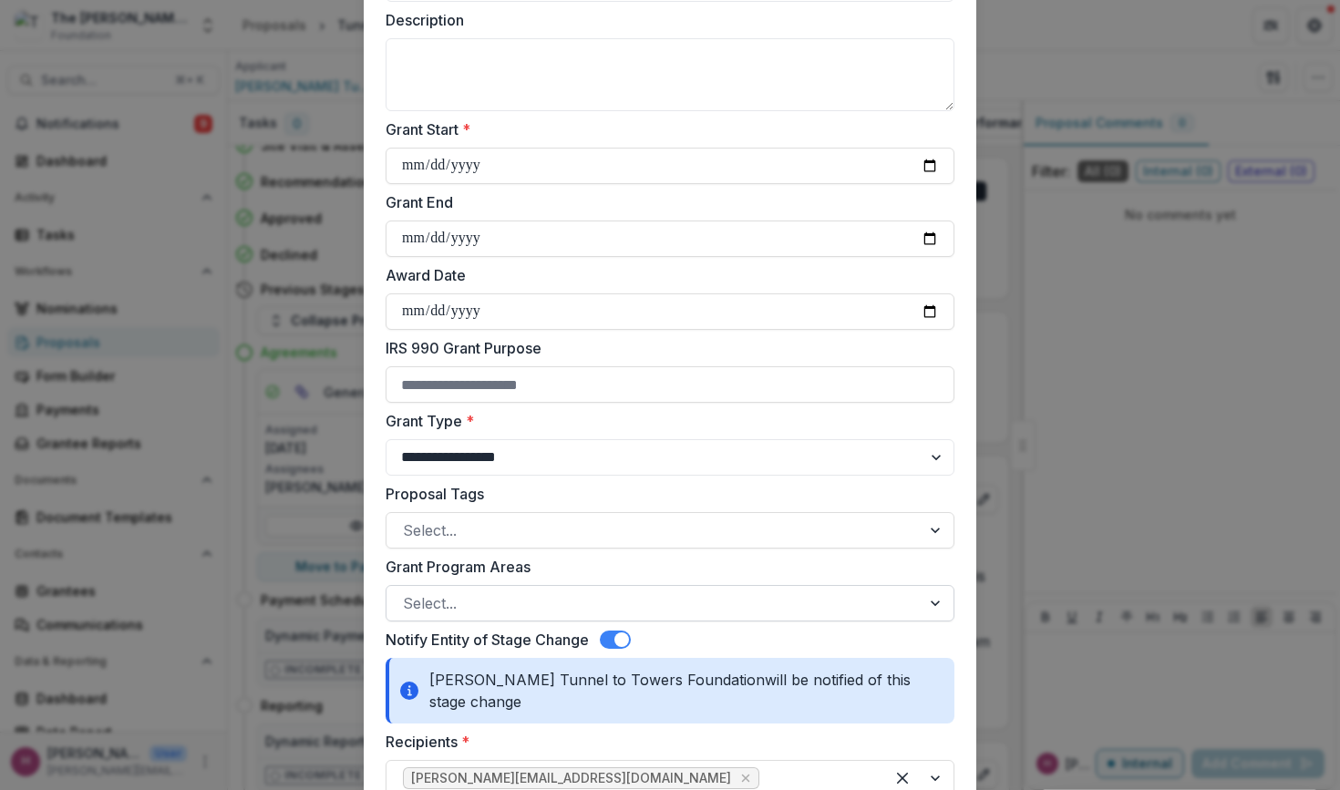
scroll to position [274, 0]
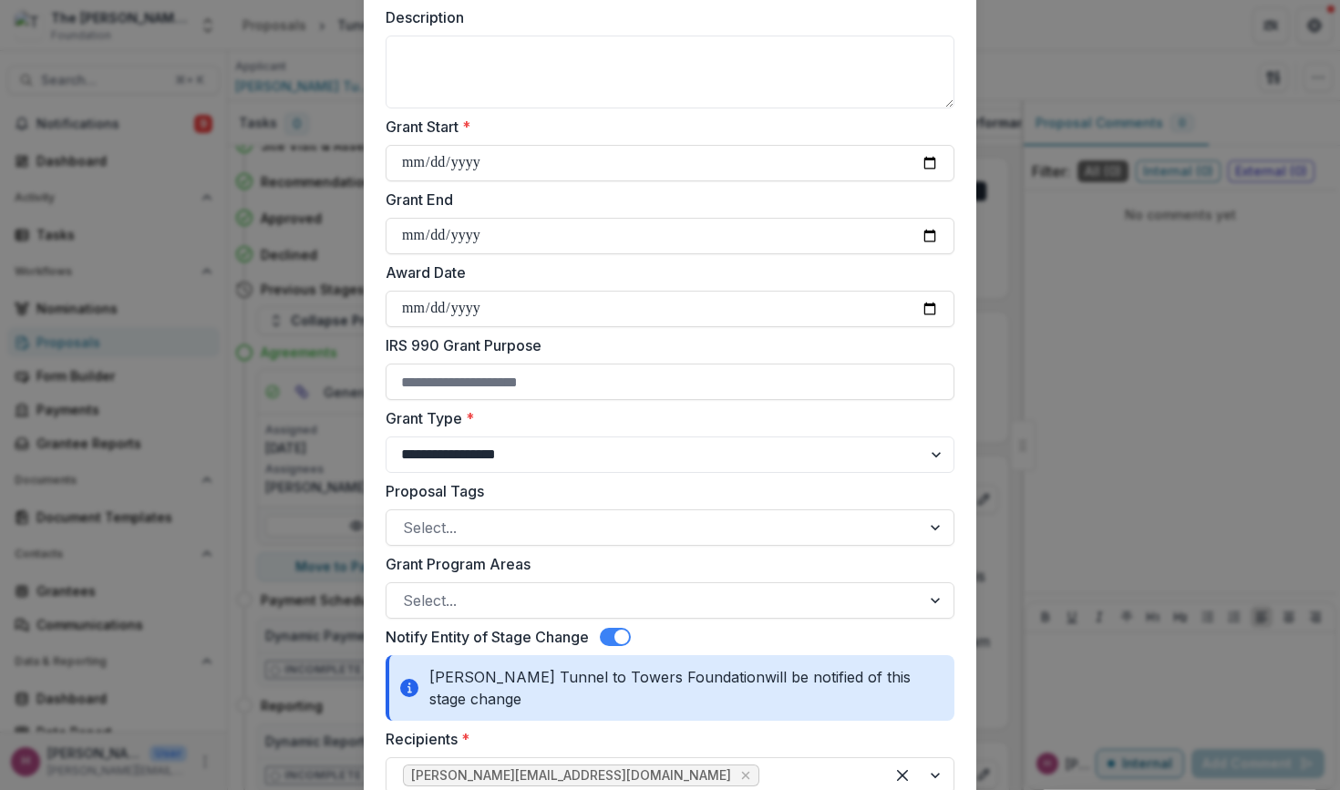
click at [610, 640] on span at bounding box center [615, 637] width 31 height 18
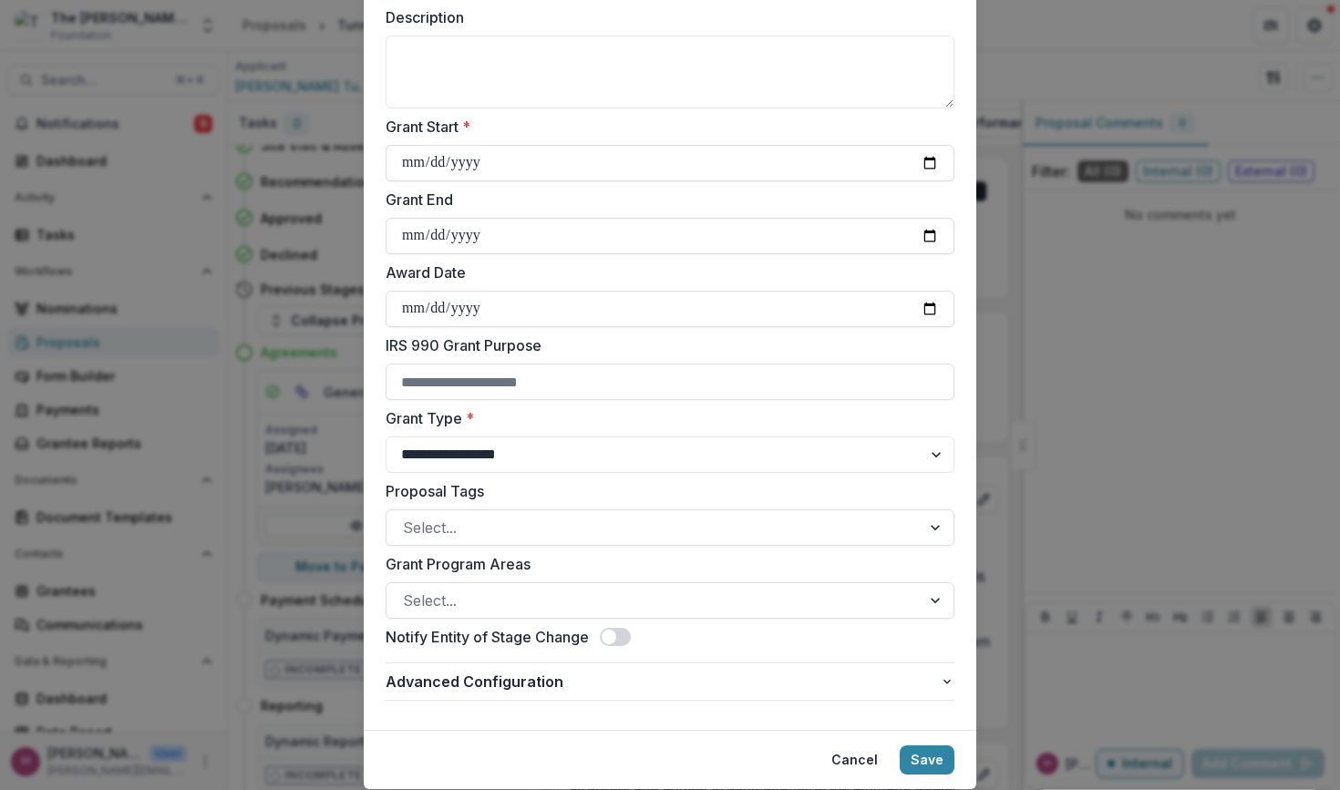
scroll to position [332, 0]
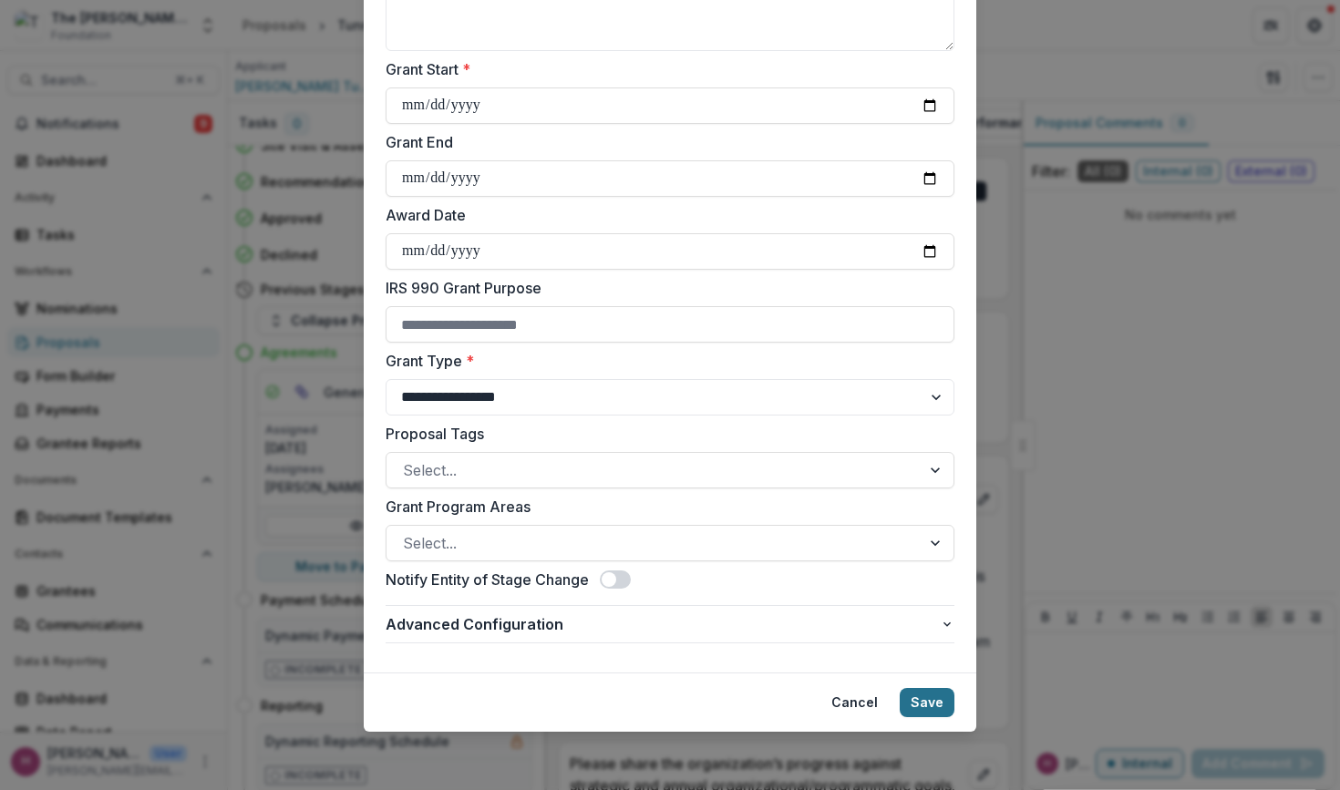
click at [920, 703] on button "Save" at bounding box center [926, 702] width 55 height 29
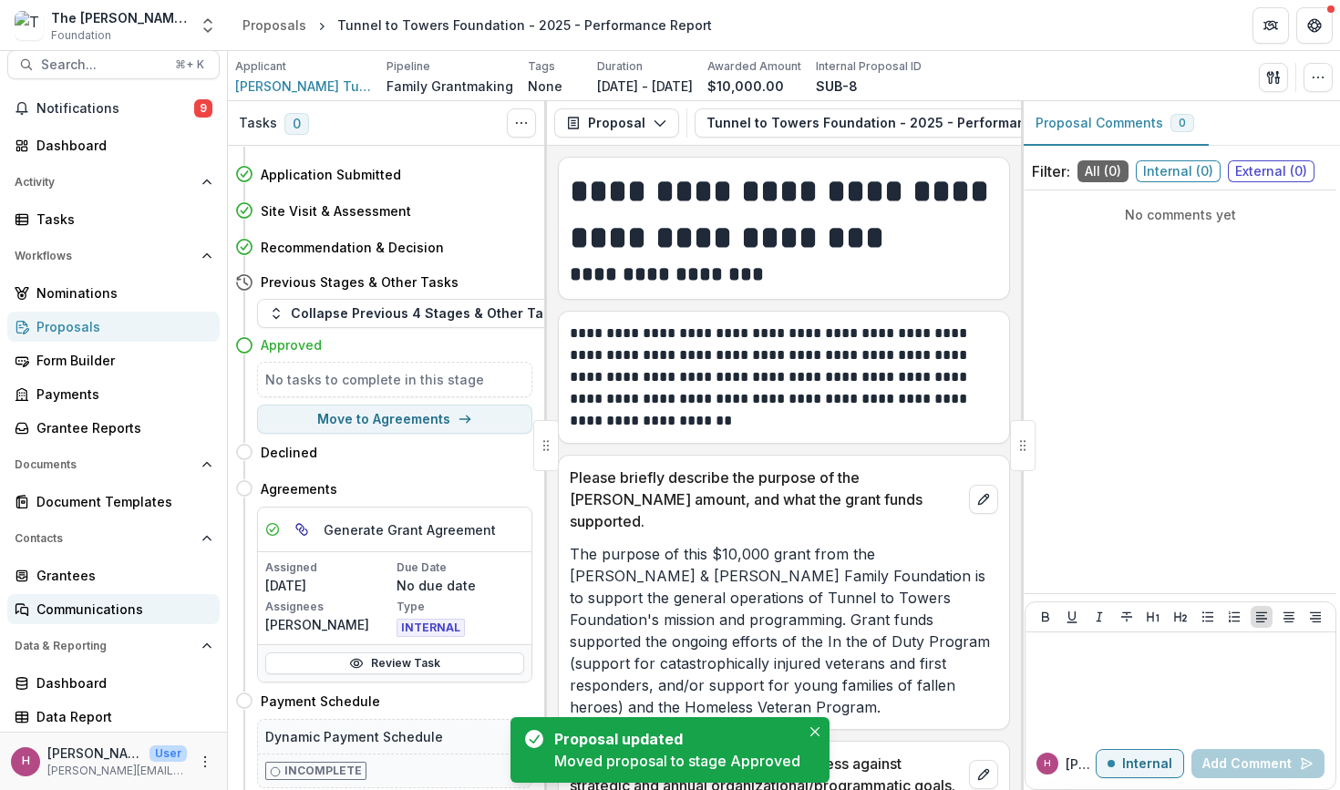
scroll to position [15, 0]
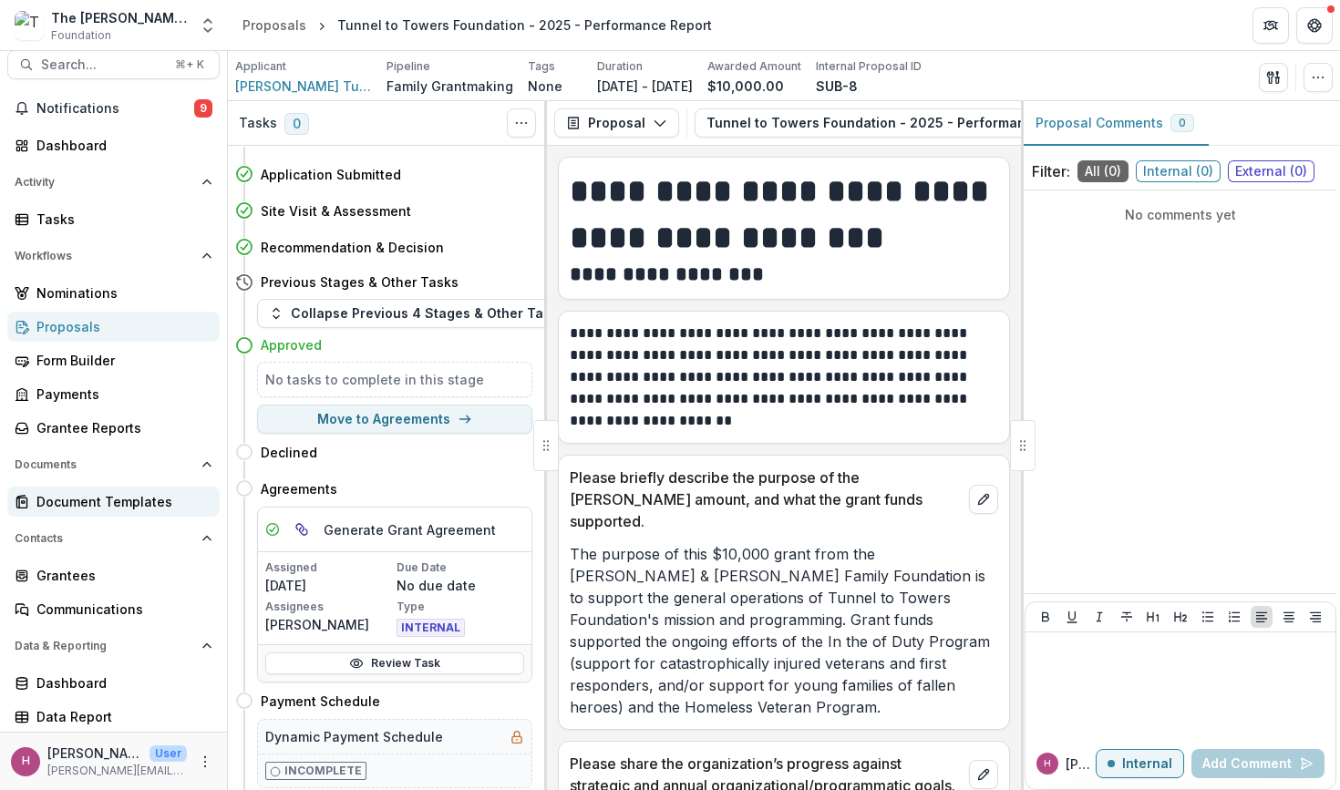
click at [121, 497] on div "Document Templates" at bounding box center [120, 501] width 169 height 19
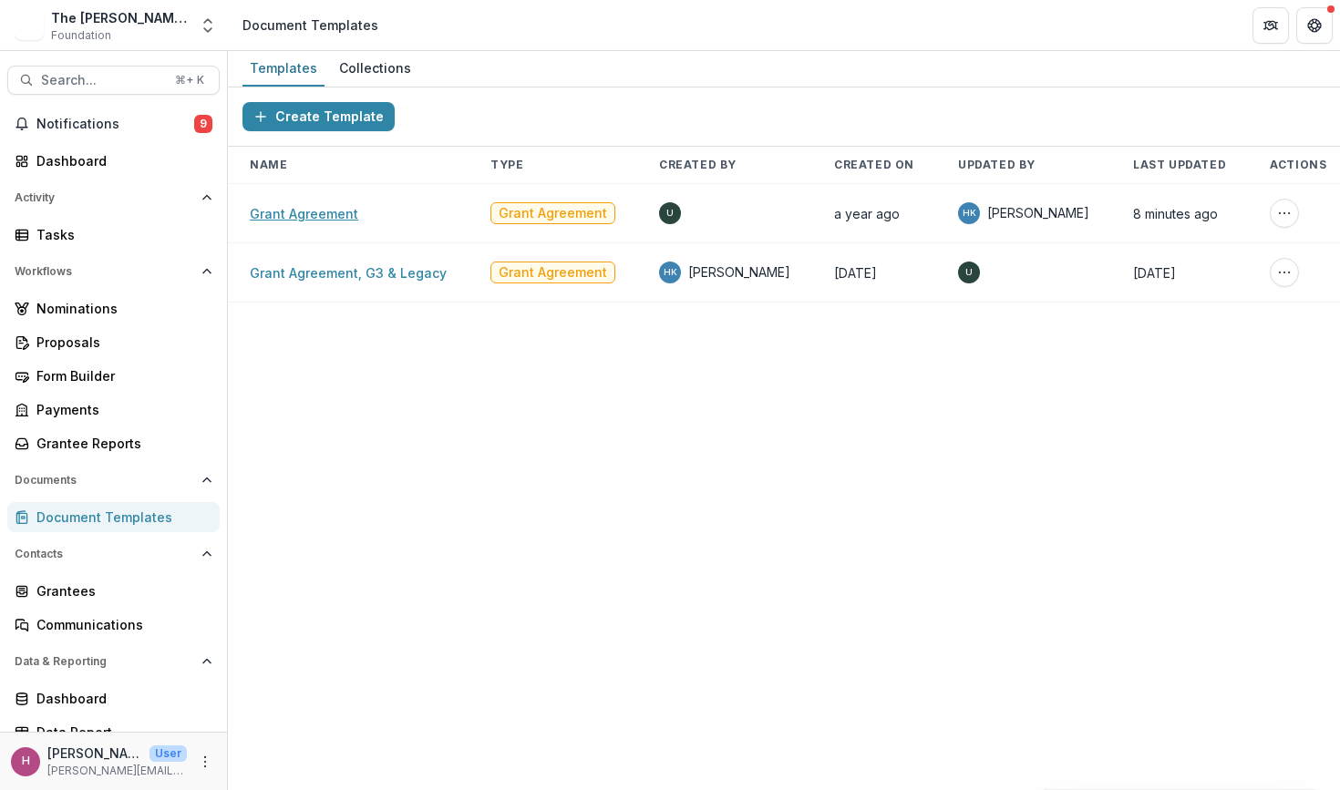
click at [305, 213] on link "Grant Agreement" at bounding box center [304, 213] width 108 height 15
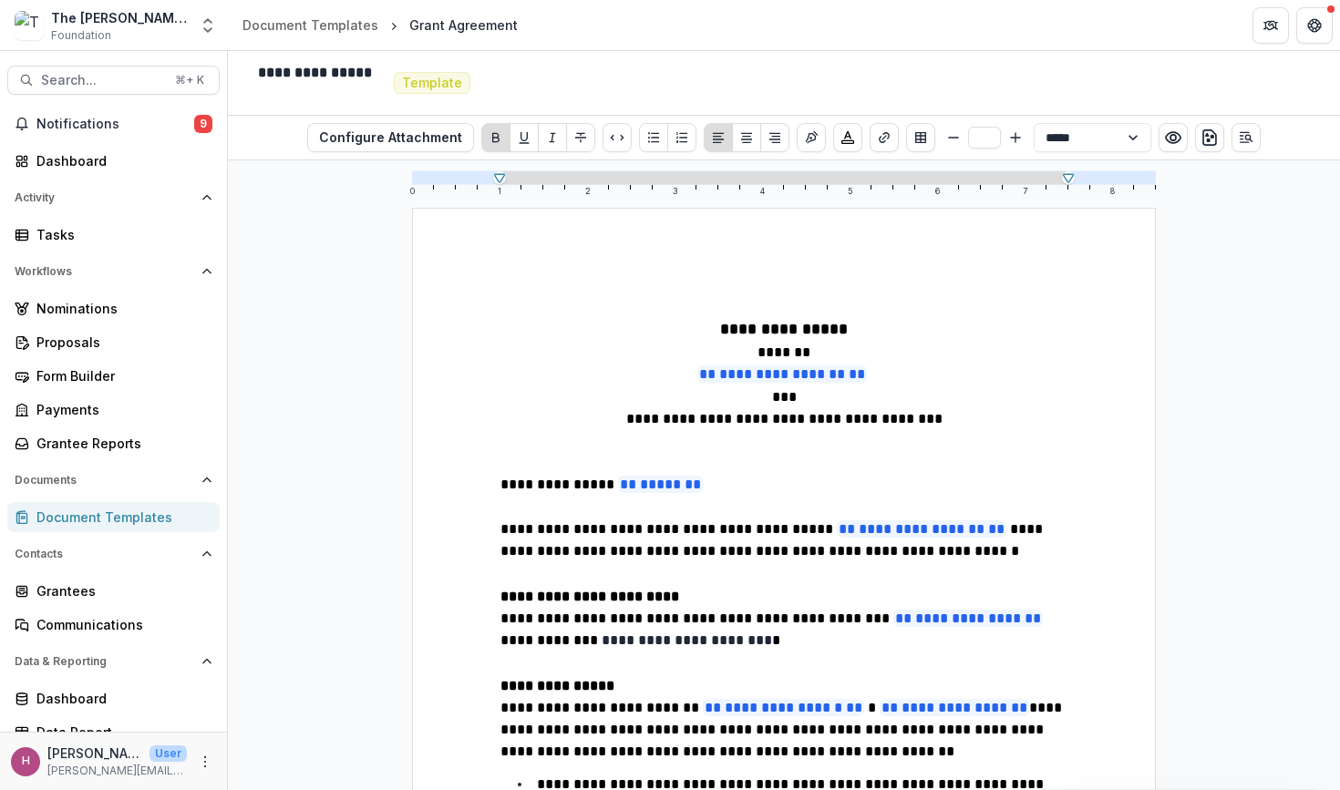
click at [800, 383] on span "**********" at bounding box center [782, 373] width 170 height 17
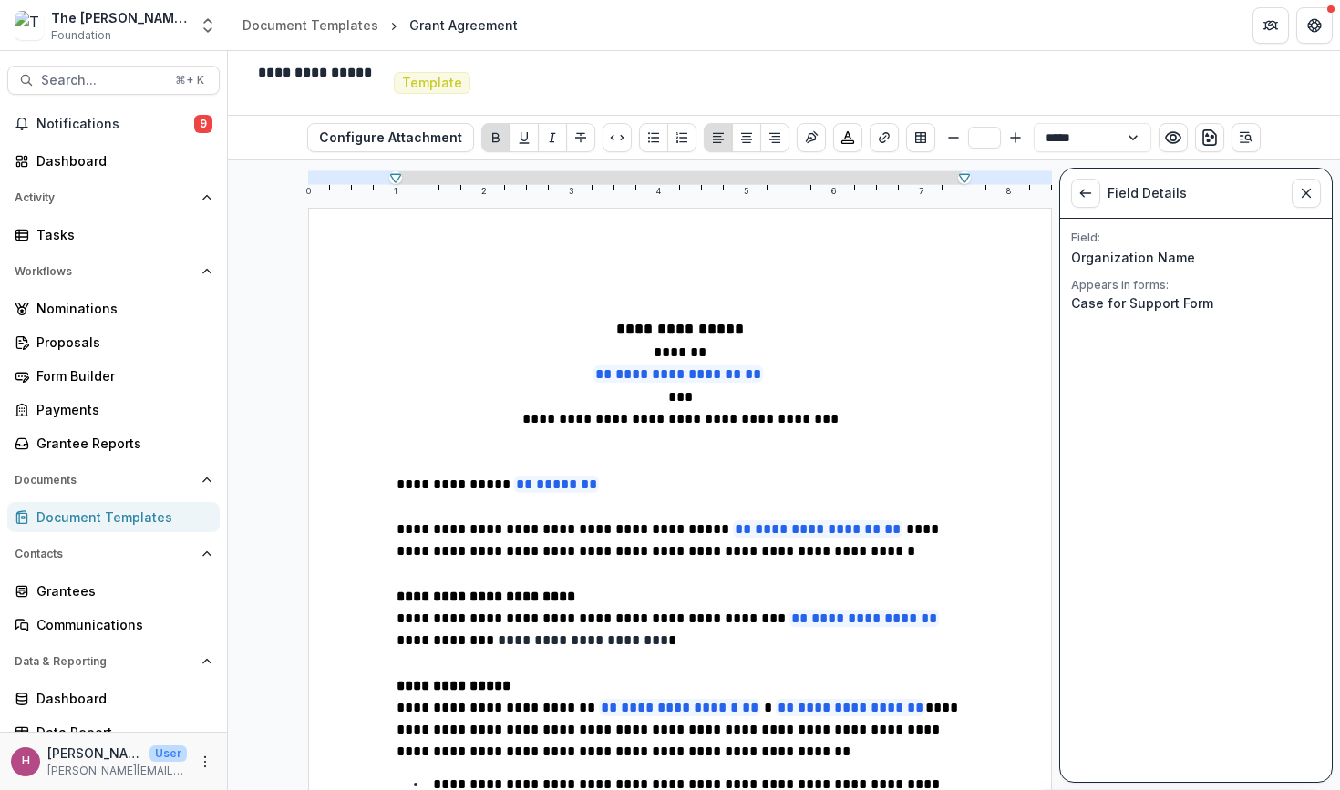
click at [773, 375] on p "**********" at bounding box center [679, 375] width 567 height 23
click at [1067, 194] on div "Field Details" at bounding box center [1196, 194] width 272 height 50
click at [812, 375] on p "**********" at bounding box center [679, 375] width 567 height 23
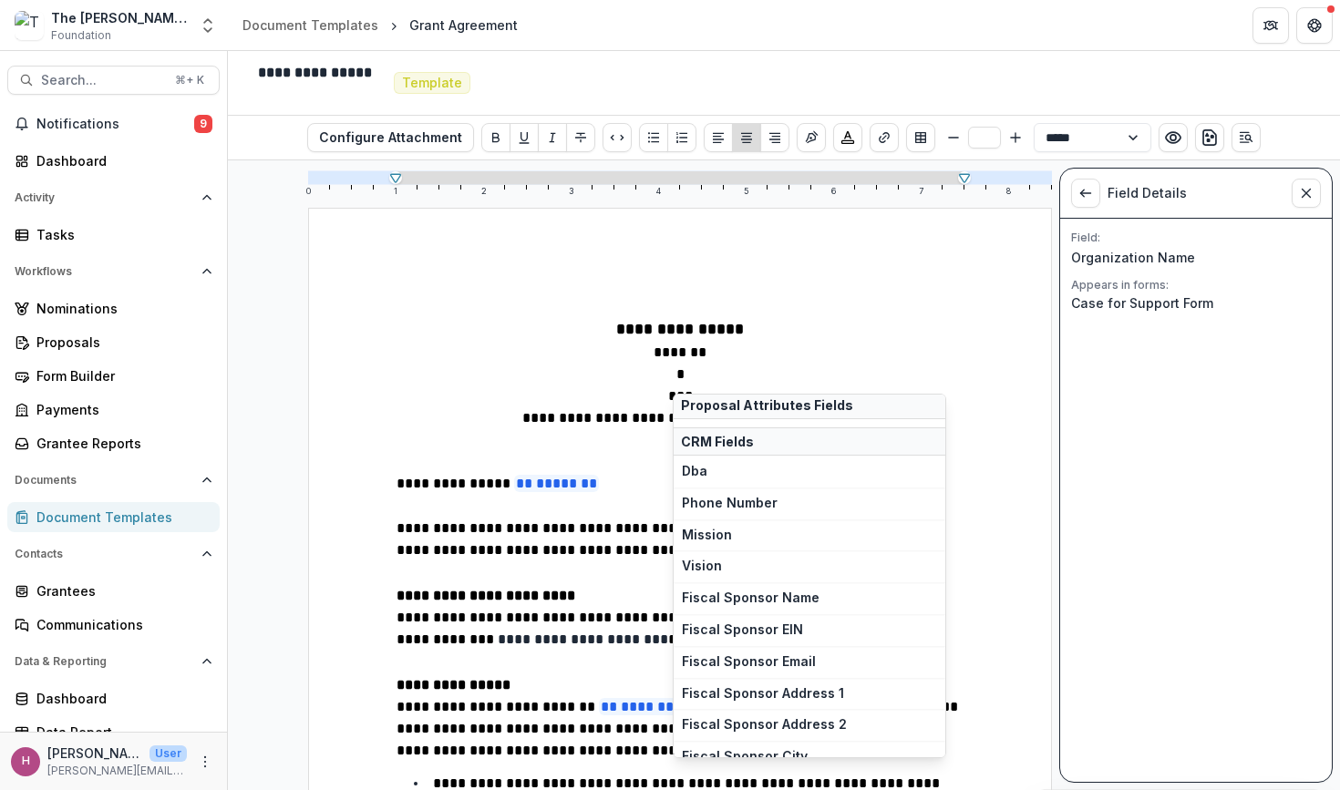
scroll to position [5646, 0]
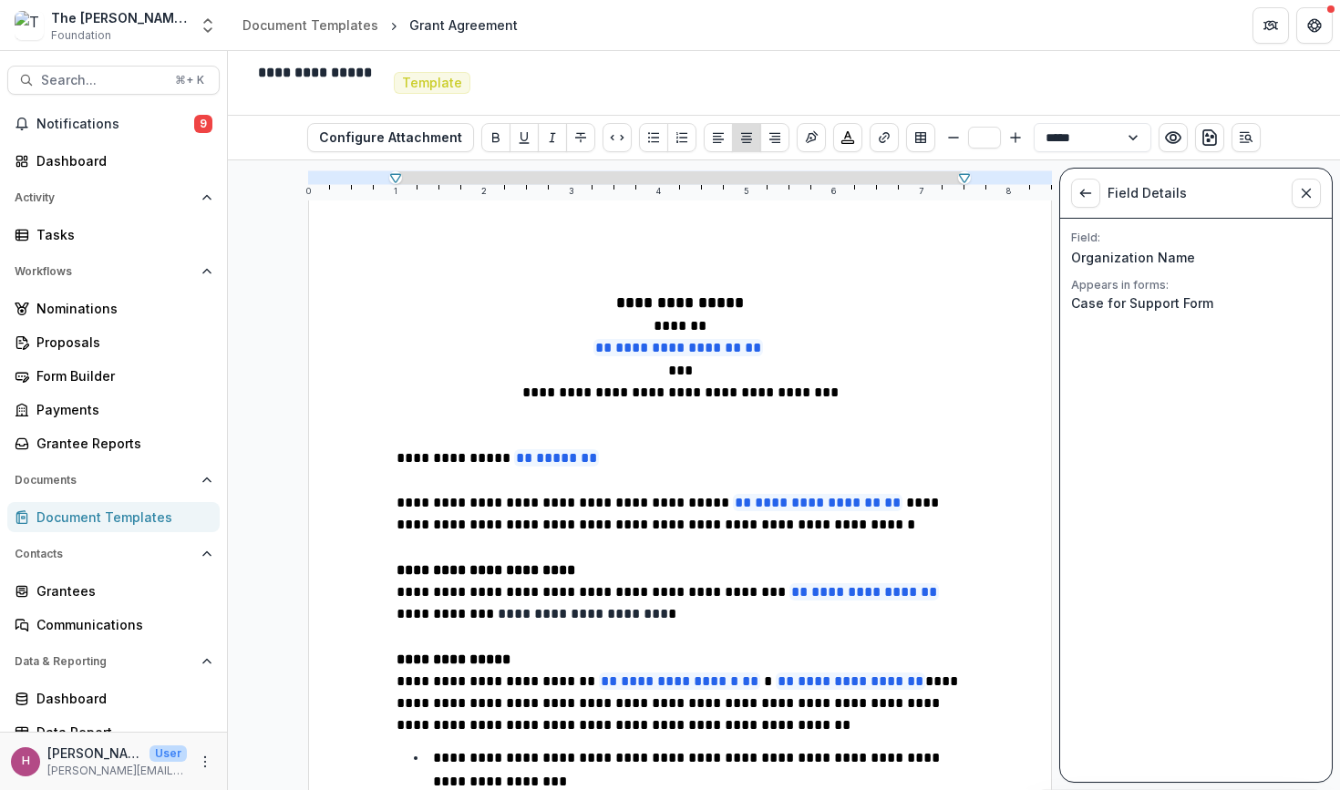
scroll to position [27, 0]
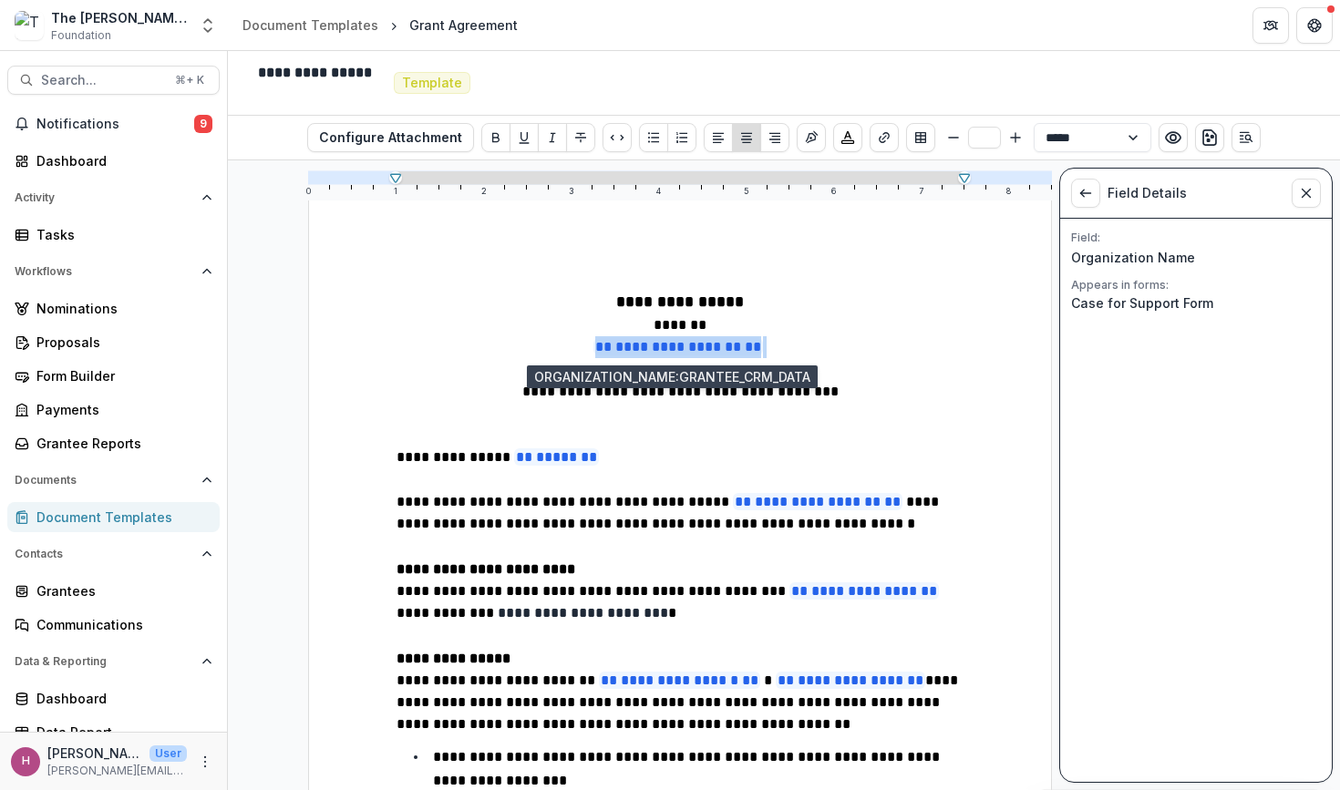
drag, startPoint x: 769, startPoint y: 347, endPoint x: 600, endPoint y: 343, distance: 169.6
click at [600, 343] on p "**********" at bounding box center [679, 347] width 567 height 23
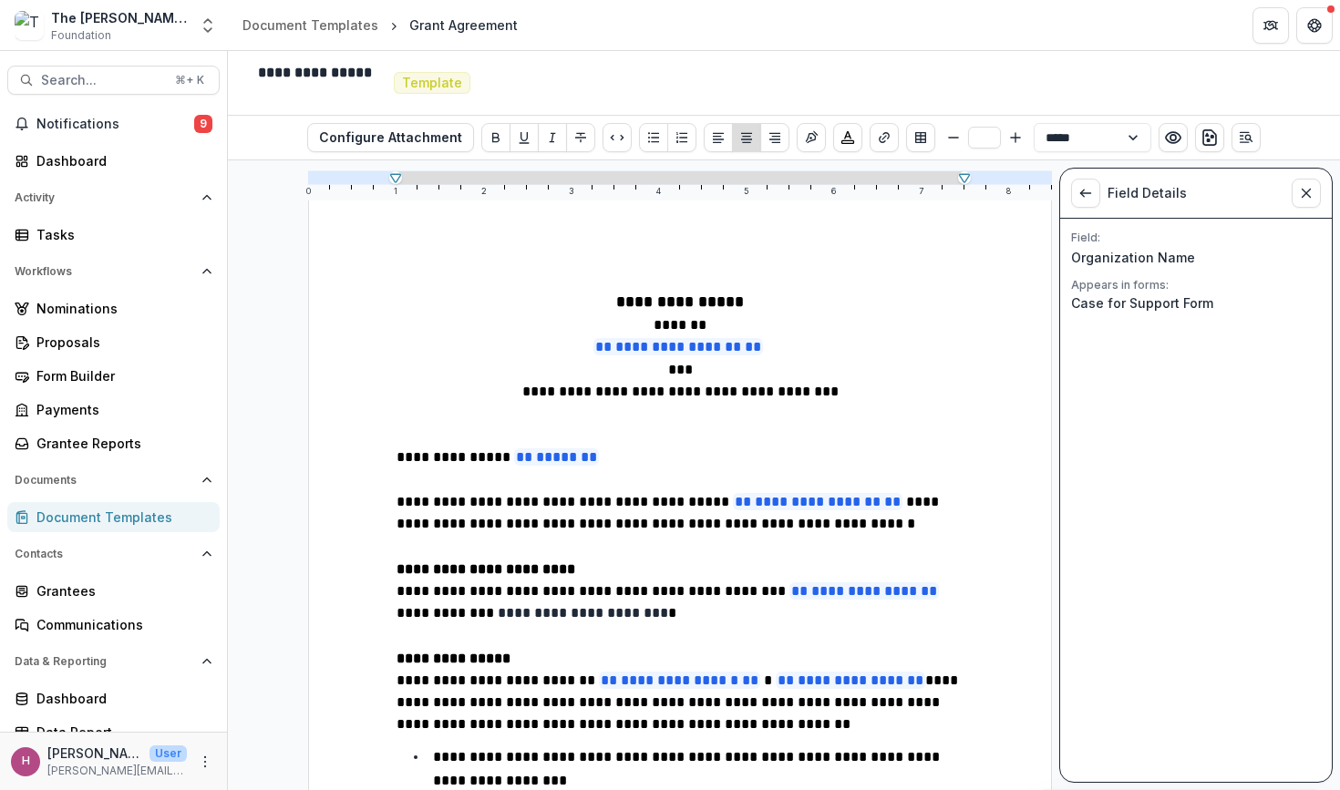
click at [736, 347] on span "**********" at bounding box center [678, 346] width 170 height 17
click at [887, 509] on p "**********" at bounding box center [679, 524] width 567 height 67
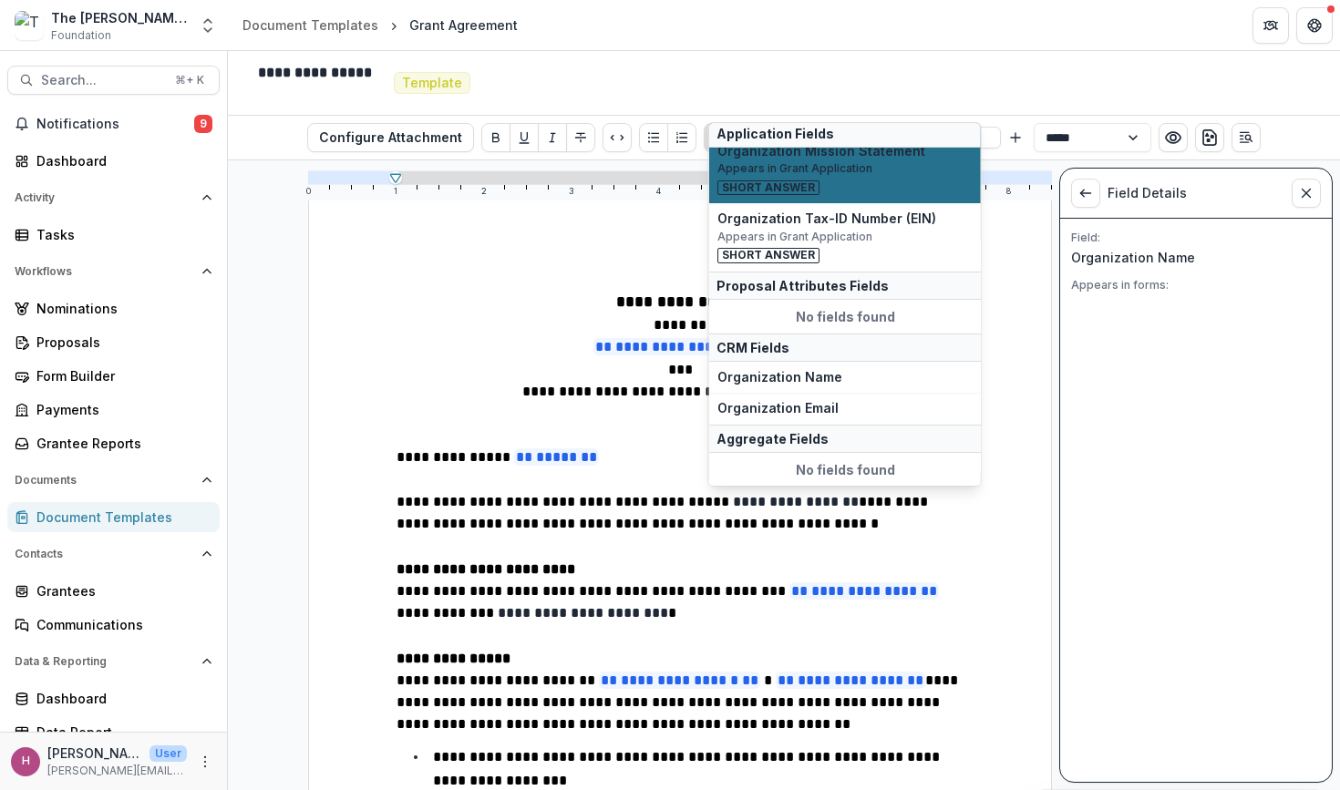
scroll to position [164, 0]
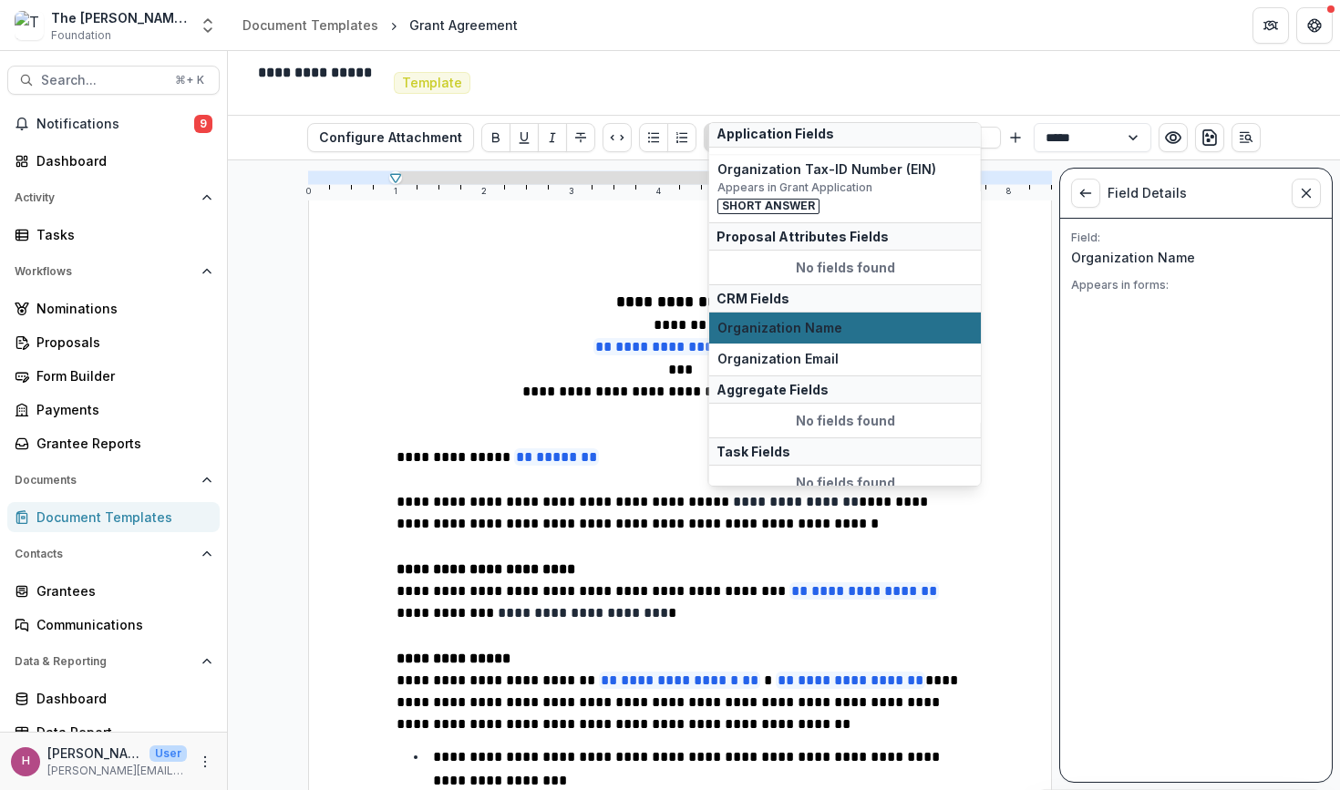
click at [860, 321] on span "Organization Name" at bounding box center [844, 328] width 255 height 15
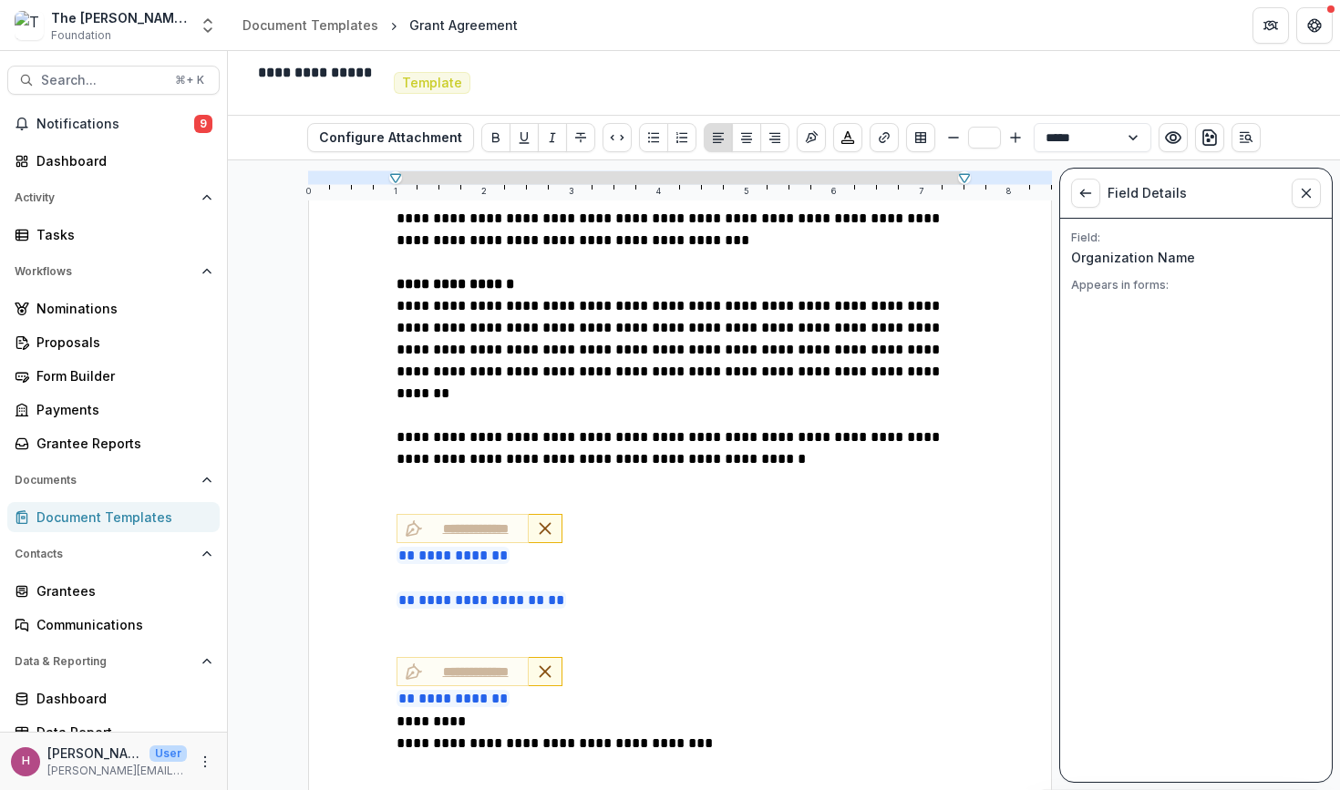
scroll to position [2202, 0]
click at [590, 569] on p "**********" at bounding box center [679, 592] width 567 height 46
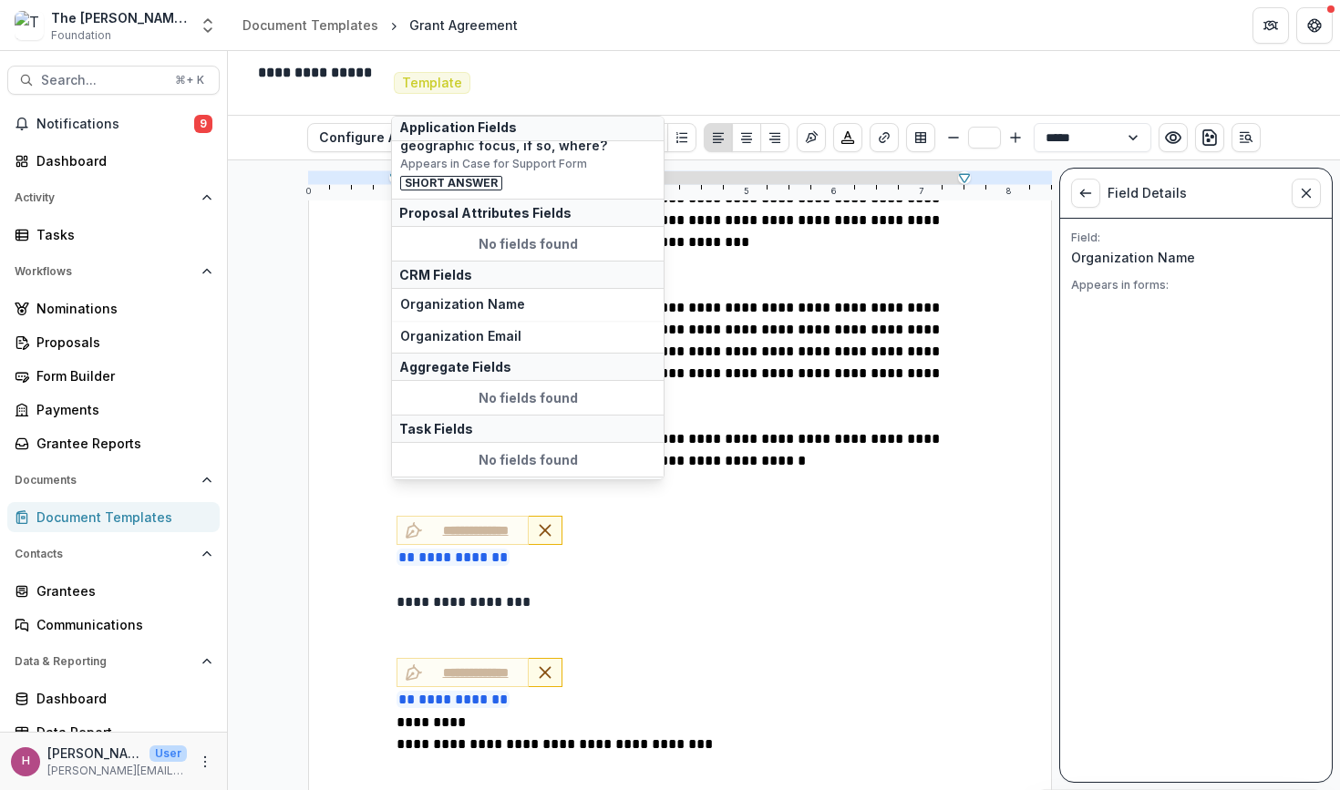
scroll to position [280, 0]
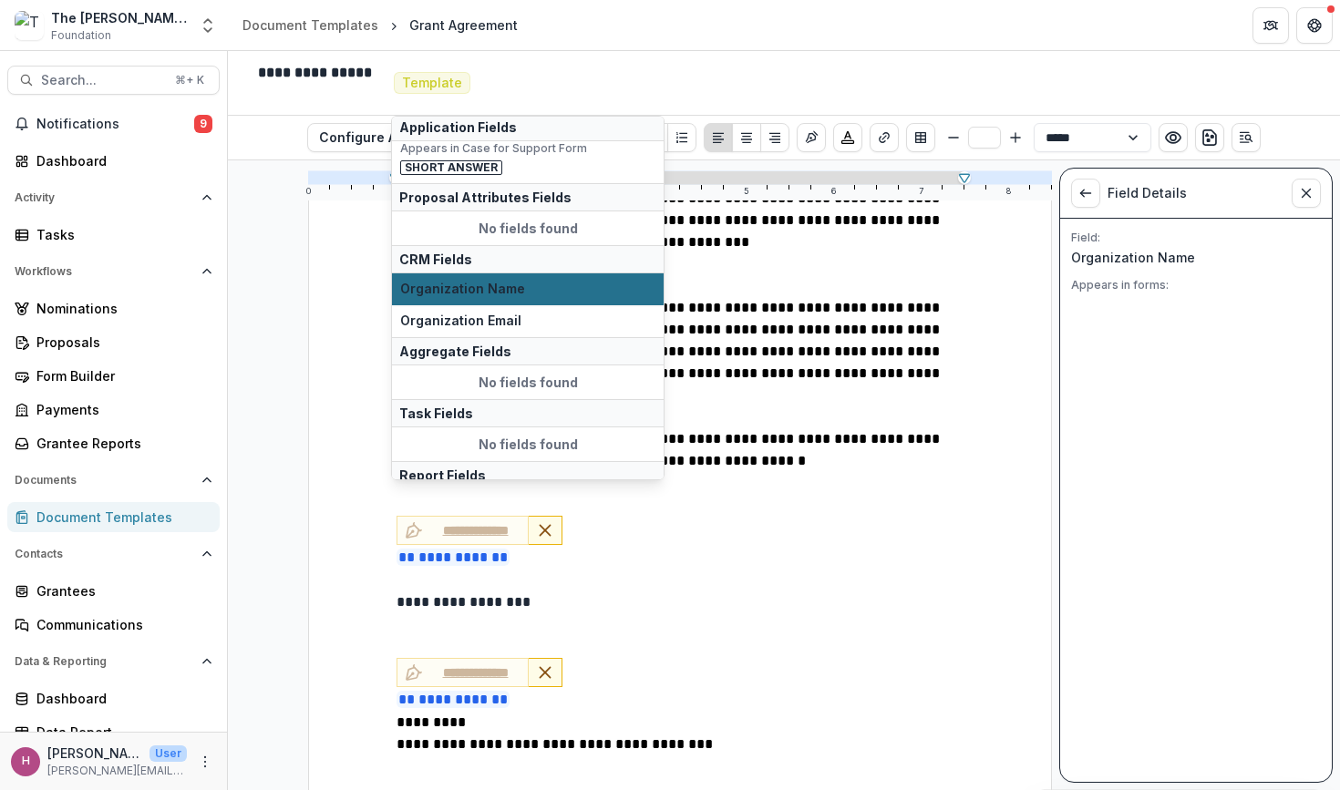
click at [562, 282] on span "Organization Name" at bounding box center [527, 289] width 255 height 15
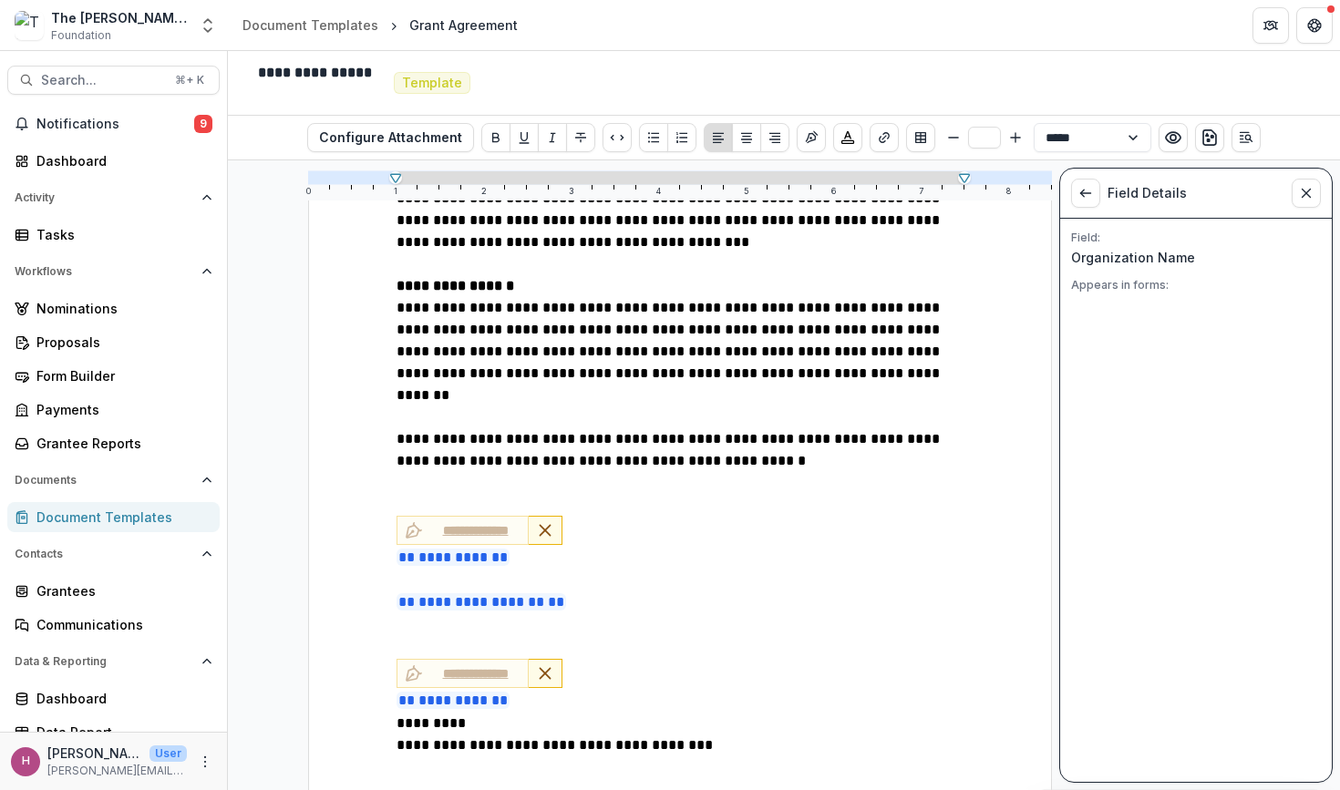
click at [781, 570] on p "**********" at bounding box center [679, 593] width 567 height 46
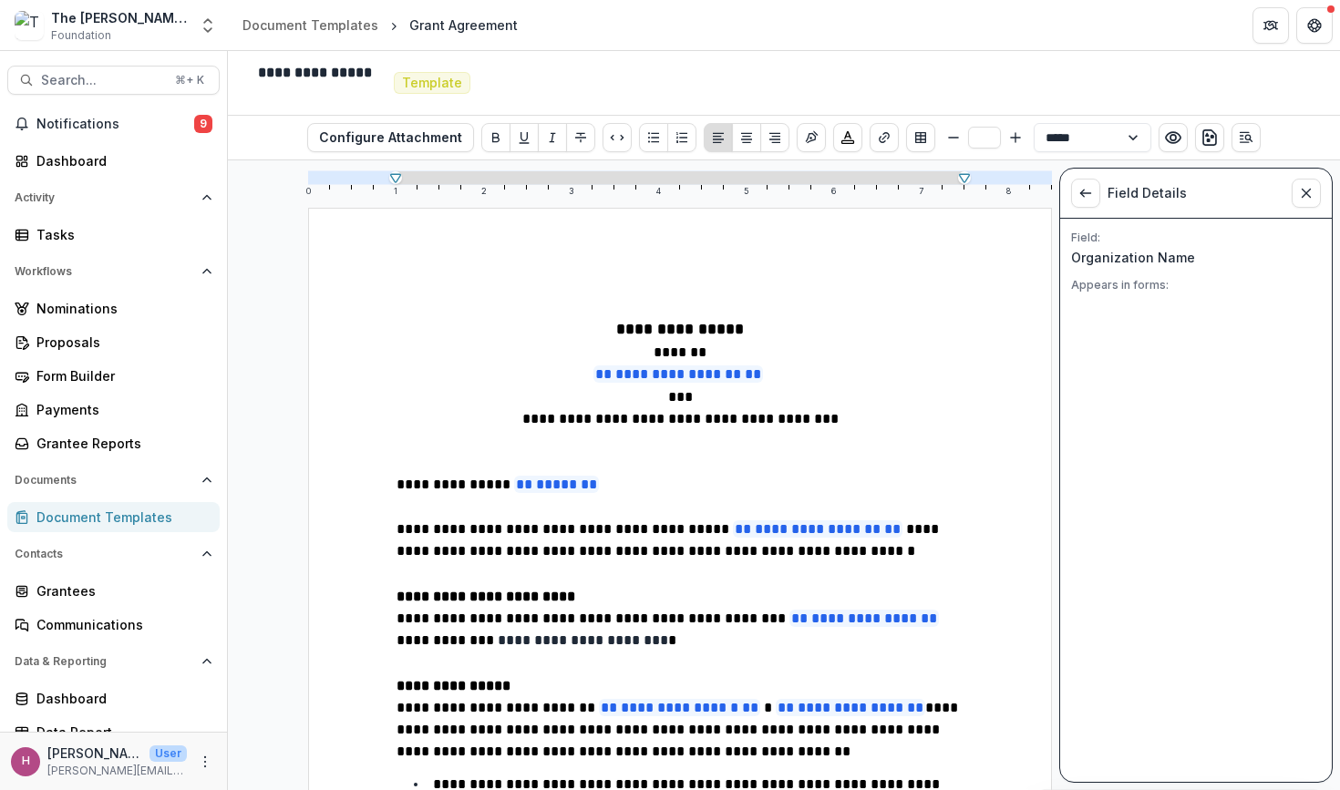
scroll to position [0, 0]
click at [1307, 190] on icon "Close sidebar" at bounding box center [1306, 193] width 15 height 15
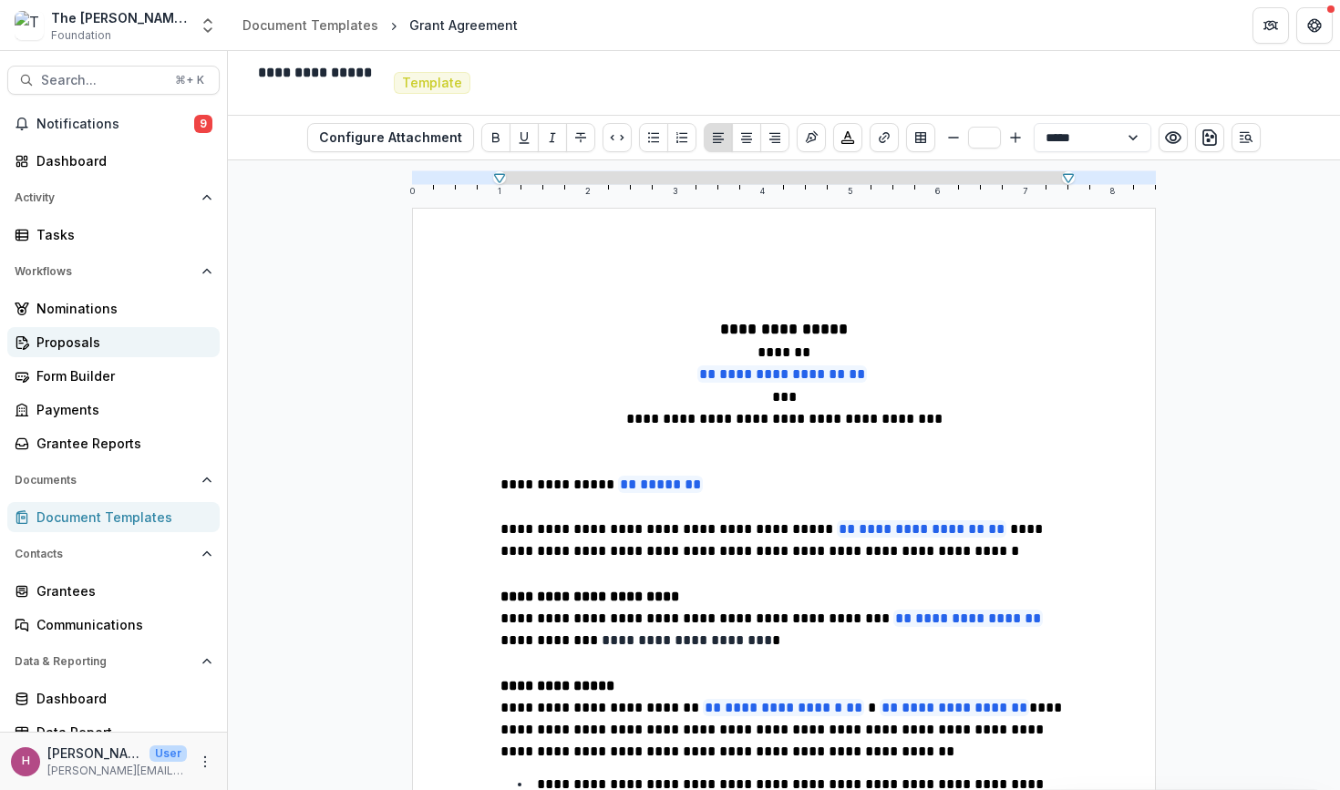
click at [112, 338] on div "Proposals" at bounding box center [120, 342] width 169 height 19
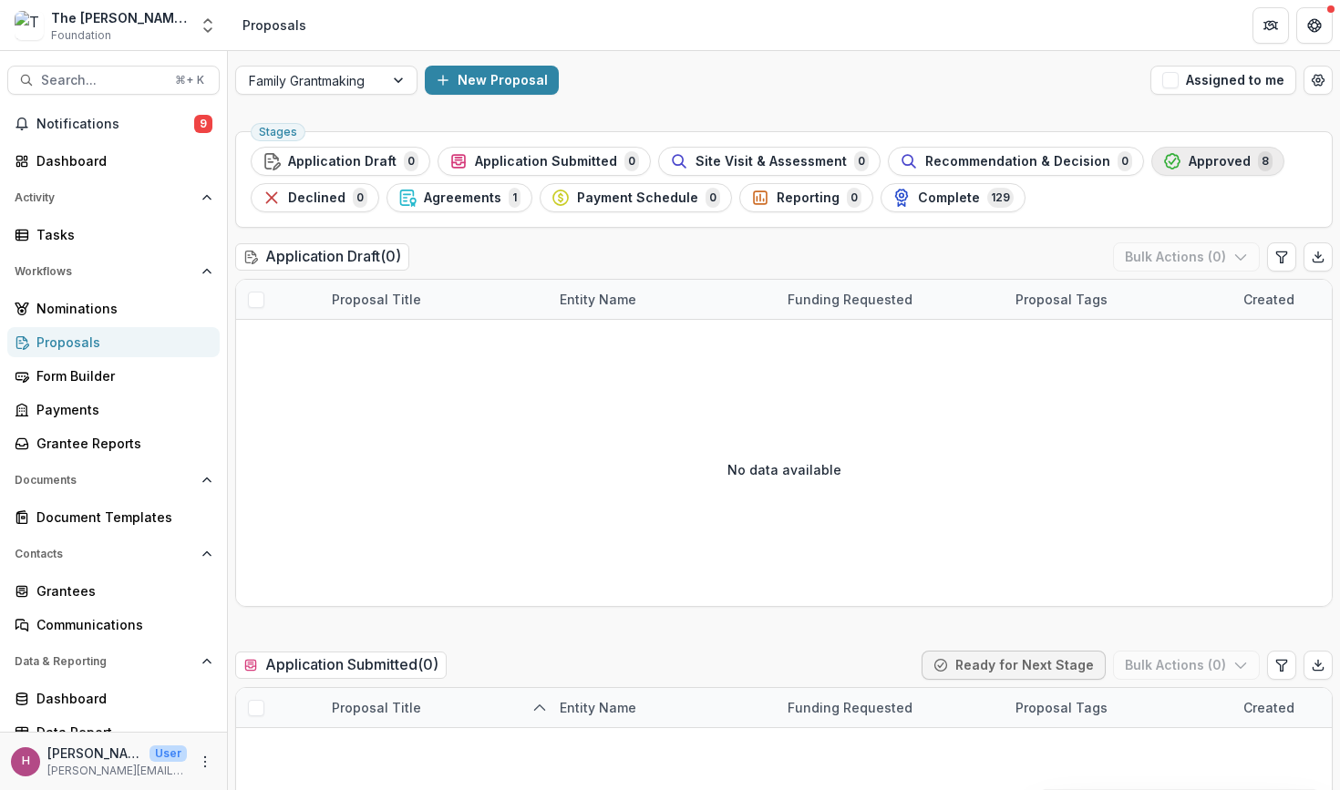
click at [1188, 165] on span "Approved" at bounding box center [1219, 161] width 62 height 15
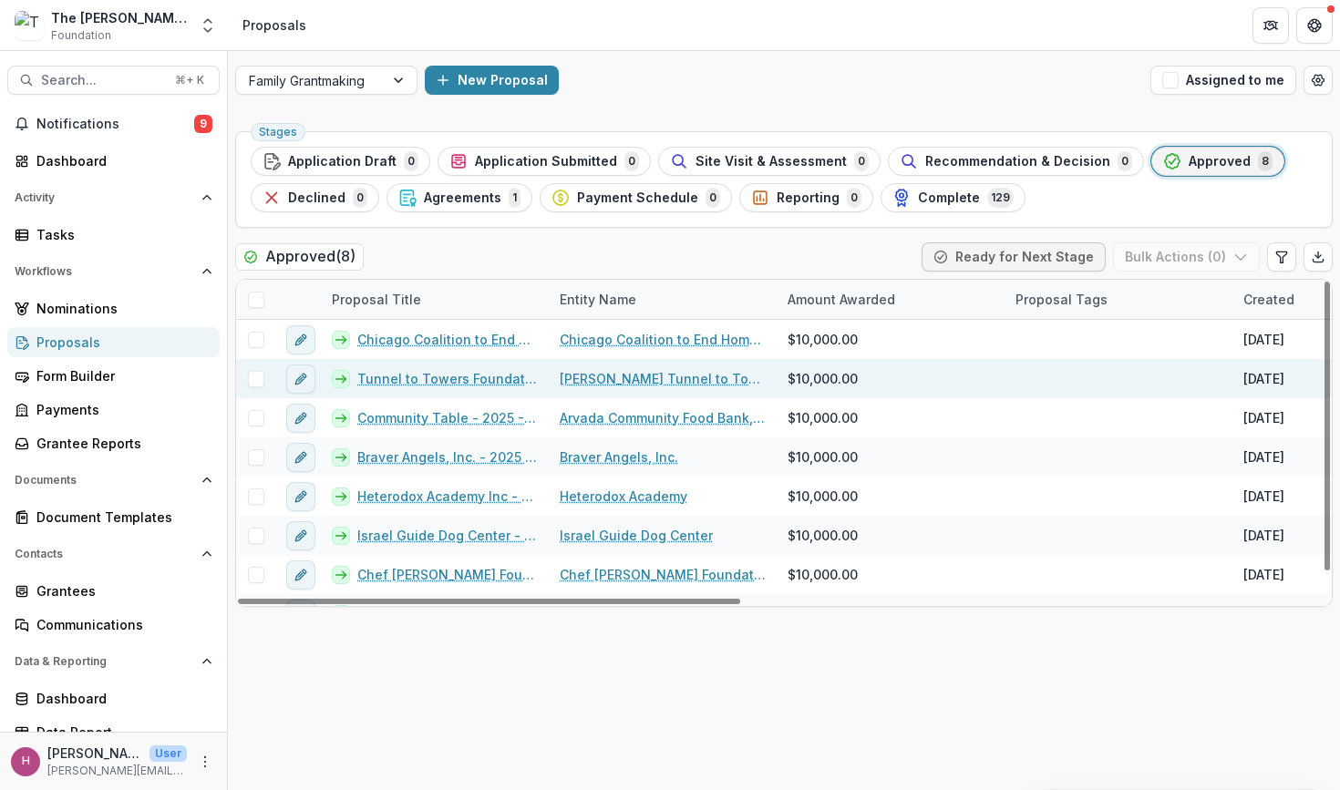
click at [457, 376] on link "Tunnel to Towers Foundation - 2025 - Performance Report" at bounding box center [447, 378] width 180 height 19
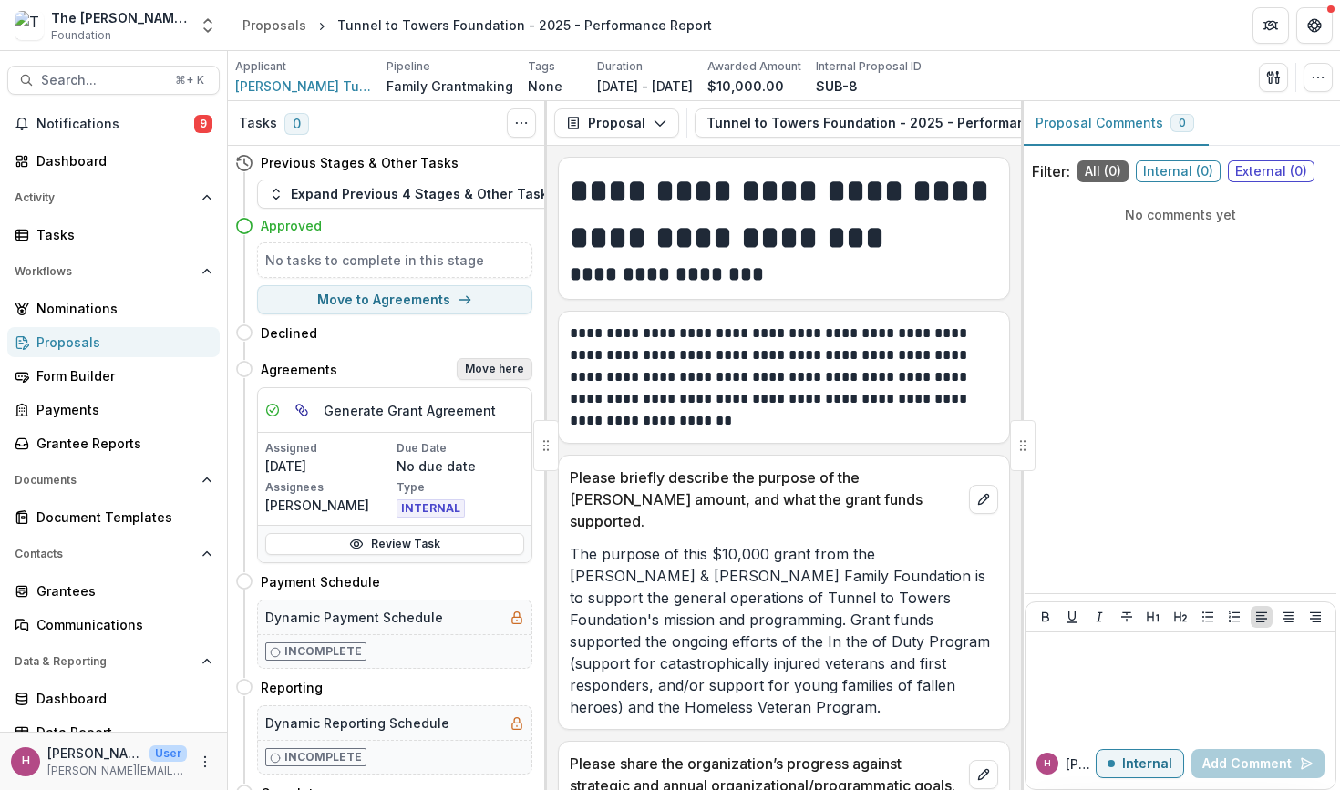
click at [488, 375] on button "Move here" at bounding box center [495, 369] width 76 height 22
select select "**********"
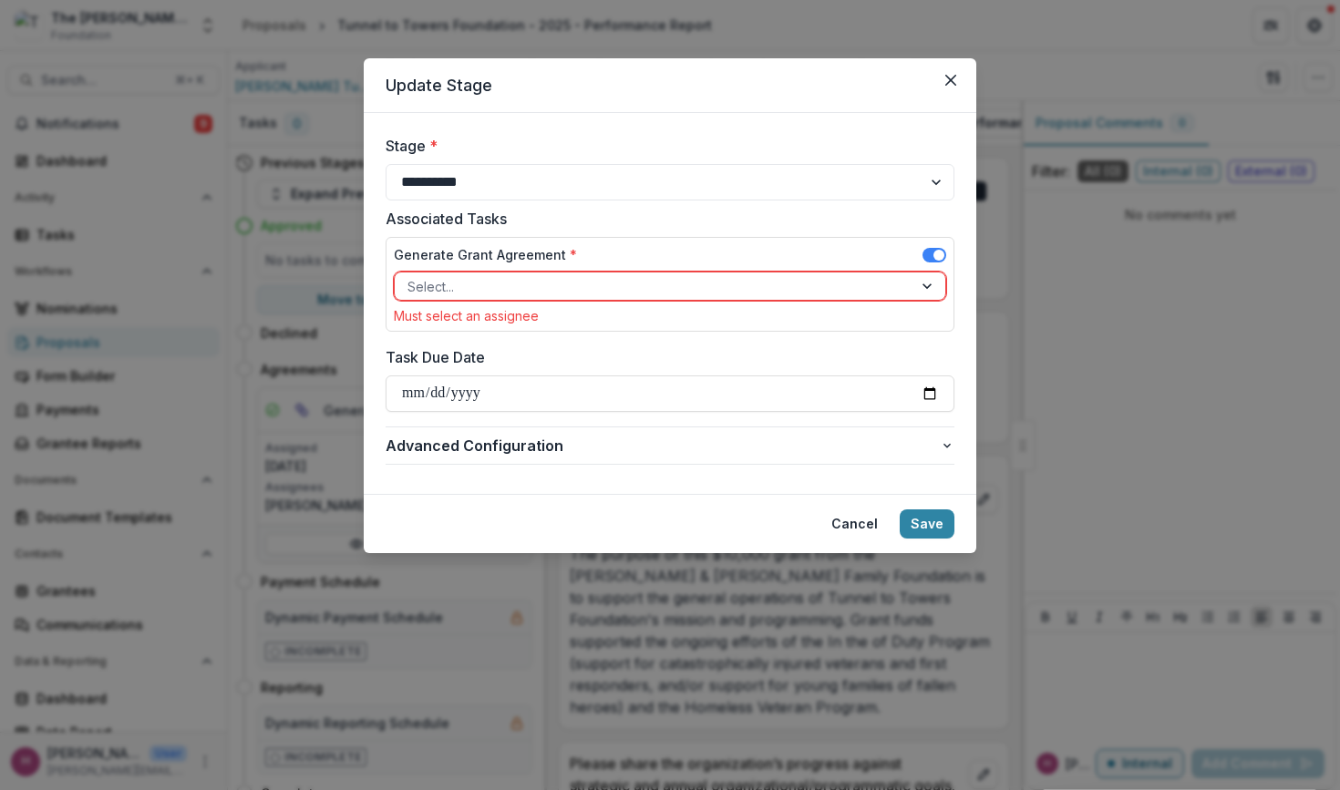
click at [676, 270] on div "Generate Grant Agreement *" at bounding box center [670, 258] width 552 height 26
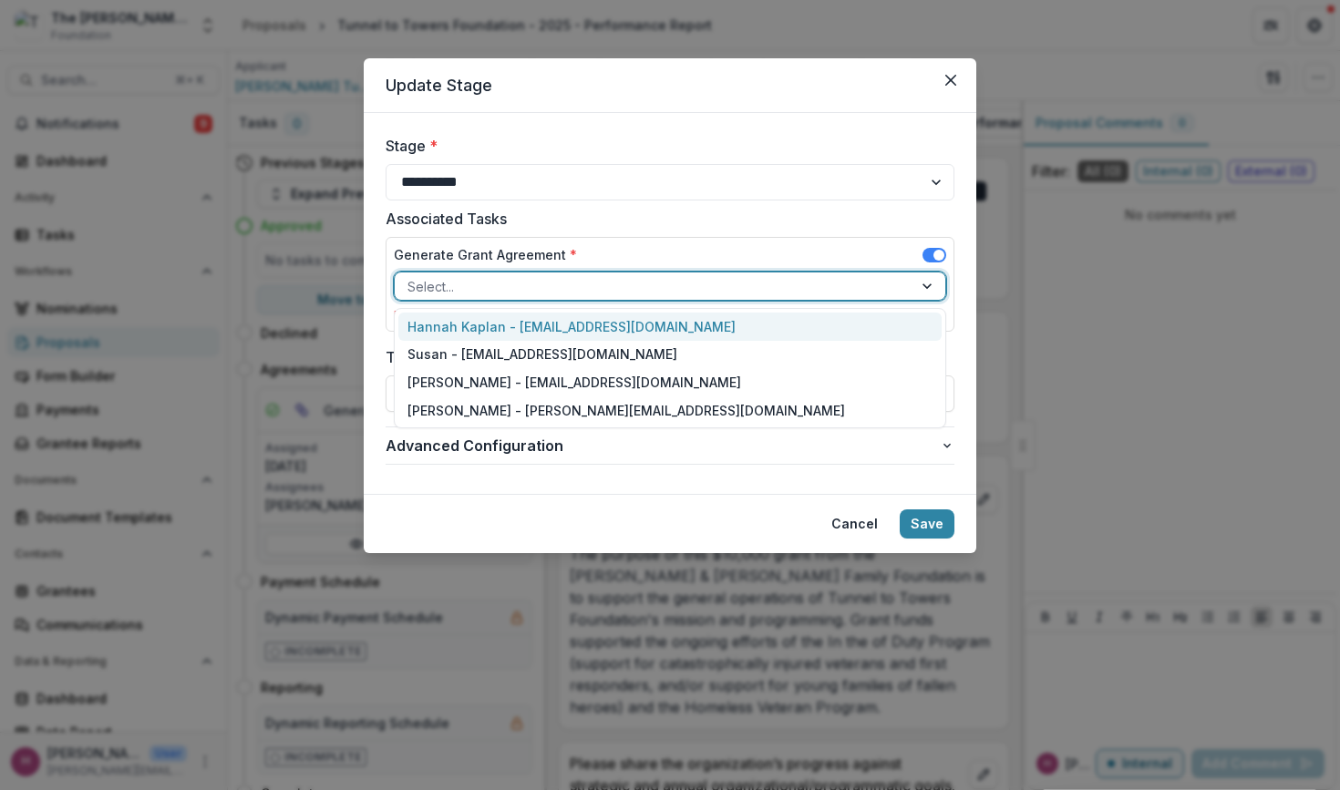
click at [666, 283] on div at bounding box center [653, 286] width 492 height 23
click at [622, 330] on div "Hannah Kaplan - [EMAIL_ADDRESS][DOMAIN_NAME]" at bounding box center [669, 327] width 543 height 28
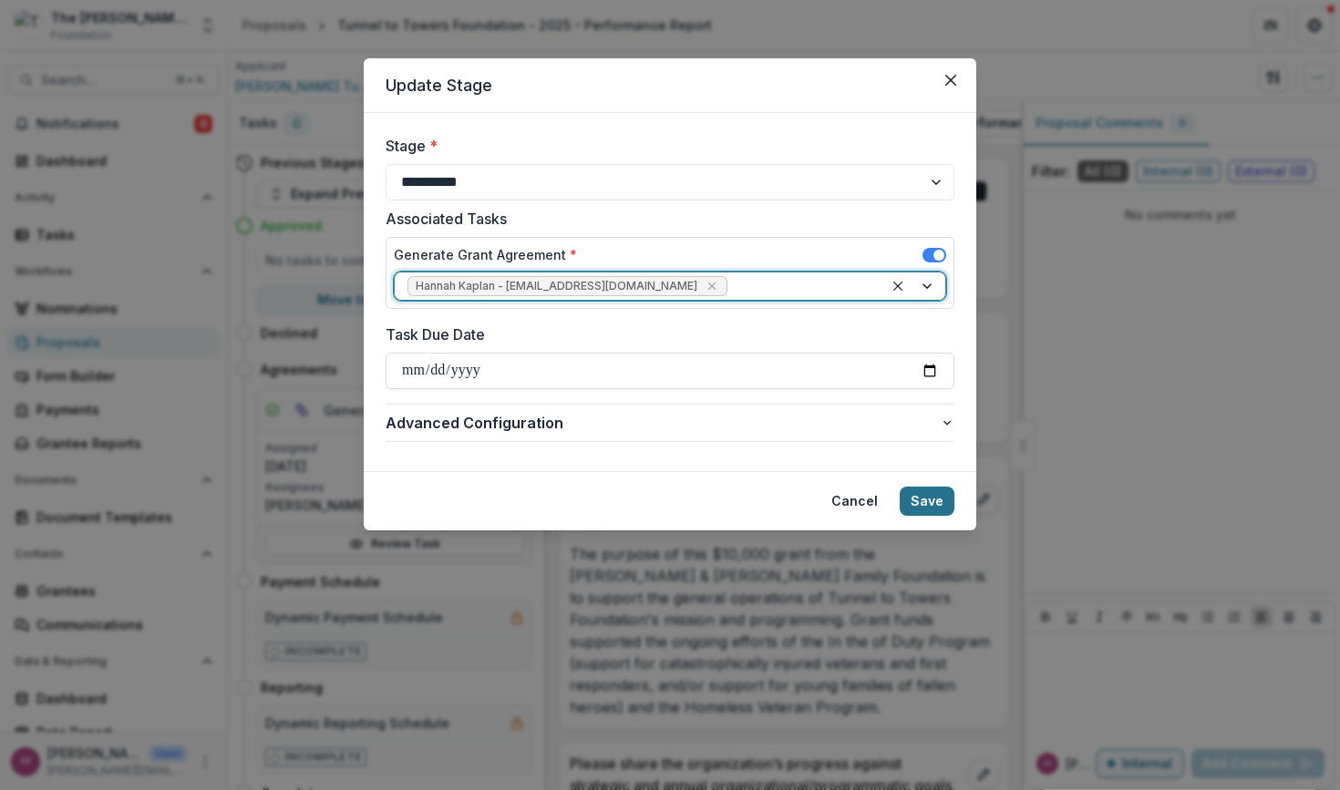
click at [922, 489] on button "Save" at bounding box center [926, 501] width 55 height 29
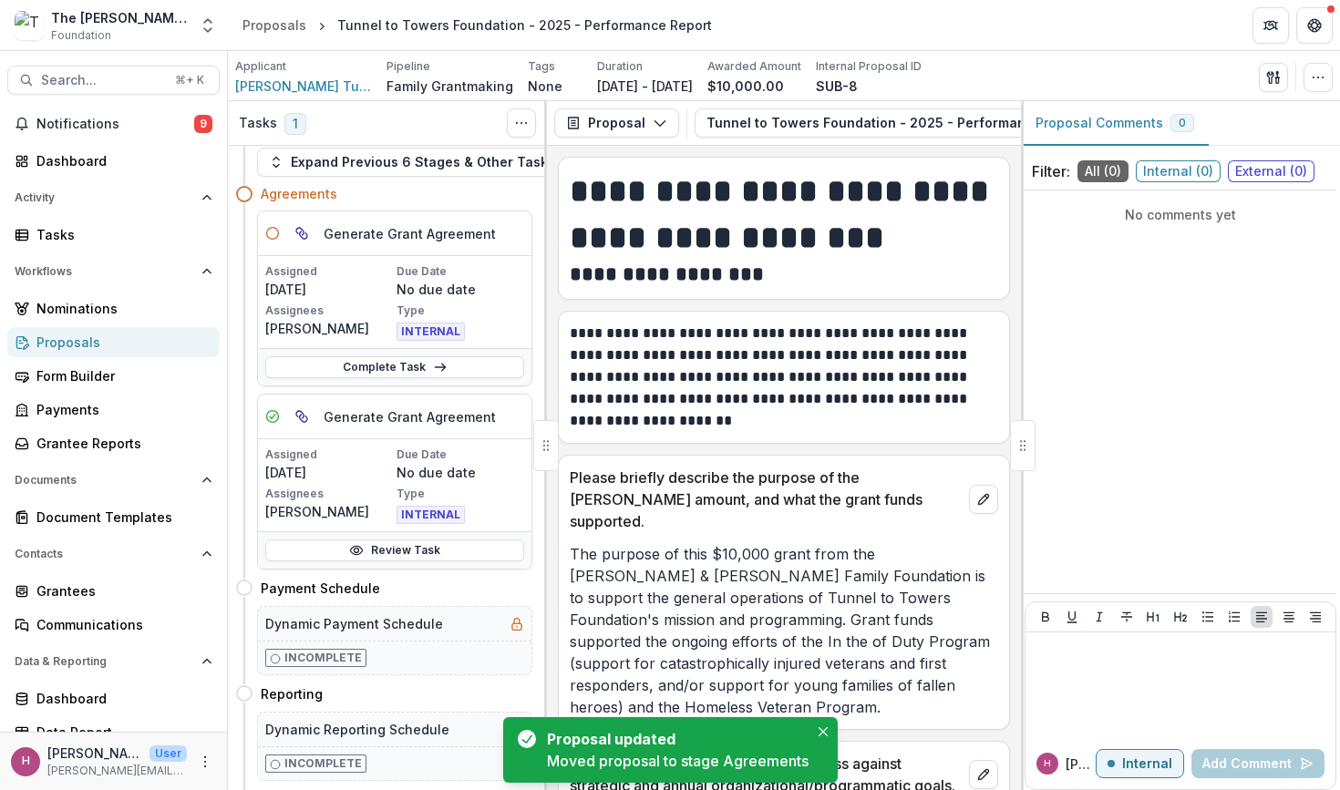
scroll to position [34, 0]
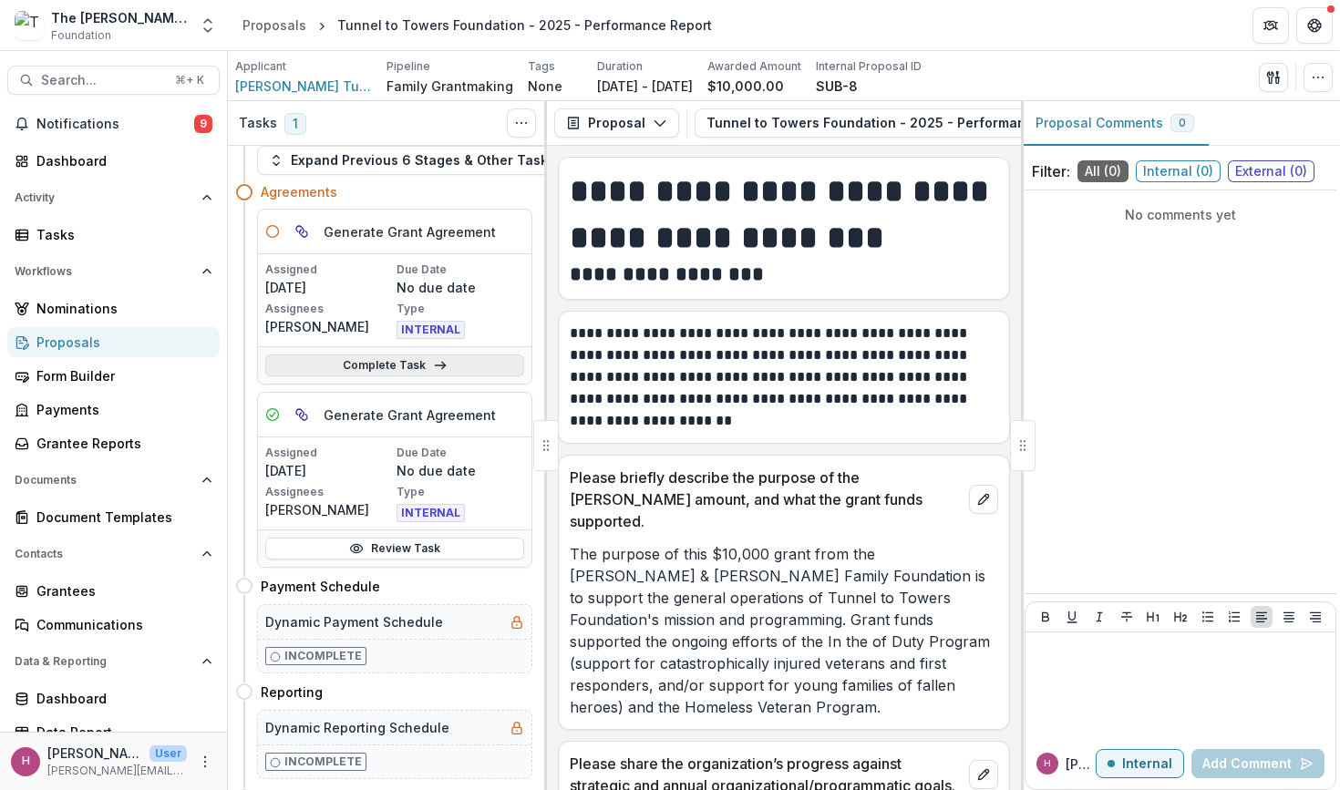
click at [438, 375] on link "Complete Task" at bounding box center [394, 365] width 259 height 22
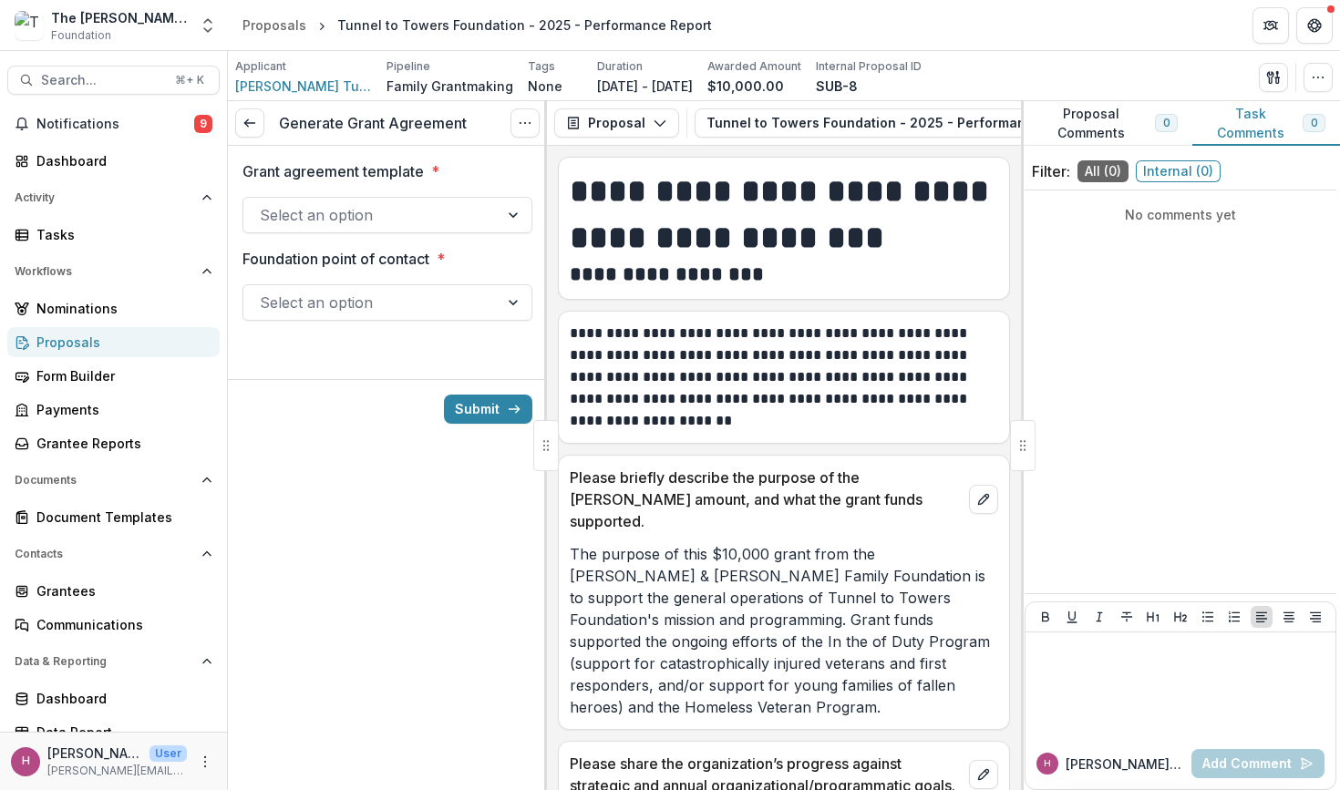
click at [449, 228] on div at bounding box center [371, 215] width 222 height 26
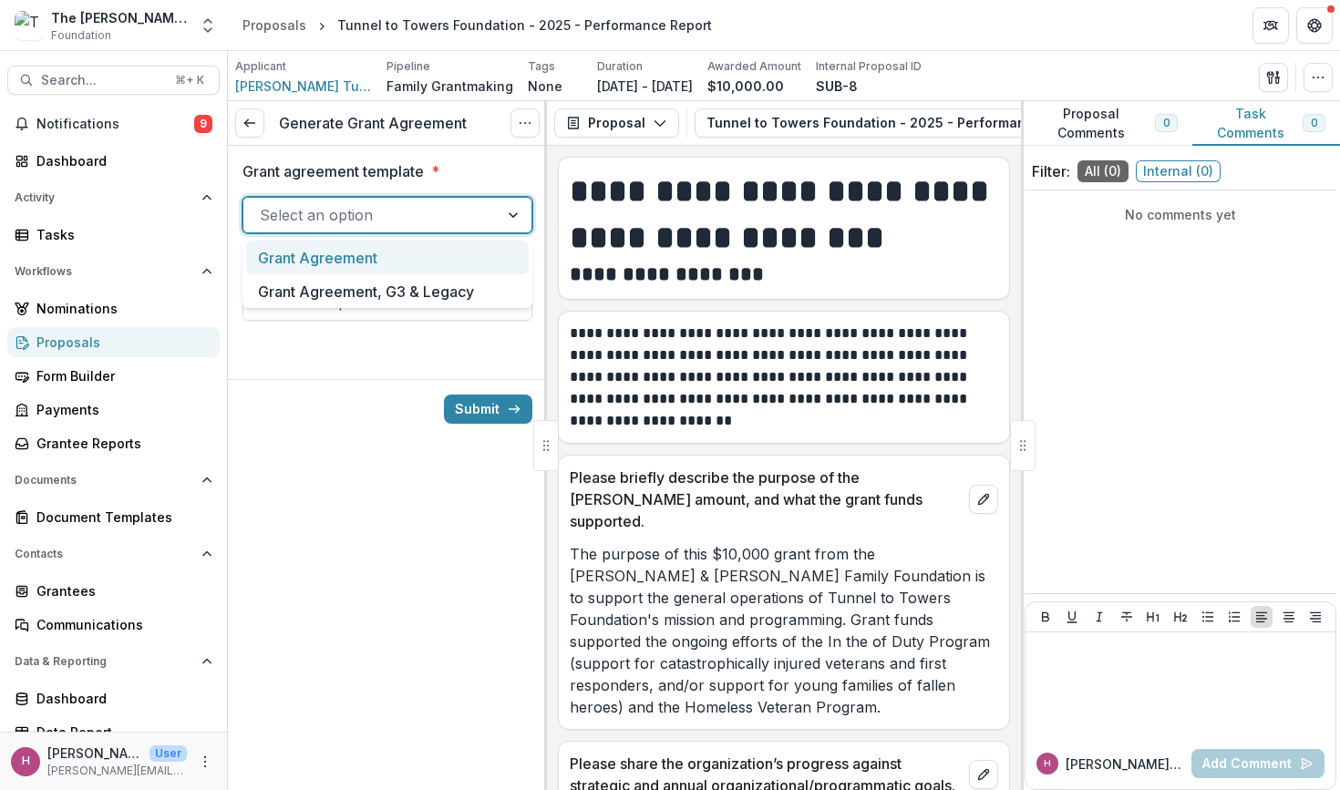
click at [419, 265] on div "Grant Agreement" at bounding box center [387, 258] width 283 height 34
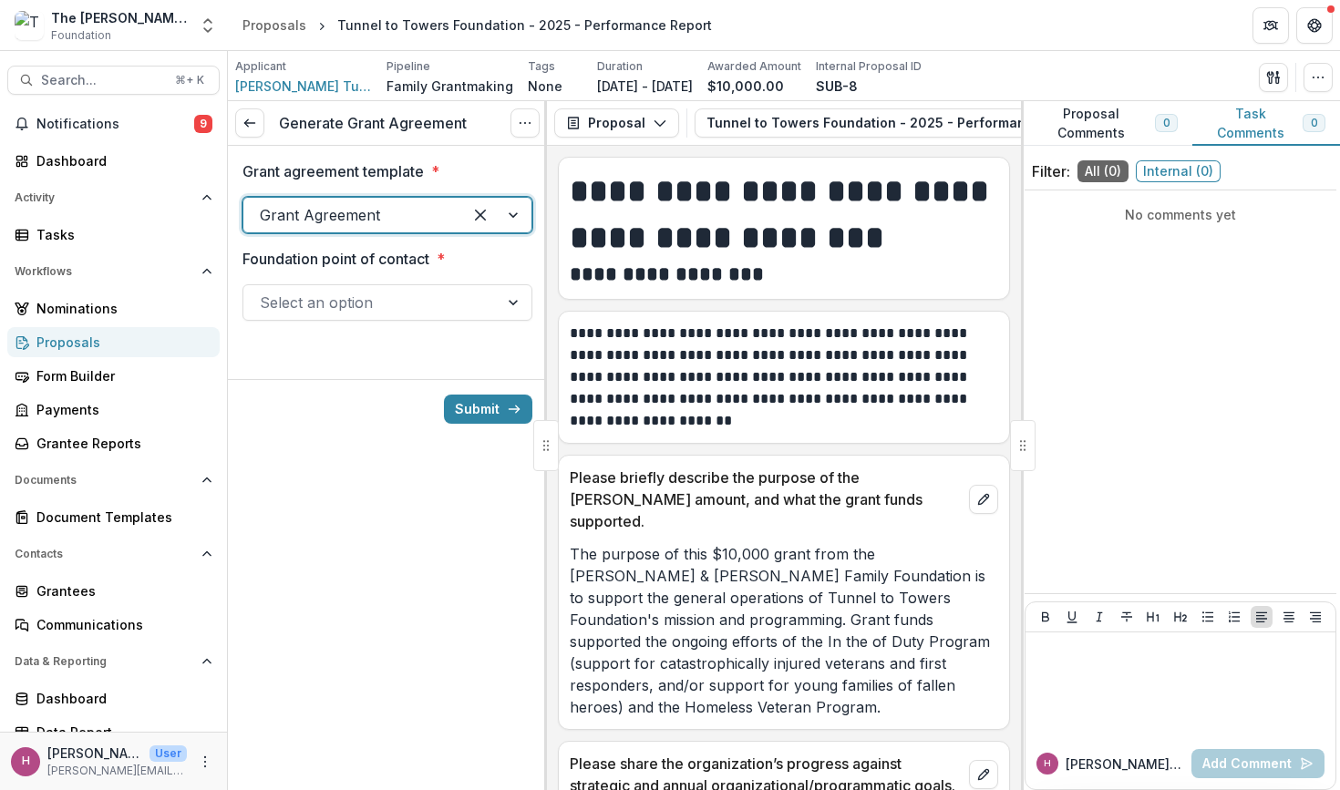
click at [403, 296] on div at bounding box center [371, 303] width 222 height 26
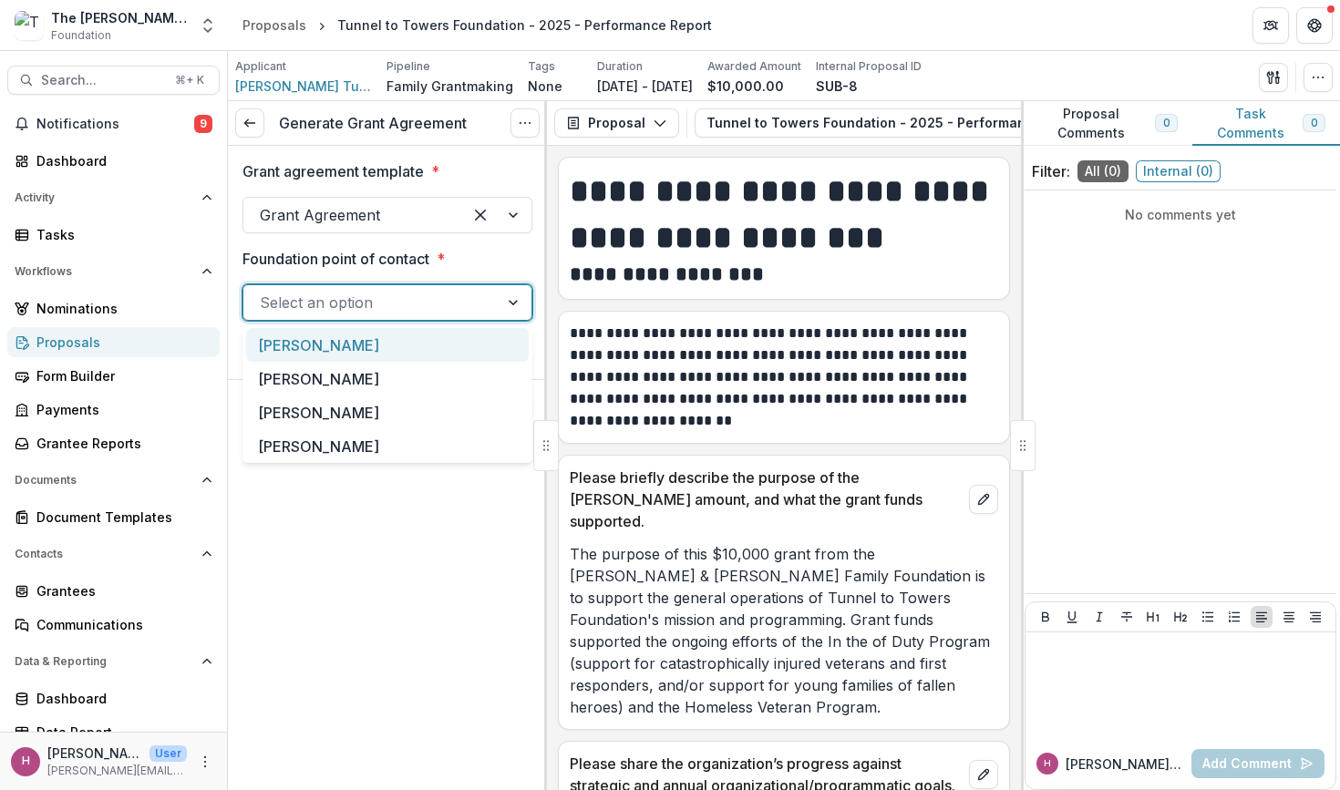
click at [384, 354] on div "[PERSON_NAME]" at bounding box center [387, 345] width 283 height 34
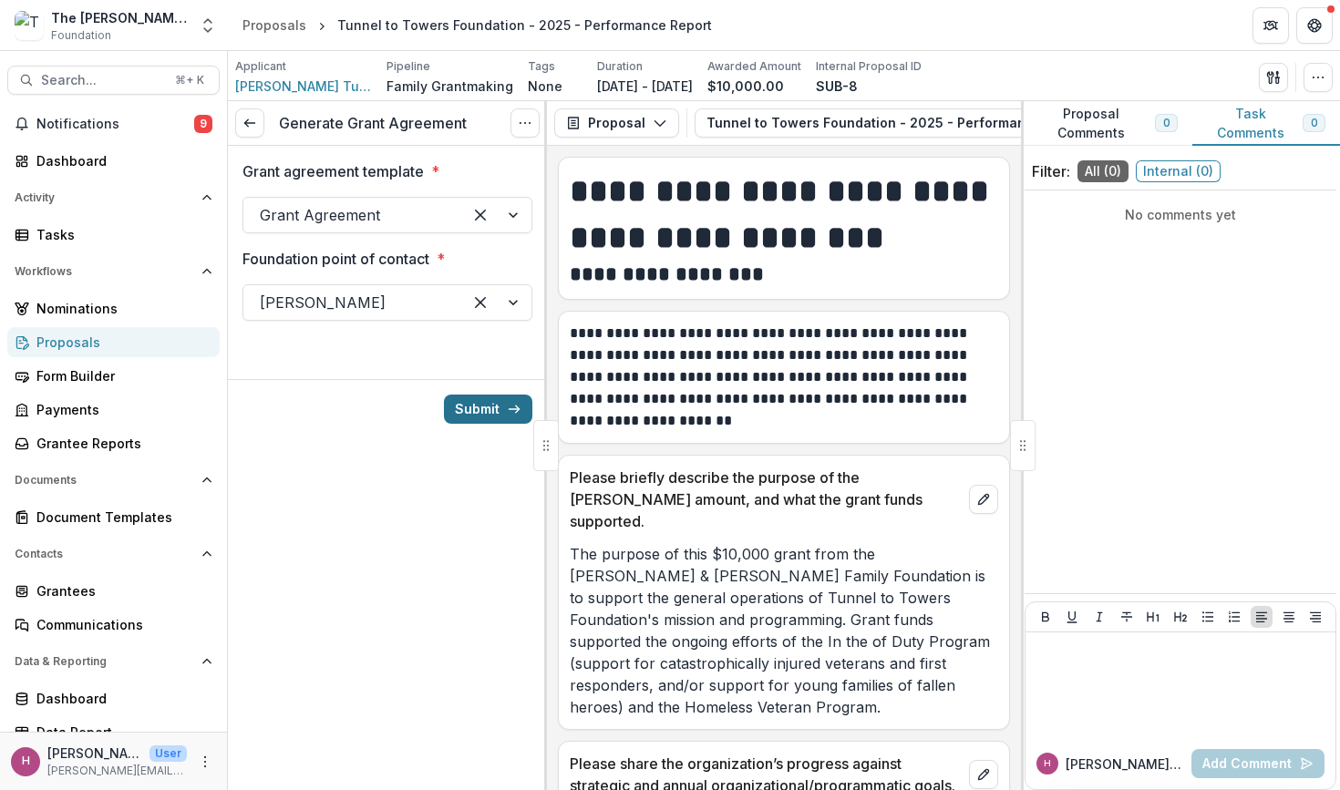
click at [494, 406] on button "Submit" at bounding box center [488, 409] width 88 height 29
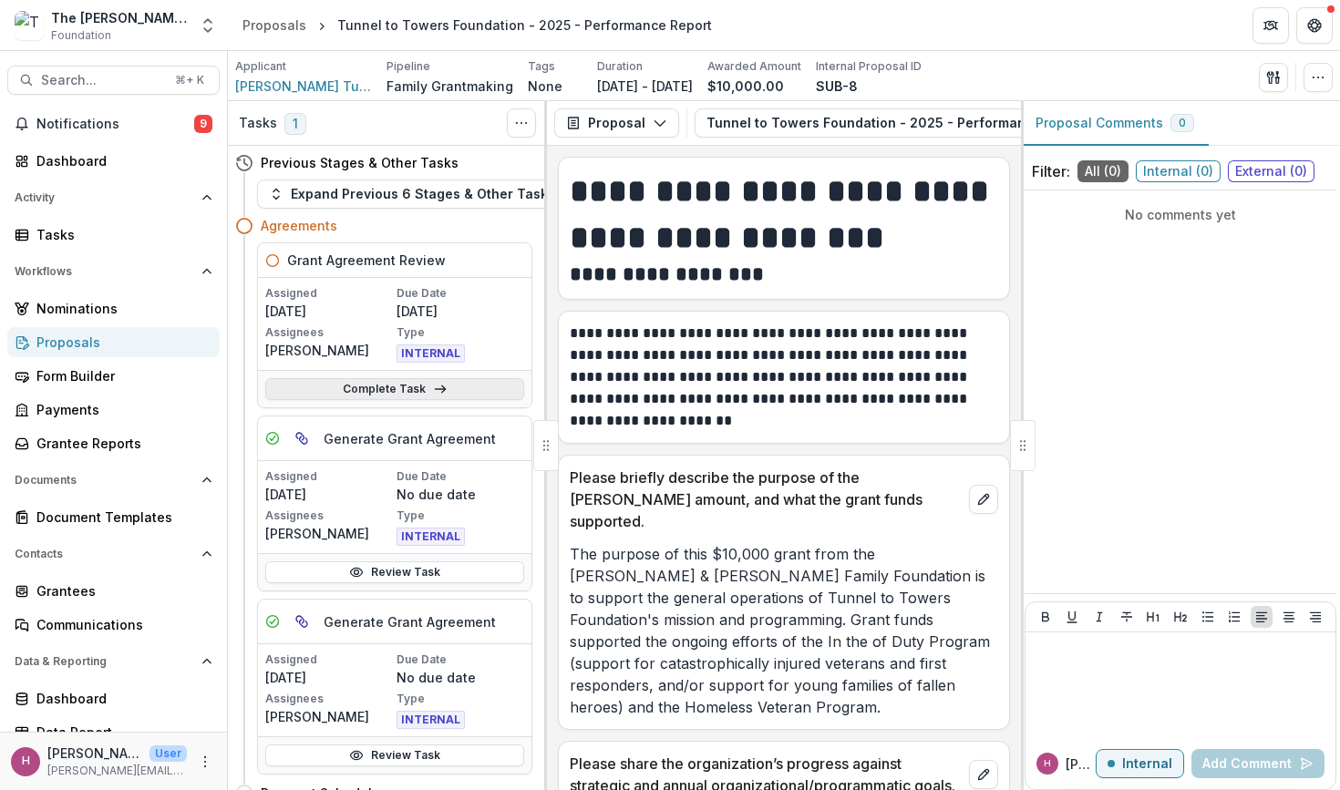
click at [477, 389] on link "Complete Task" at bounding box center [394, 389] width 259 height 22
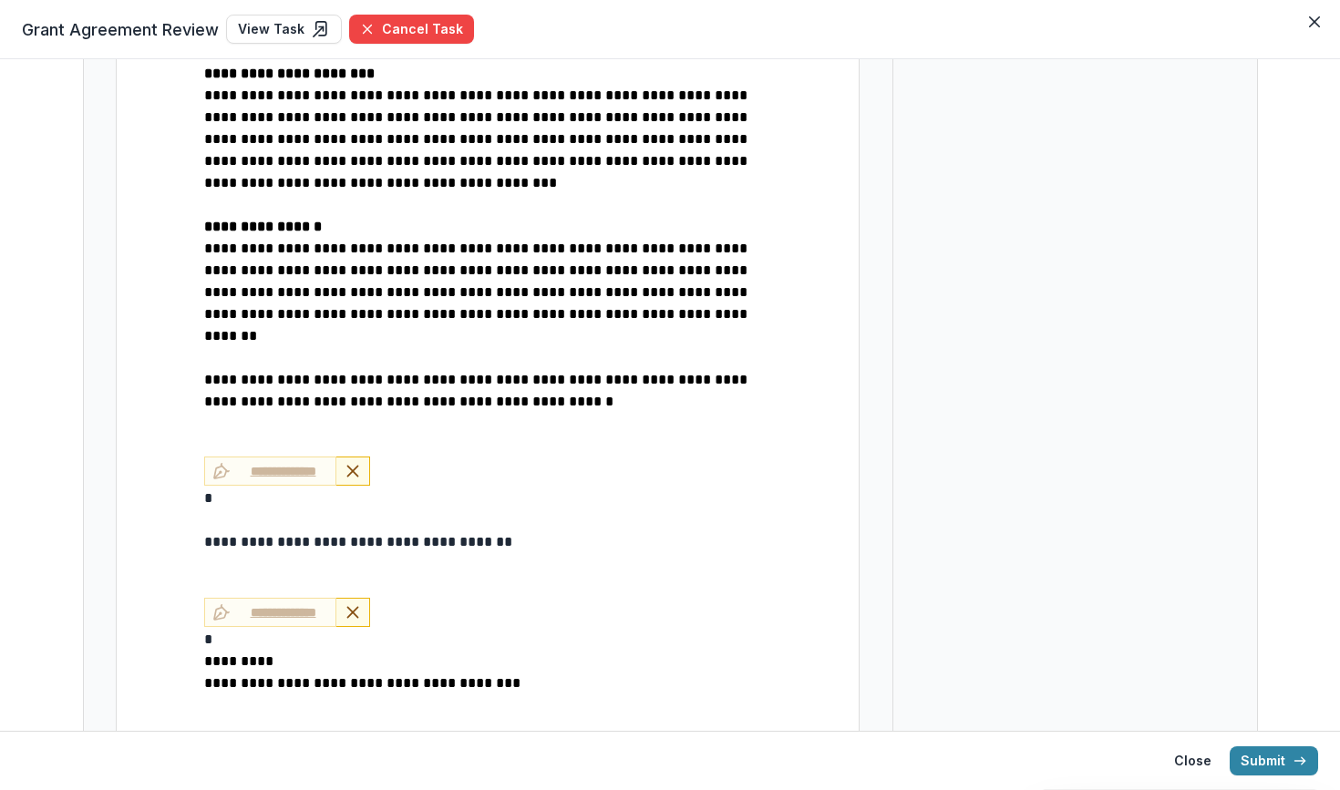
scroll to position [2178, 0]
click at [282, 510] on p "**********" at bounding box center [487, 532] width 567 height 45
click at [215, 488] on p "*" at bounding box center [487, 499] width 567 height 22
click at [218, 510] on p "**********" at bounding box center [487, 532] width 567 height 45
click at [240, 630] on p "*" at bounding box center [487, 641] width 567 height 22
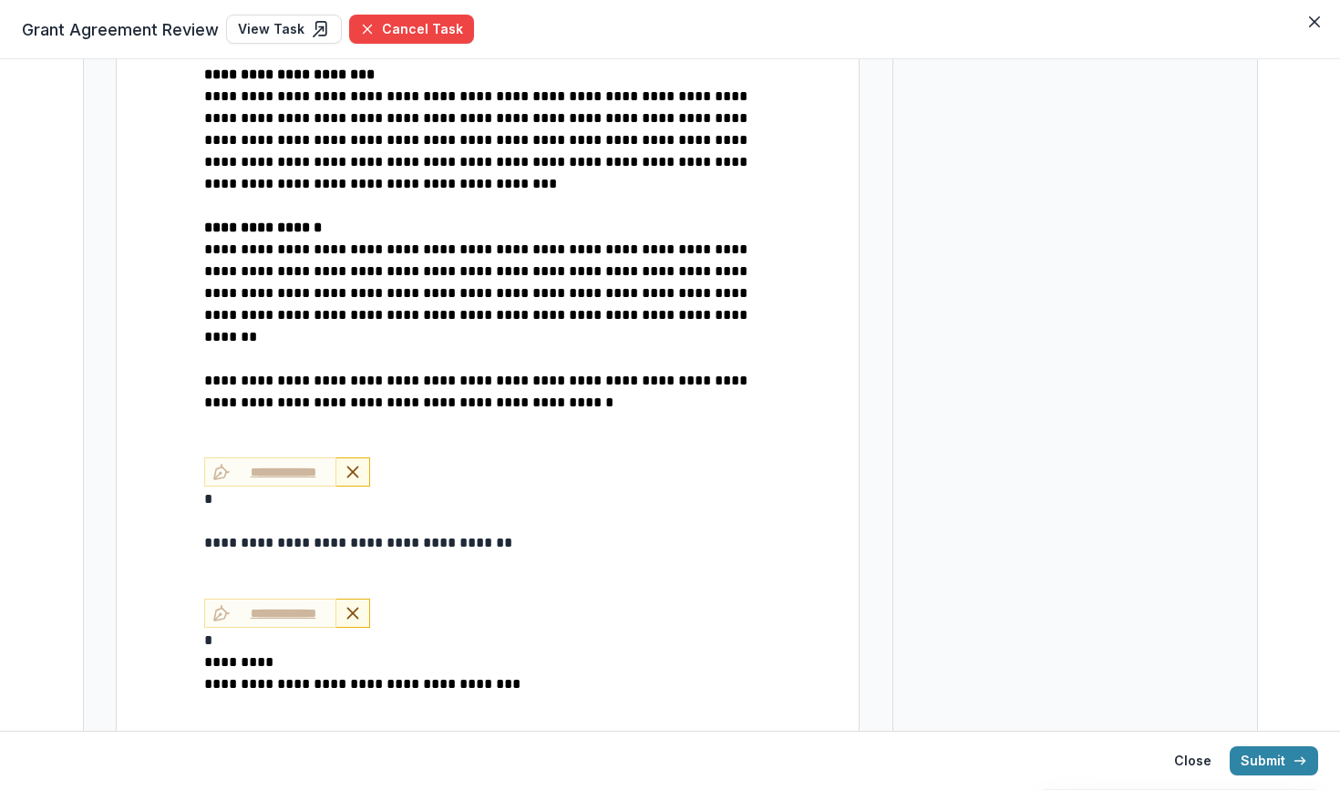
click at [434, 510] on p "**********" at bounding box center [487, 532] width 567 height 45
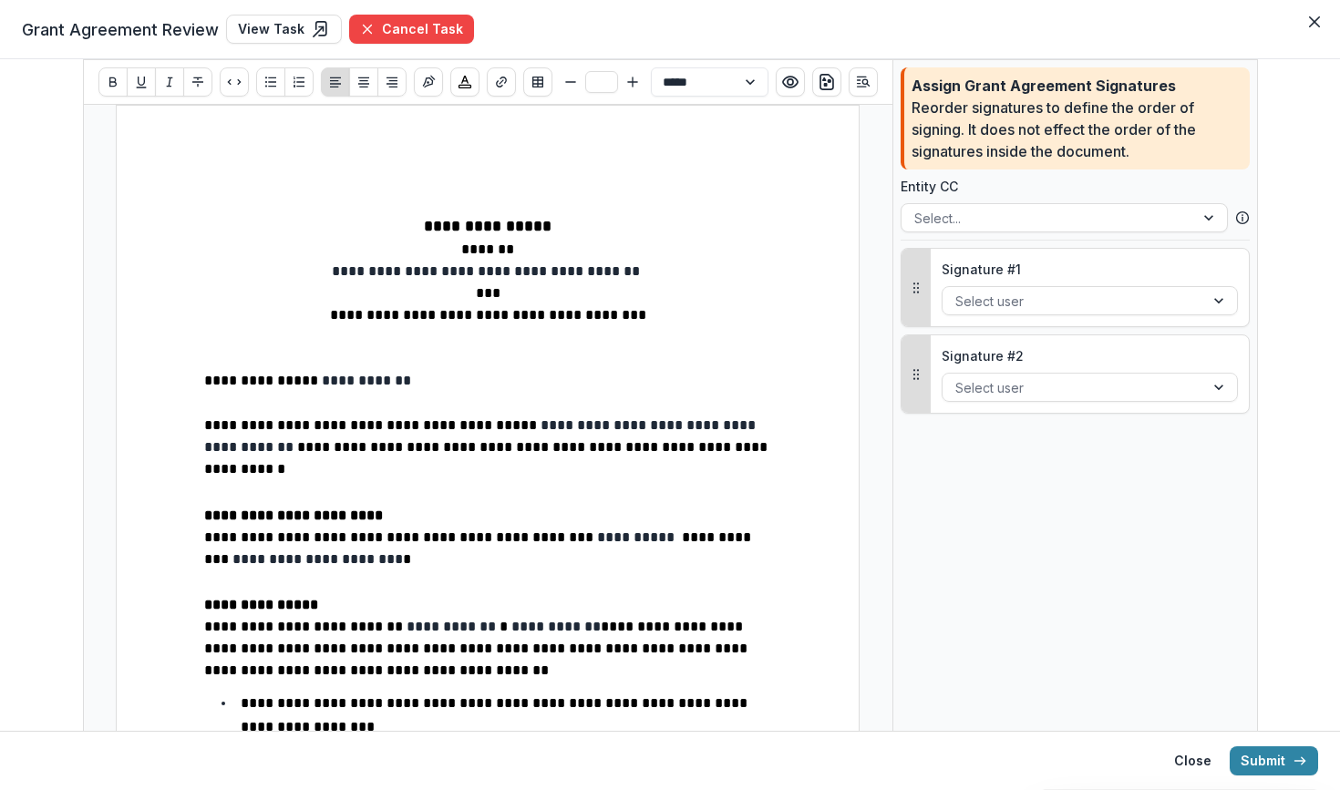
scroll to position [0, 0]
click at [1188, 762] on button "Close" at bounding box center [1192, 760] width 59 height 29
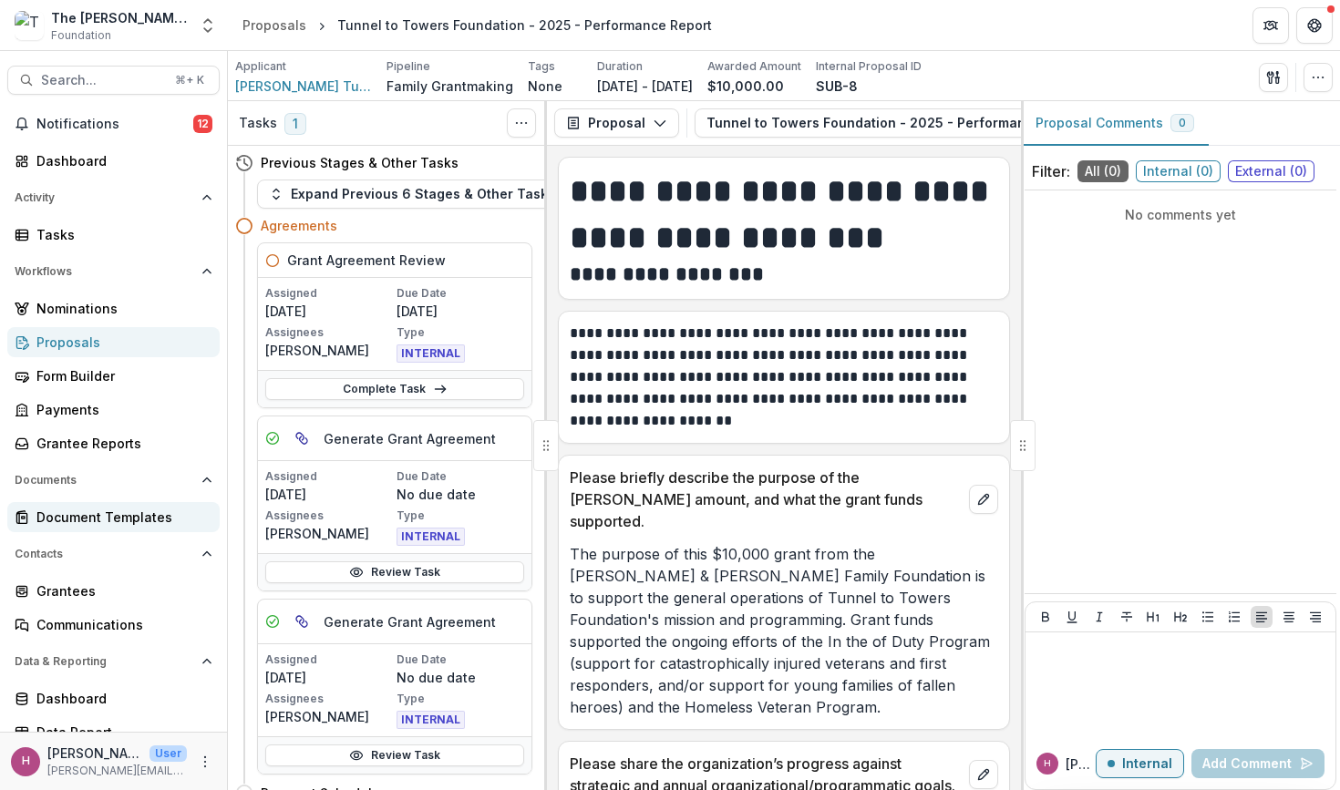
click at [128, 514] on div "Document Templates" at bounding box center [120, 517] width 169 height 19
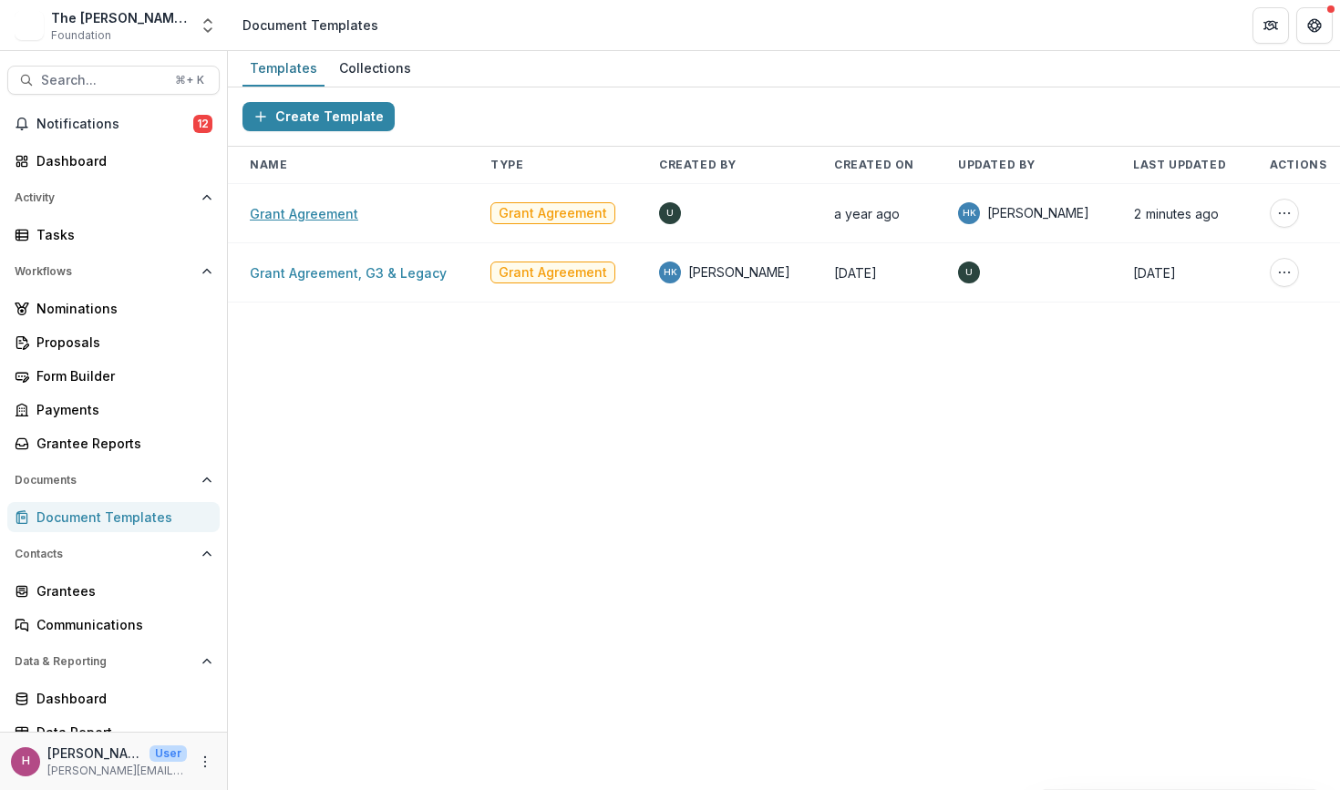
click at [343, 211] on link "Grant Agreement" at bounding box center [304, 213] width 108 height 15
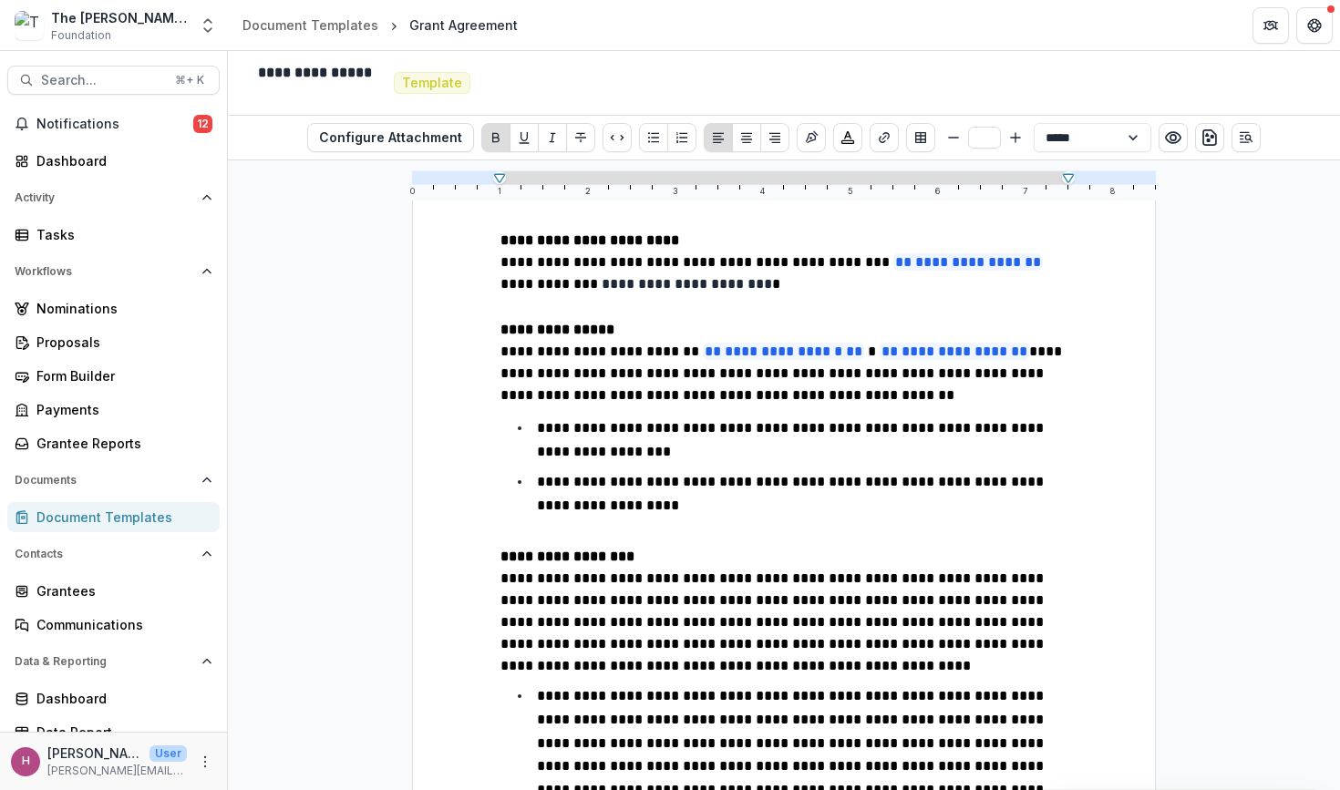
scroll to position [359, 0]
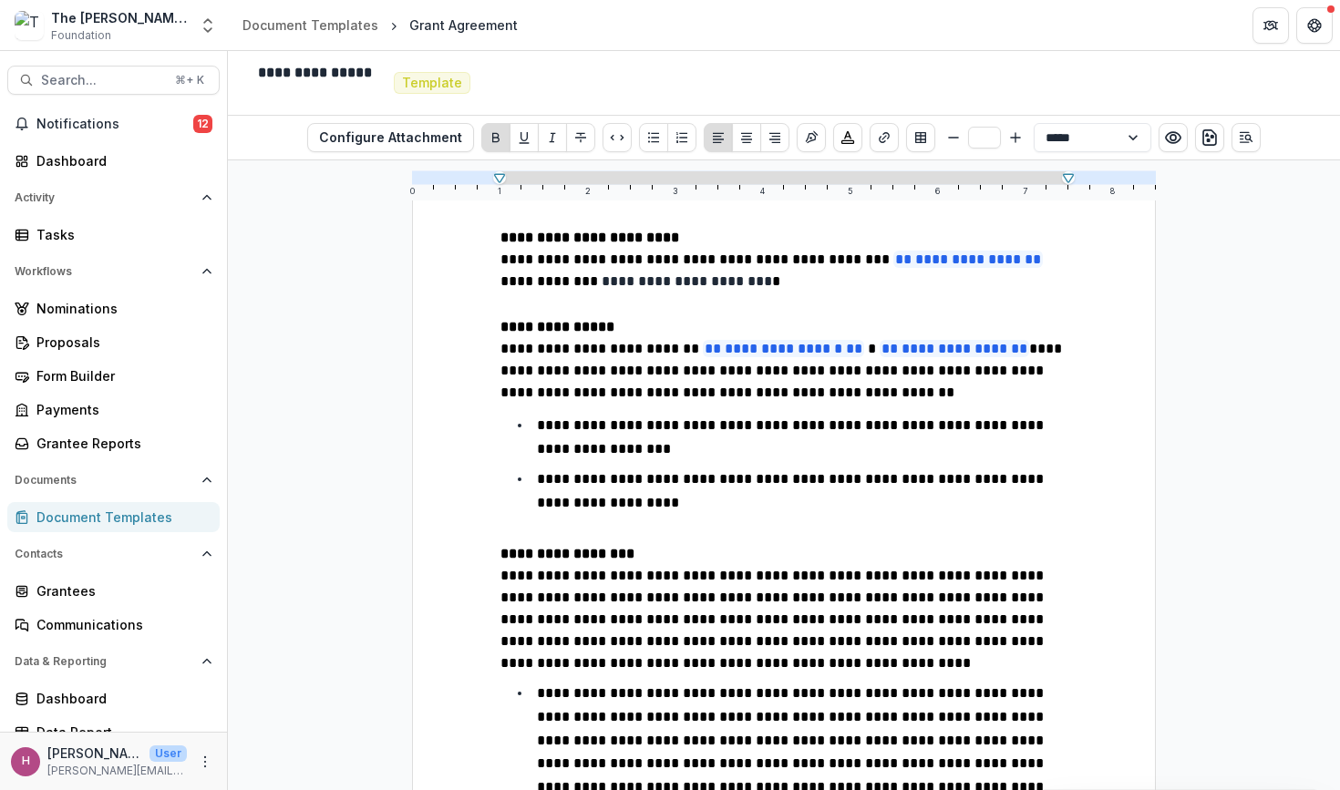
click at [1011, 268] on span "**********" at bounding box center [775, 270] width 550 height 36
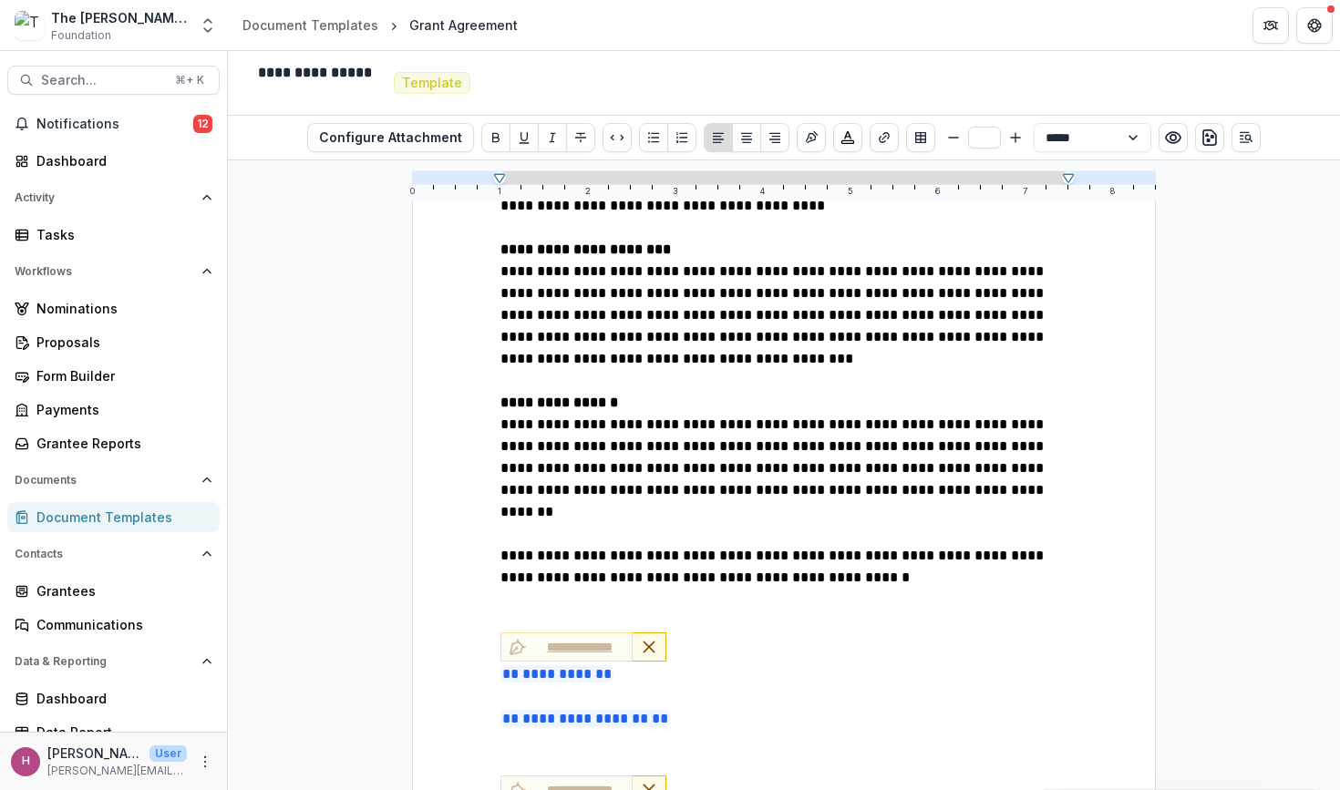
scroll to position [2083, 0]
click at [200, 773] on div "h [PERSON_NAME][EMAIL_ADDRESS][DOMAIN_NAME] User [PERSON_NAME][EMAIL_ADDRESS][D…" at bounding box center [113, 762] width 205 height 36
click at [198, 757] on icon "More" at bounding box center [205, 762] width 15 height 15
click at [310, 721] on link "User Settings" at bounding box center [319, 723] width 195 height 30
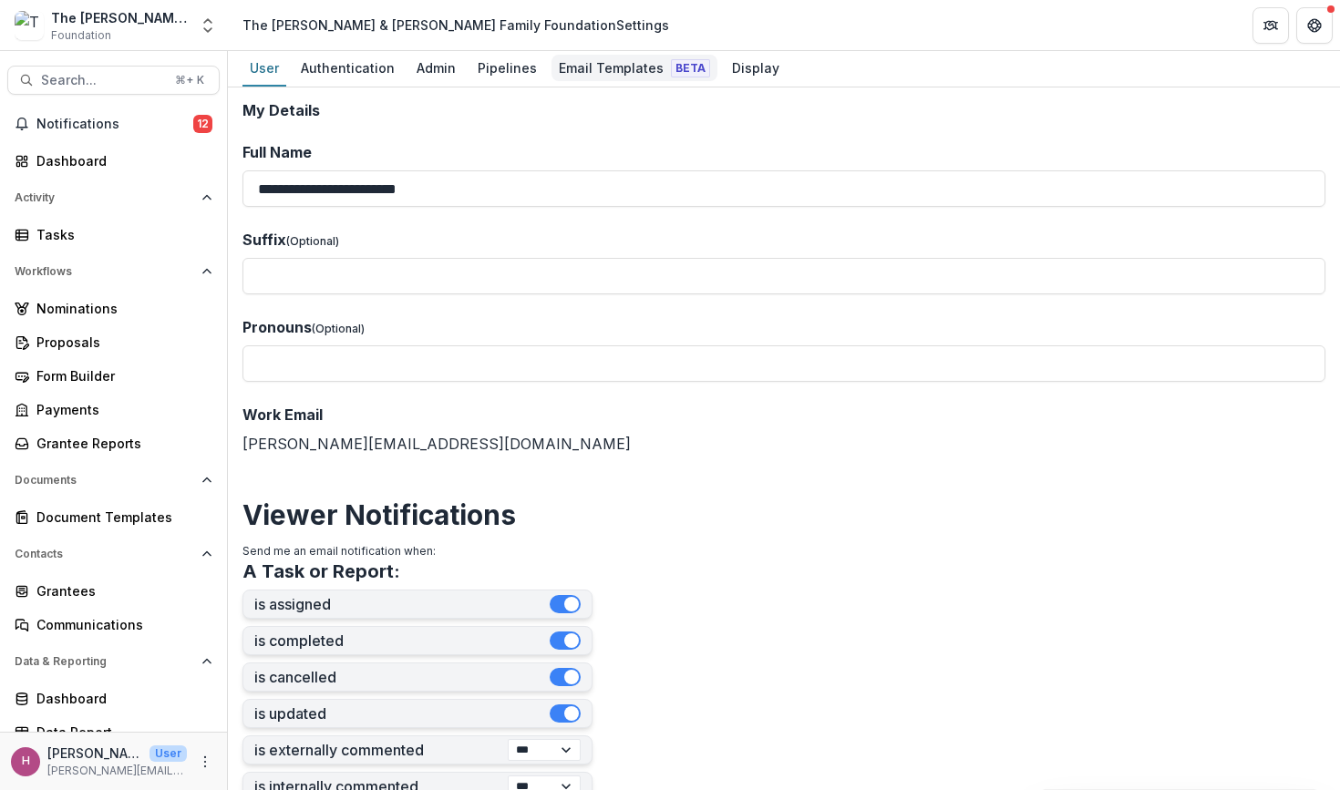
click at [617, 72] on div "Email Templates Beta" at bounding box center [634, 68] width 166 height 26
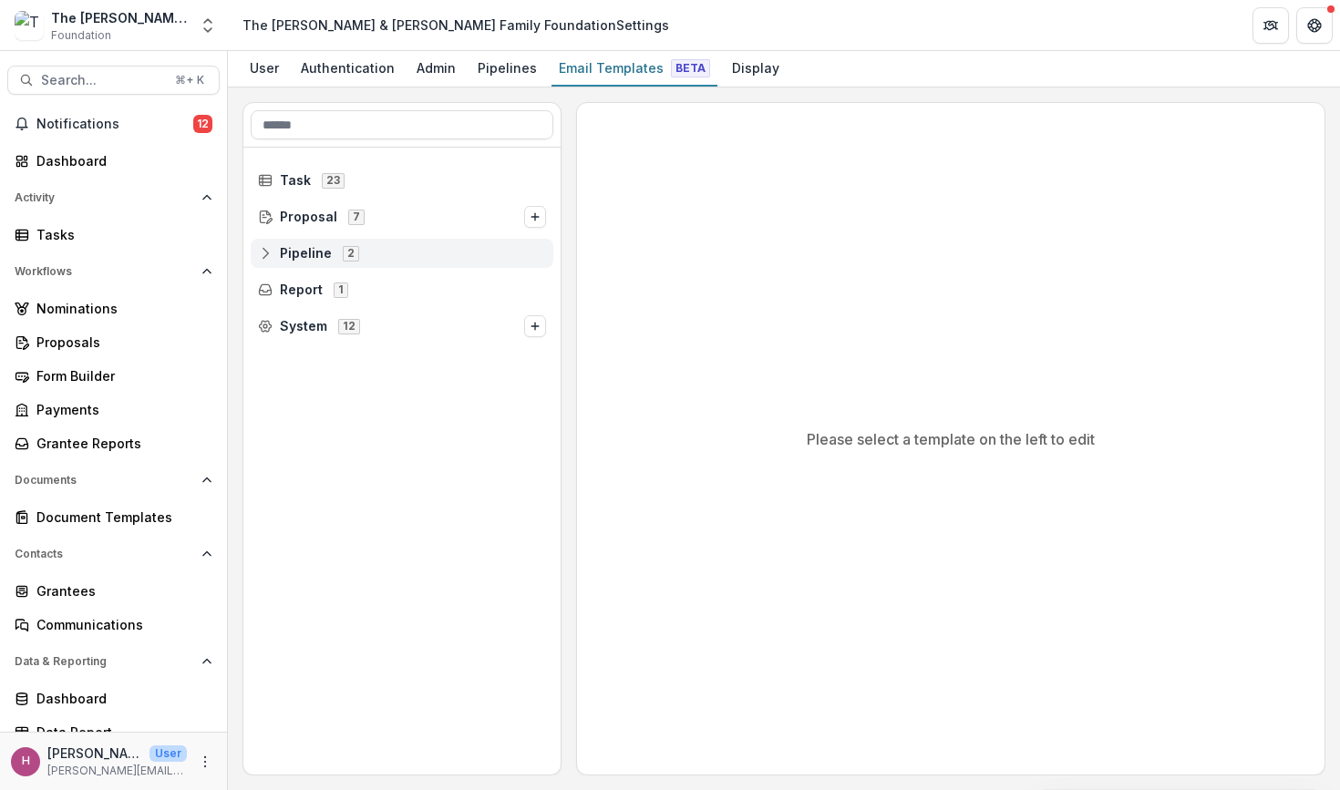
click at [270, 252] on icon at bounding box center [265, 253] width 15 height 15
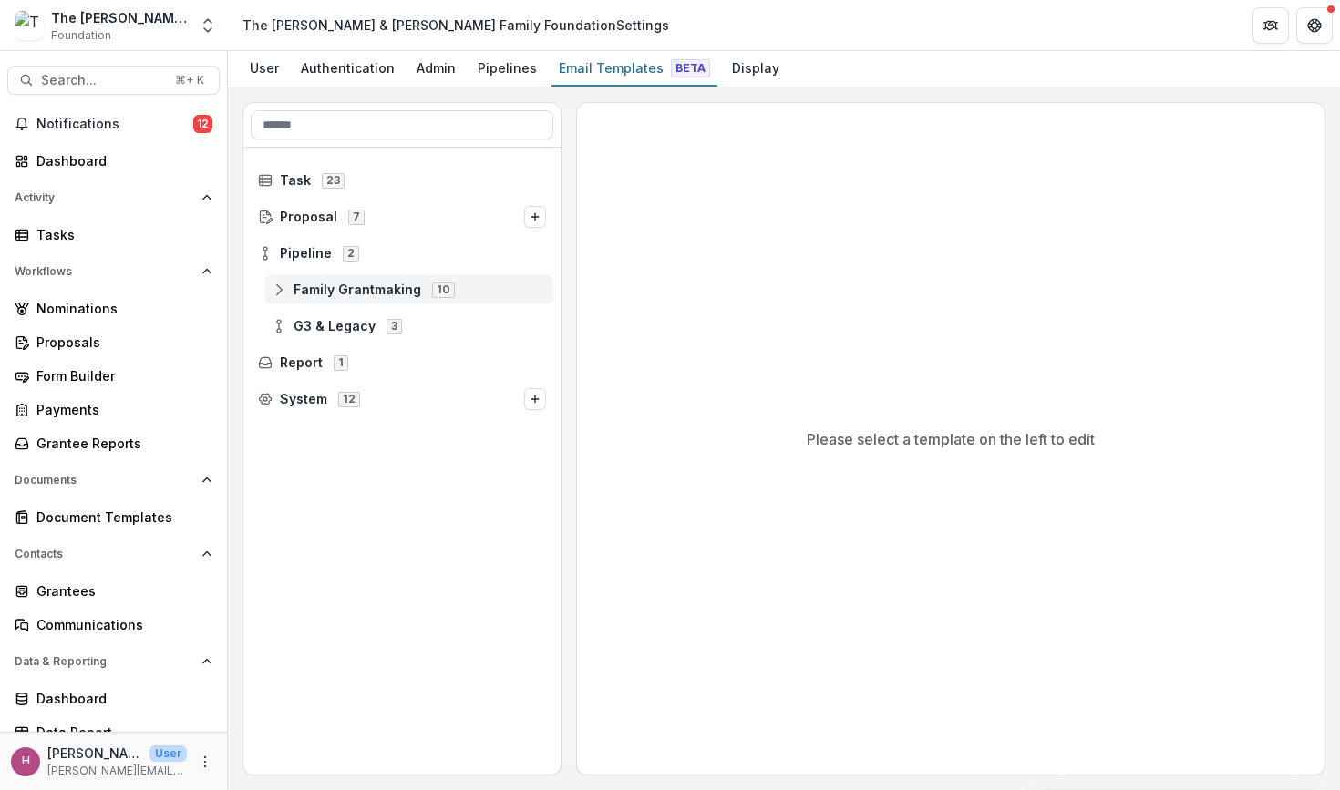
click at [280, 289] on icon at bounding box center [279, 290] width 15 height 15
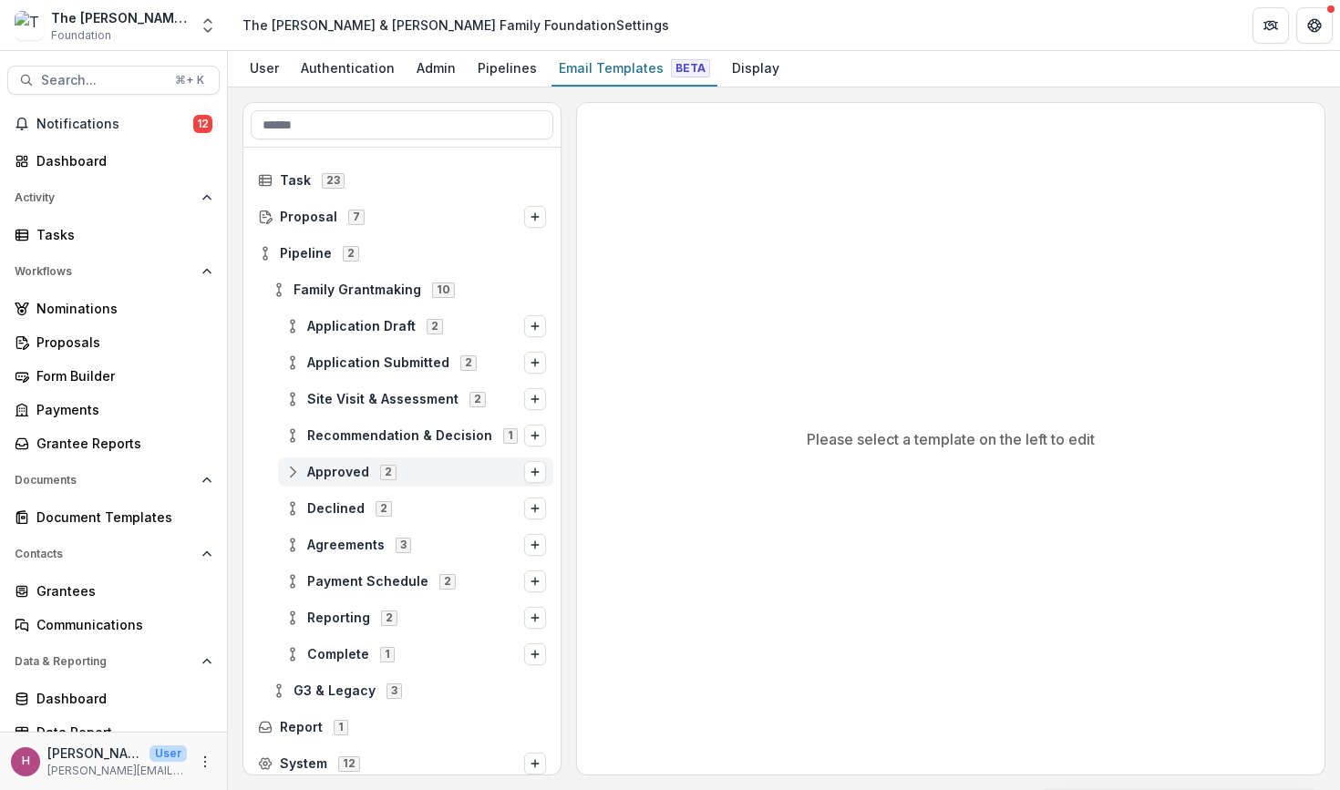
click at [292, 477] on icon at bounding box center [292, 472] width 15 height 15
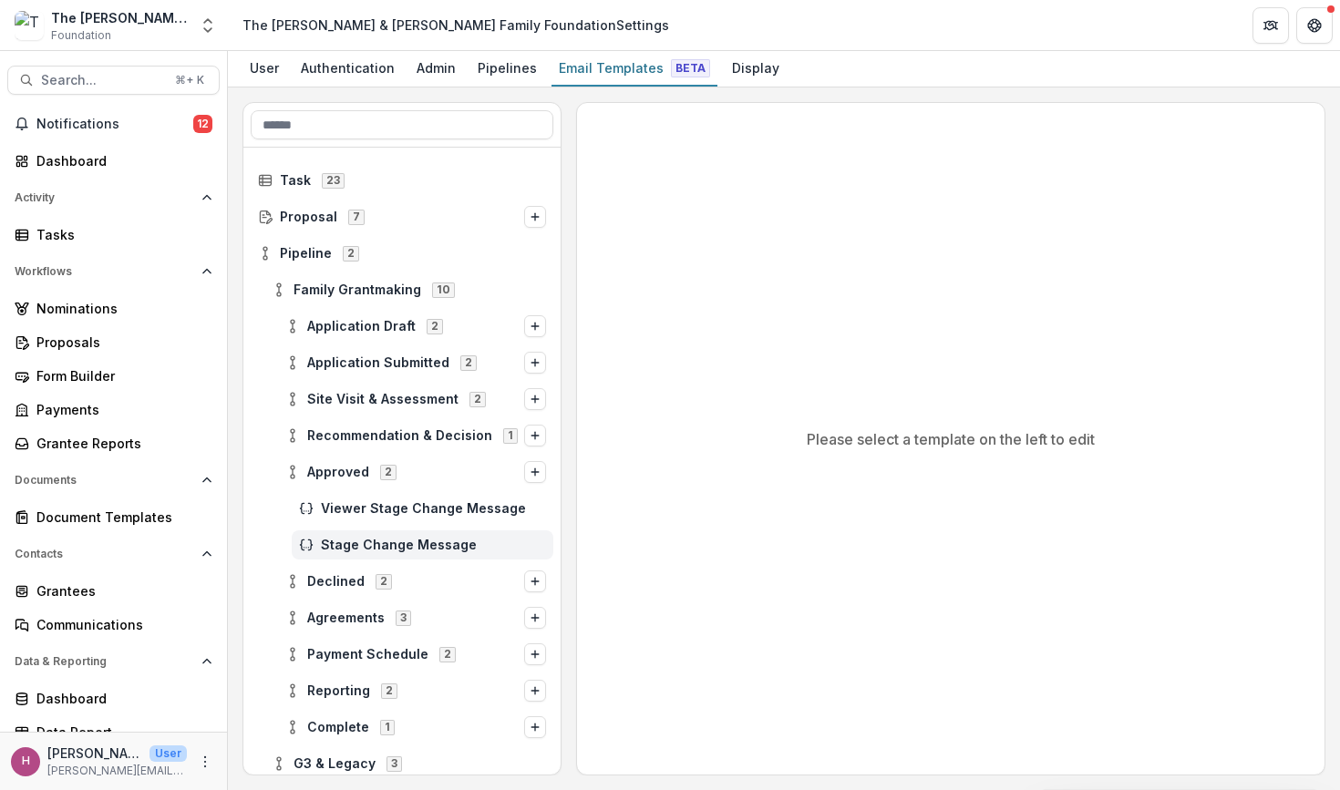
click at [320, 549] on div "Stage Change Message" at bounding box center [423, 544] width 262 height 29
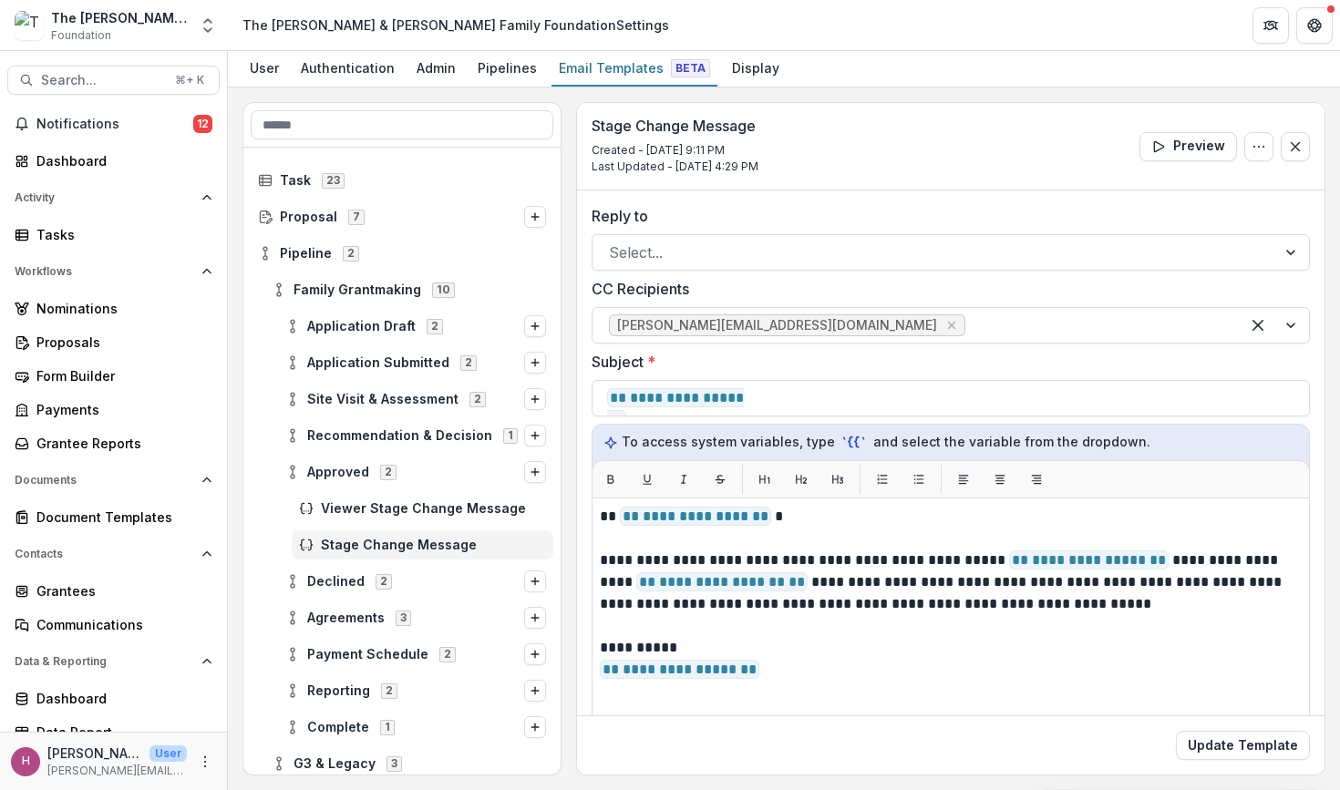
scroll to position [2, 0]
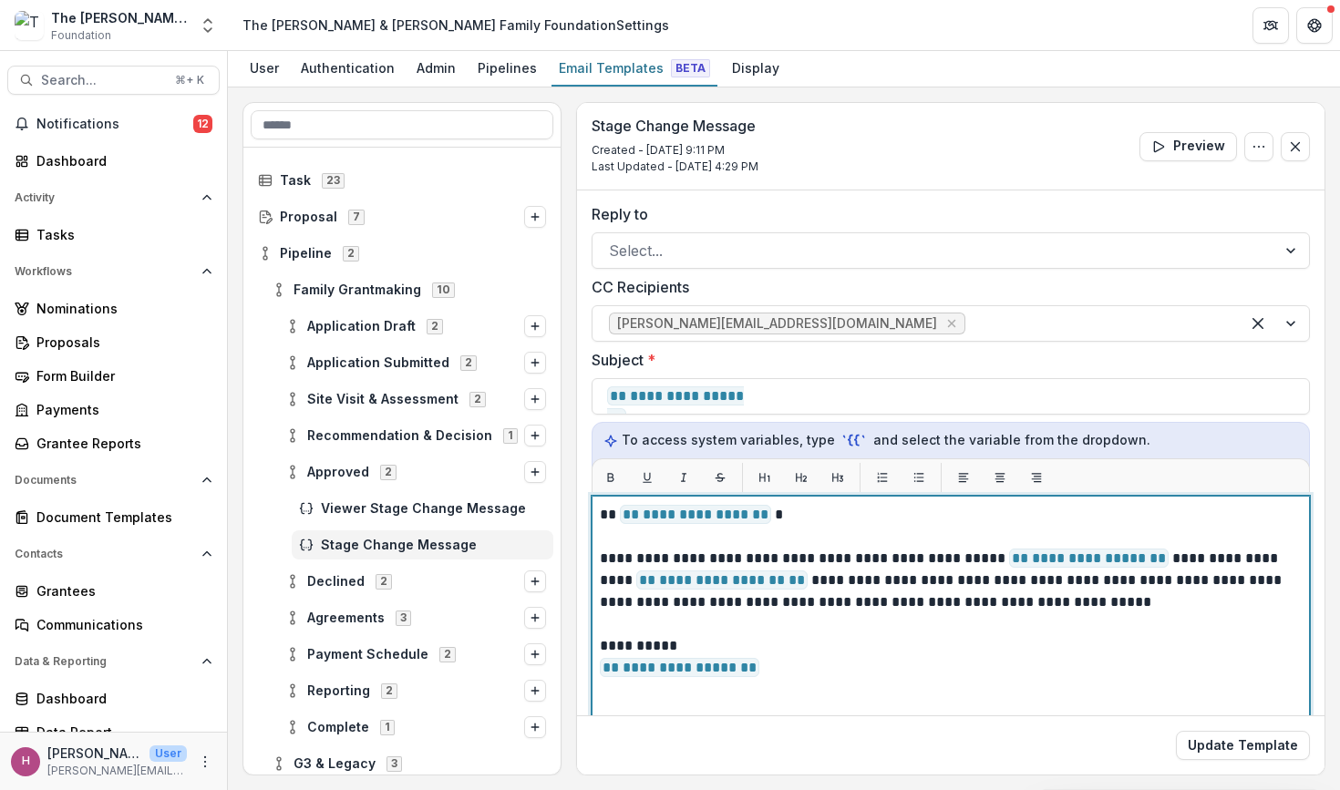
click at [774, 583] on p "**********" at bounding box center [948, 581] width 696 height 66
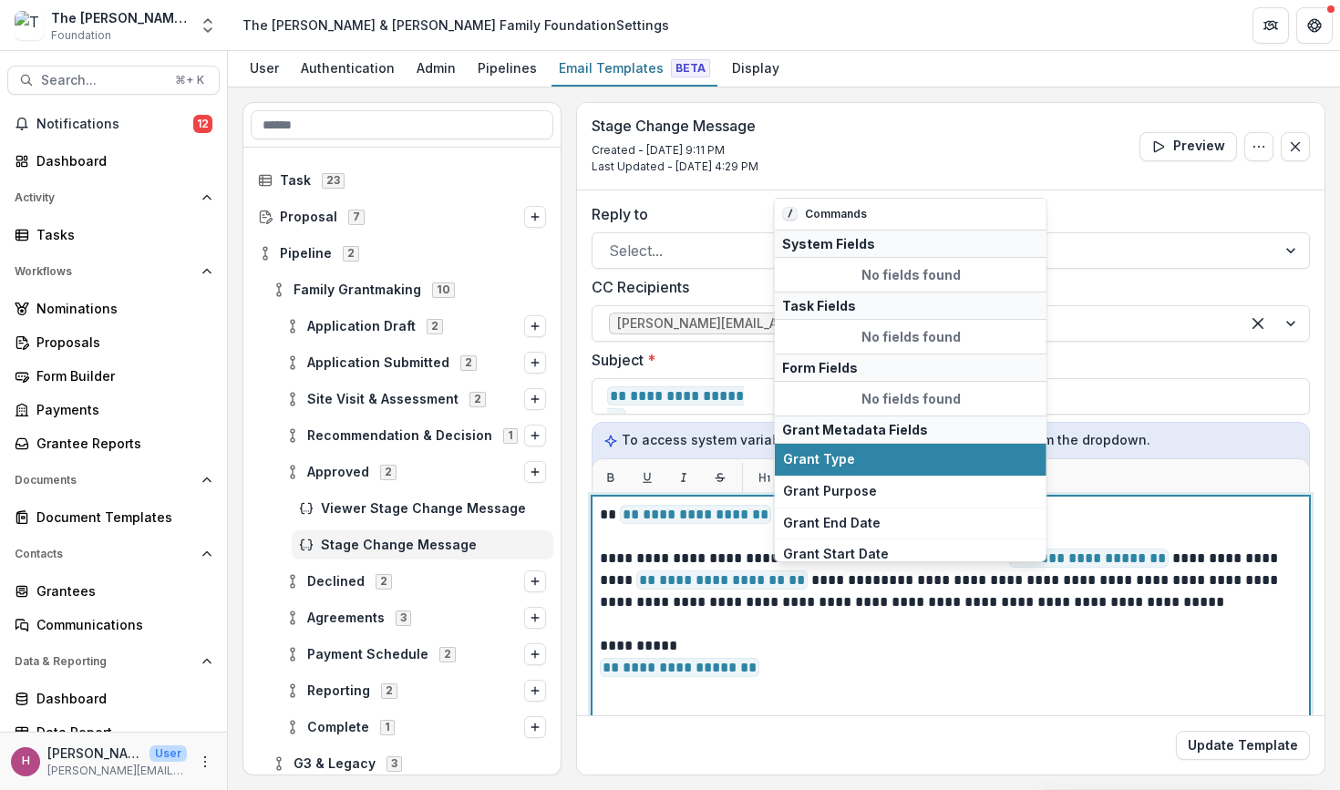
scroll to position [0, 0]
click at [828, 596] on p "**********" at bounding box center [948, 581] width 696 height 66
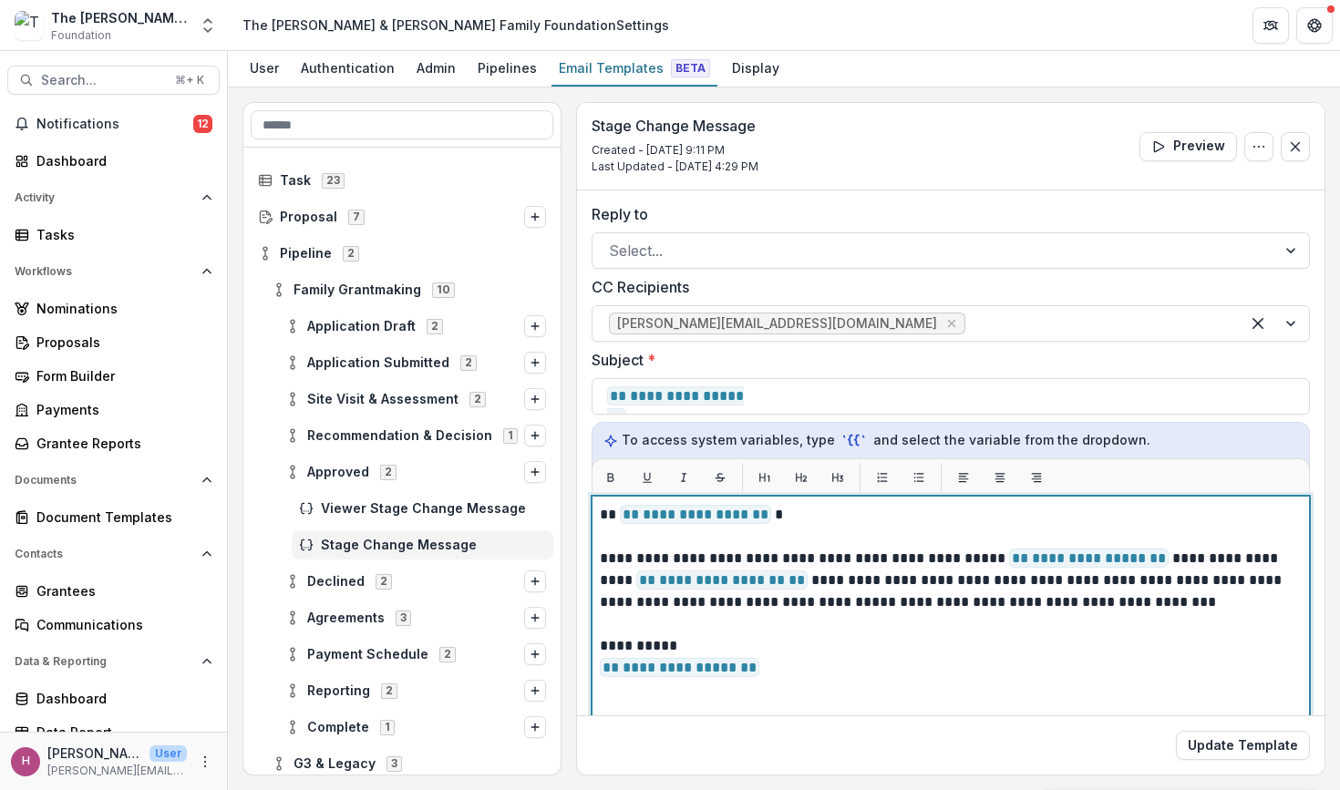
click at [833, 578] on p "**********" at bounding box center [948, 581] width 696 height 66
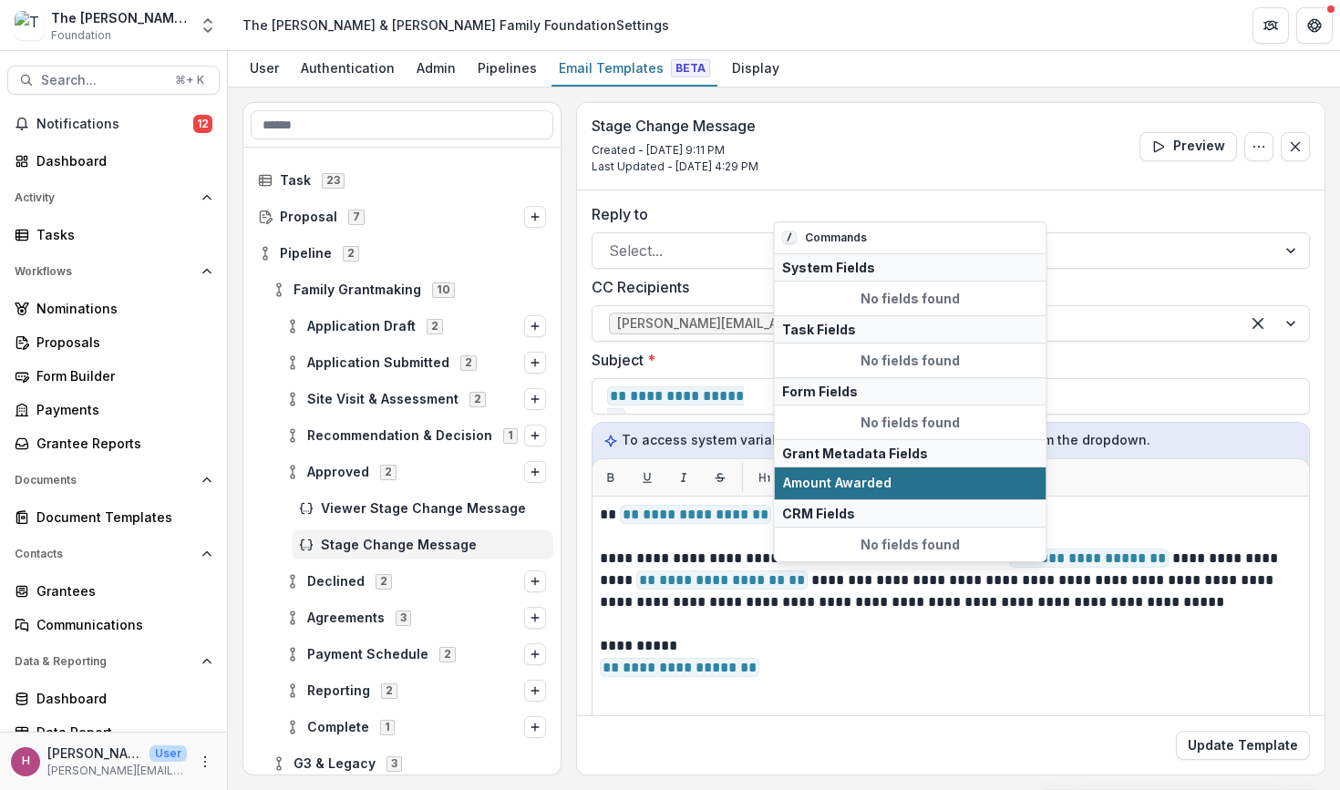
click at [902, 484] on span "Amount Awarded" at bounding box center [910, 483] width 255 height 15
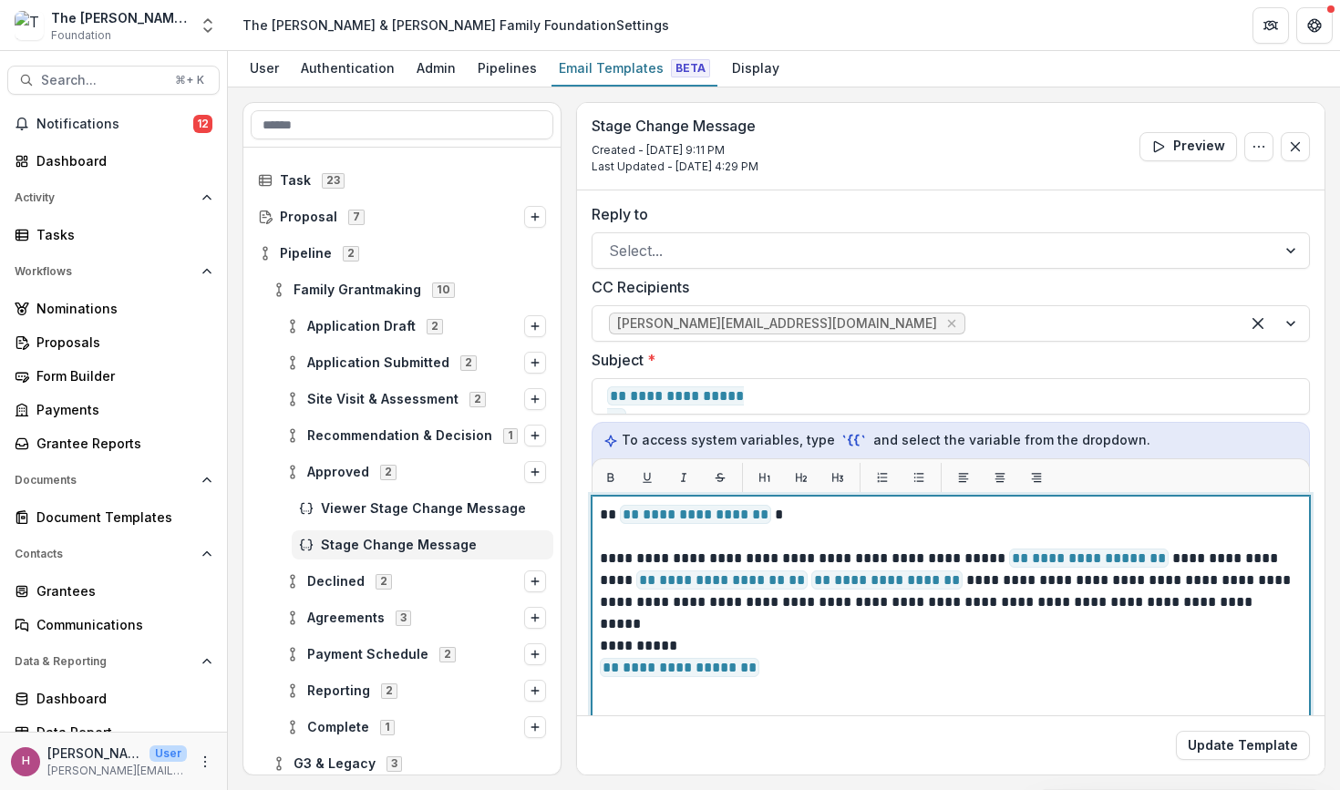
click at [963, 622] on p at bounding box center [951, 624] width 702 height 22
click at [981, 582] on p "**********" at bounding box center [948, 581] width 696 height 66
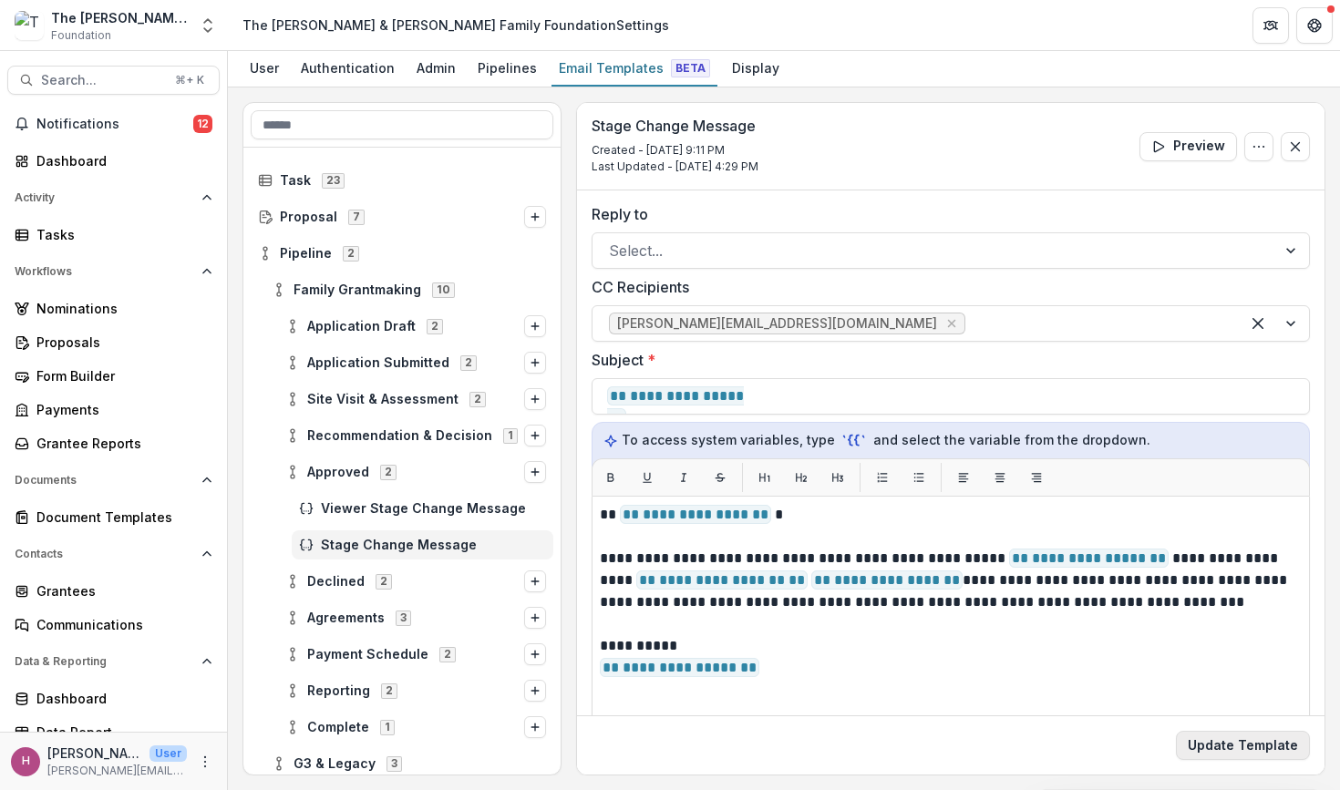
click at [1237, 744] on button "Update Template" at bounding box center [1243, 745] width 134 height 29
click at [1234, 746] on button "Update Template" at bounding box center [1243, 745] width 134 height 29
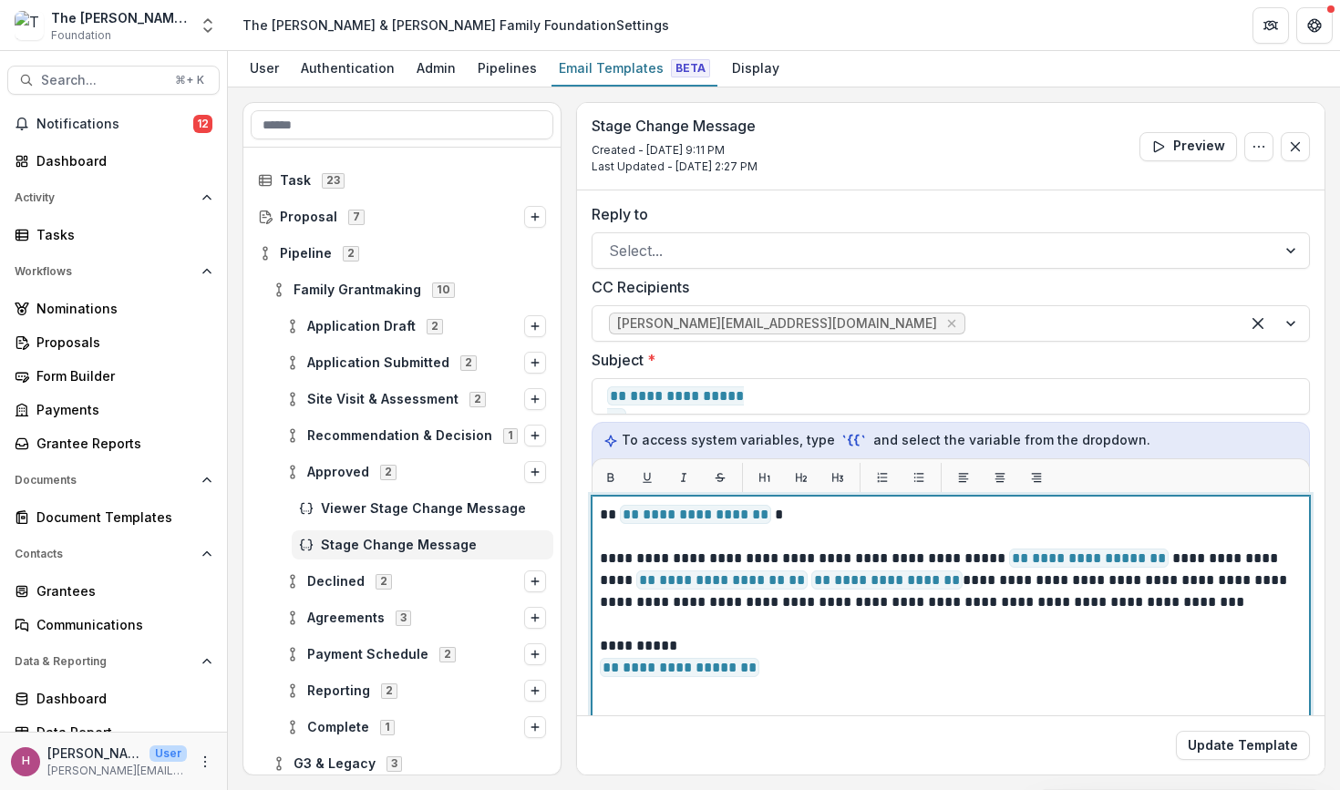
click at [1151, 646] on p "**********" at bounding box center [948, 657] width 696 height 44
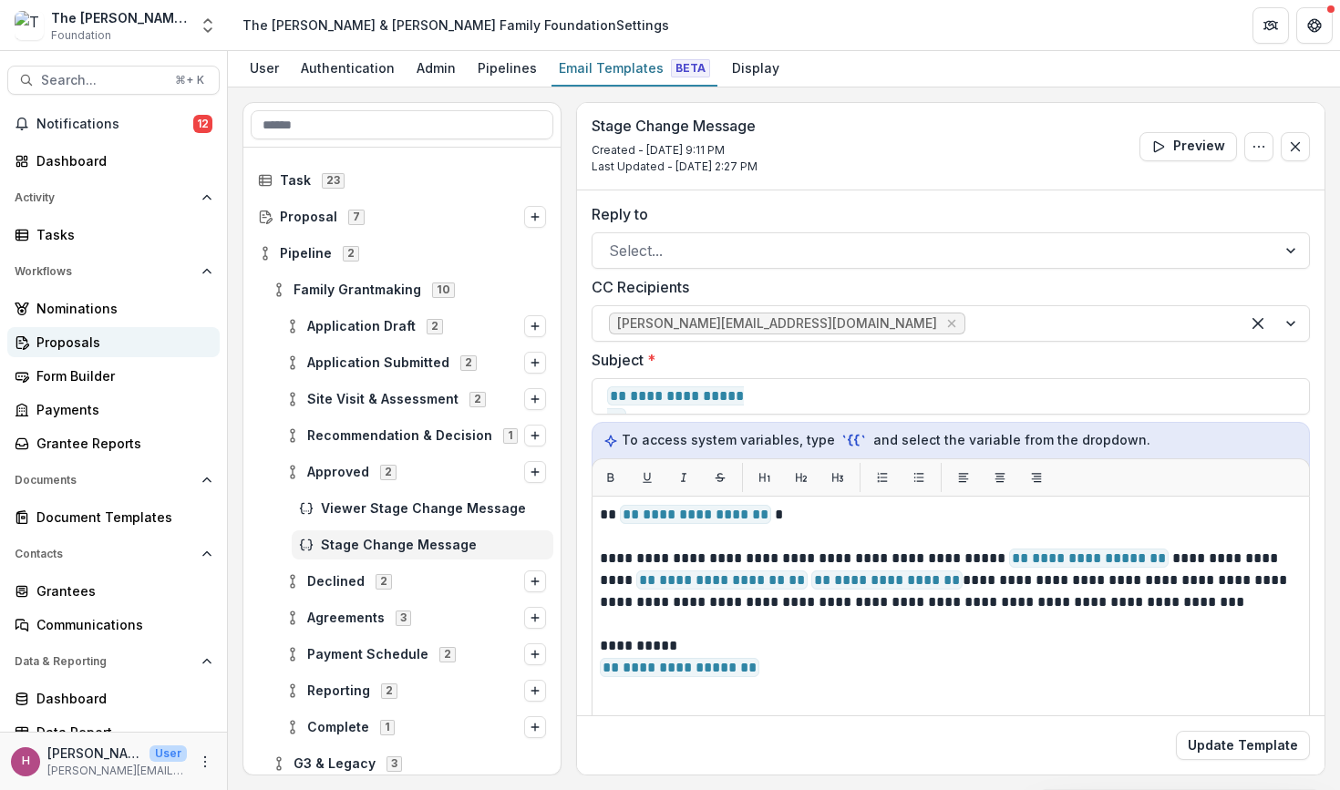
click at [154, 338] on div "Proposals" at bounding box center [120, 342] width 169 height 19
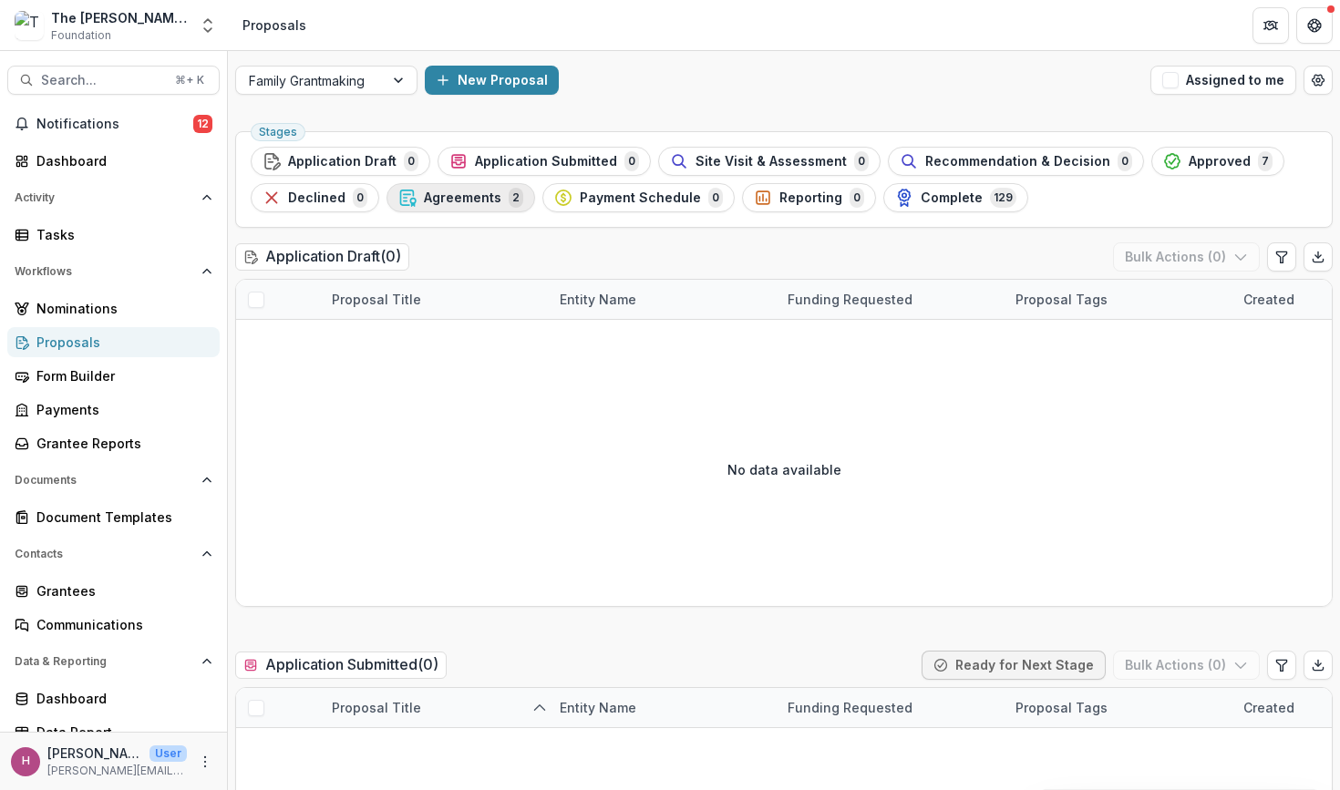
click at [487, 211] on button "Agreements 2" at bounding box center [460, 197] width 149 height 29
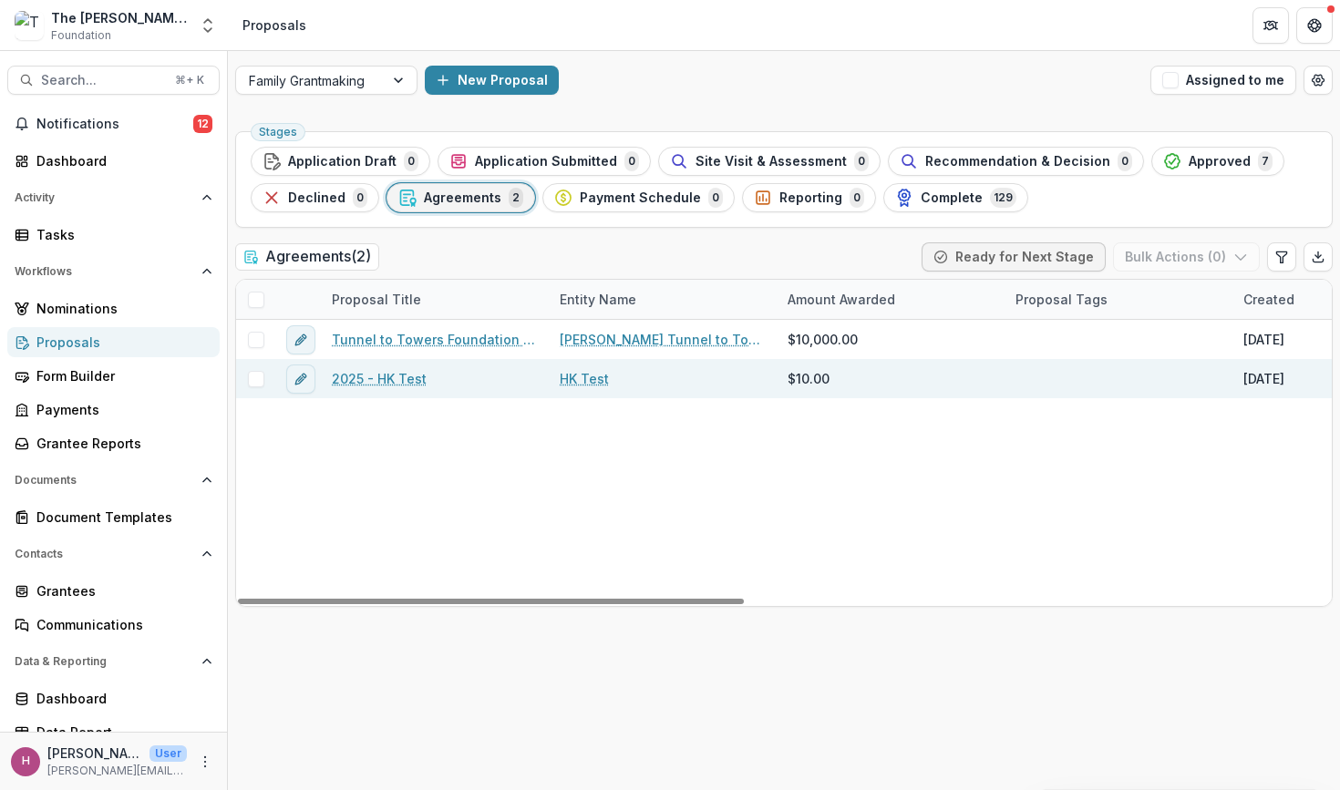
click at [583, 381] on link "HK Test" at bounding box center [584, 378] width 49 height 19
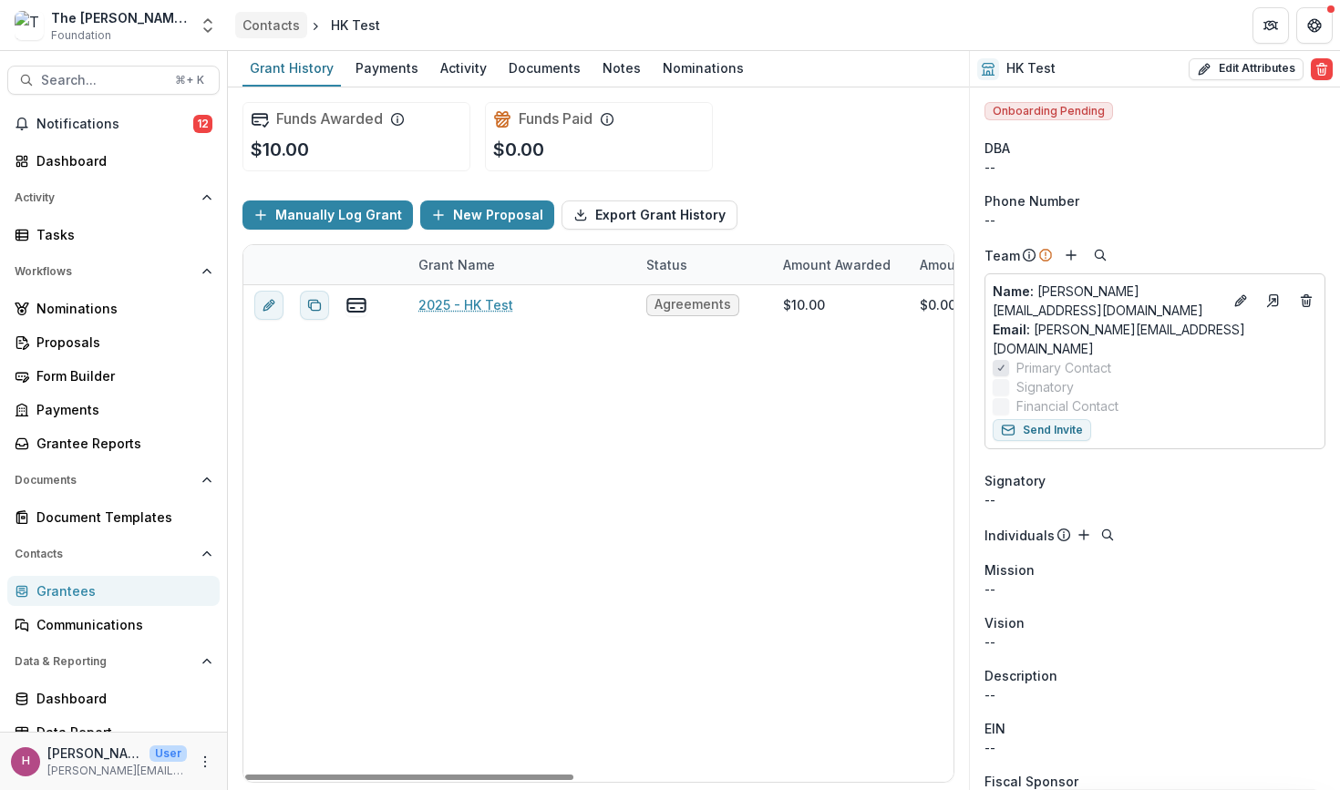
click at [282, 24] on div "Contacts" at bounding box center [270, 24] width 57 height 19
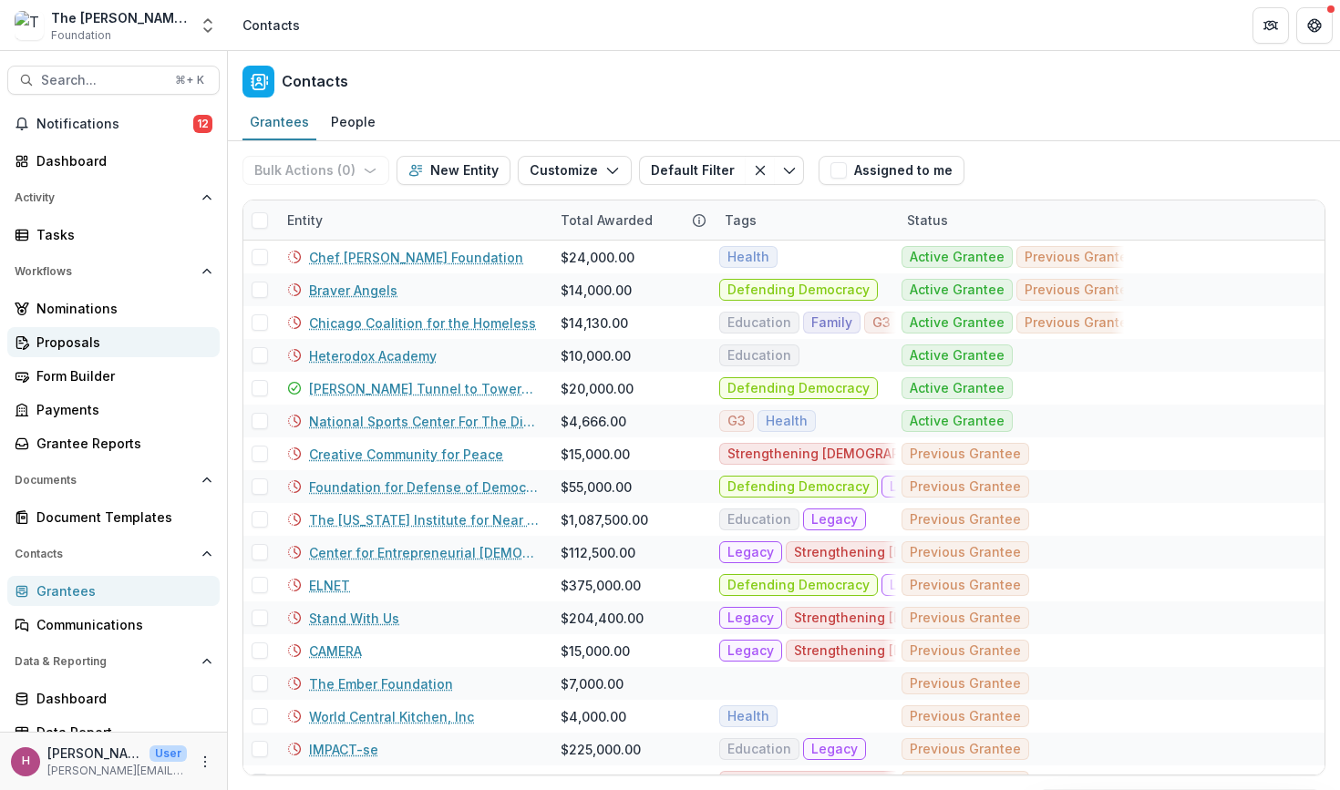
click at [97, 342] on div "Proposals" at bounding box center [120, 342] width 169 height 19
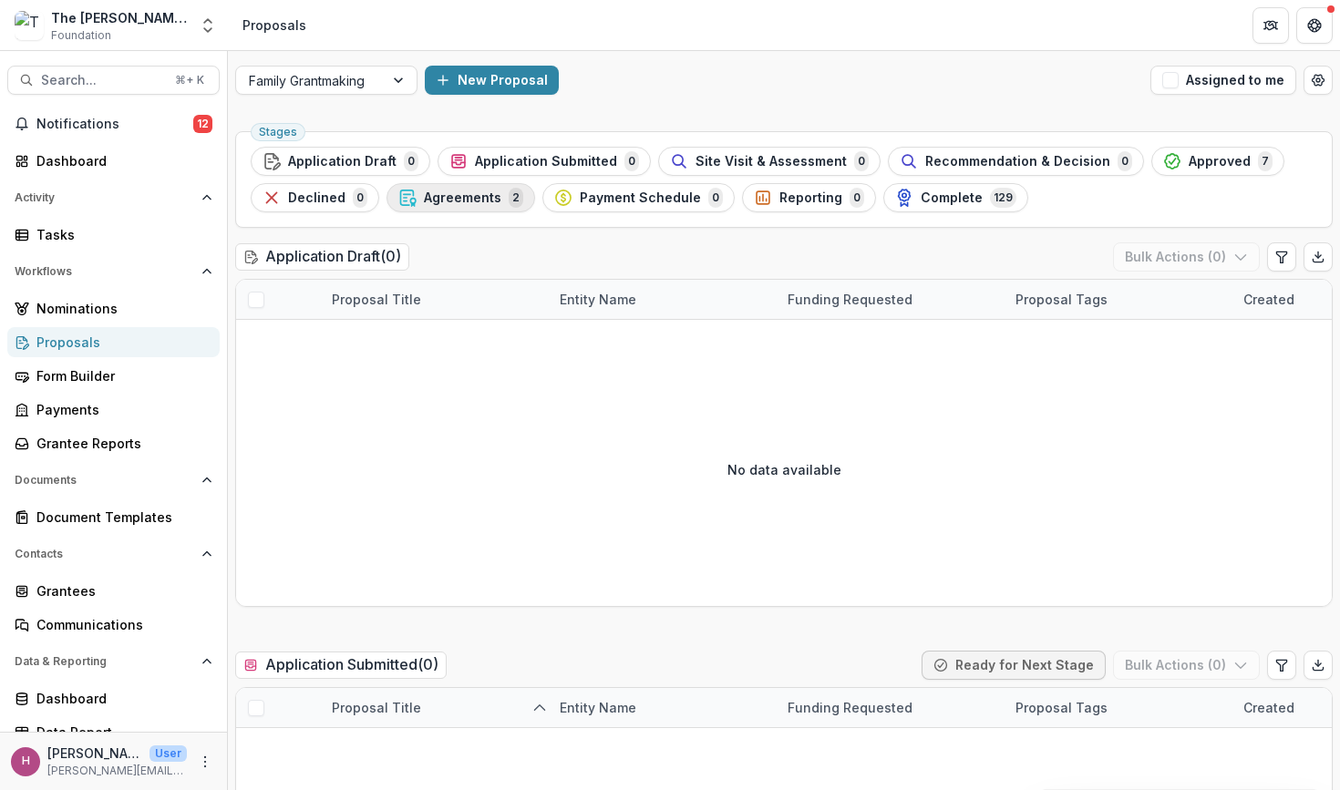
click at [477, 204] on span "Agreements" at bounding box center [462, 197] width 77 height 15
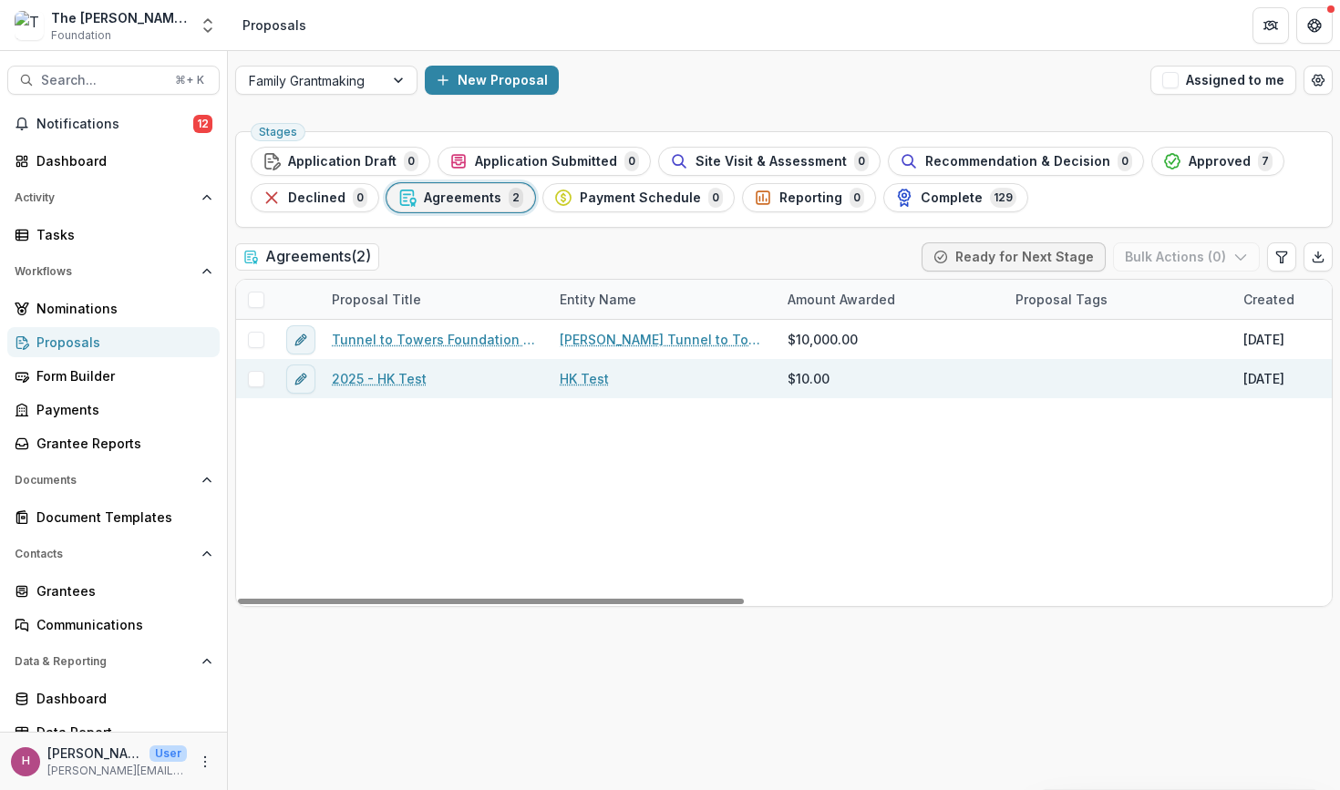
click at [386, 381] on link "2025 - HK Test" at bounding box center [379, 378] width 95 height 19
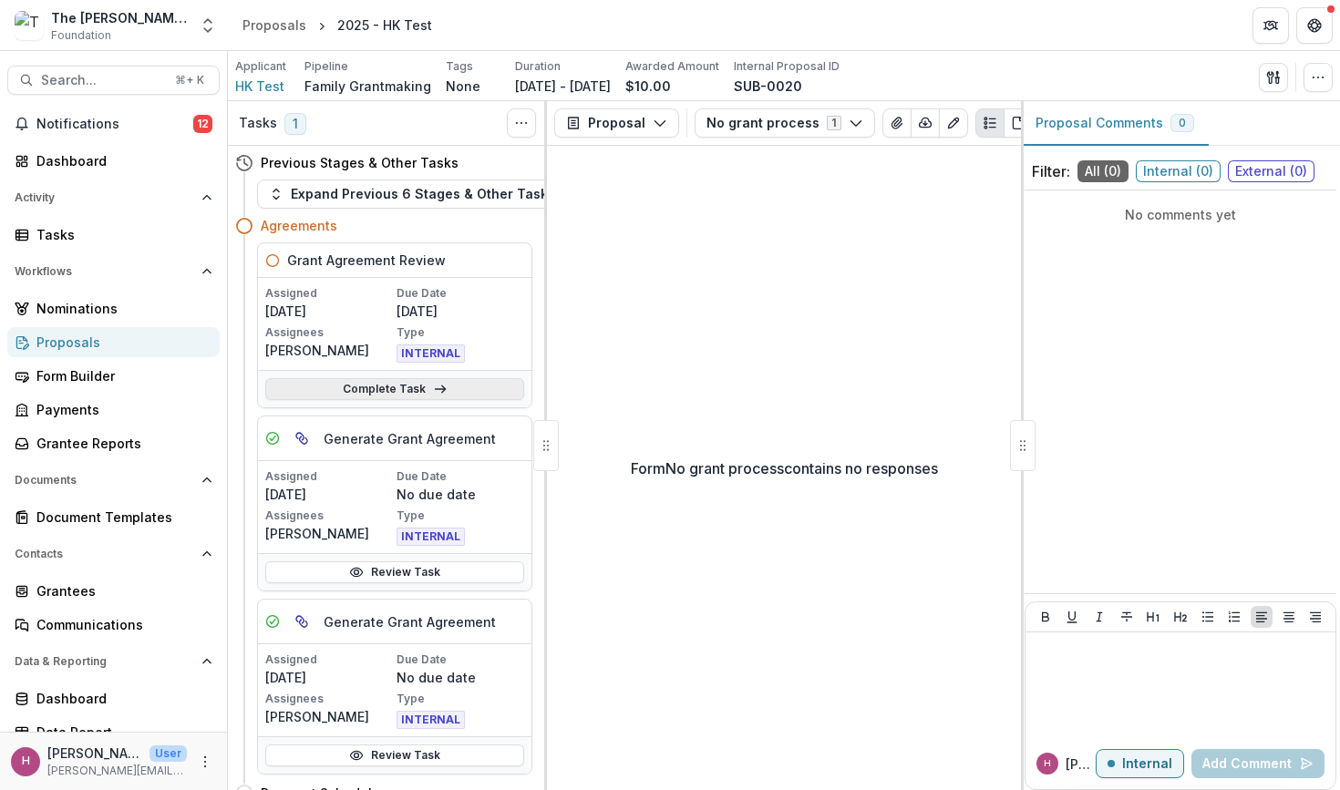
click at [426, 396] on link "Complete Task" at bounding box center [394, 389] width 259 height 22
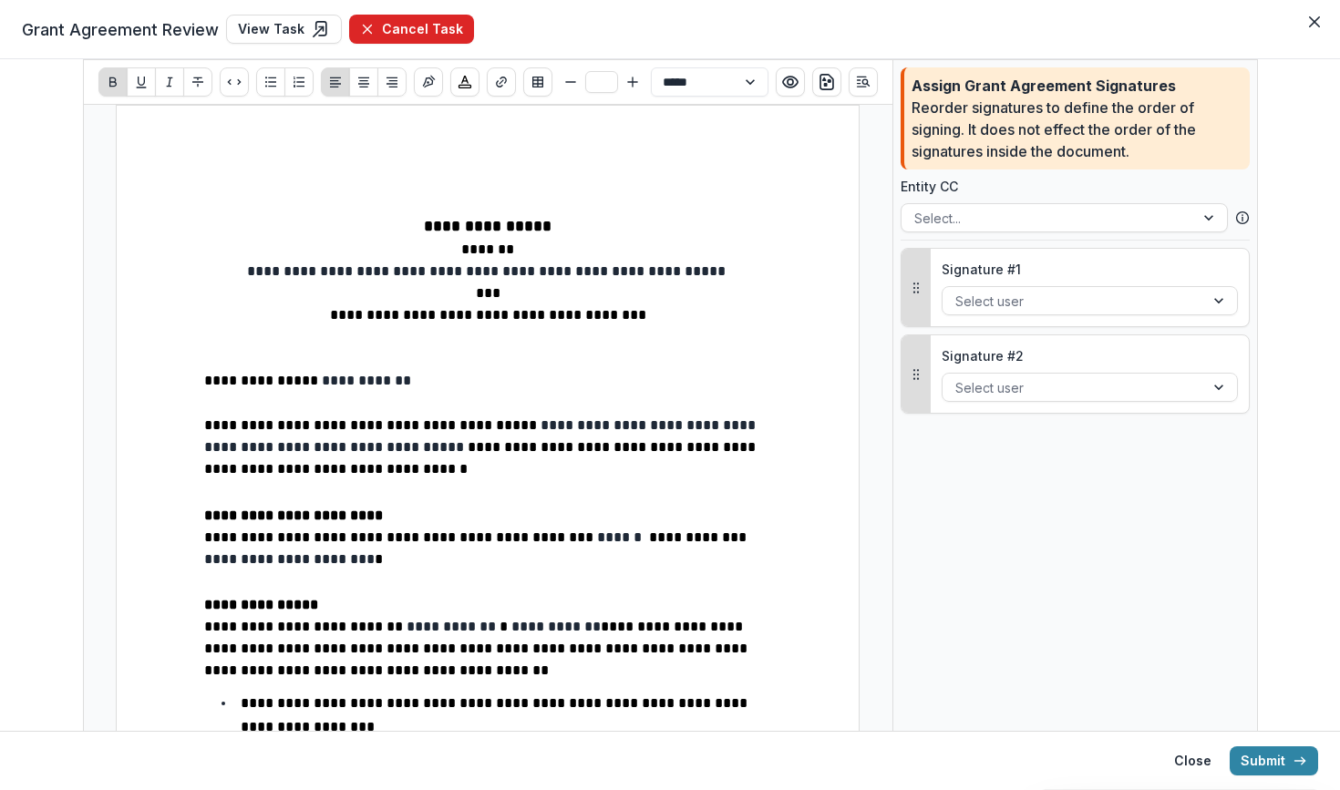
click at [396, 21] on button "Cancel Task" at bounding box center [411, 29] width 125 height 29
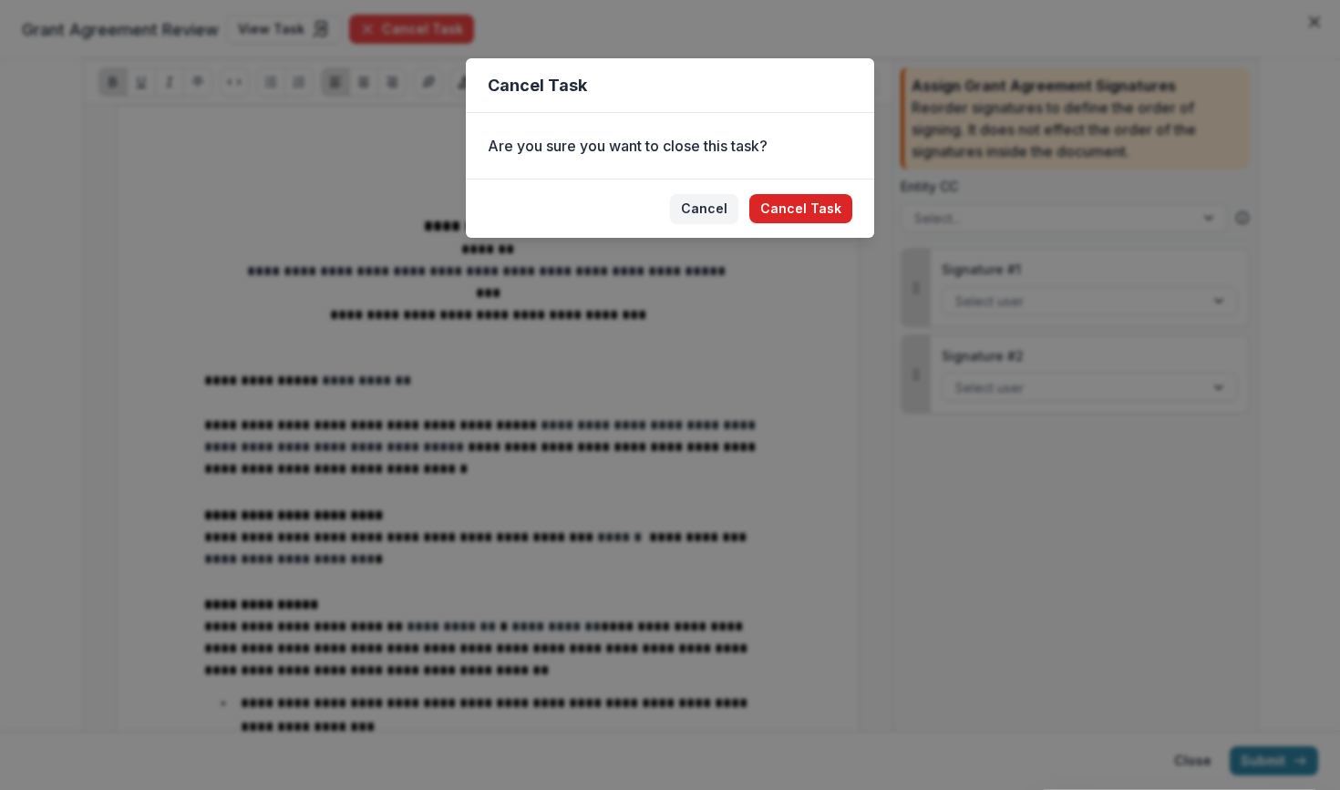
click at [799, 194] on footer "[PERSON_NAME] Task" at bounding box center [670, 208] width 408 height 59
click at [797, 203] on button "Cancel Task" at bounding box center [800, 208] width 103 height 29
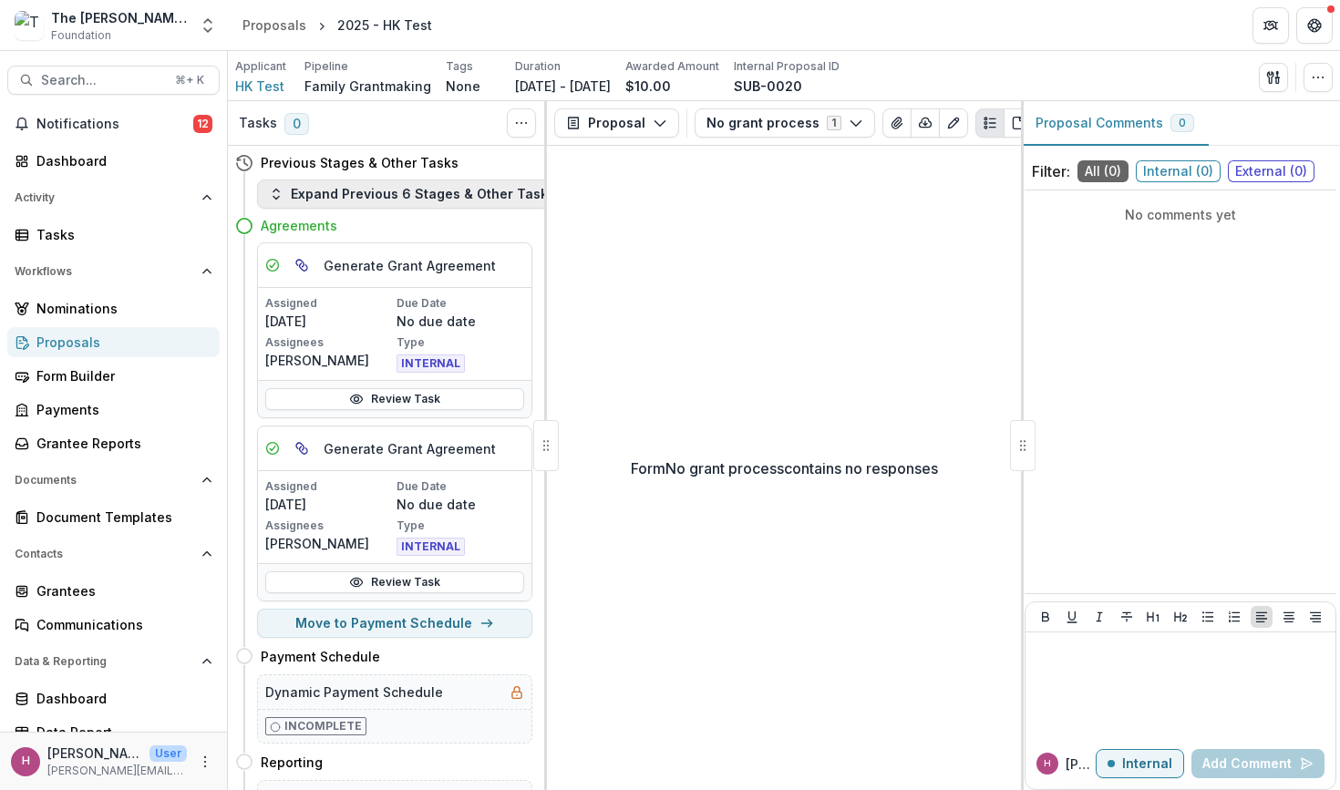
click at [420, 188] on button "Expand Previous 6 Stages & Other Tasks" at bounding box center [412, 194] width 310 height 29
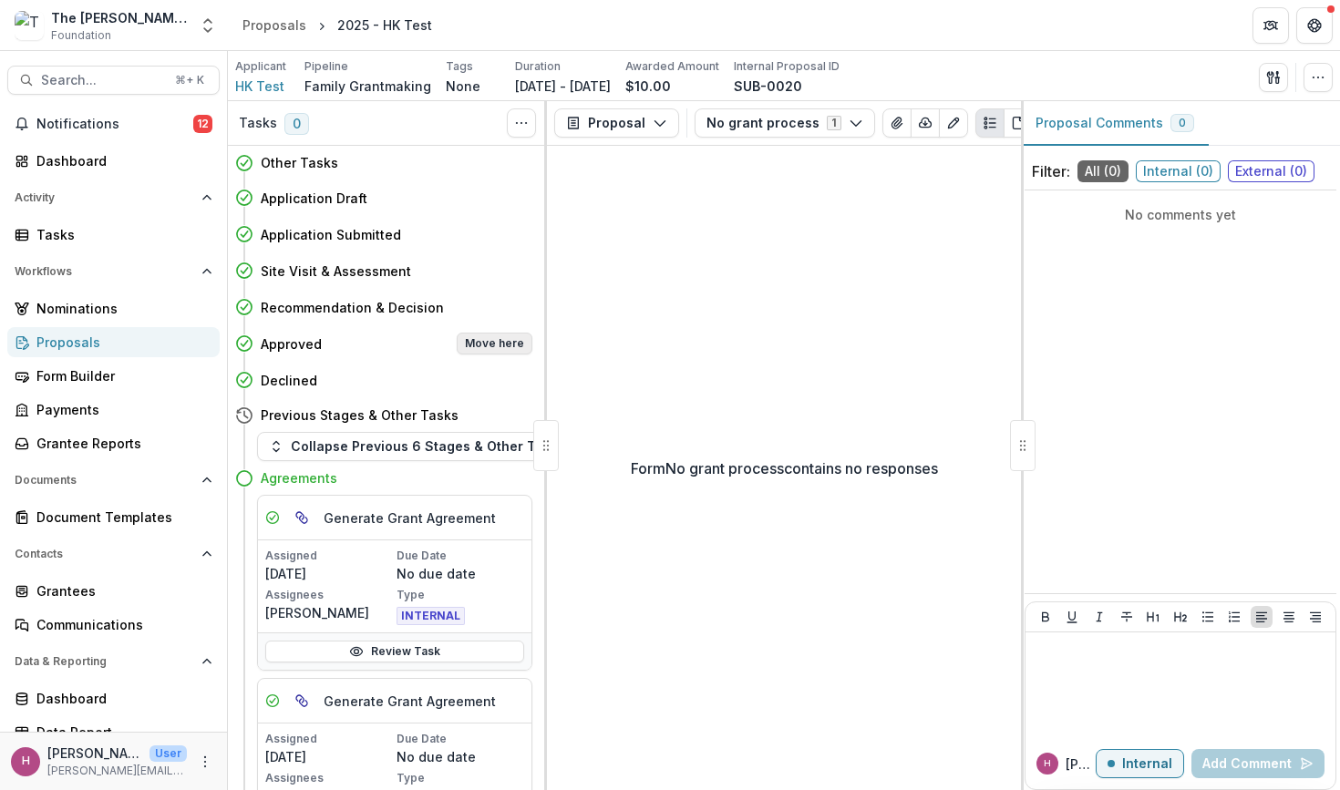
click at [487, 340] on button "Move here" at bounding box center [495, 344] width 76 height 22
select select "********"
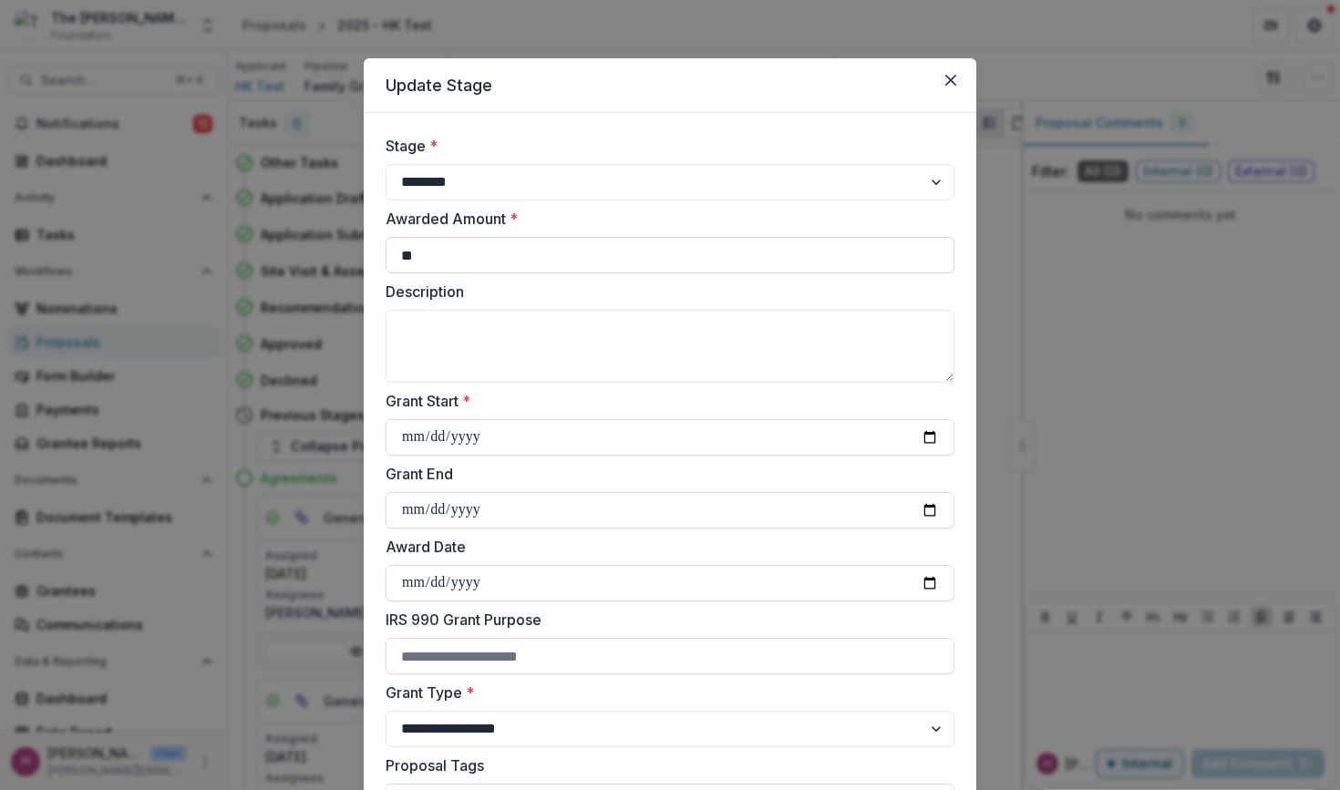
click at [573, 262] on input "**" at bounding box center [669, 255] width 569 height 36
drag, startPoint x: 442, startPoint y: 262, endPoint x: 366, endPoint y: 262, distance: 75.6
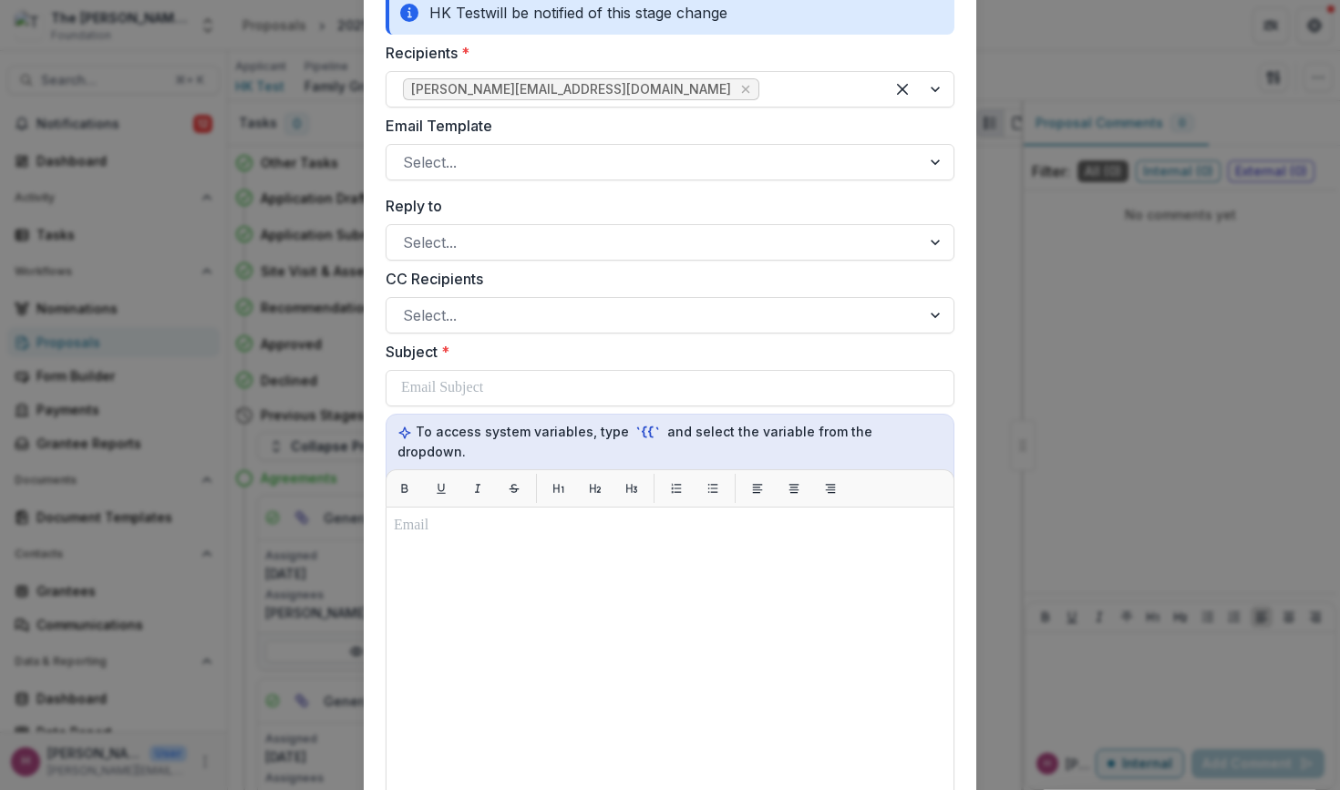
scroll to position [889, 0]
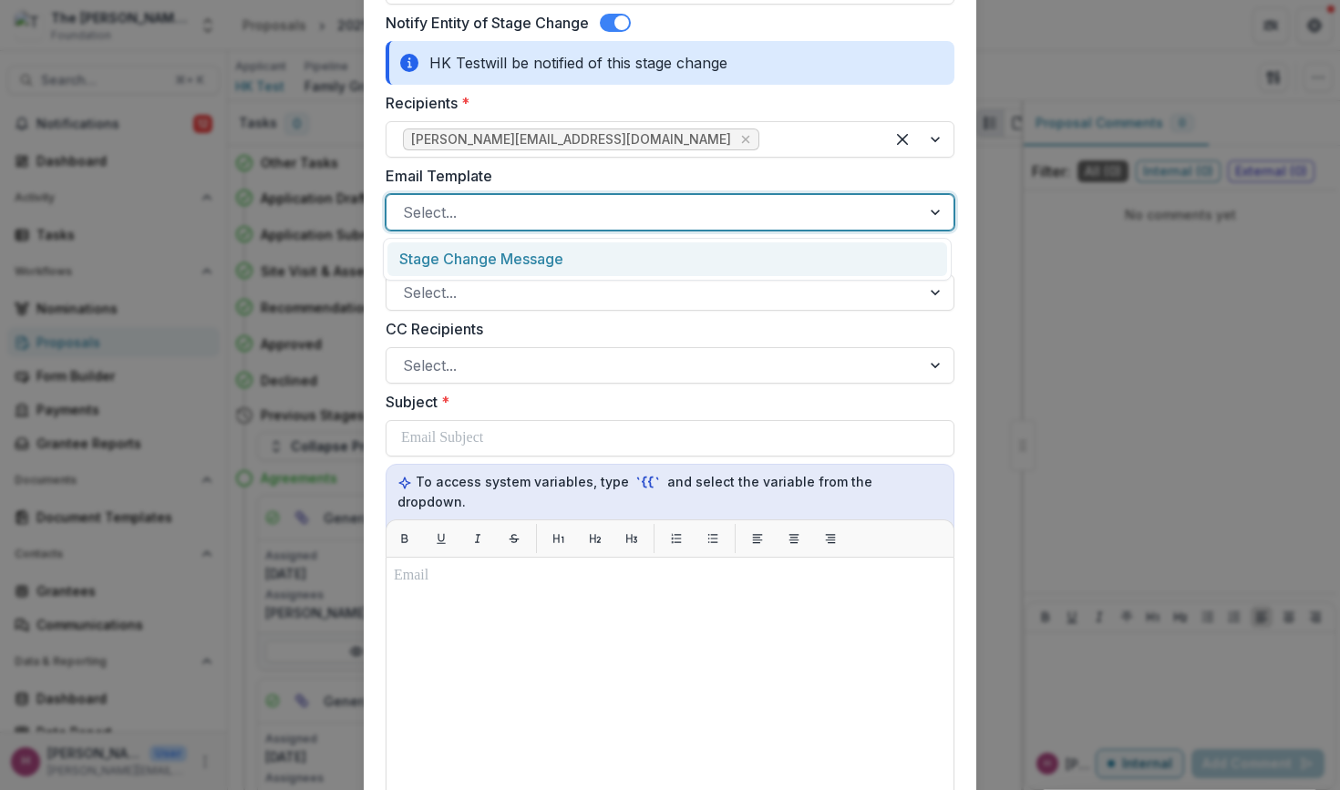
click at [550, 210] on div at bounding box center [653, 213] width 501 height 26
click at [550, 256] on div "Stage Change Message" at bounding box center [667, 259] width 560 height 34
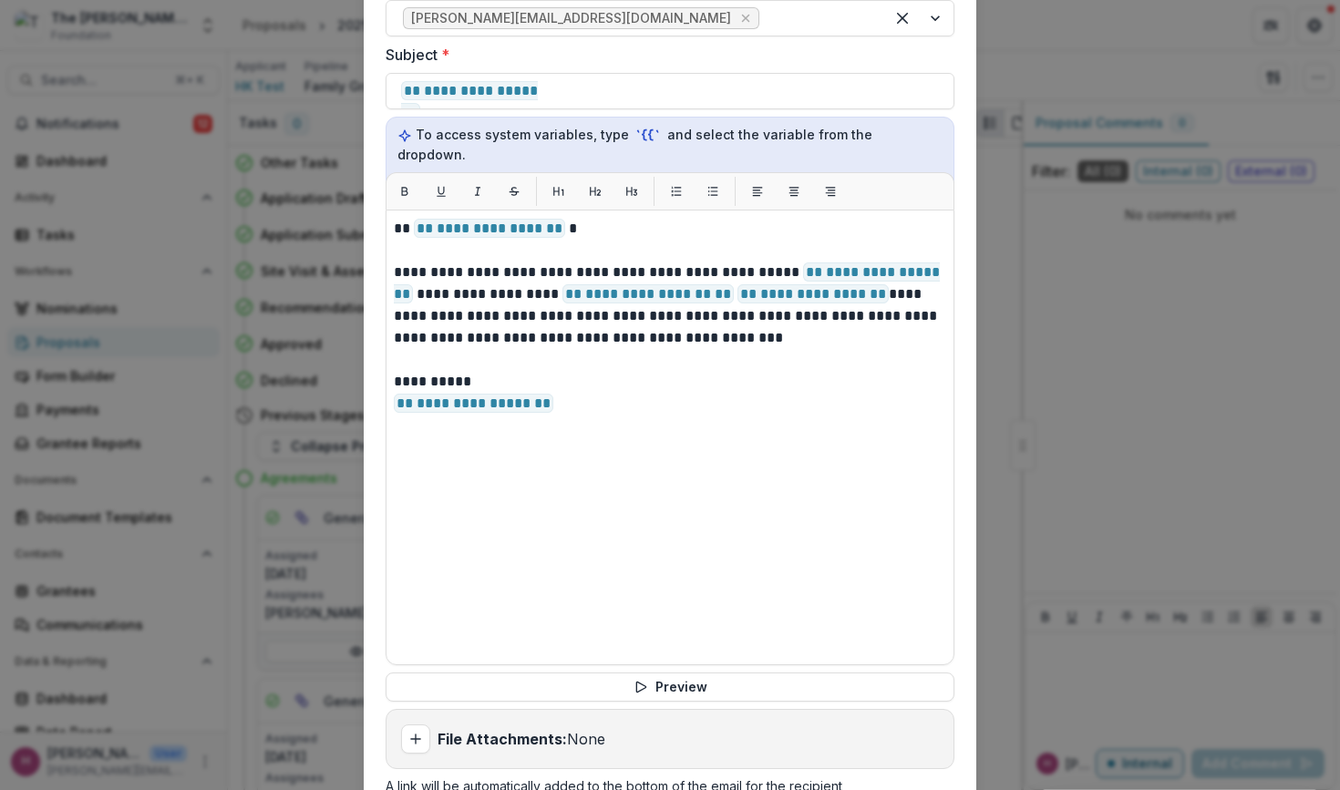
scroll to position [1429, 0]
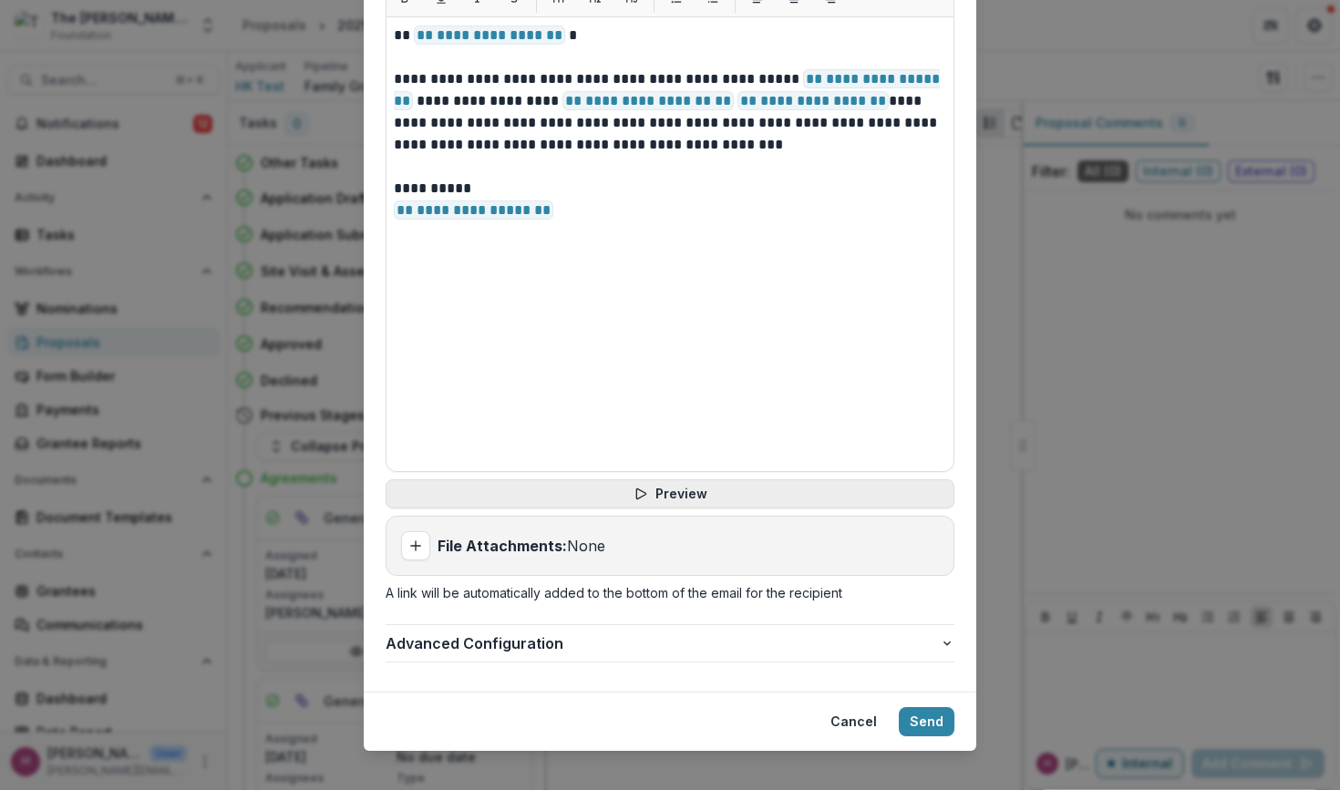
click at [666, 479] on button "Preview" at bounding box center [669, 493] width 569 height 29
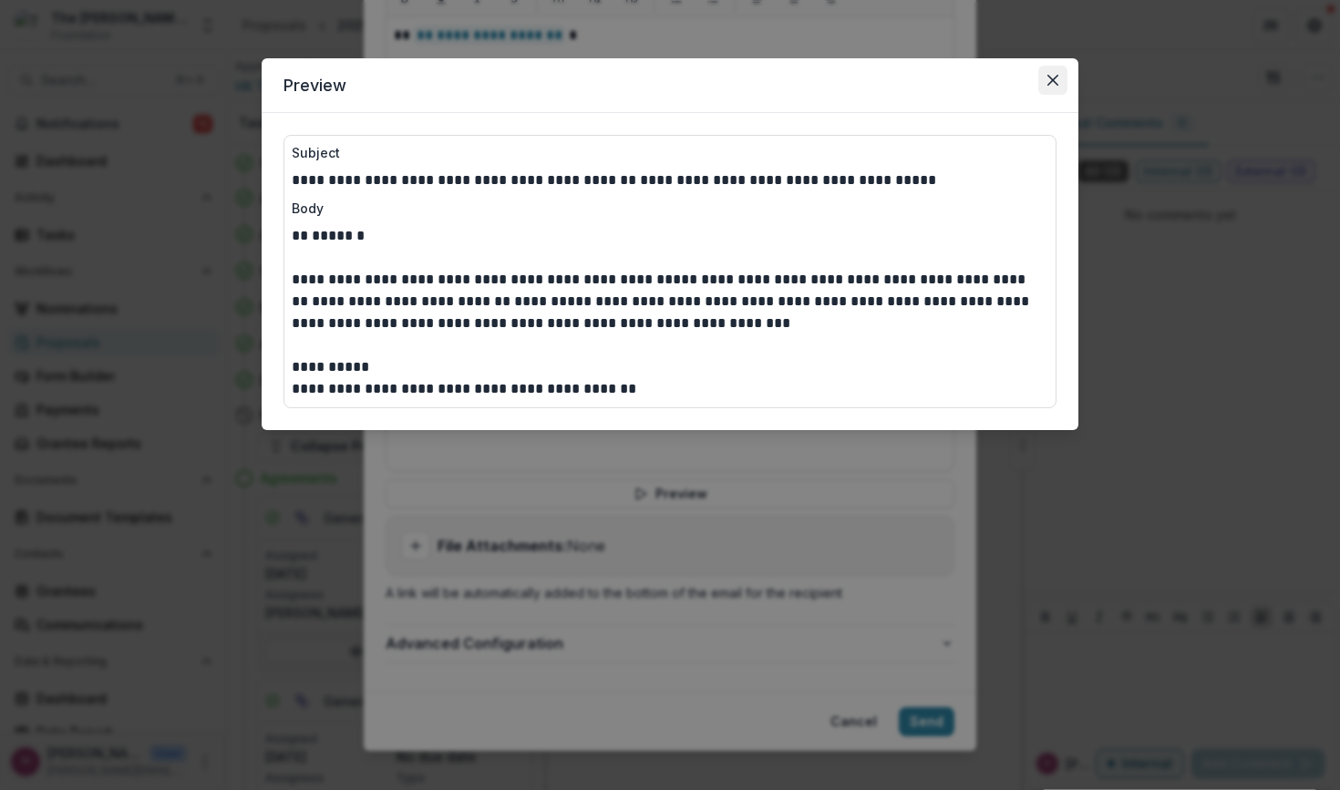
click at [1053, 80] on icon "Close" at bounding box center [1052, 80] width 11 height 11
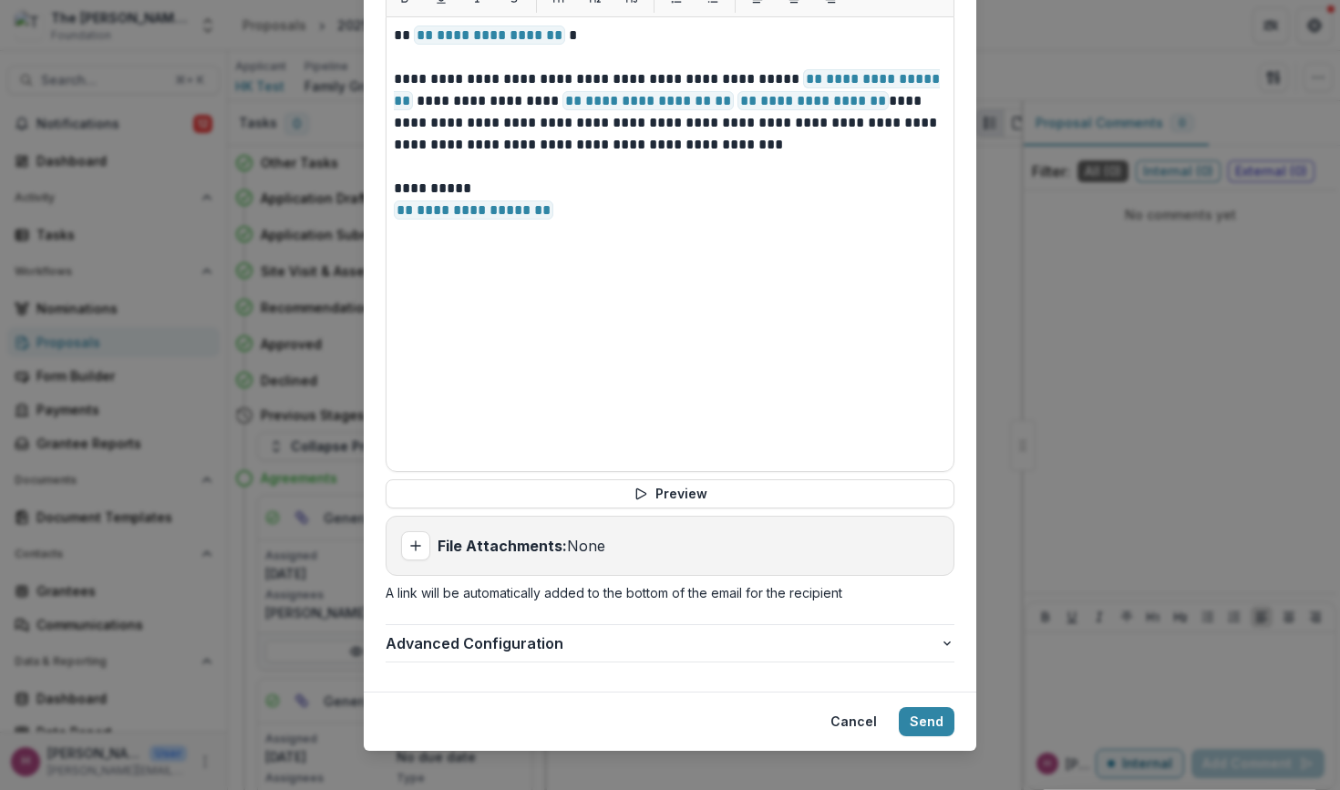
scroll to position [0, 0]
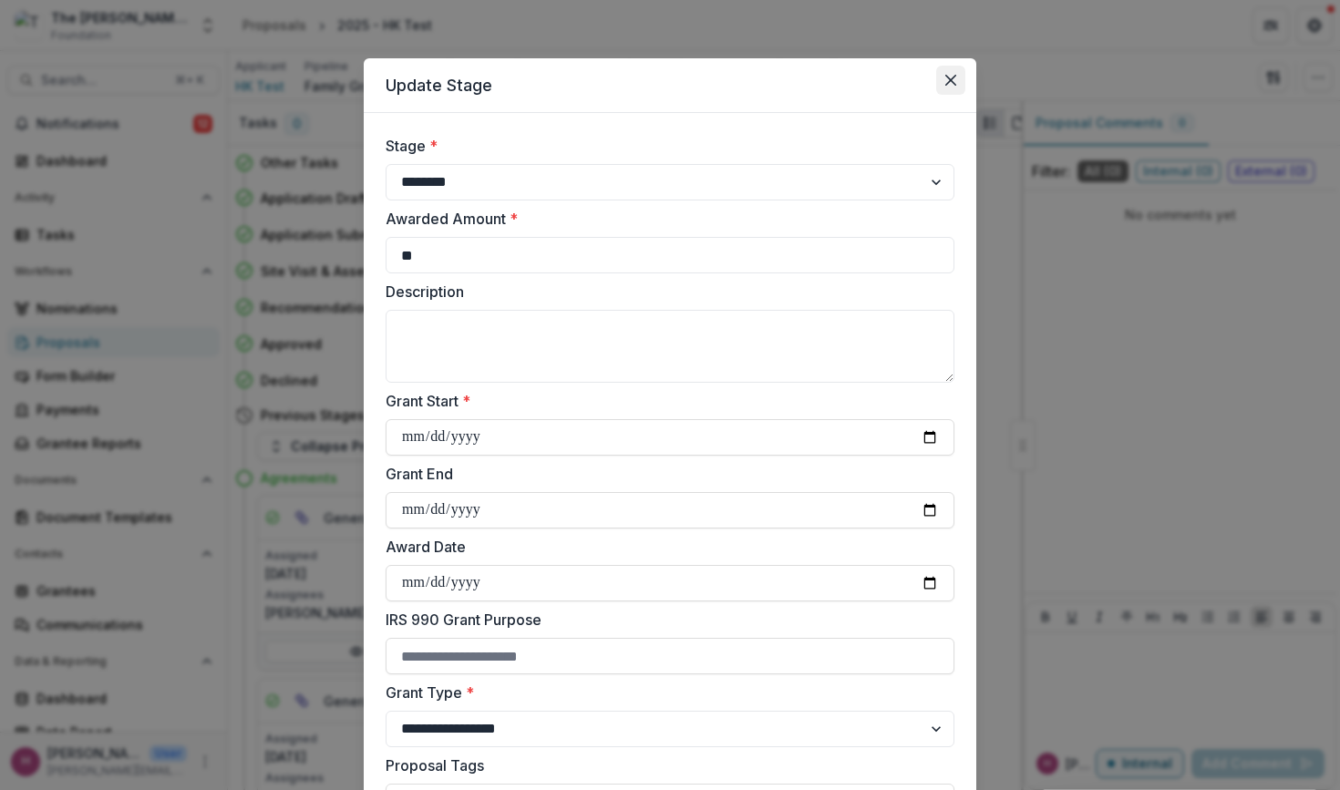
click at [952, 83] on icon "Close" at bounding box center [950, 80] width 11 height 11
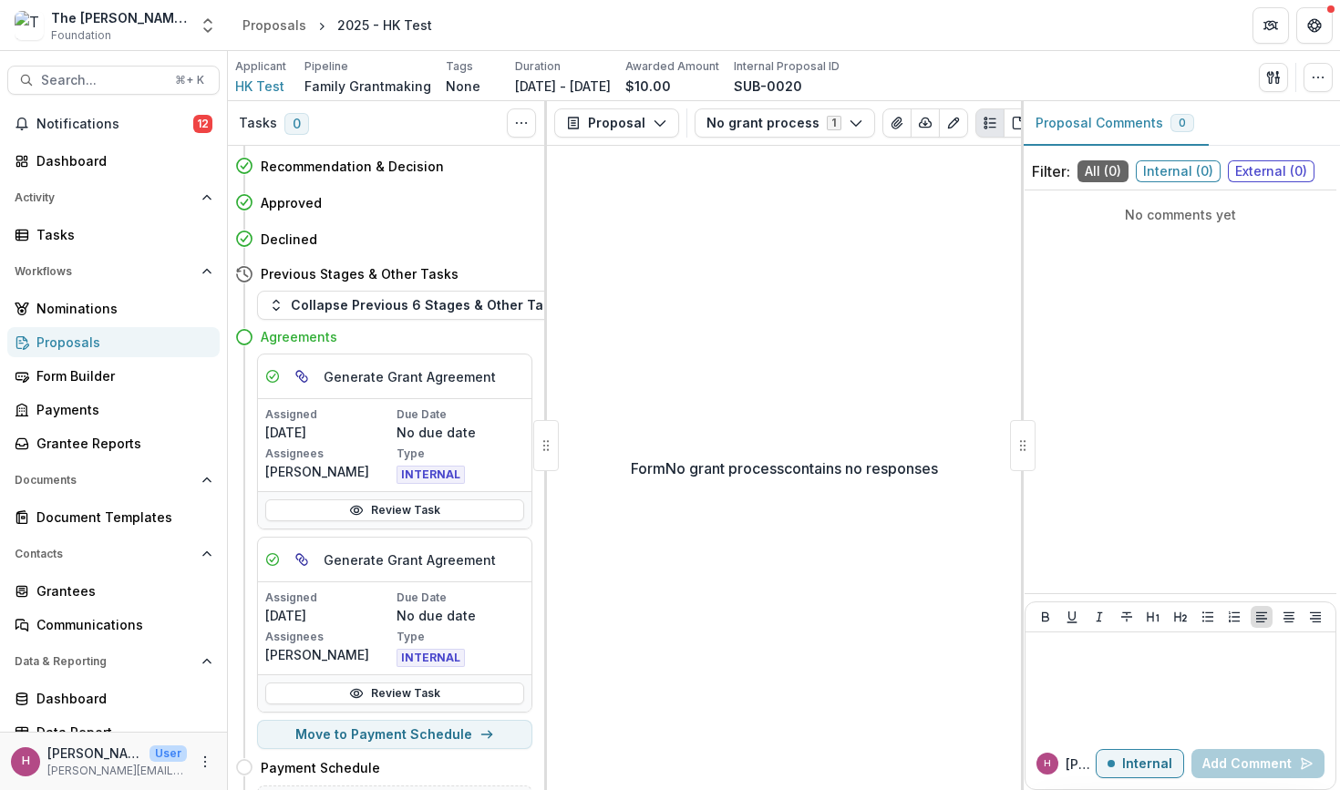
scroll to position [153, 0]
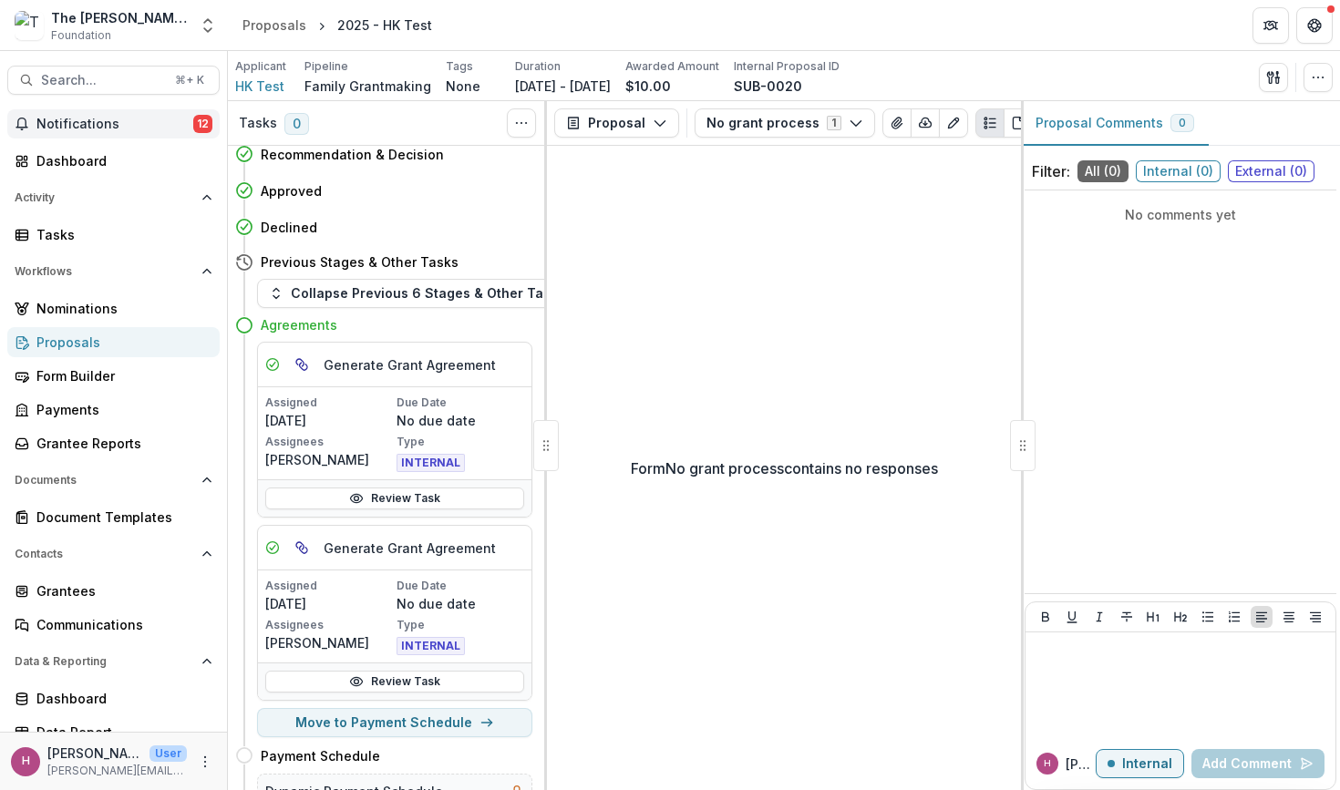
click at [130, 128] on span "Notifications" at bounding box center [114, 124] width 157 height 15
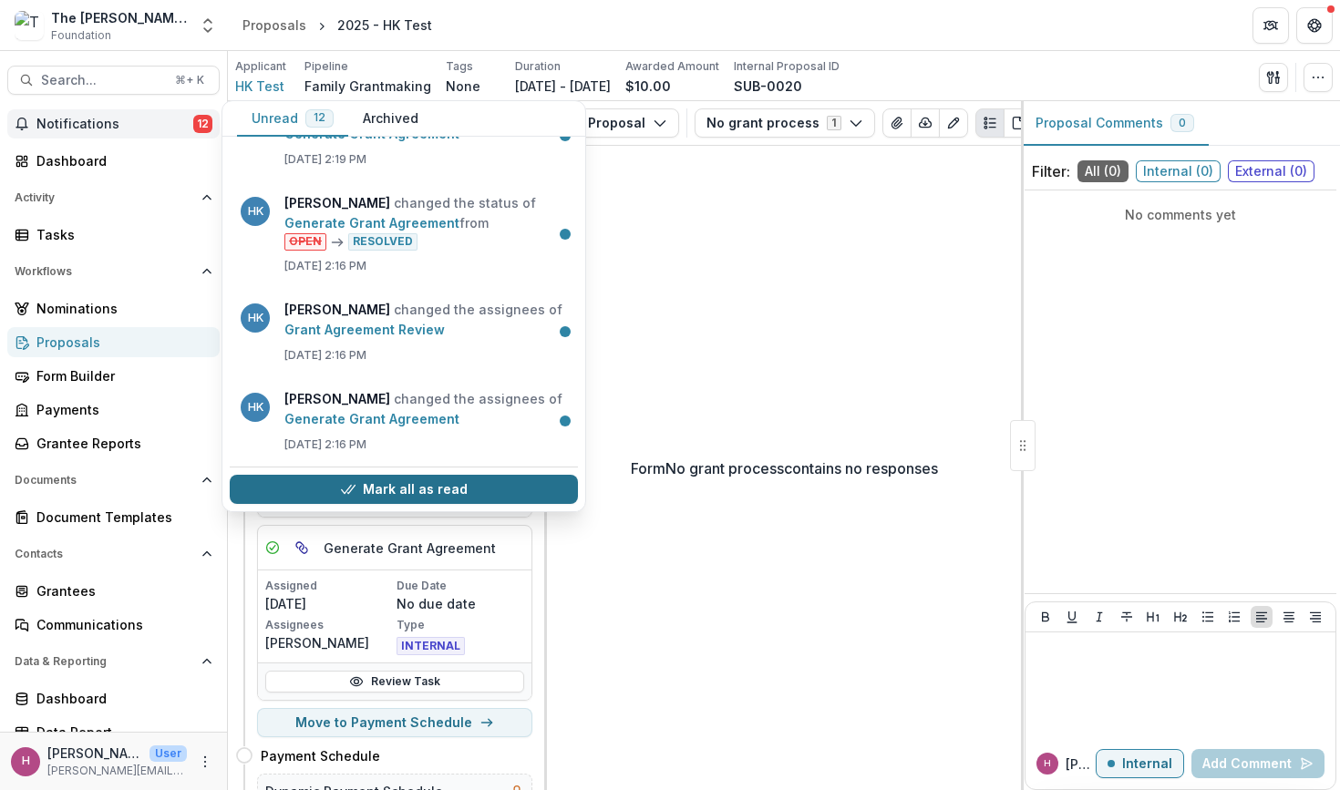
scroll to position [815, 0]
click at [336, 483] on button "Mark all as read" at bounding box center [404, 489] width 348 height 29
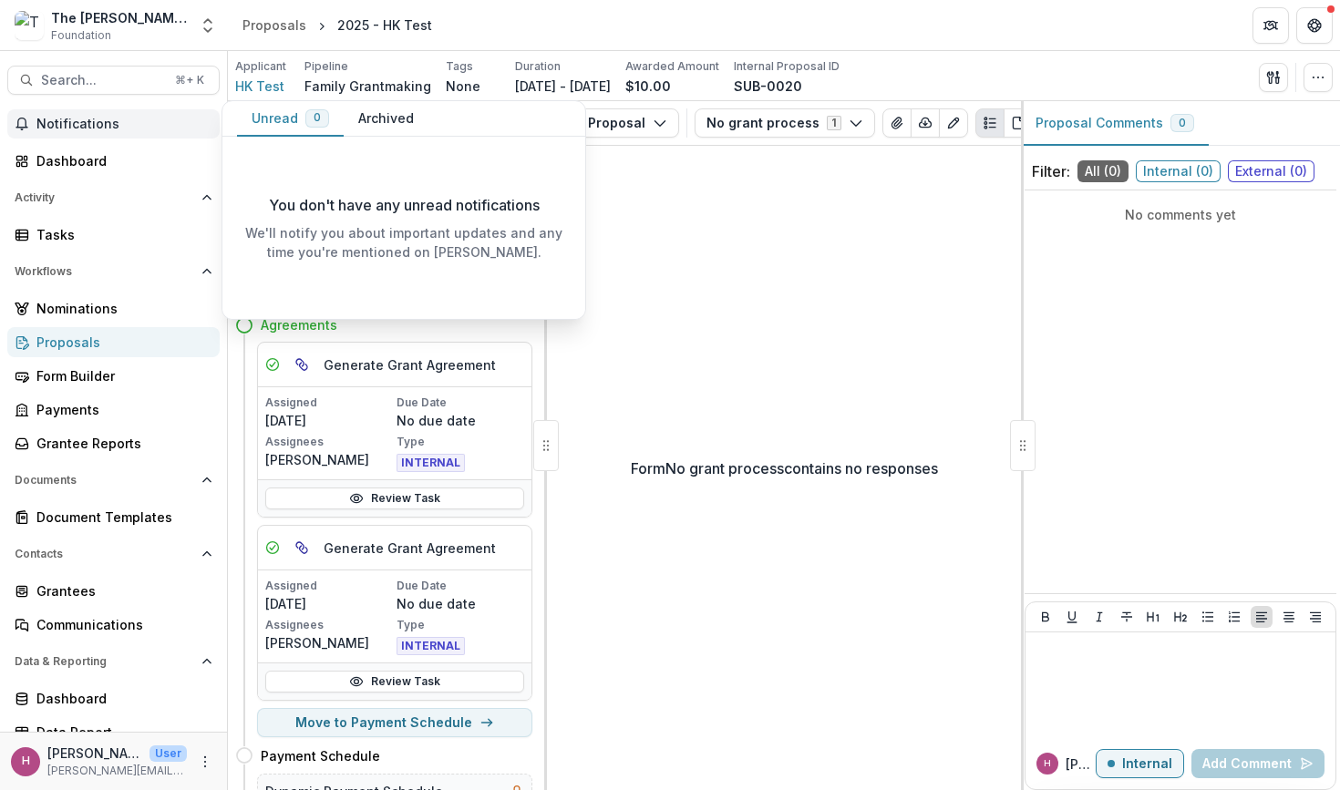
scroll to position [0, 0]
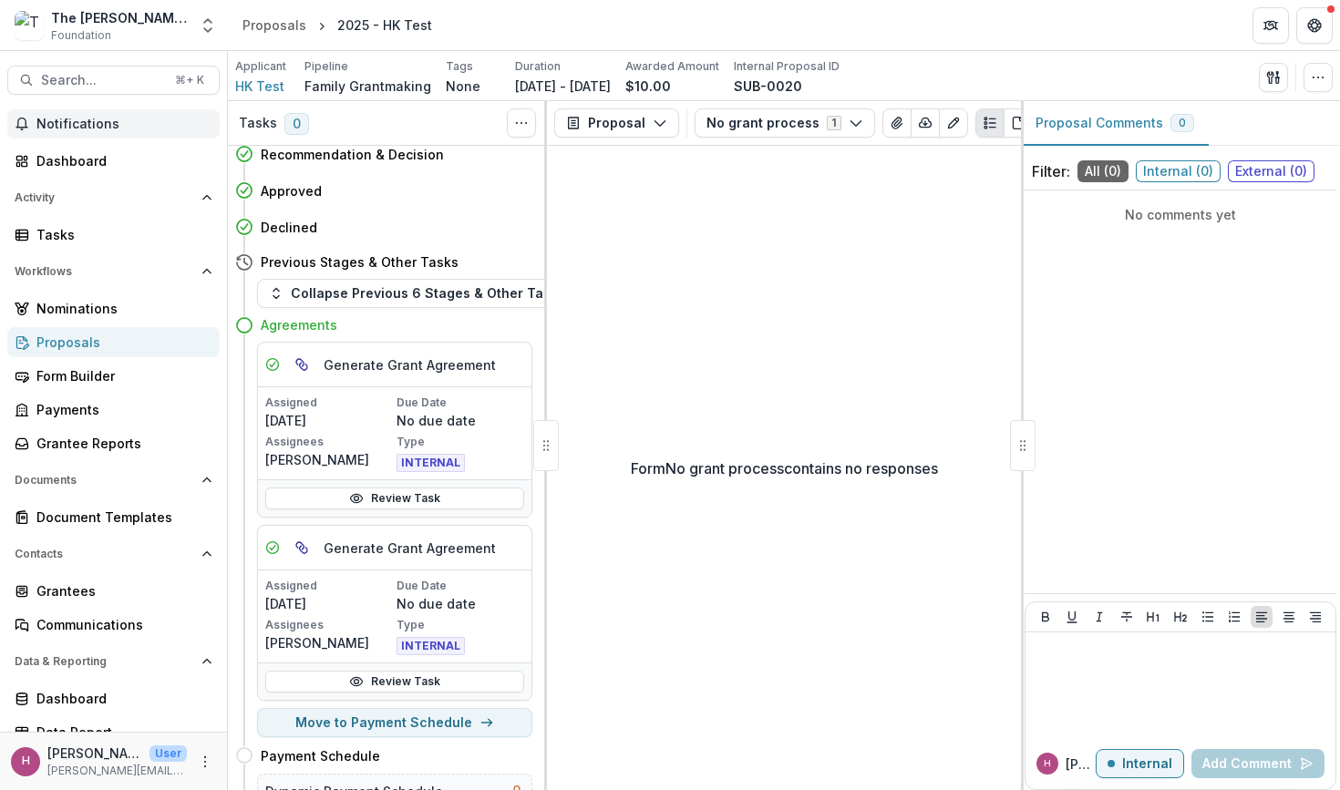
click at [94, 344] on div "Proposals" at bounding box center [120, 342] width 169 height 19
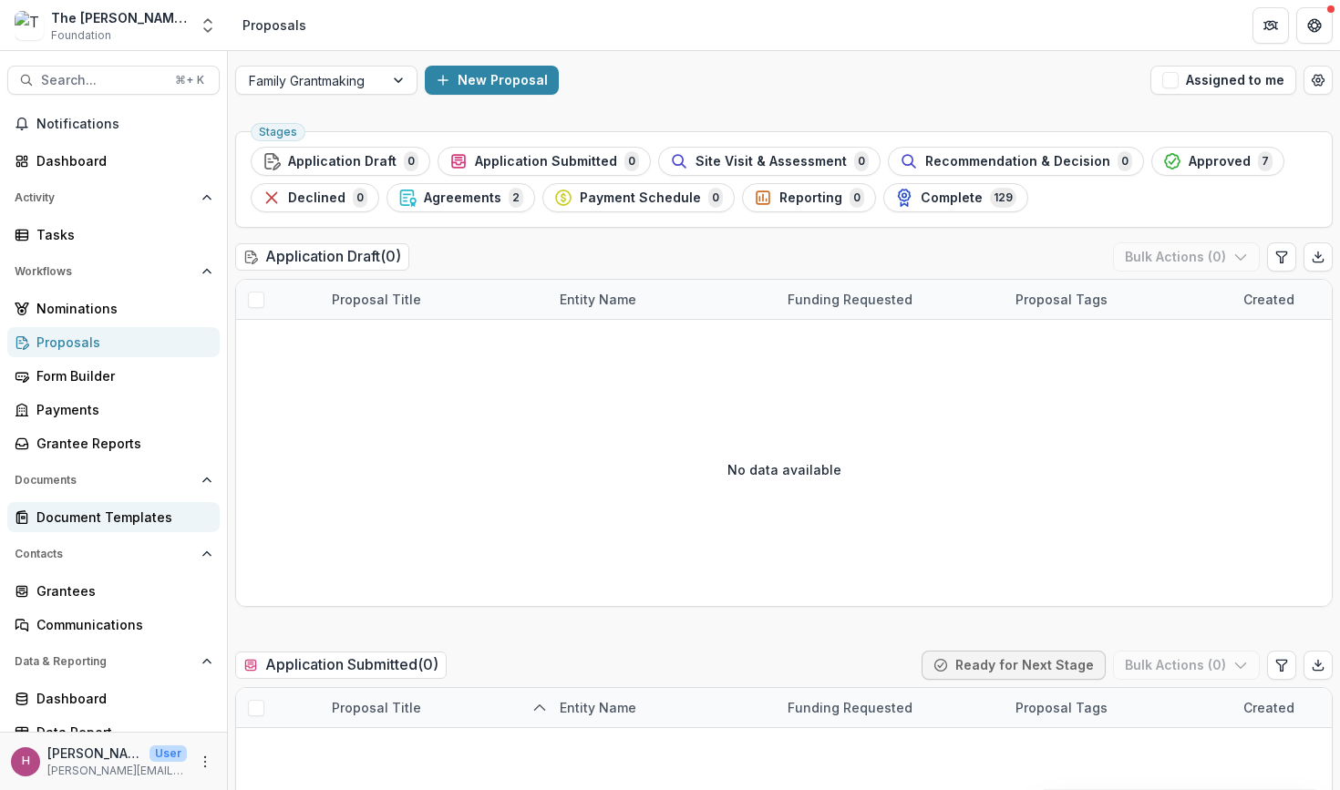
click at [95, 512] on div "Document Templates" at bounding box center [120, 517] width 169 height 19
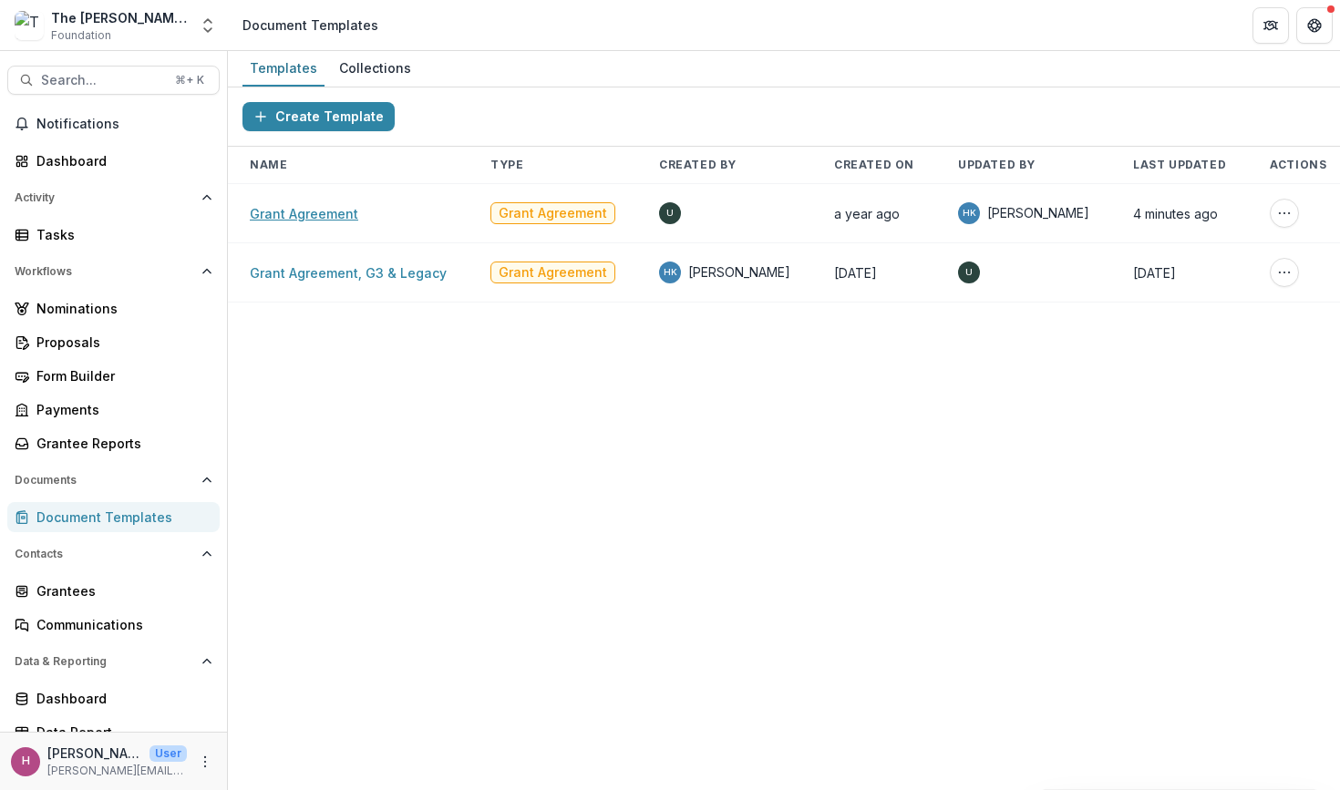
click at [332, 209] on link "Grant Agreement" at bounding box center [304, 213] width 108 height 15
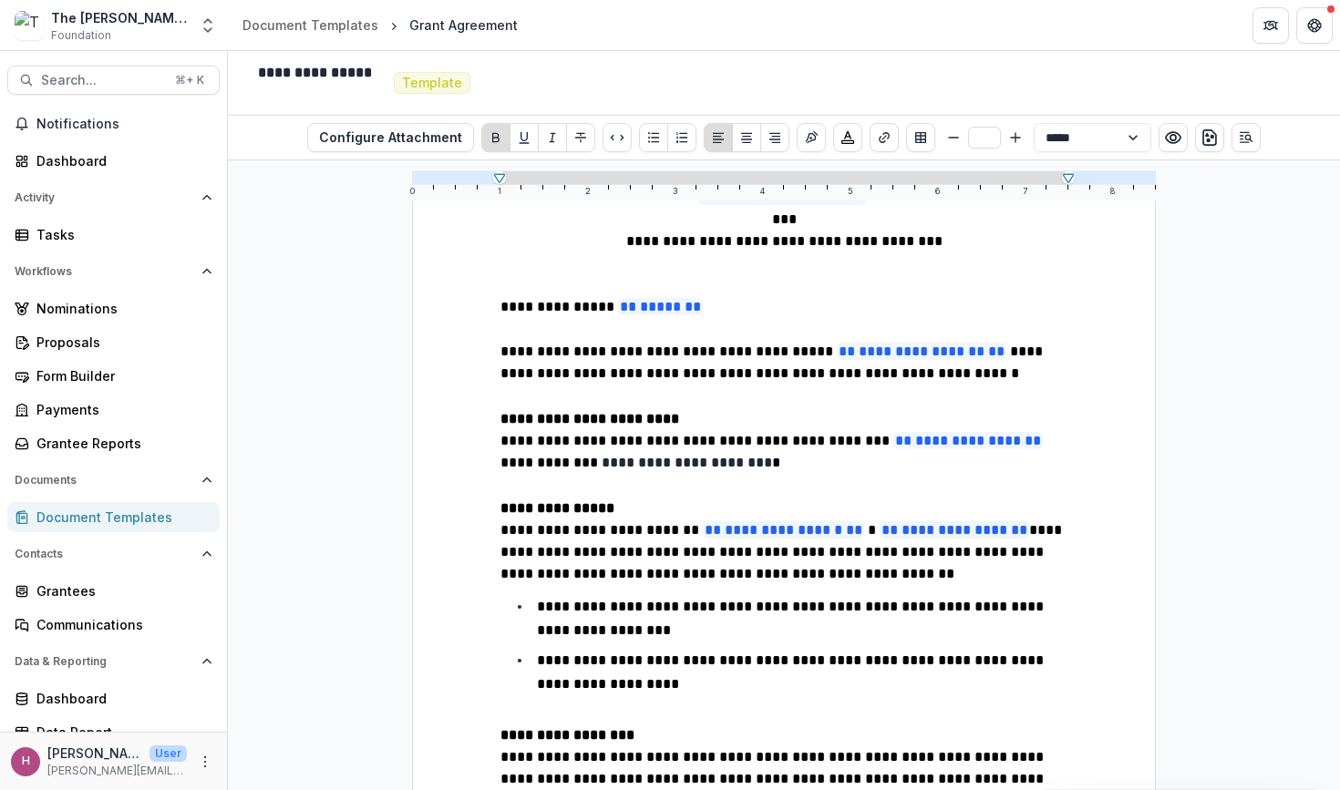
scroll to position [168, 0]
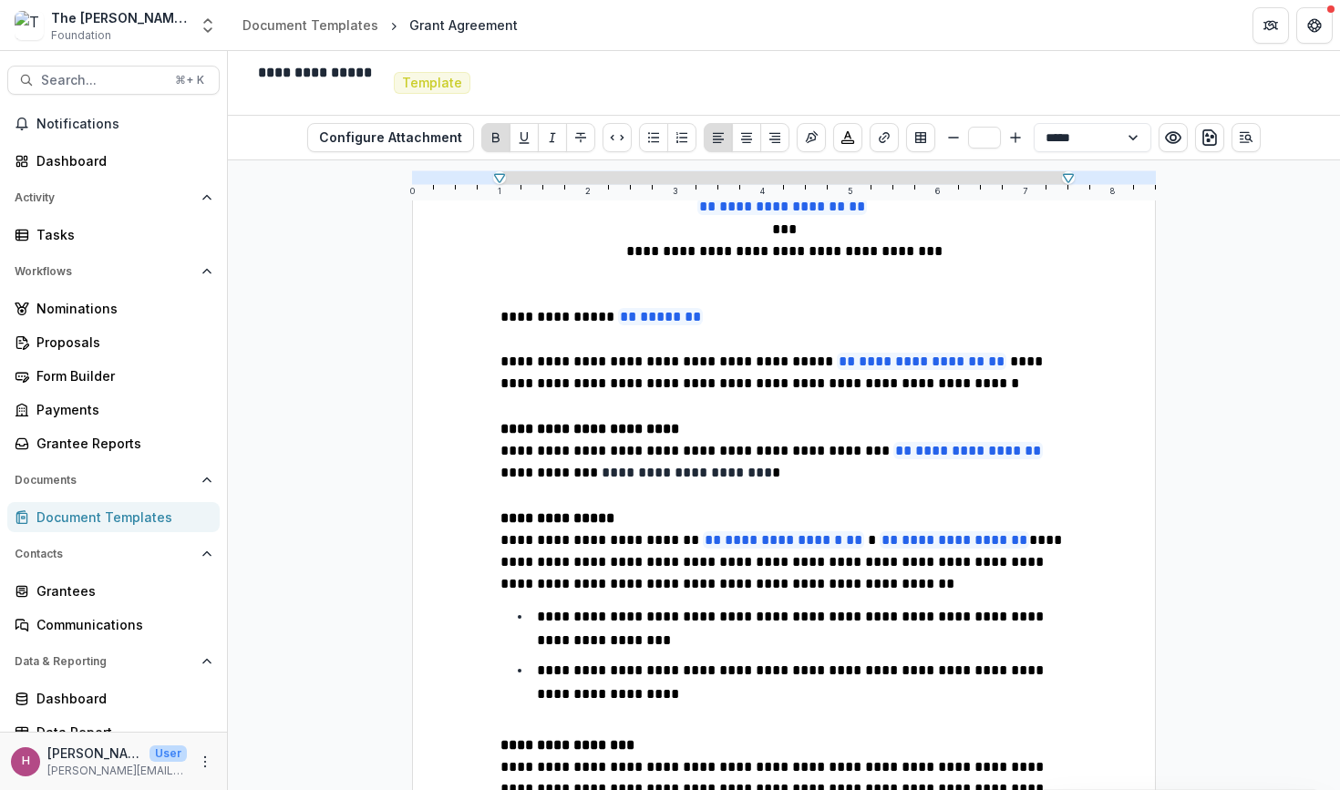
click at [891, 635] on li "**********" at bounding box center [794, 628] width 545 height 46
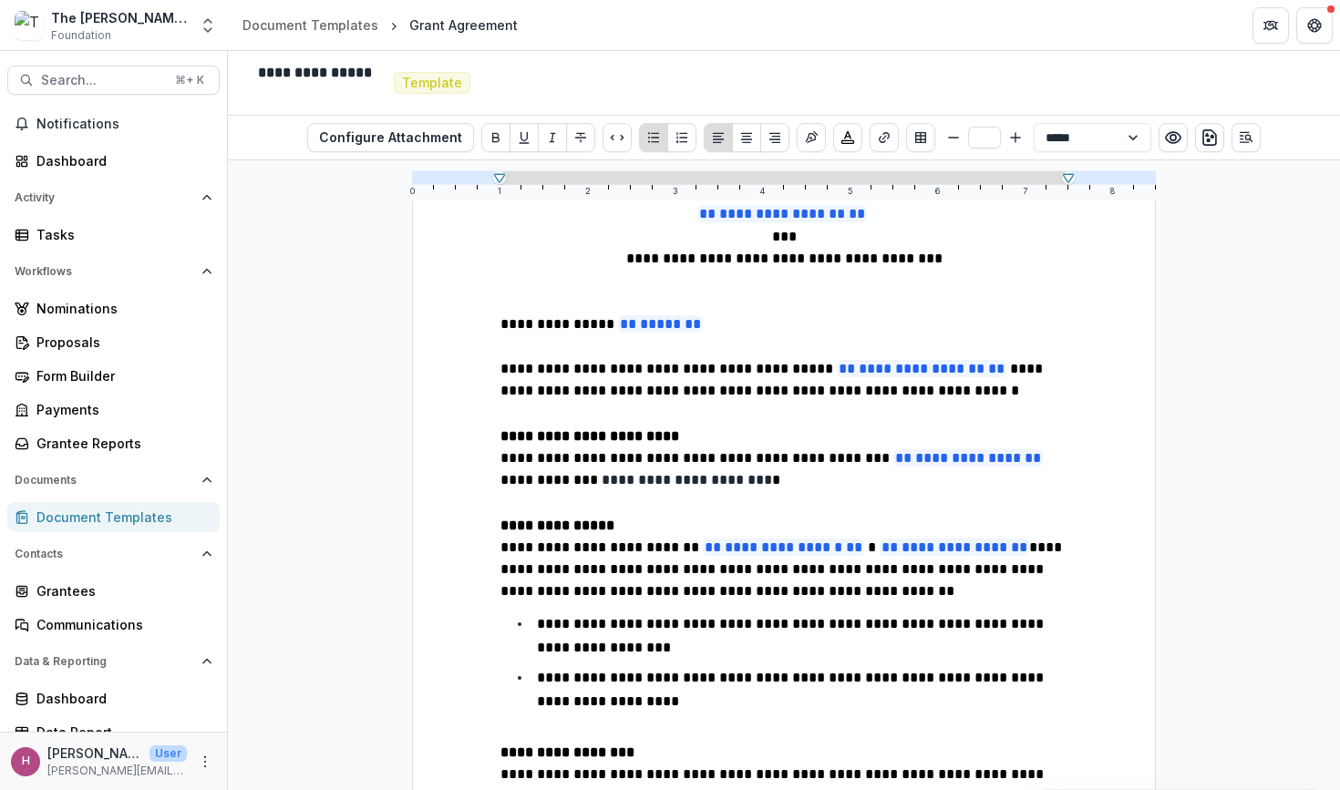
scroll to position [158, 0]
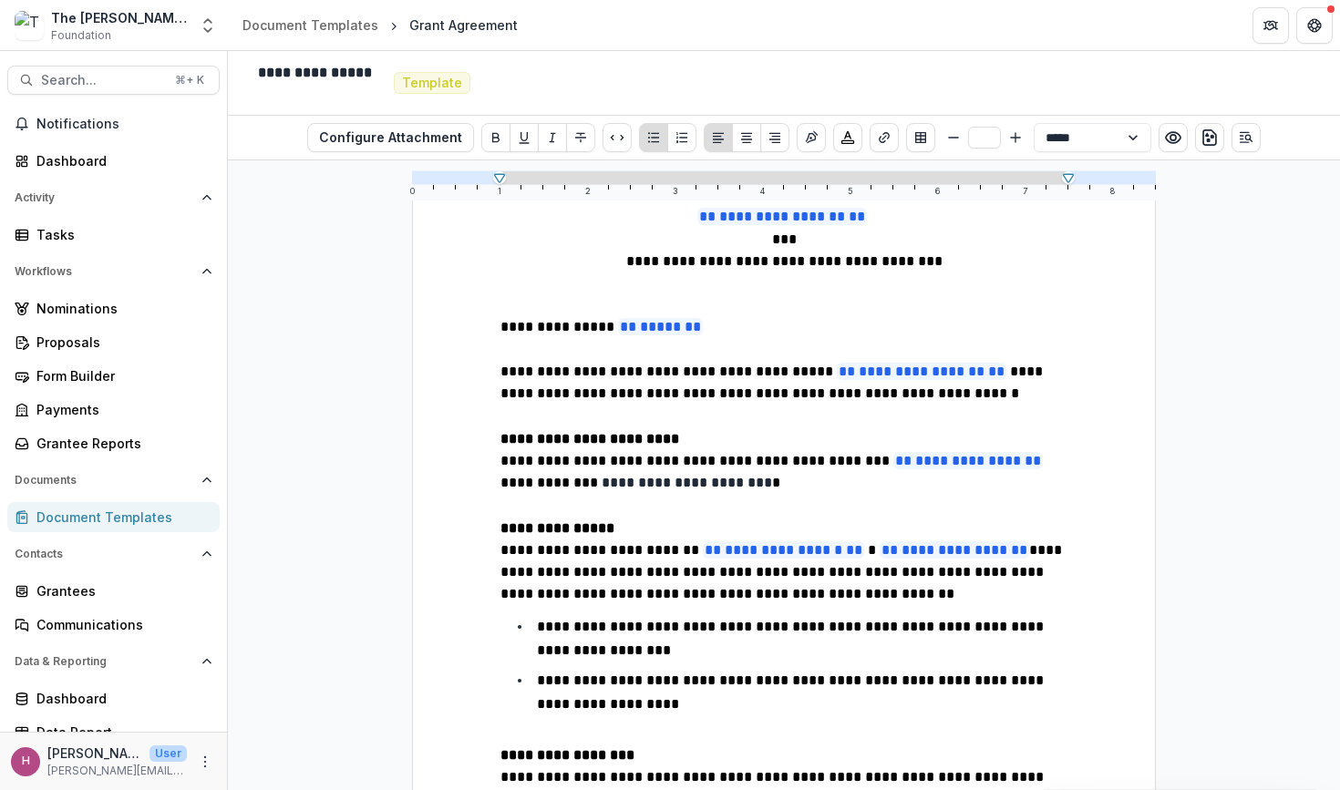
click at [854, 491] on p "**********" at bounding box center [783, 483] width 567 height 67
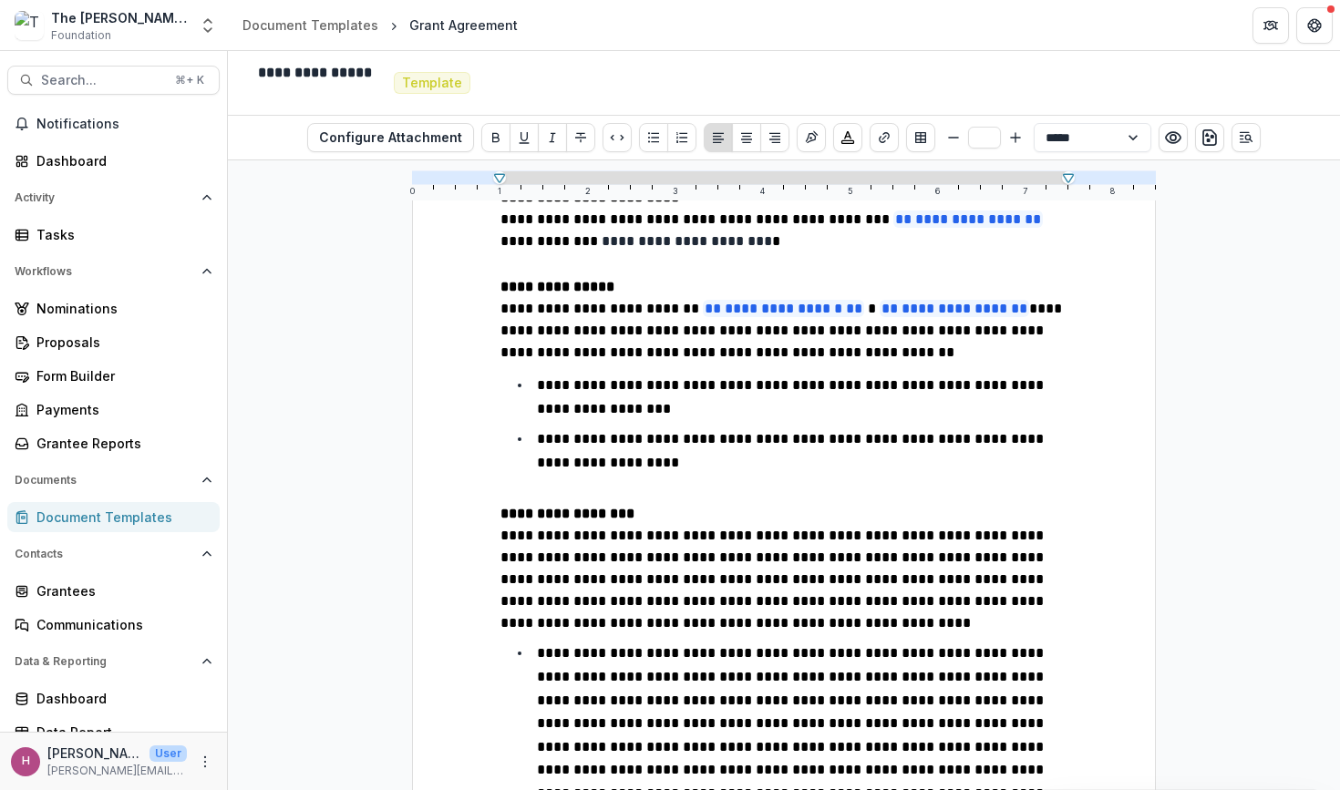
scroll to position [415, 0]
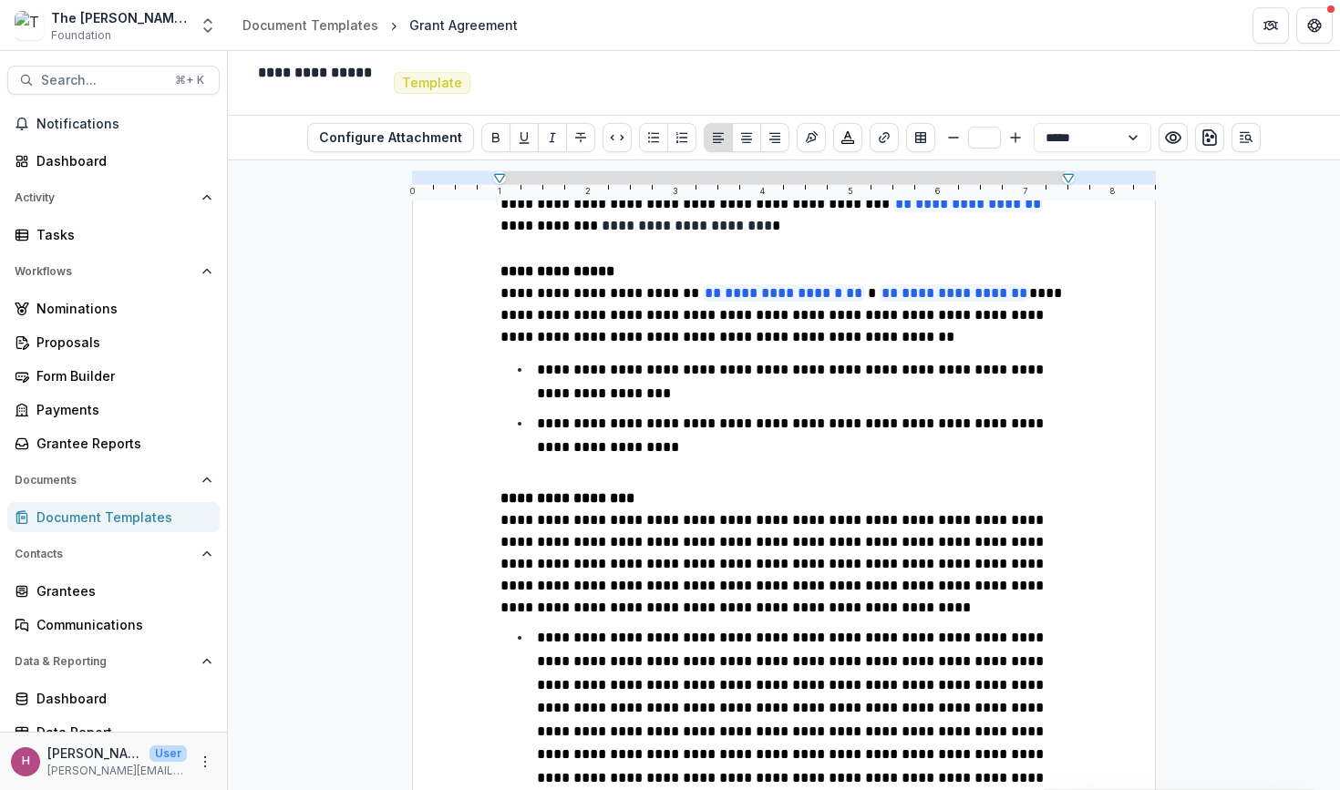
click at [810, 342] on p "**********" at bounding box center [783, 317] width 567 height 68
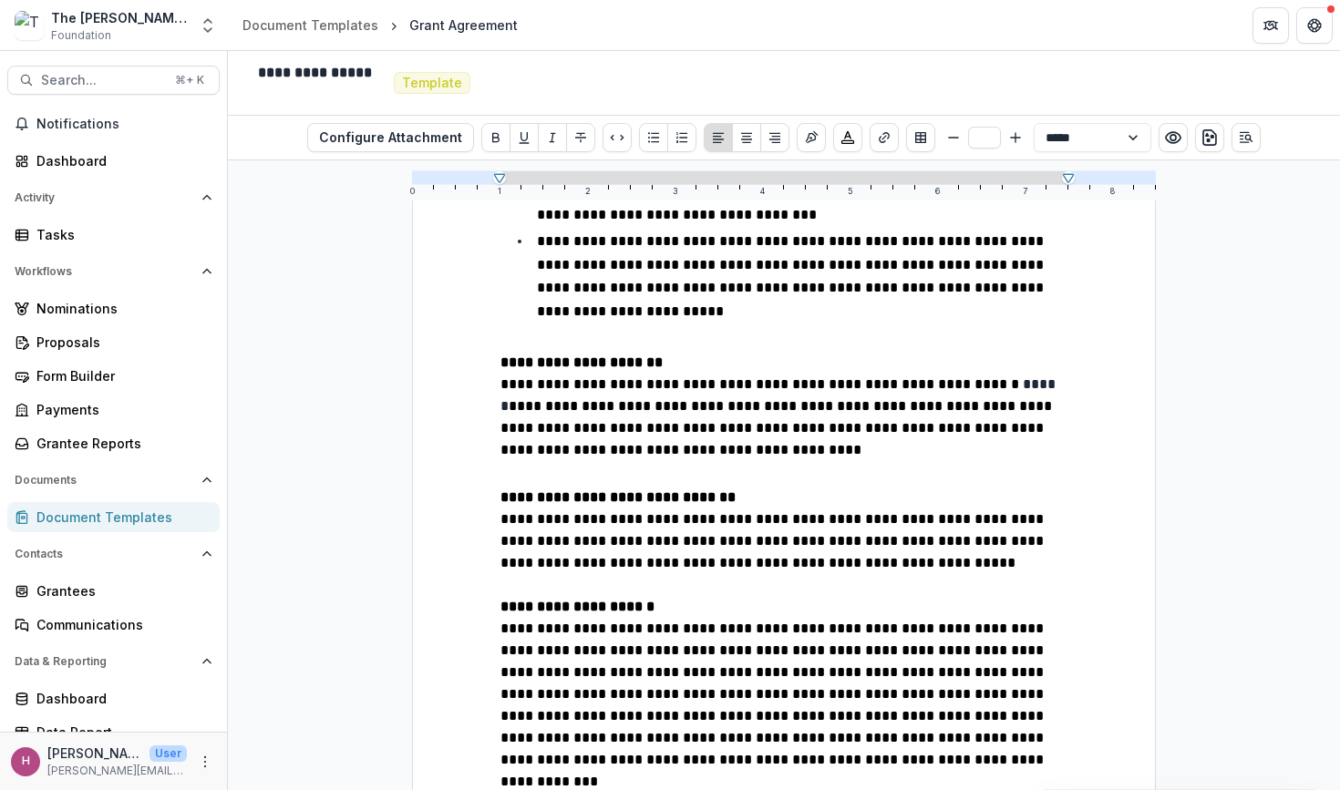
scroll to position [1005, 0]
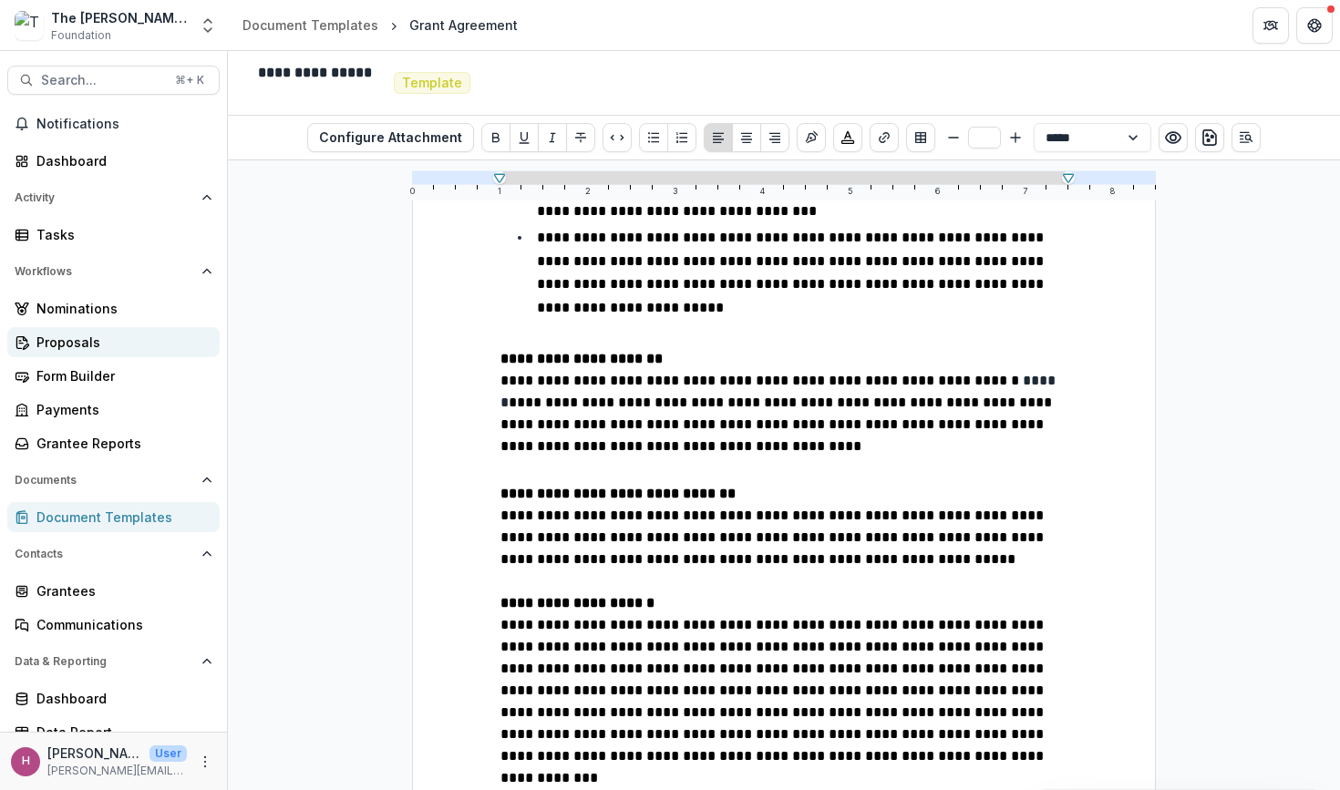
click at [103, 329] on link "Proposals" at bounding box center [113, 342] width 212 height 30
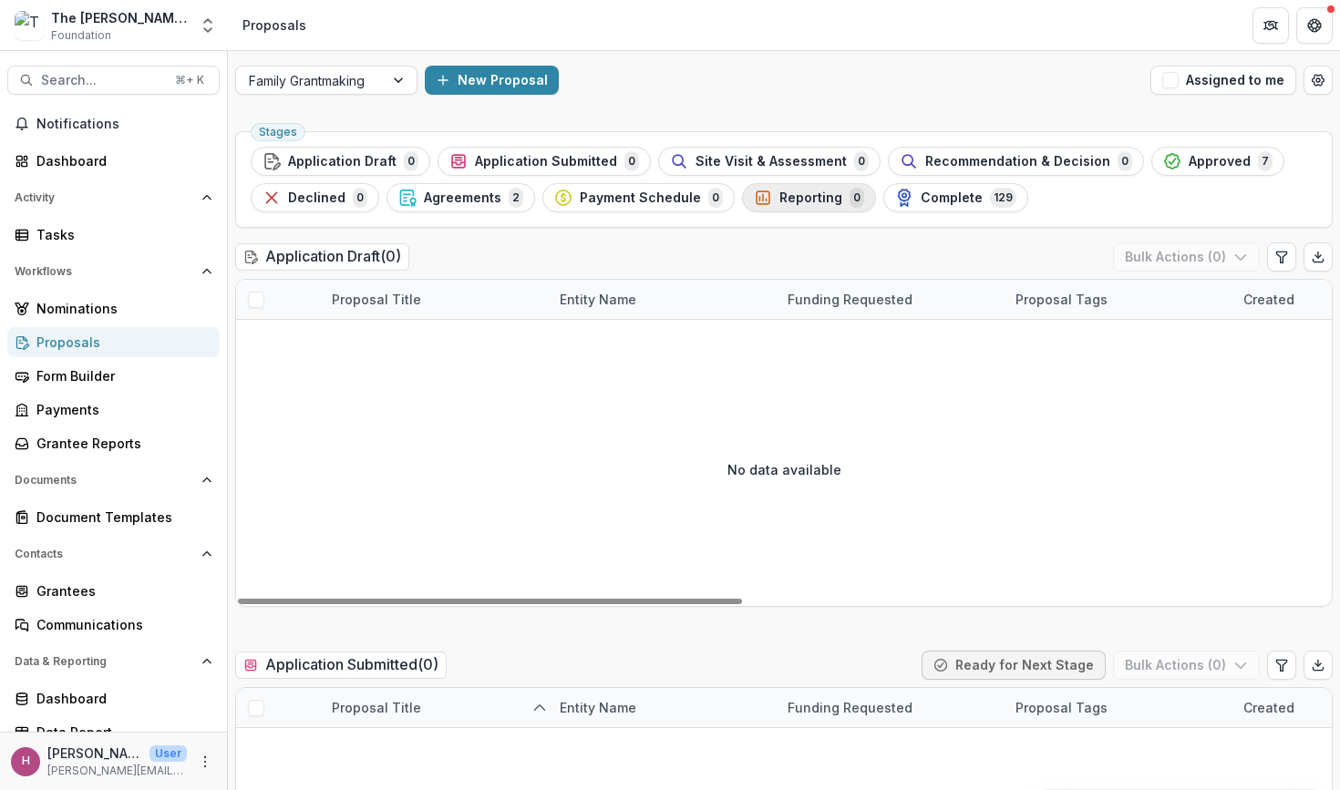
click at [818, 205] on div "Reporting 0" at bounding box center [809, 198] width 110 height 20
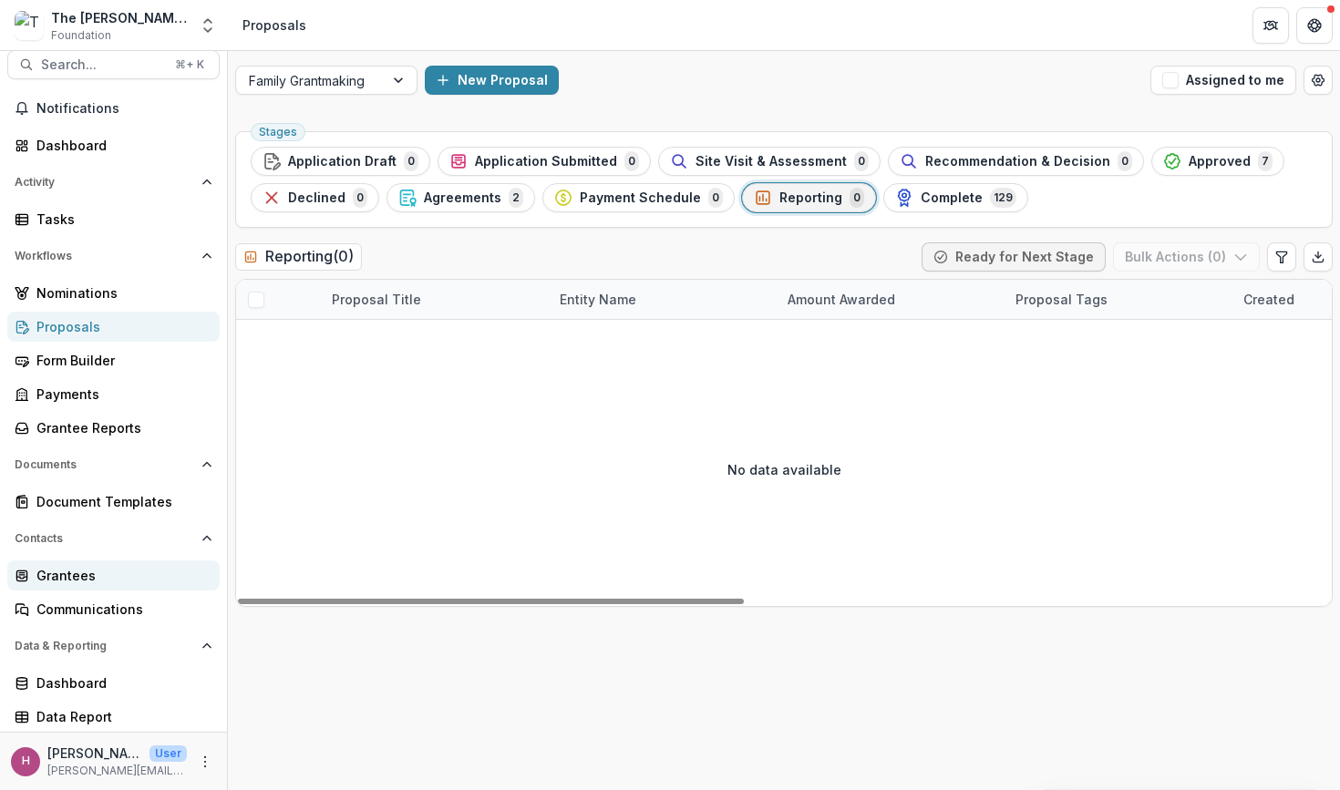
scroll to position [15, 0]
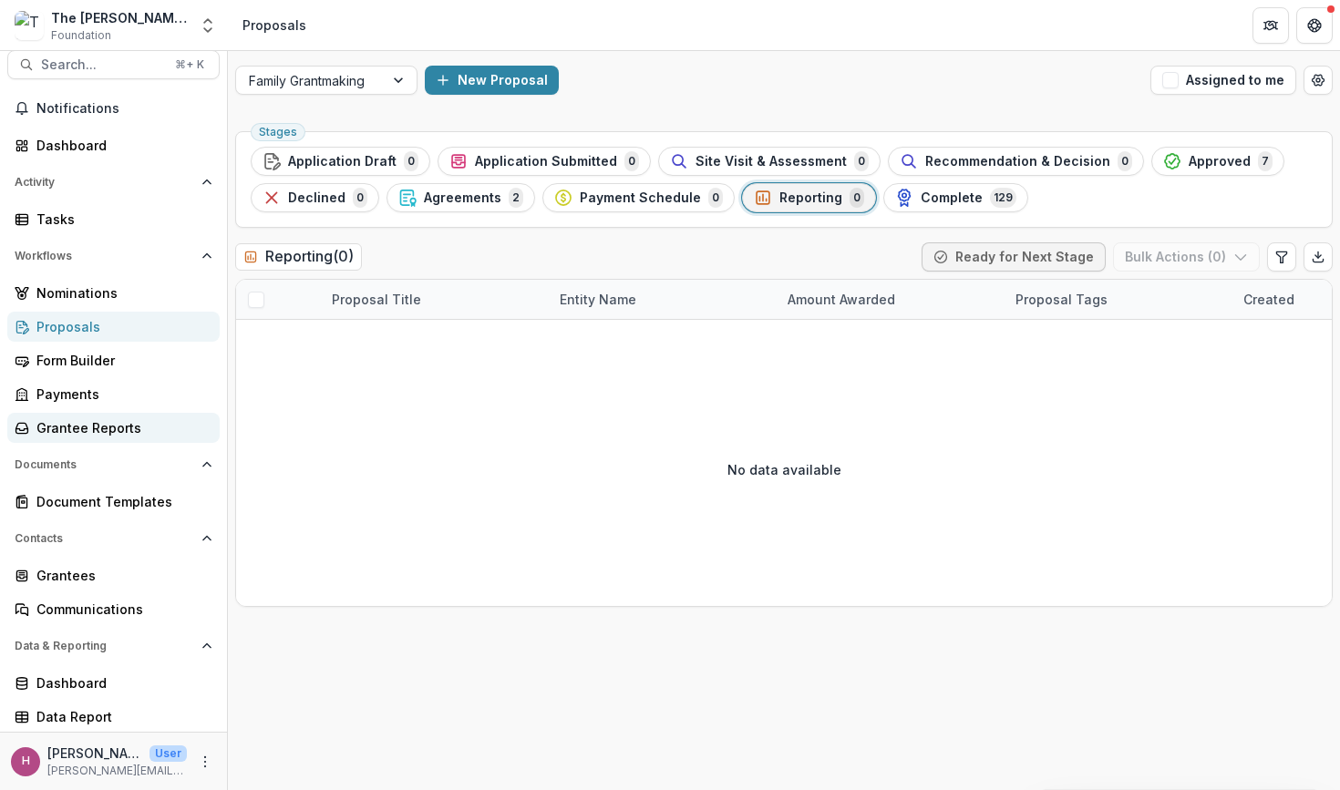
click at [88, 433] on div "Grantee Reports" at bounding box center [120, 427] width 169 height 19
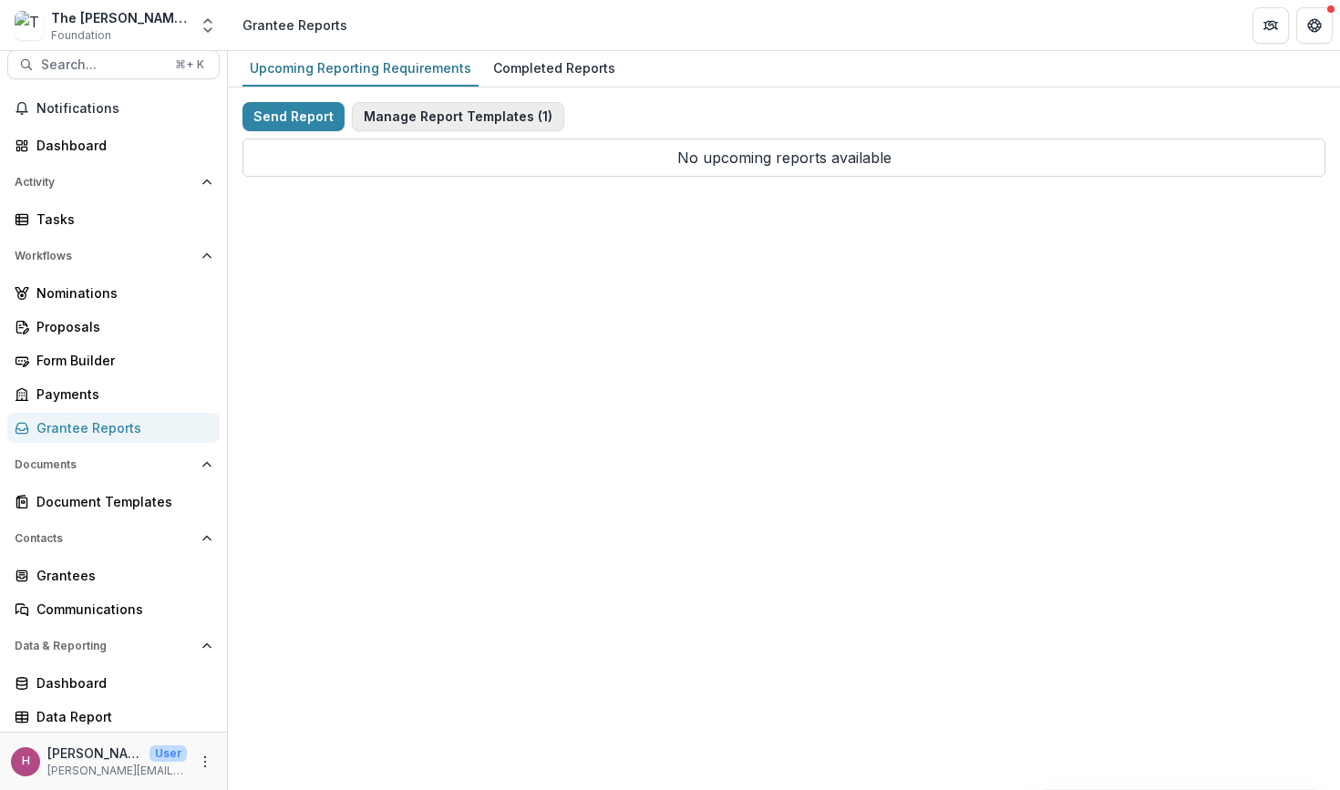
click at [414, 118] on button "Manage Report Templates ( 1 )" at bounding box center [458, 116] width 212 height 29
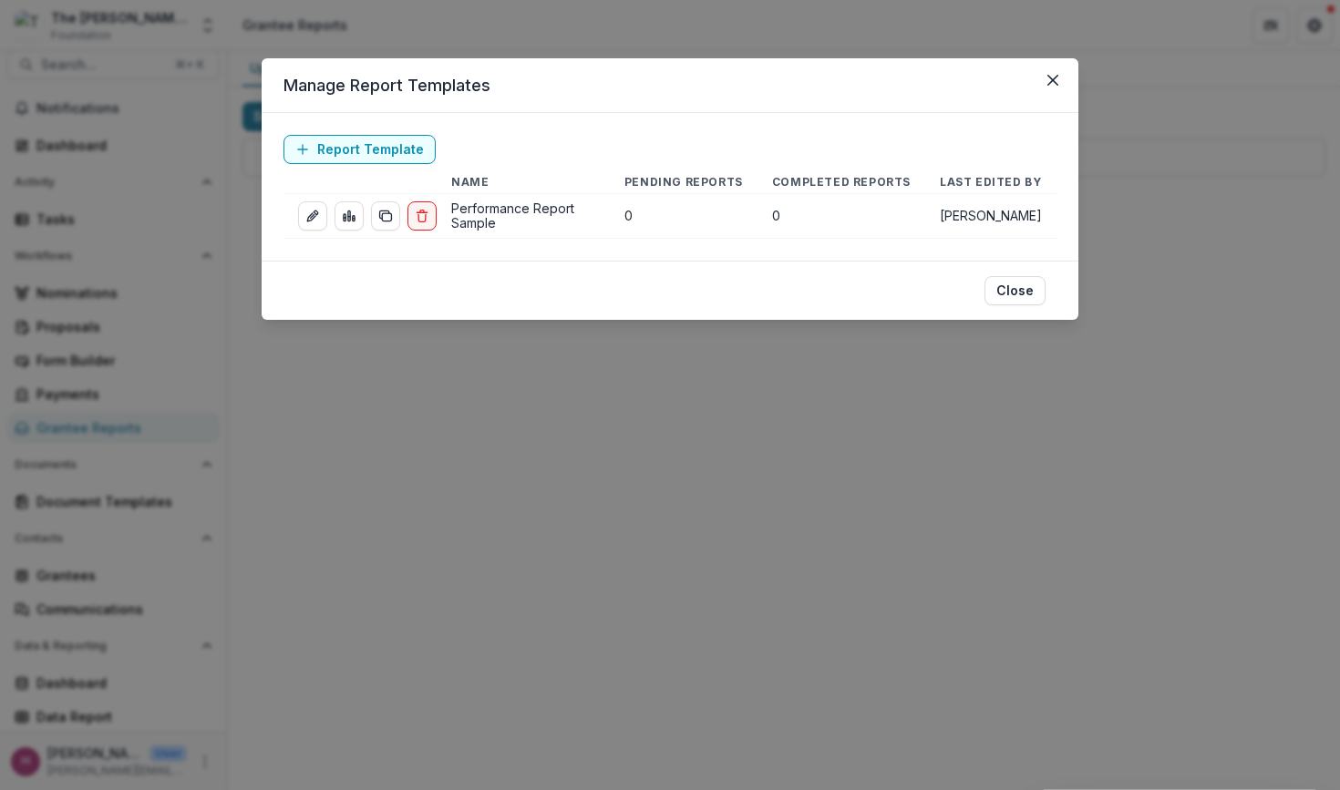
click at [511, 202] on td "Performance Report Sample" at bounding box center [523, 216] width 173 height 45
click at [305, 216] on icon "edit-report" at bounding box center [312, 216] width 15 height 15
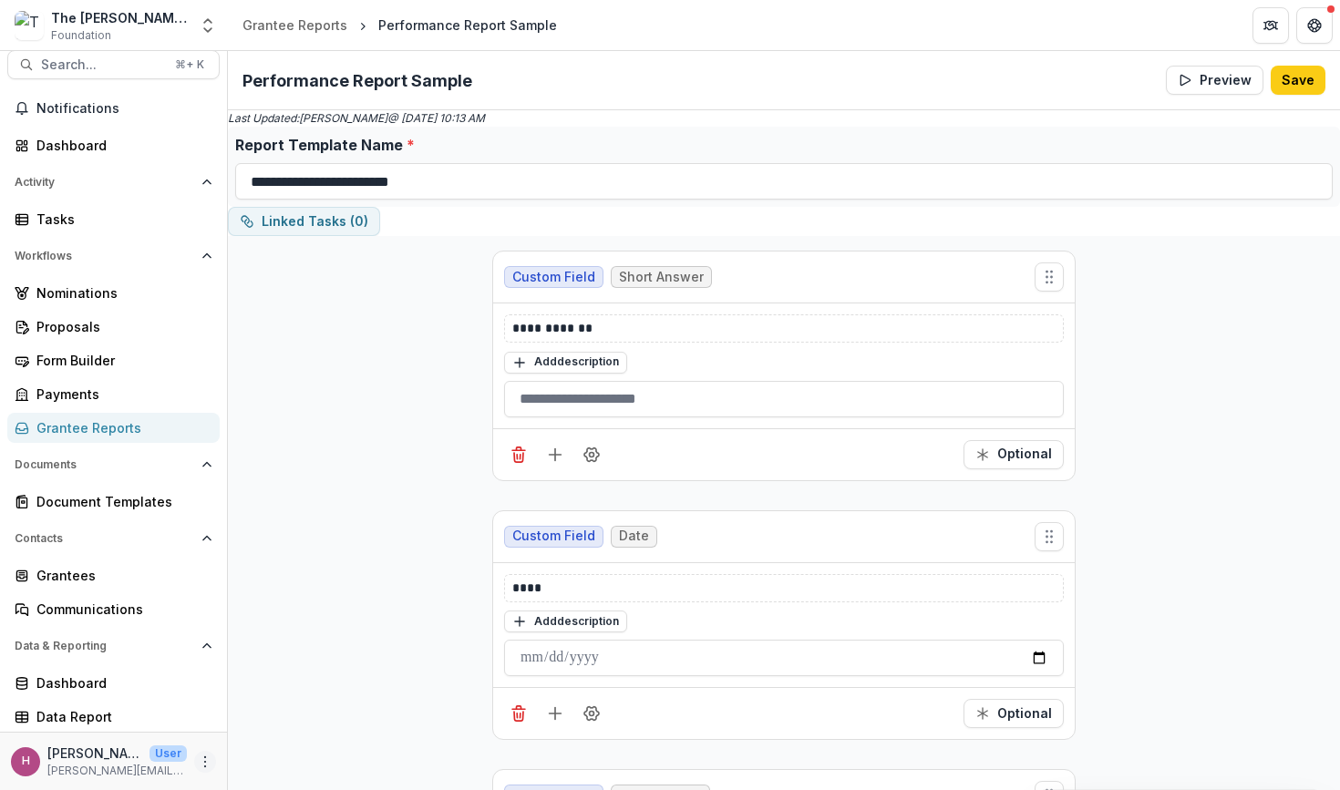
click at [198, 763] on icon "More" at bounding box center [205, 762] width 15 height 15
click at [269, 728] on link "User Settings" at bounding box center [319, 723] width 195 height 30
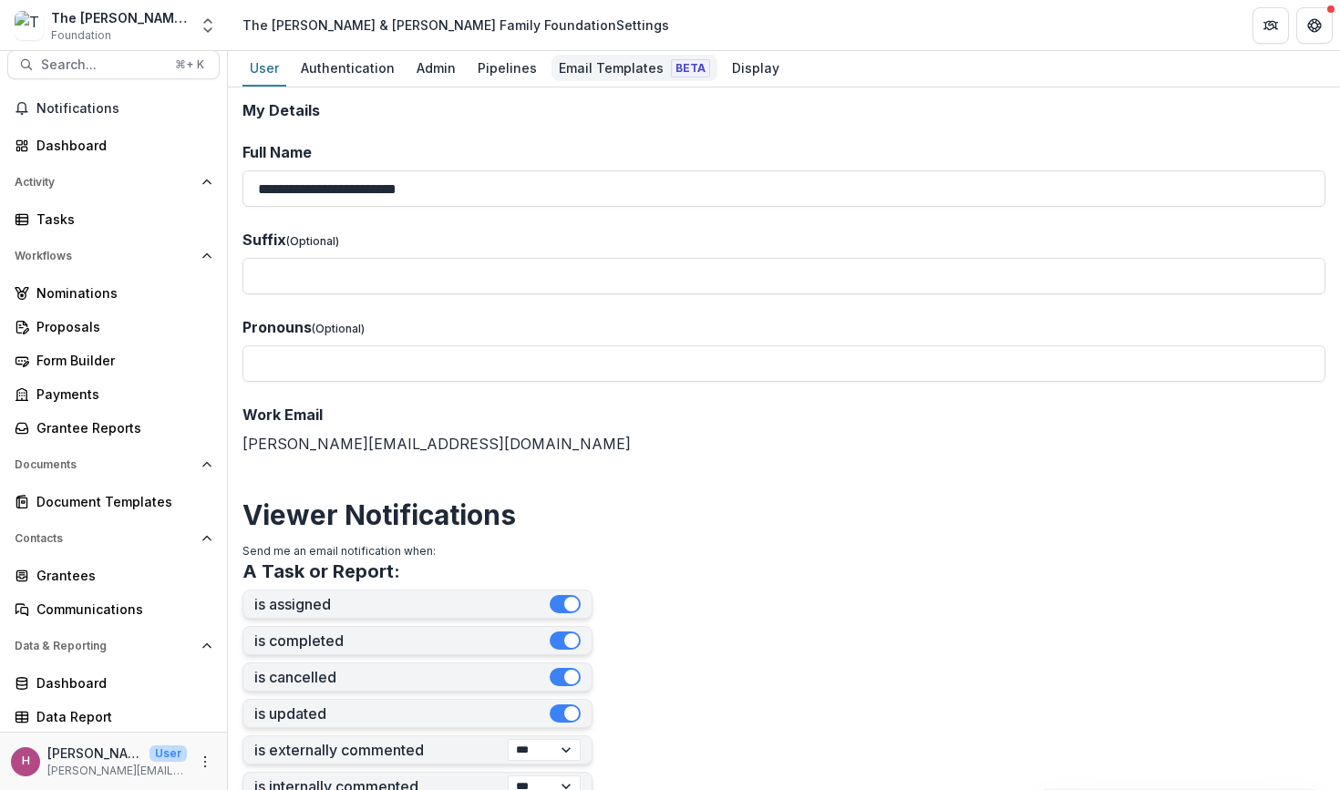
click at [614, 66] on div "Email Templates Beta" at bounding box center [634, 68] width 166 height 26
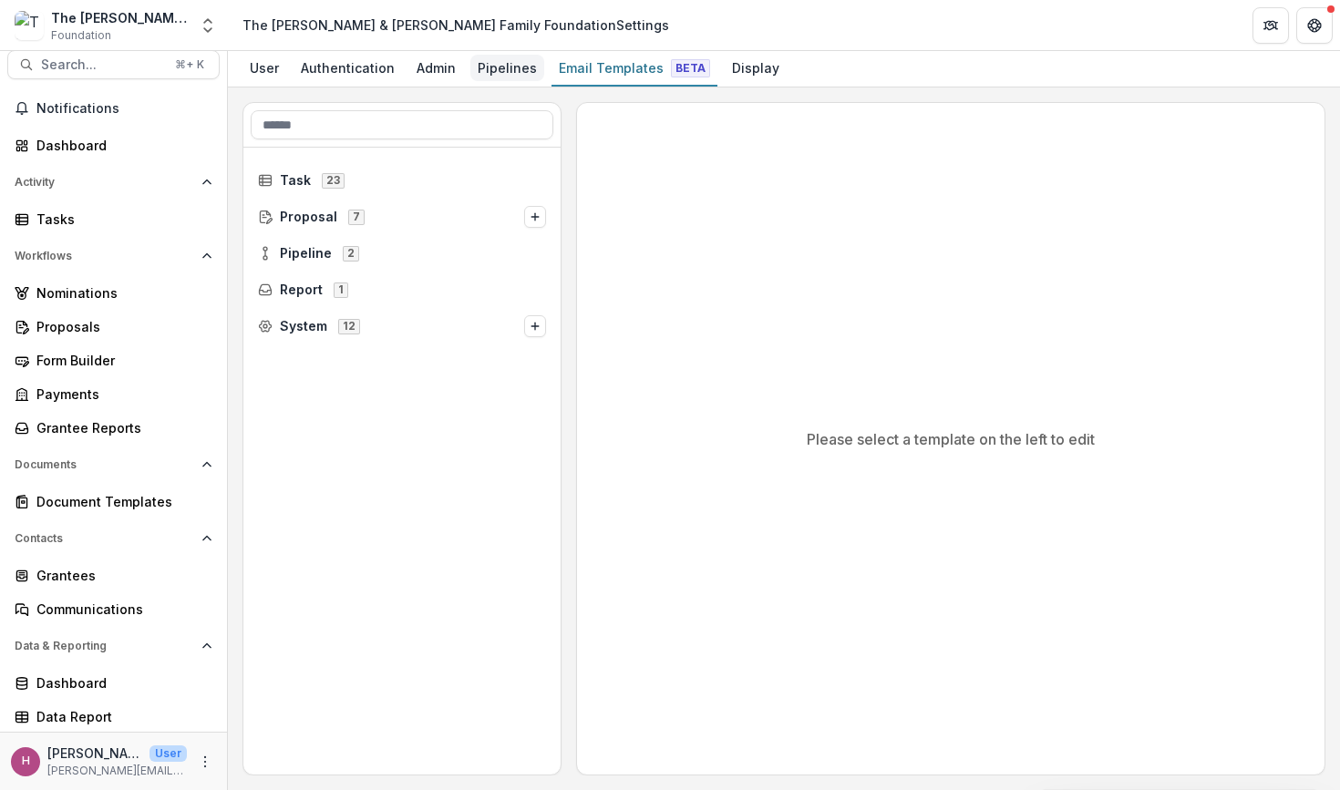
click at [515, 67] on div "Pipelines" at bounding box center [507, 68] width 74 height 26
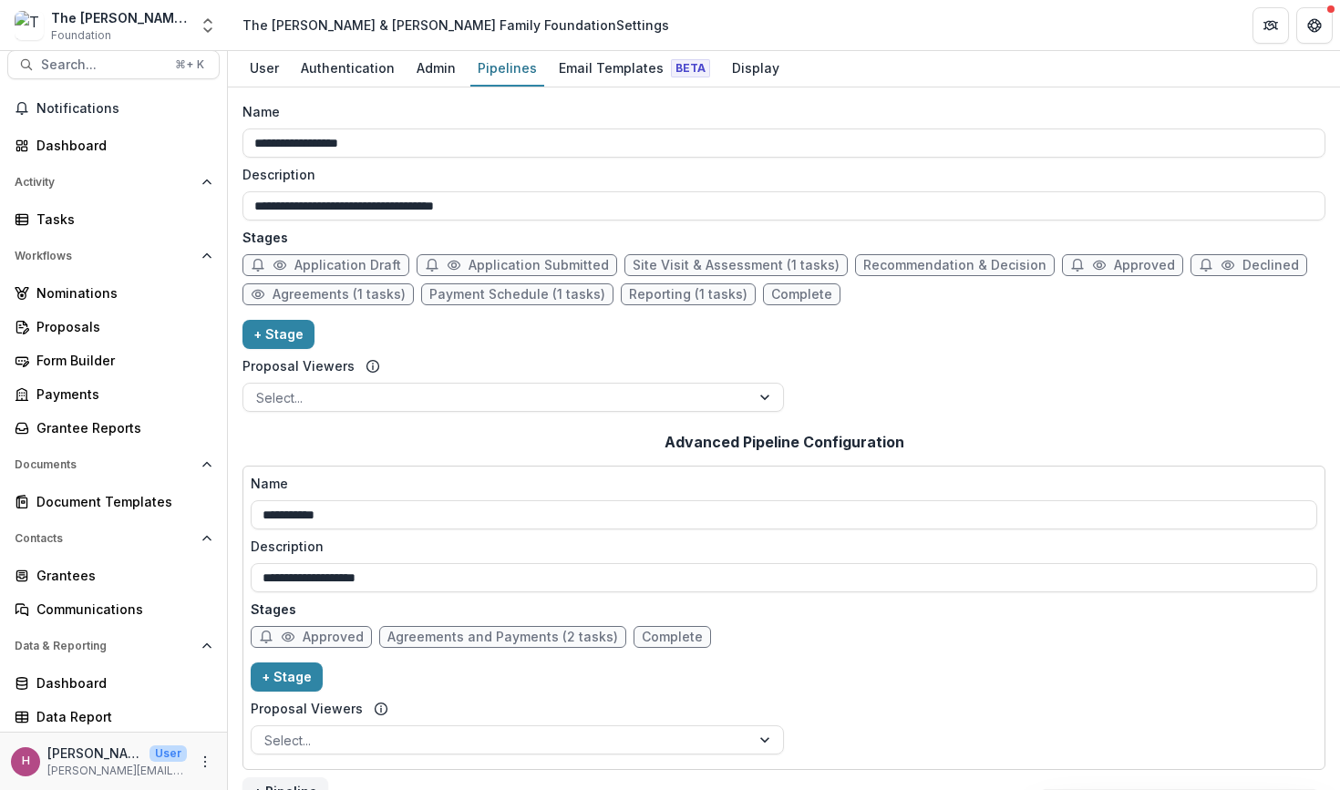
click at [691, 295] on span "Reporting (1 tasks)" at bounding box center [688, 294] width 118 height 15
select select "*********"
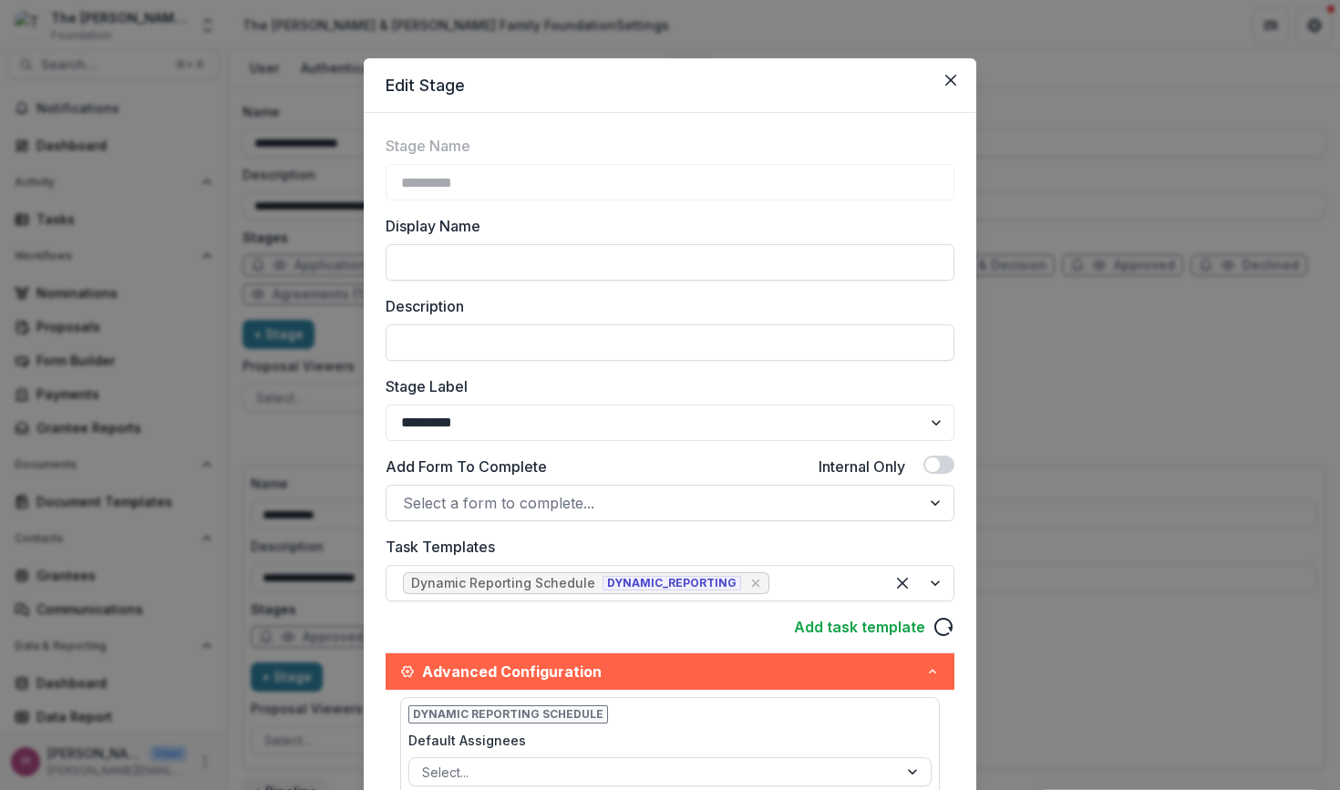
click at [691, 295] on label "Description" at bounding box center [664, 306] width 558 height 22
click at [691, 324] on input "Description" at bounding box center [669, 342] width 569 height 36
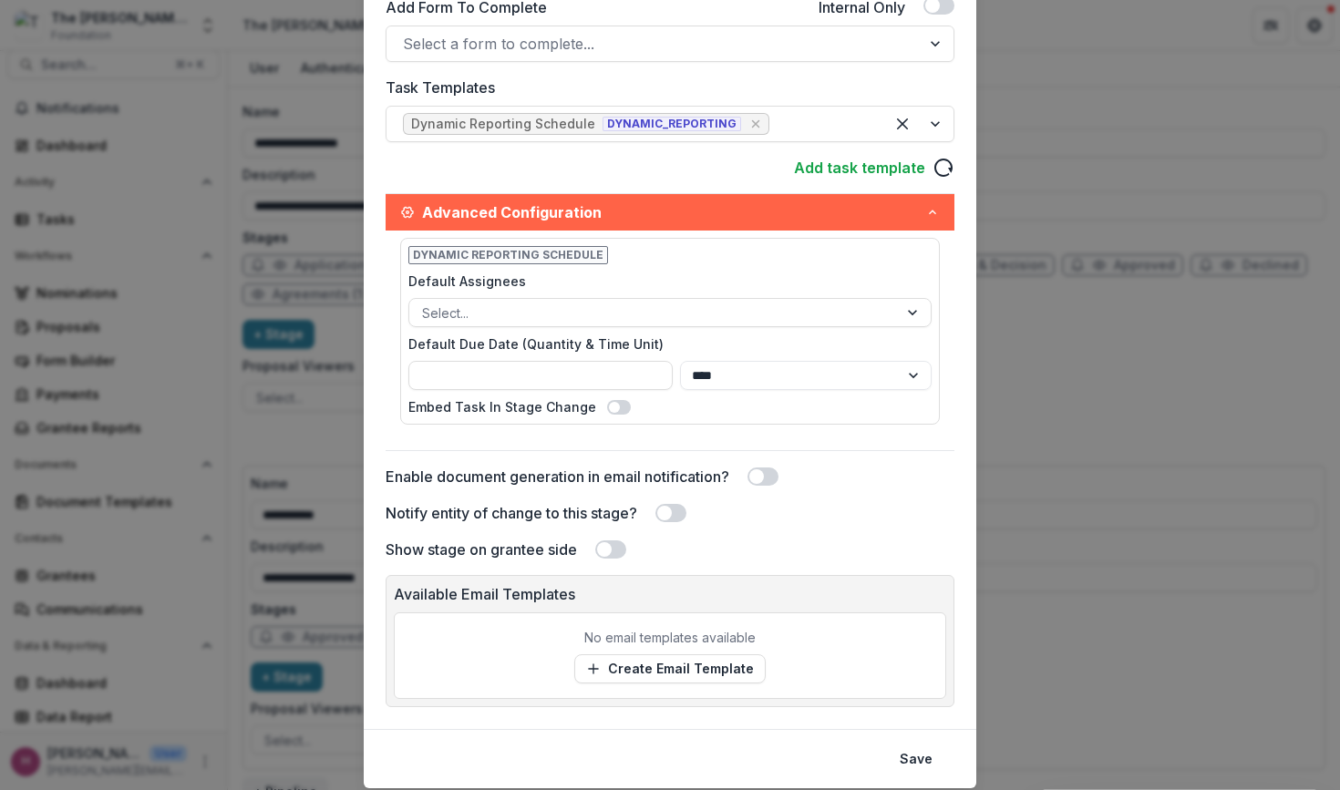
scroll to position [516, 0]
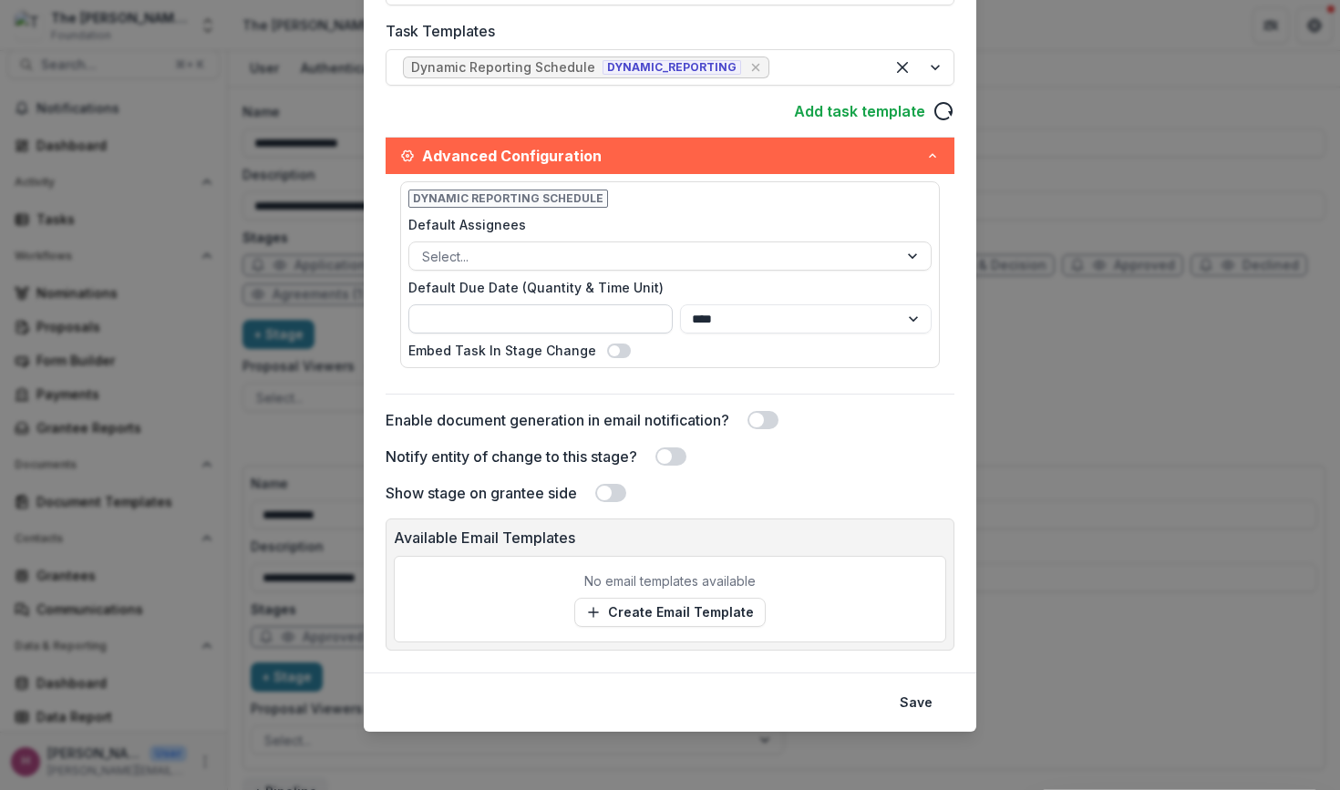
click at [636, 325] on input "Default Due Date (Quantity & Time Unit)" at bounding box center [540, 318] width 264 height 29
click at [834, 385] on div "Dynamic Reporting Schedule Default Assignees Select... Default Due Date (Quanti…" at bounding box center [669, 284] width 569 height 220
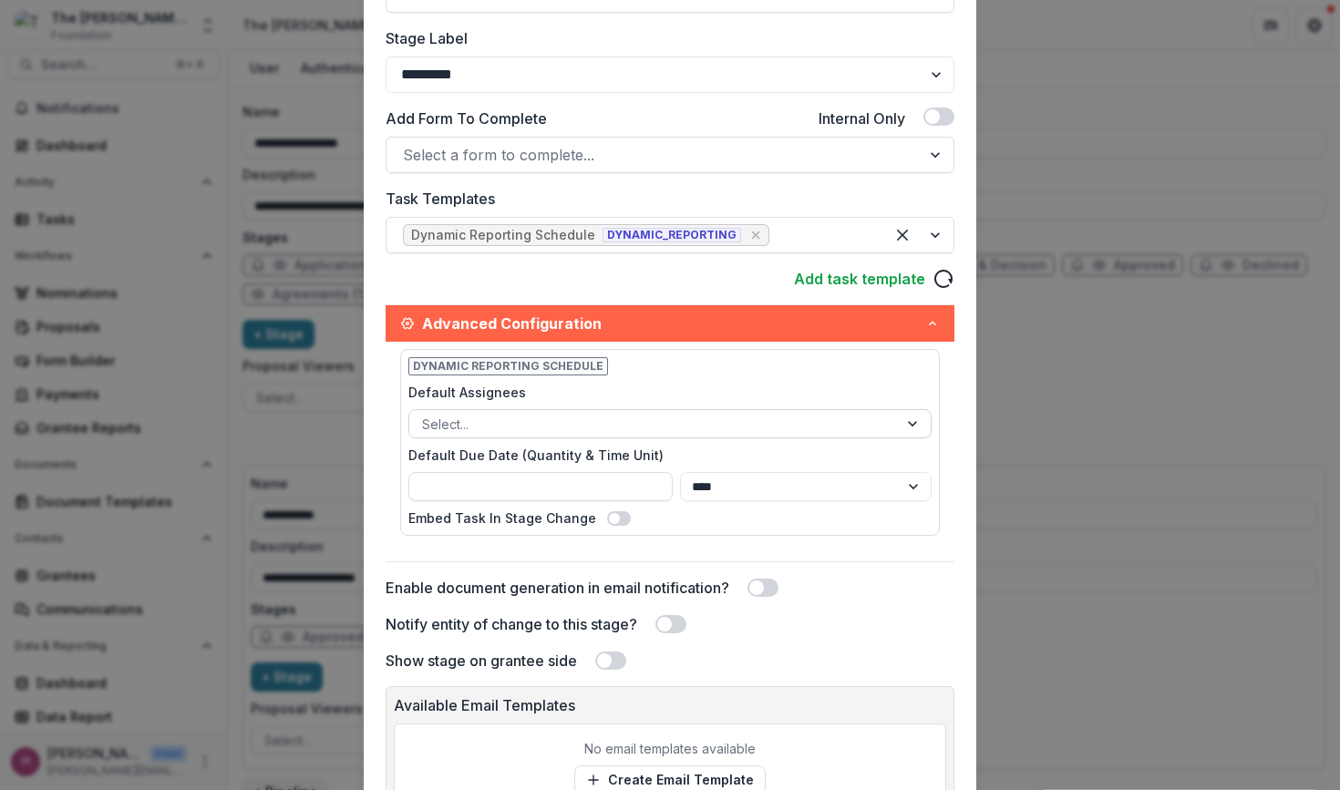
scroll to position [346, 0]
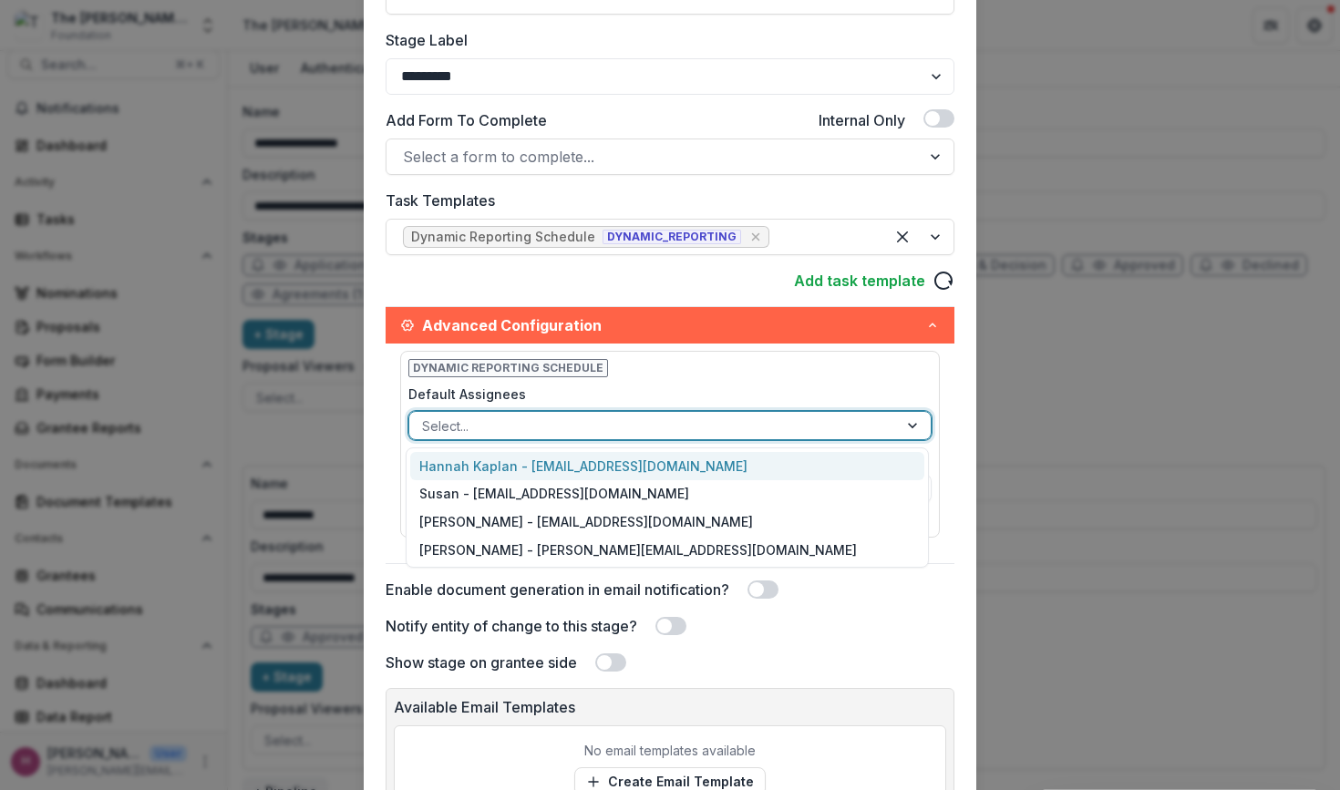
click at [810, 434] on div at bounding box center [653, 426] width 463 height 23
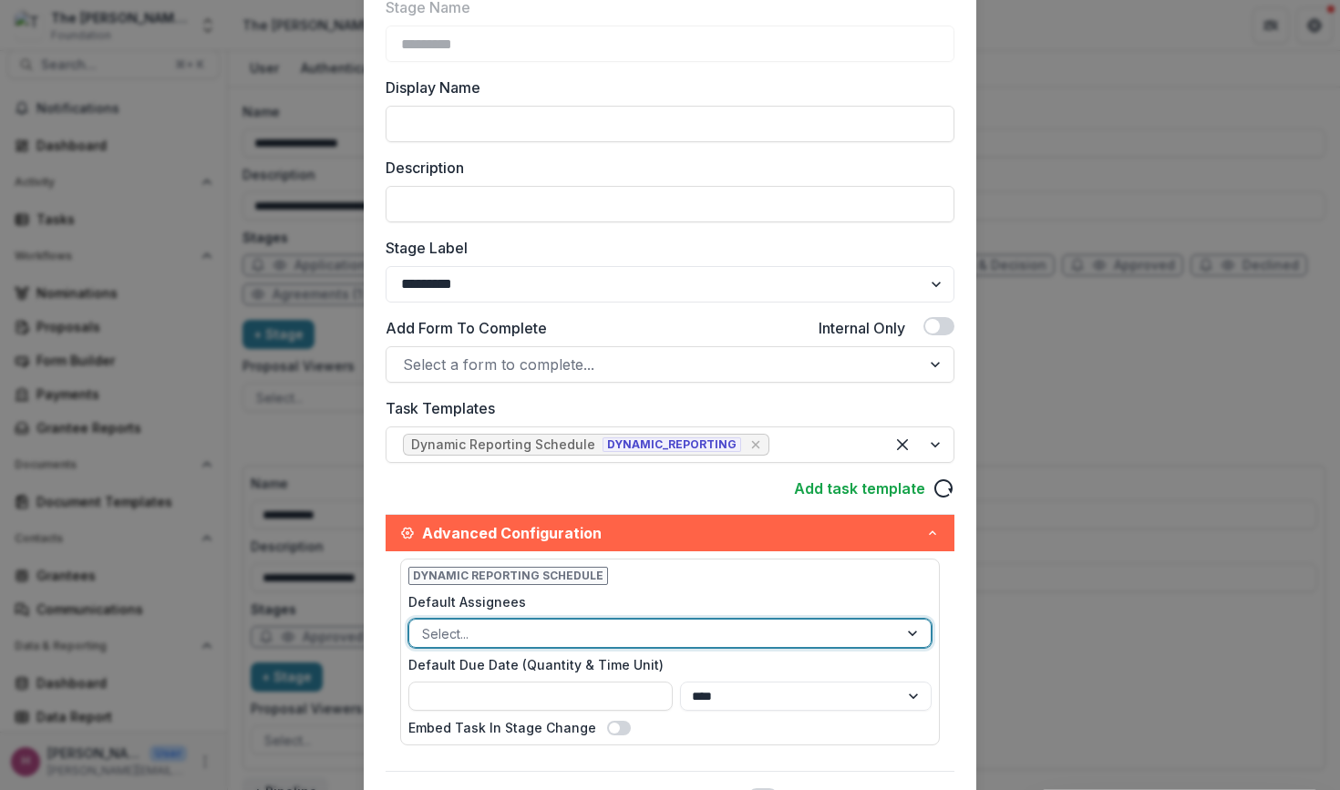
scroll to position [143, 0]
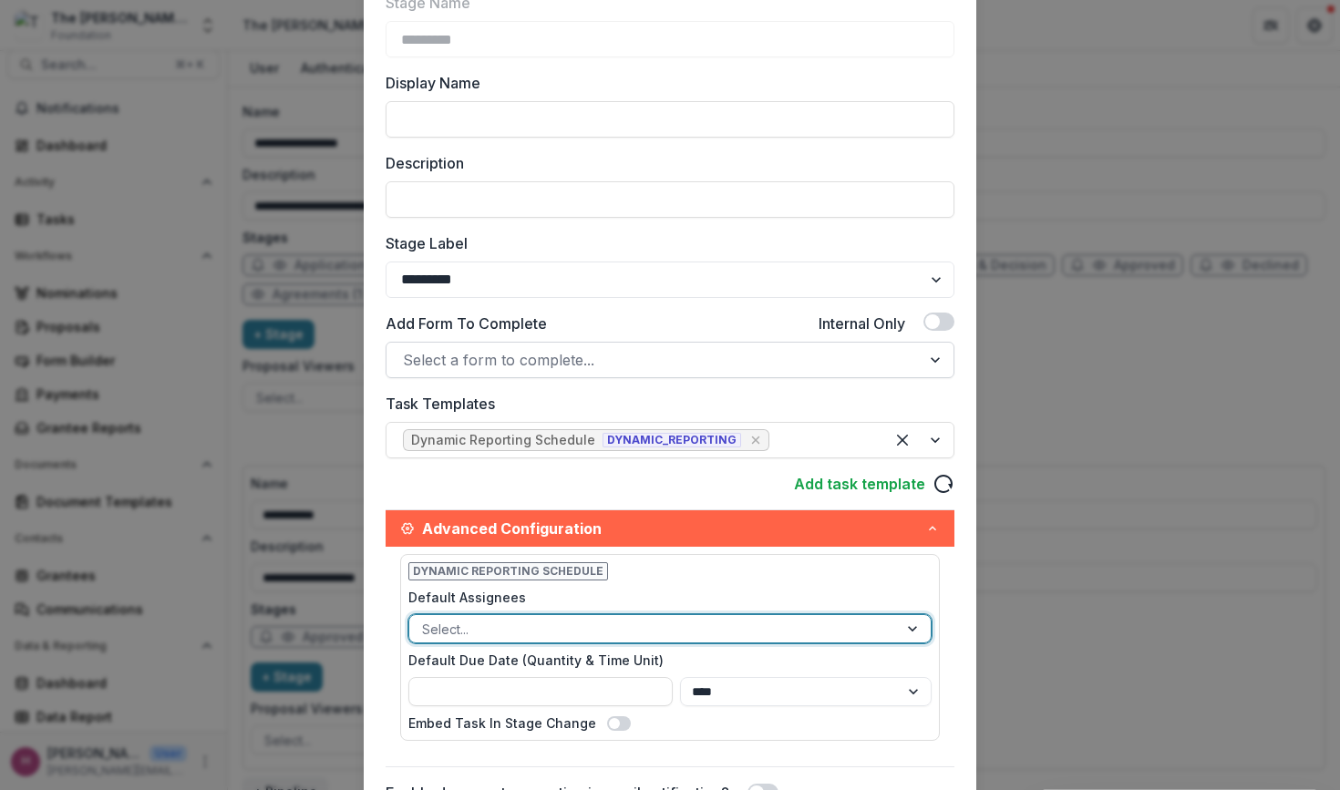
click at [817, 364] on div at bounding box center [653, 360] width 501 height 26
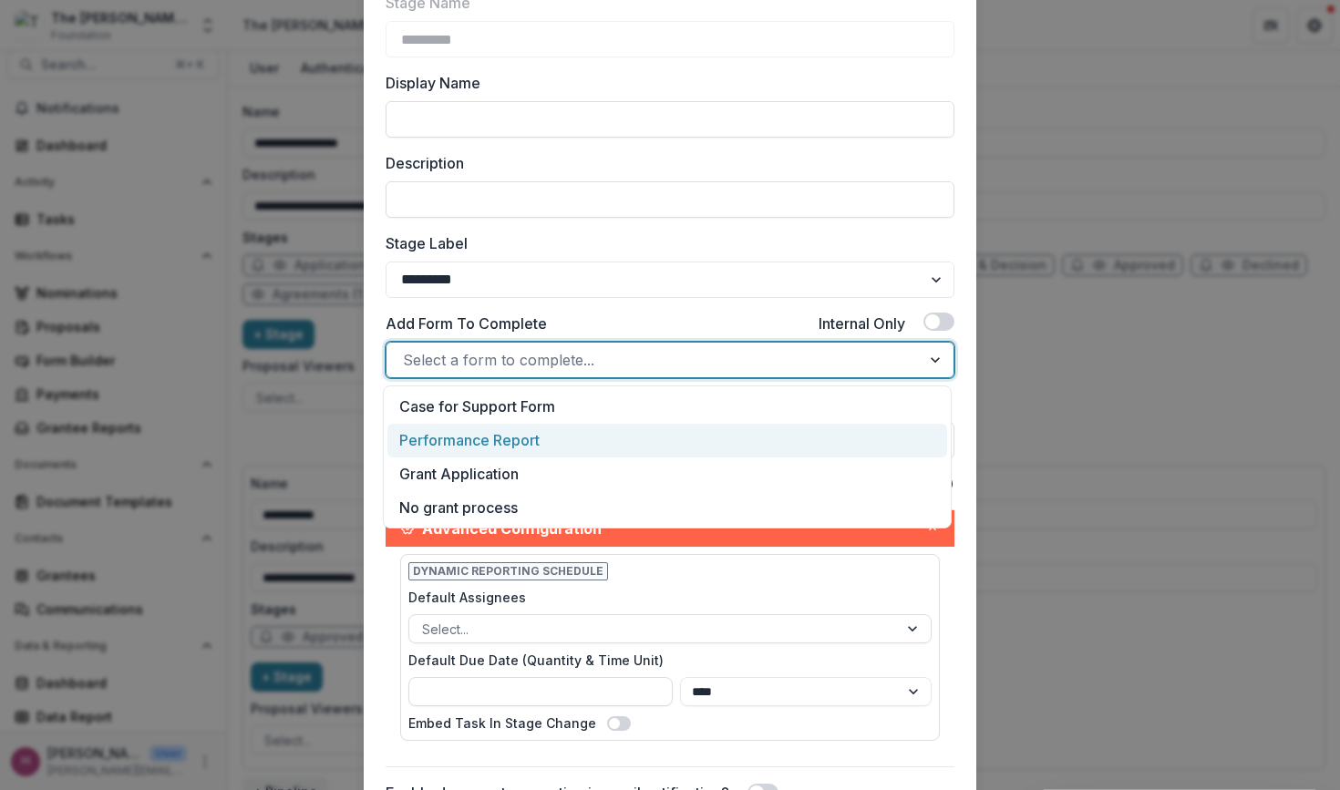
click at [779, 426] on div "Performance Report" at bounding box center [667, 441] width 560 height 34
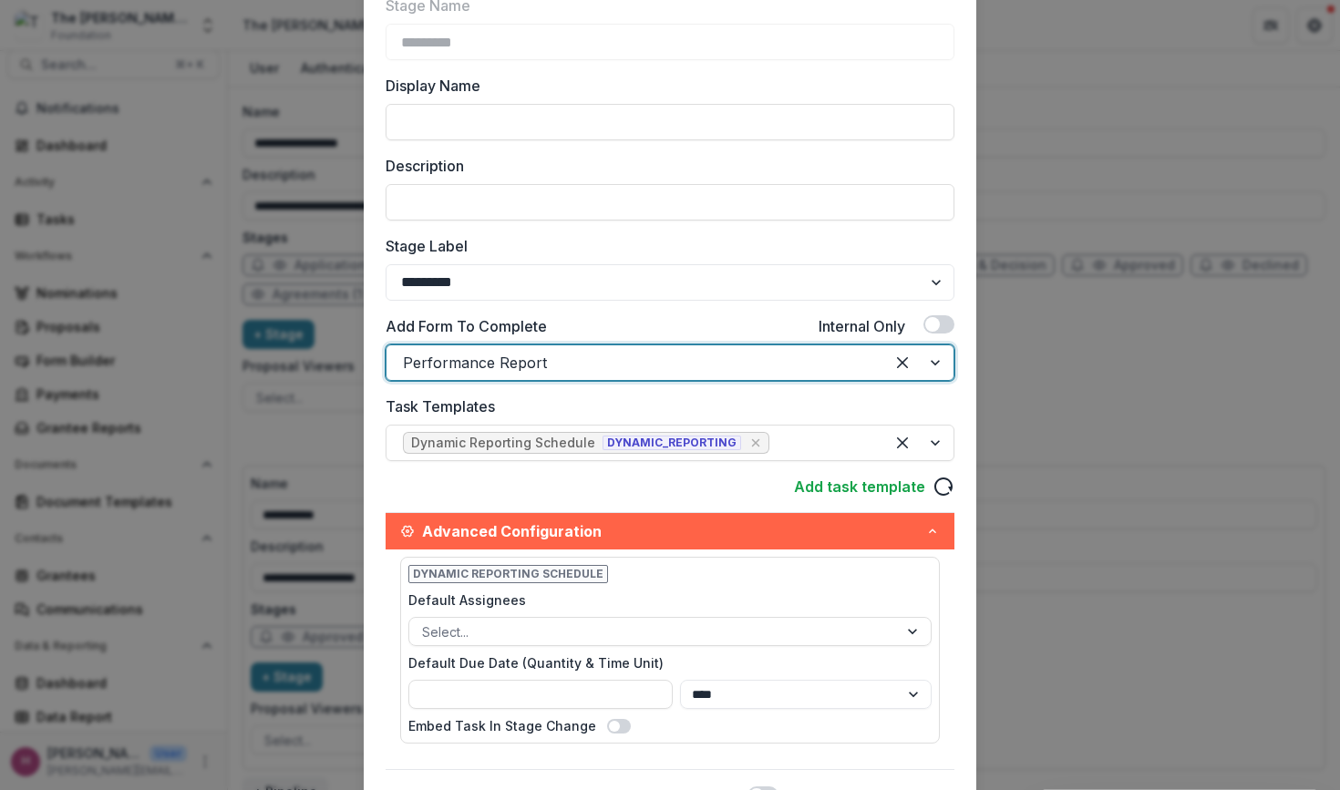
scroll to position [0, 0]
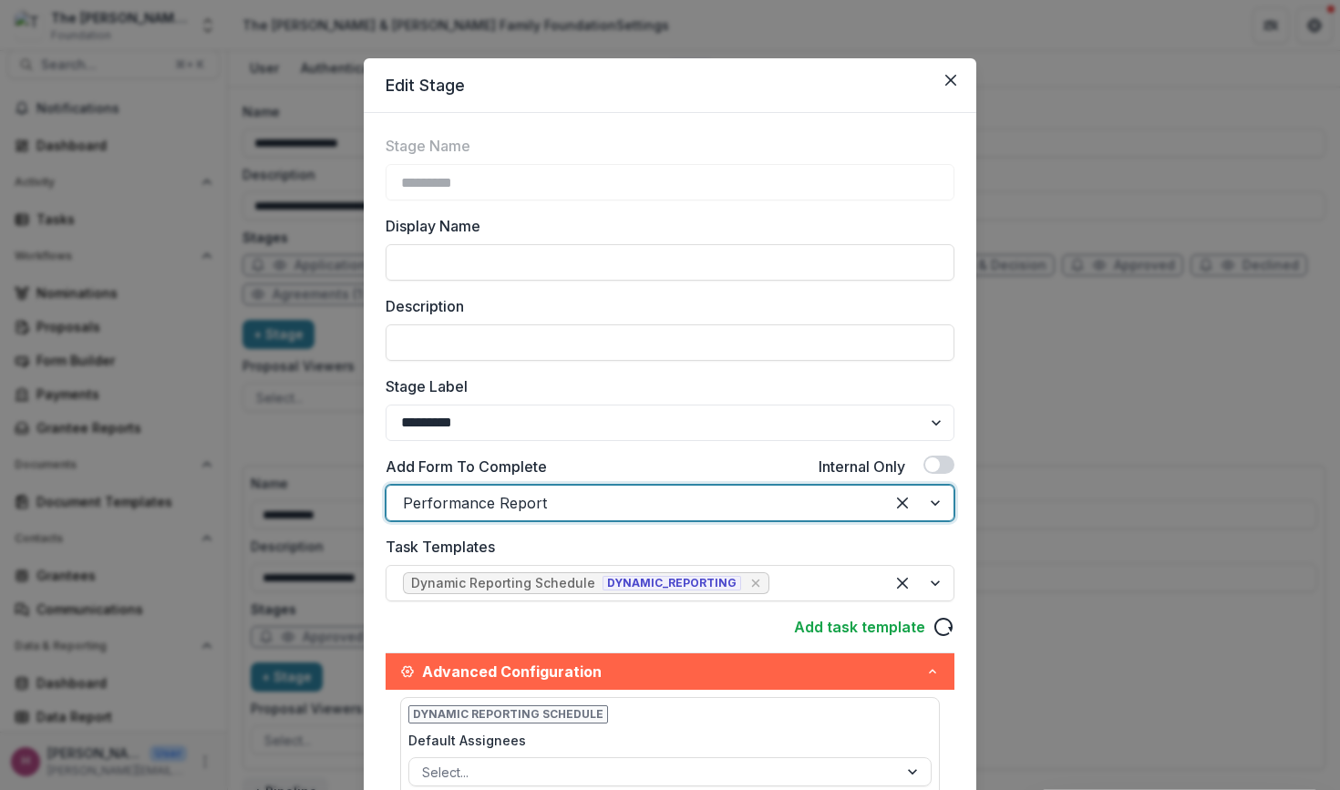
click at [650, 494] on div at bounding box center [635, 503] width 465 height 26
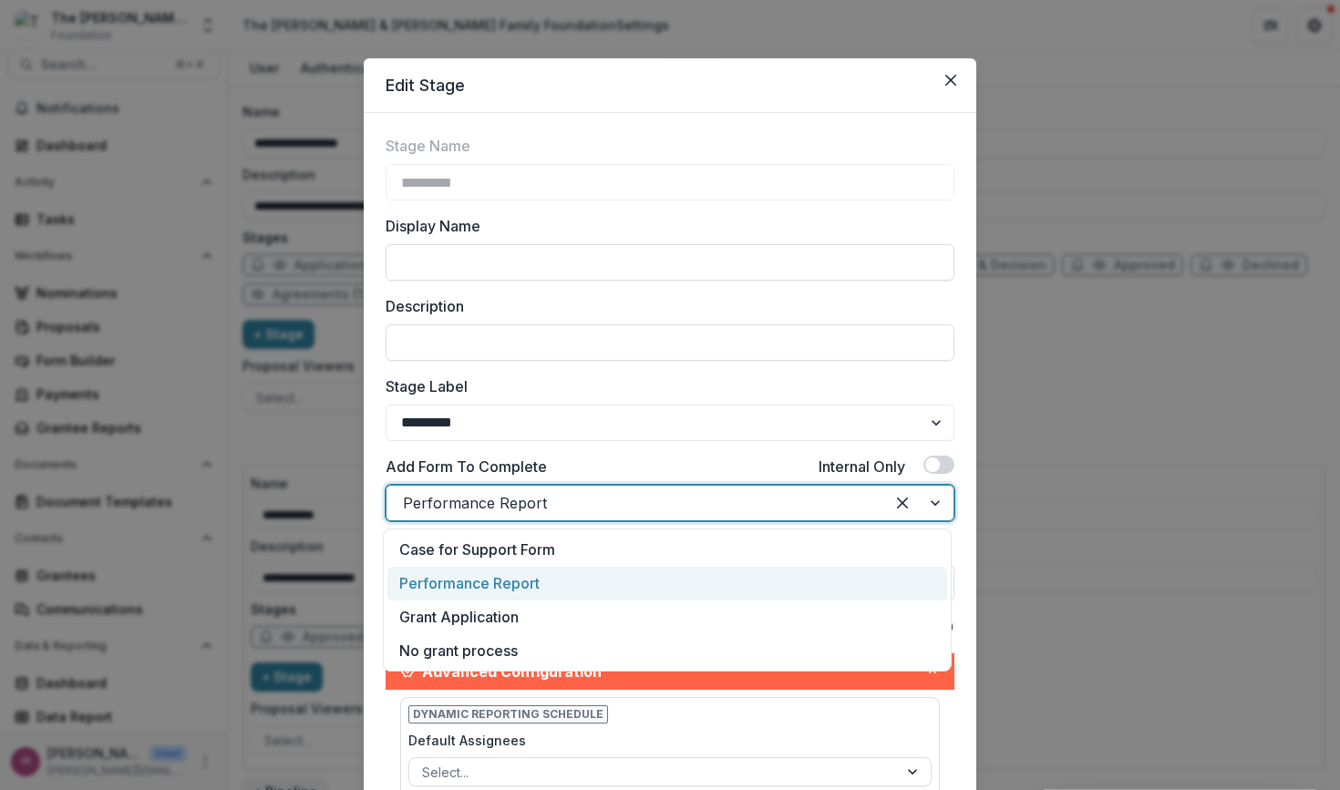
click at [601, 583] on div "Performance Report" at bounding box center [667, 584] width 560 height 34
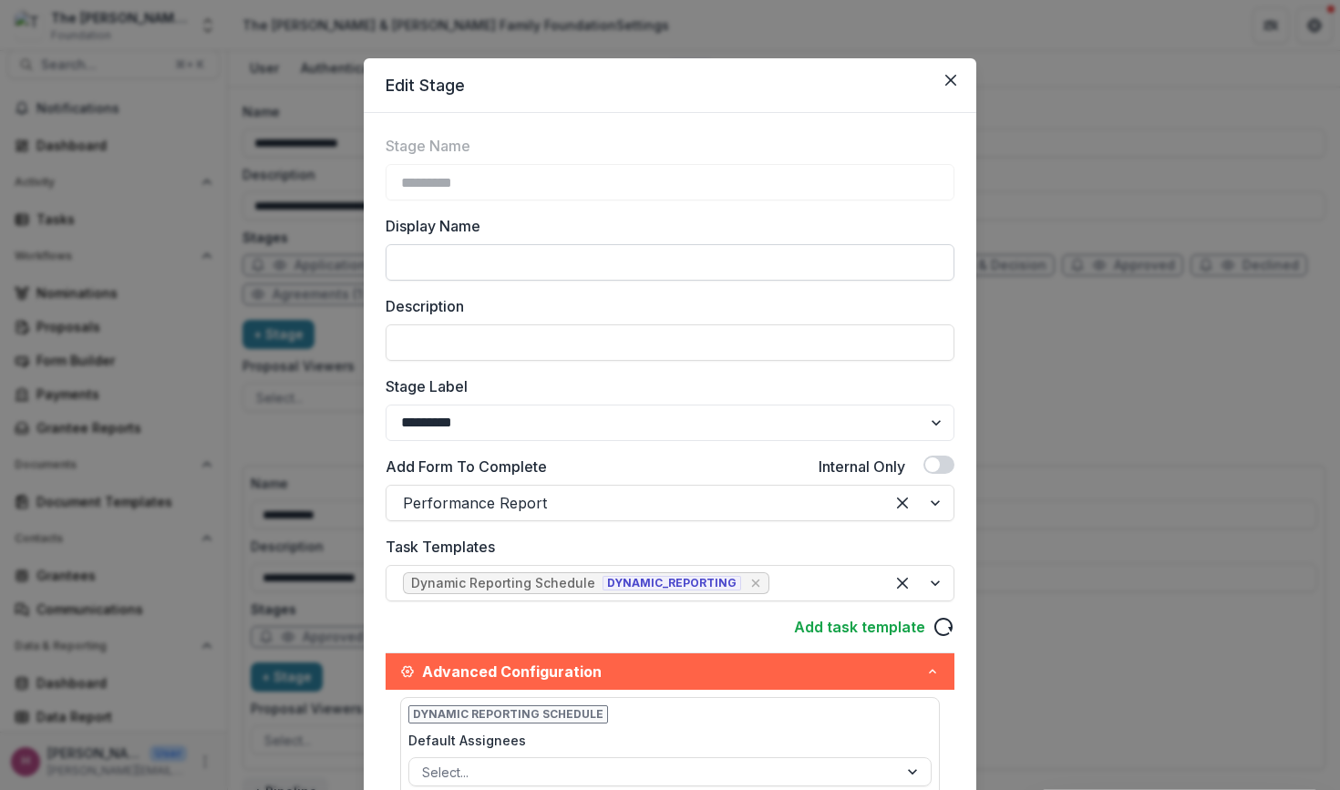
click at [643, 268] on input "Display Name" at bounding box center [669, 262] width 569 height 36
type input "**********"
click at [705, 364] on div "**********" at bounding box center [669, 577] width 569 height 885
click at [677, 341] on input "Description" at bounding box center [669, 342] width 569 height 36
click at [635, 352] on input "**********" at bounding box center [669, 342] width 569 height 36
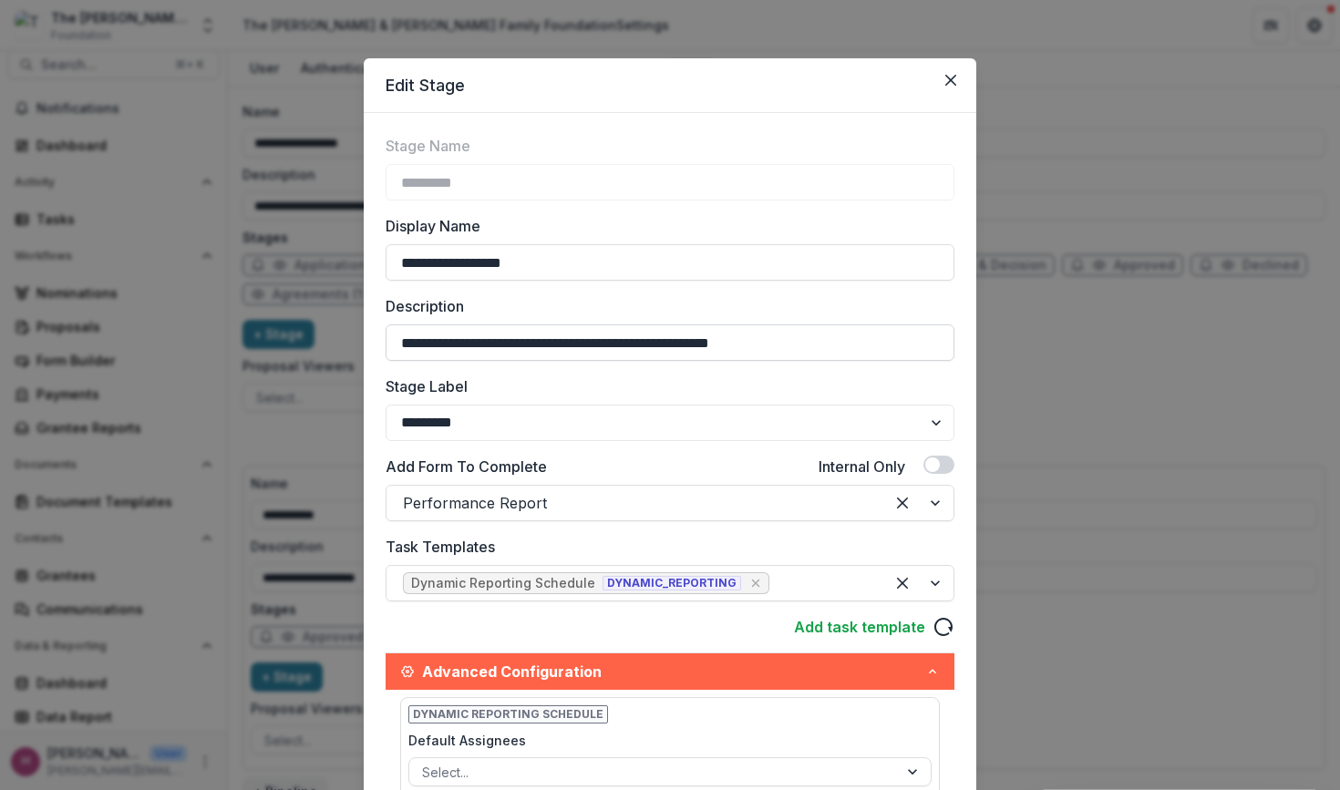
click at [635, 352] on input "**********" at bounding box center [669, 342] width 569 height 36
click at [644, 343] on input "**********" at bounding box center [669, 342] width 569 height 36
click at [806, 350] on input "**********" at bounding box center [669, 342] width 569 height 36
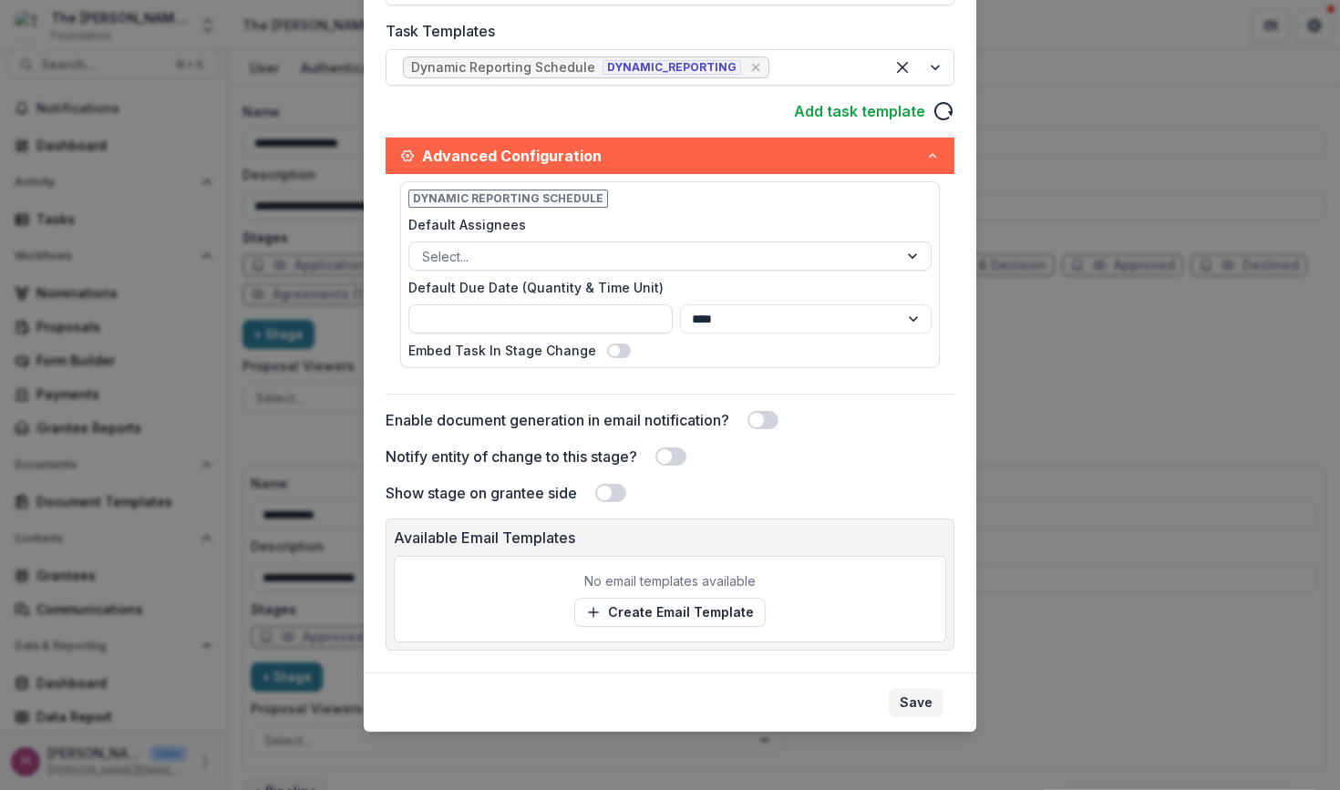
type input "**********"
click at [921, 701] on button "Save" at bounding box center [916, 702] width 55 height 29
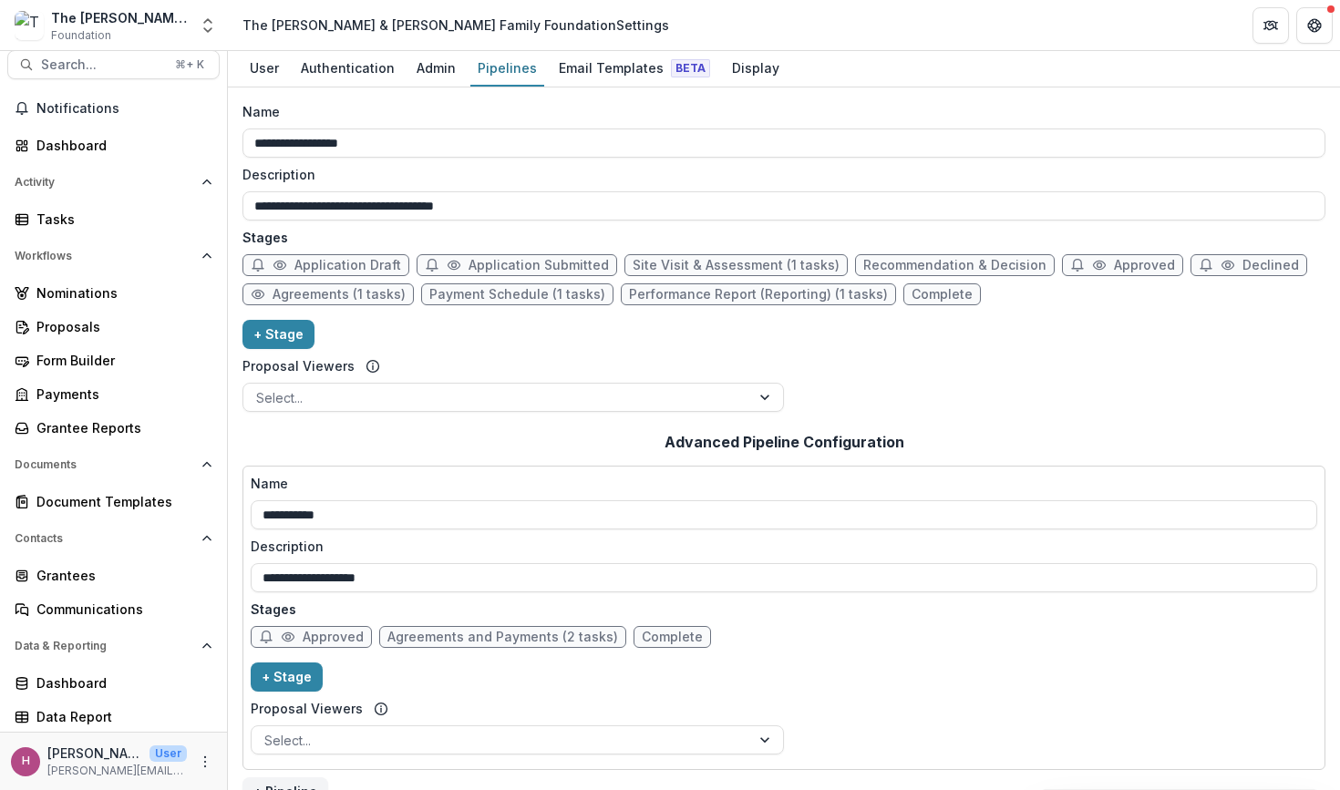
scroll to position [9, 0]
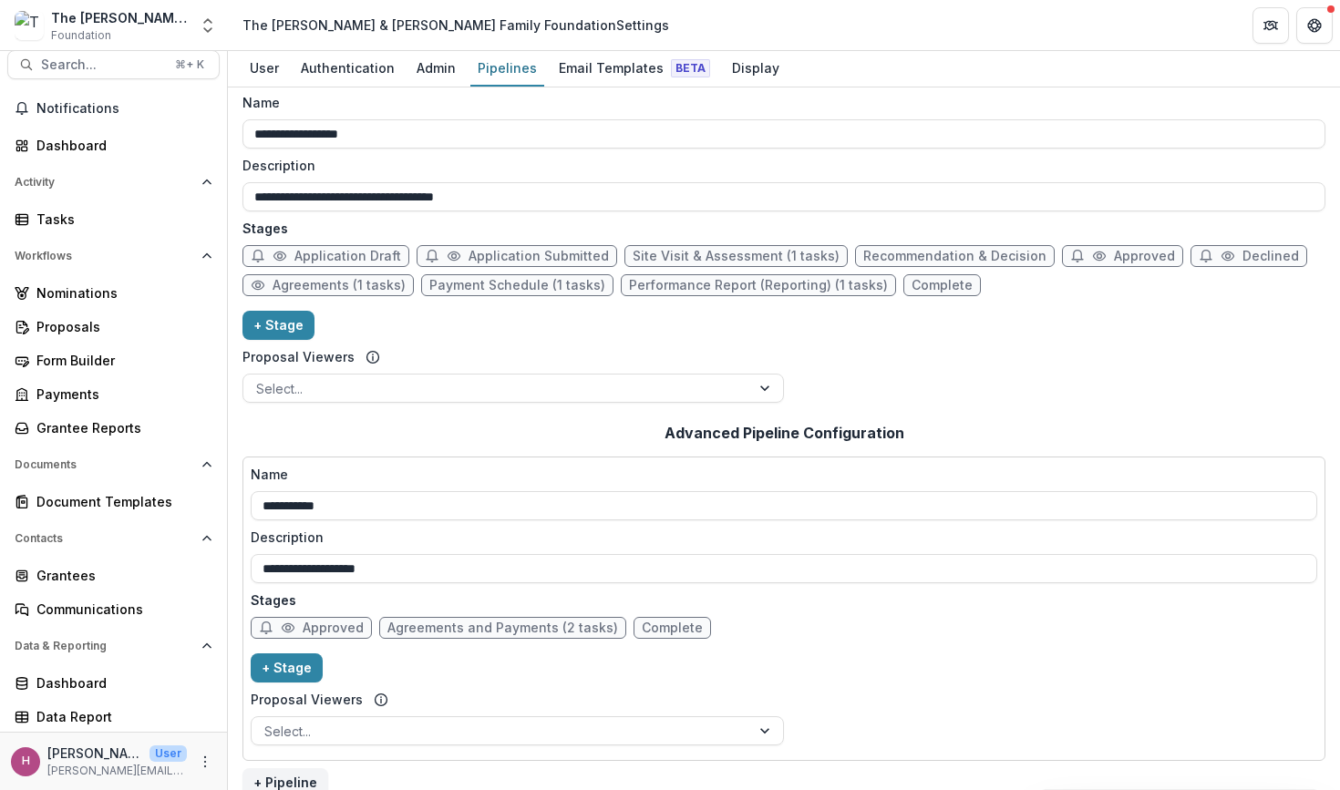
click at [820, 290] on span "Performance Report (Reporting) (1 tasks)" at bounding box center [758, 285] width 259 height 15
select select "*********"
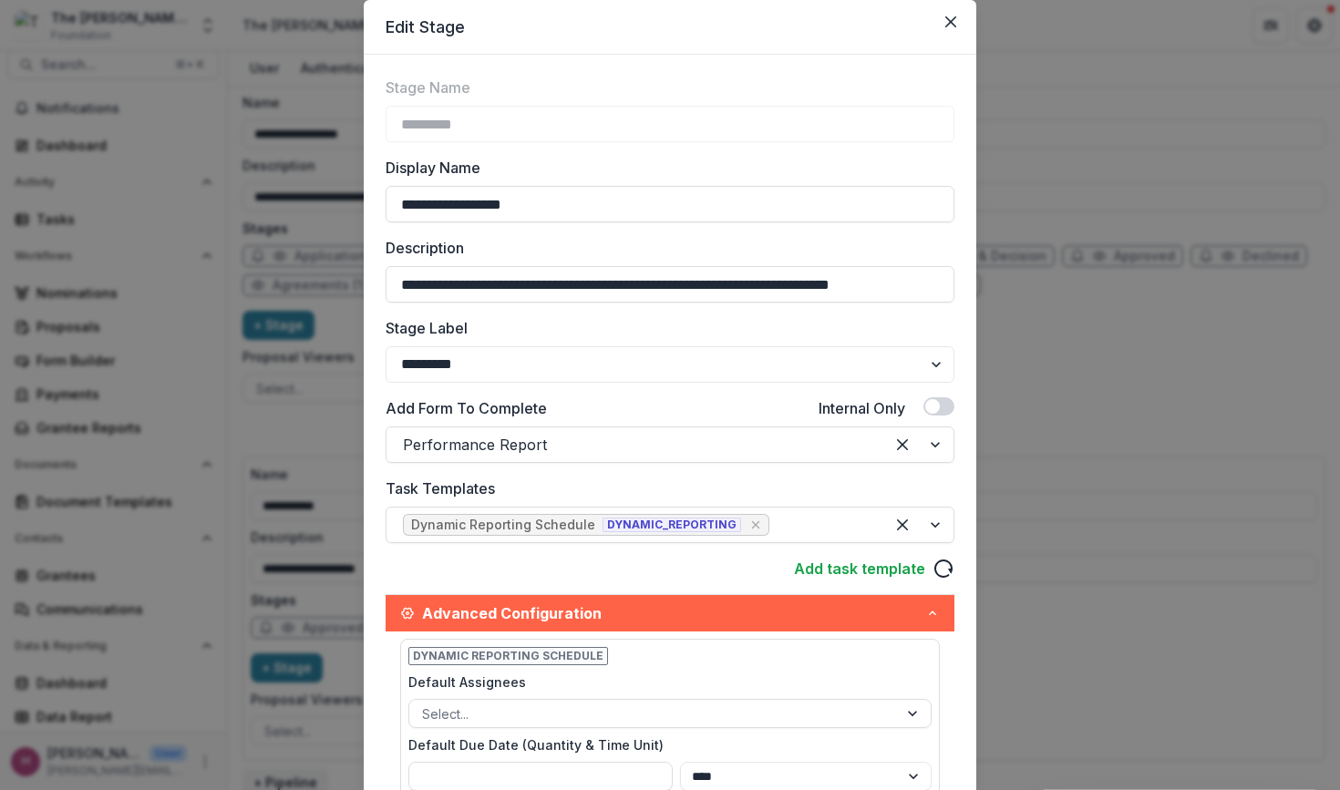
scroll to position [0, 0]
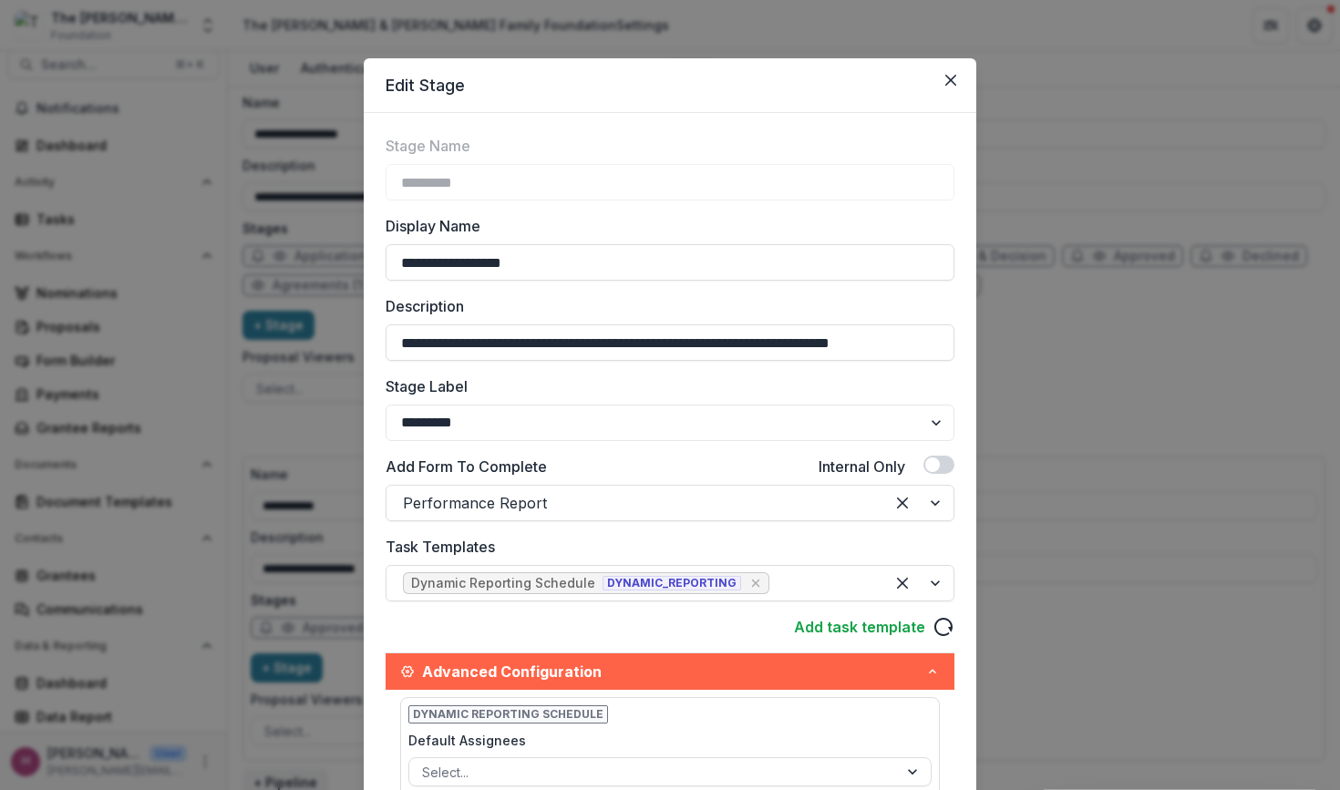
click at [1037, 132] on div "**********" at bounding box center [670, 395] width 1340 height 790
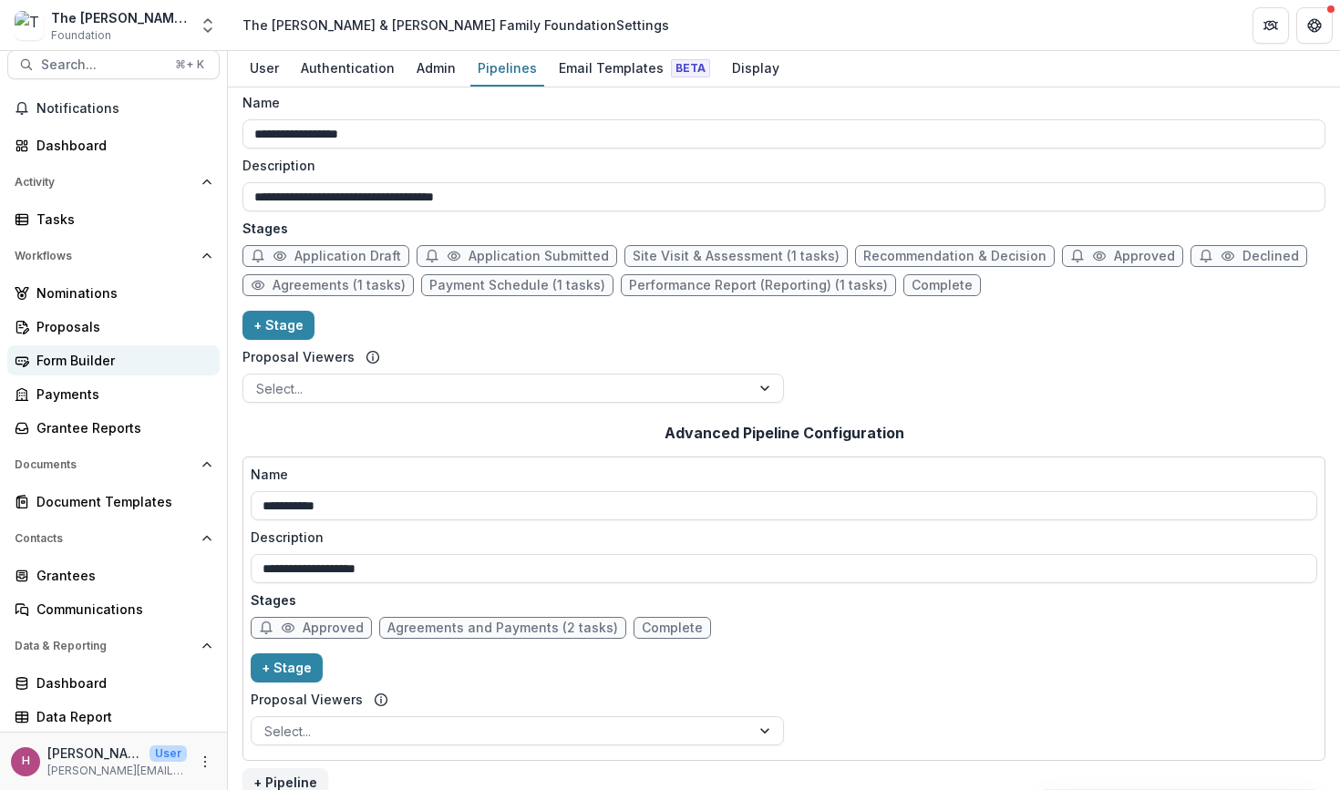
click at [108, 358] on div "Form Builder" at bounding box center [120, 360] width 169 height 19
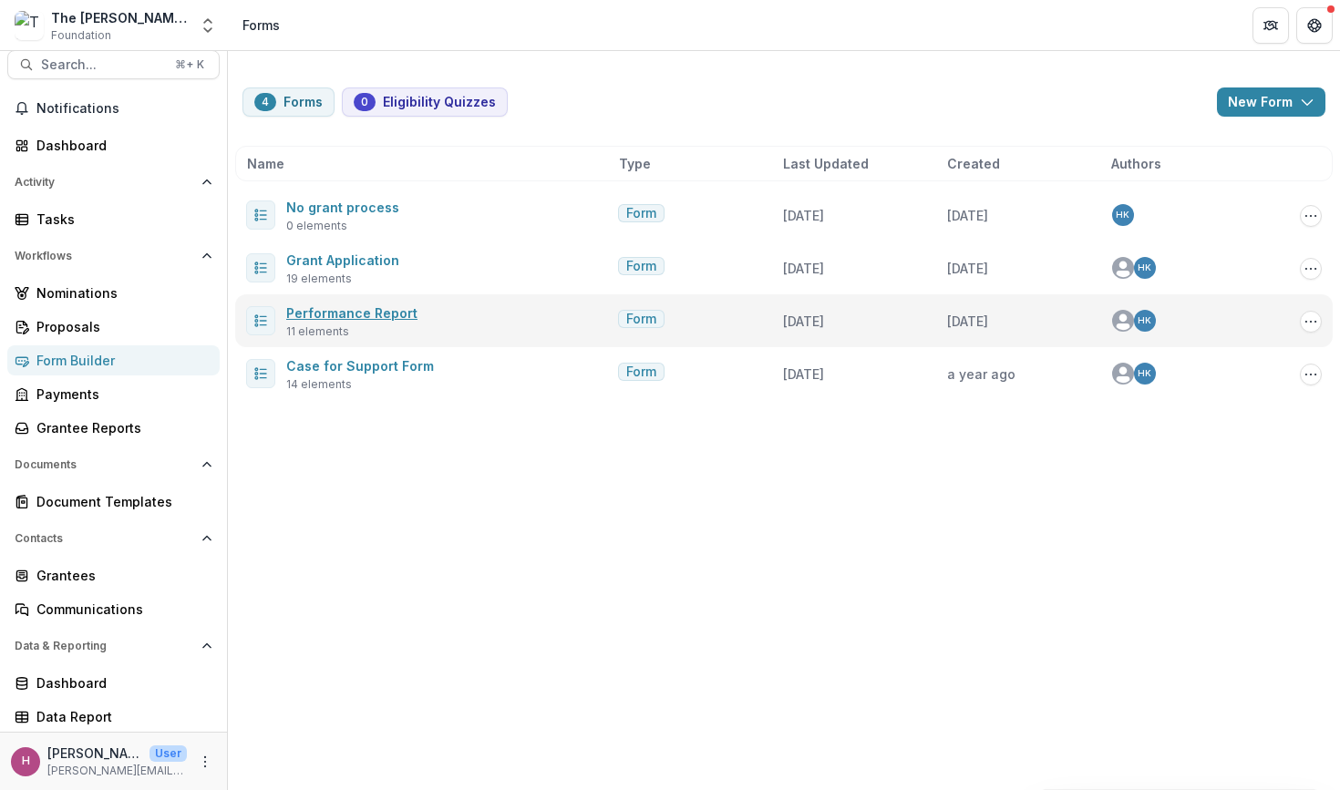
click at [336, 316] on link "Performance Report" at bounding box center [351, 312] width 131 height 15
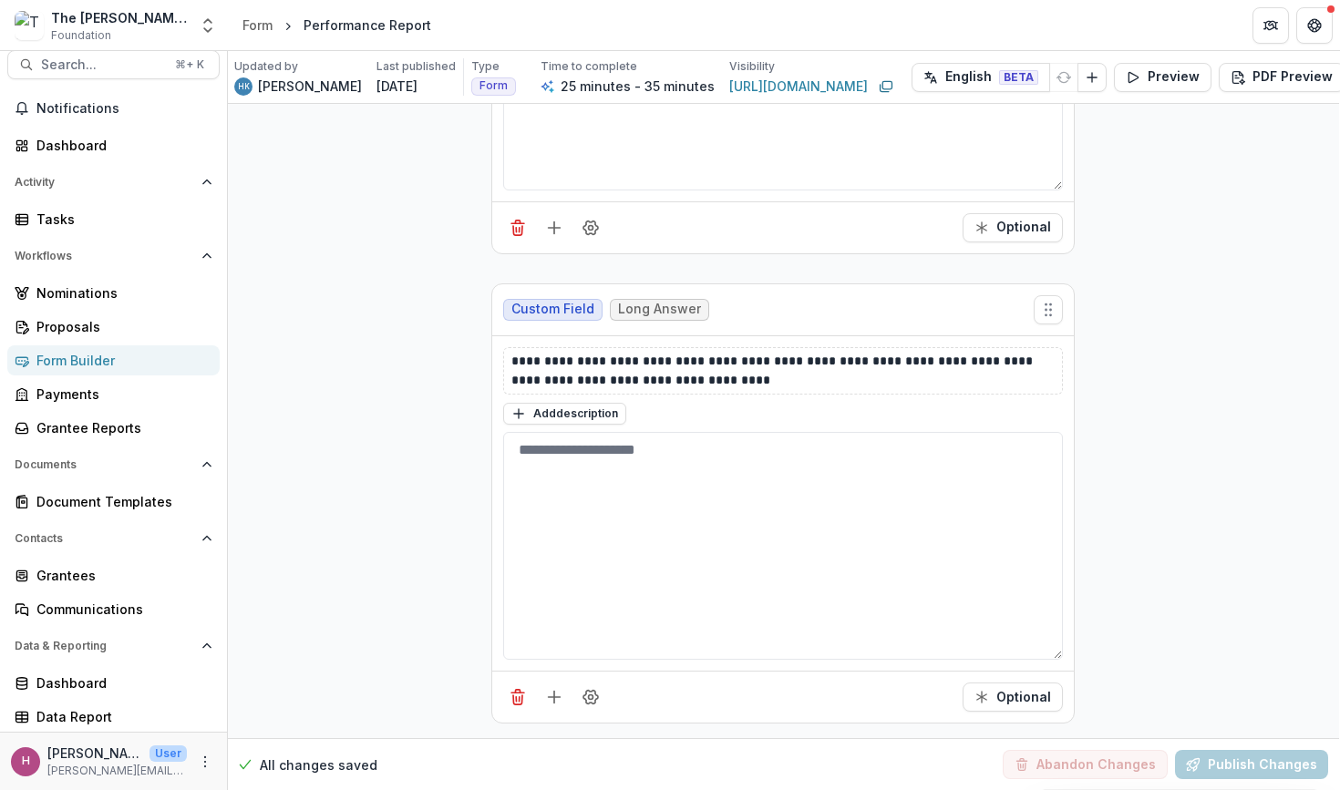
scroll to position [4372, 1]
